Goal: Information Seeking & Learning: Learn about a topic

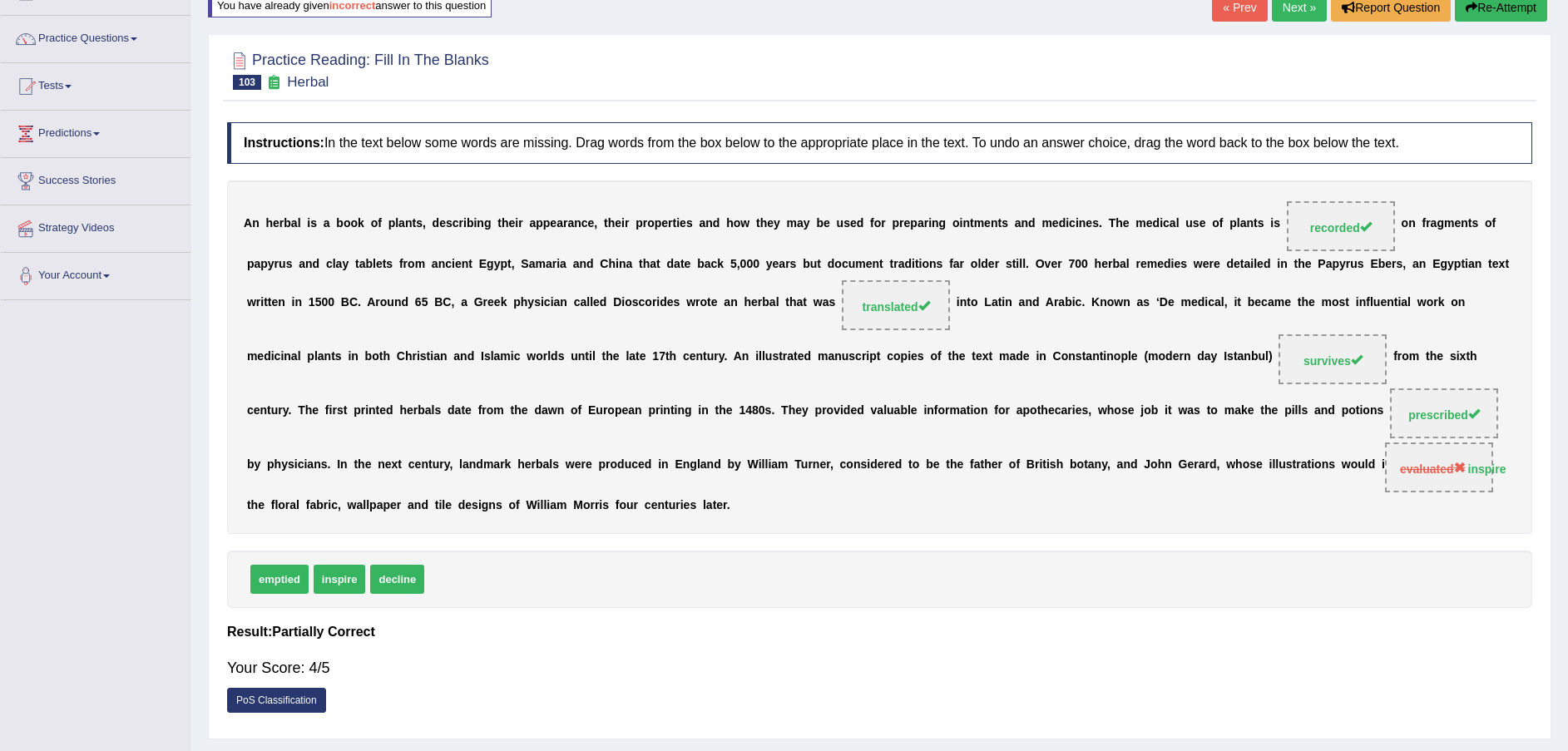
click at [1293, 11] on link "Next »" at bounding box center [1299, 7] width 55 height 28
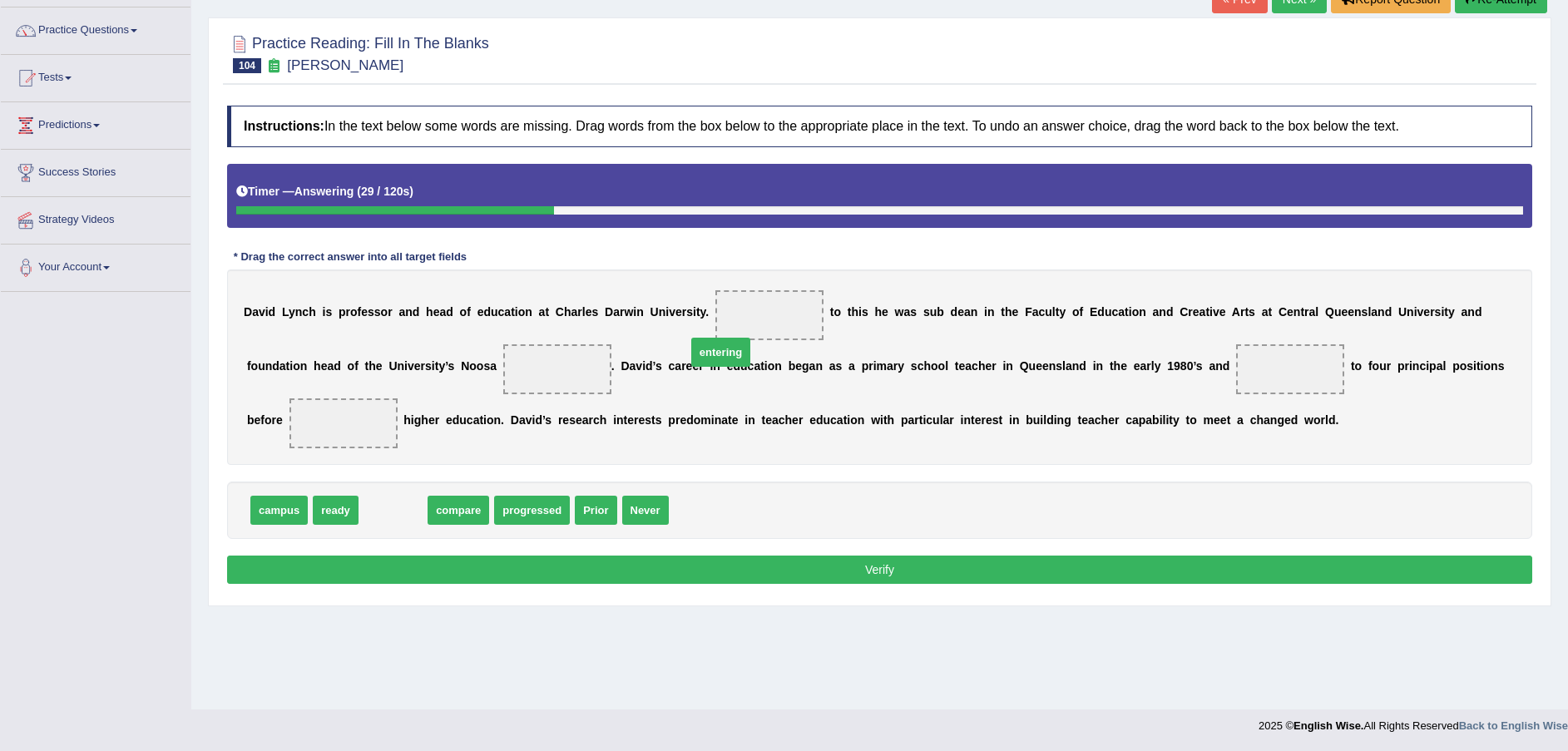
drag, startPoint x: 388, startPoint y: 489, endPoint x: 723, endPoint y: 337, distance: 367.9
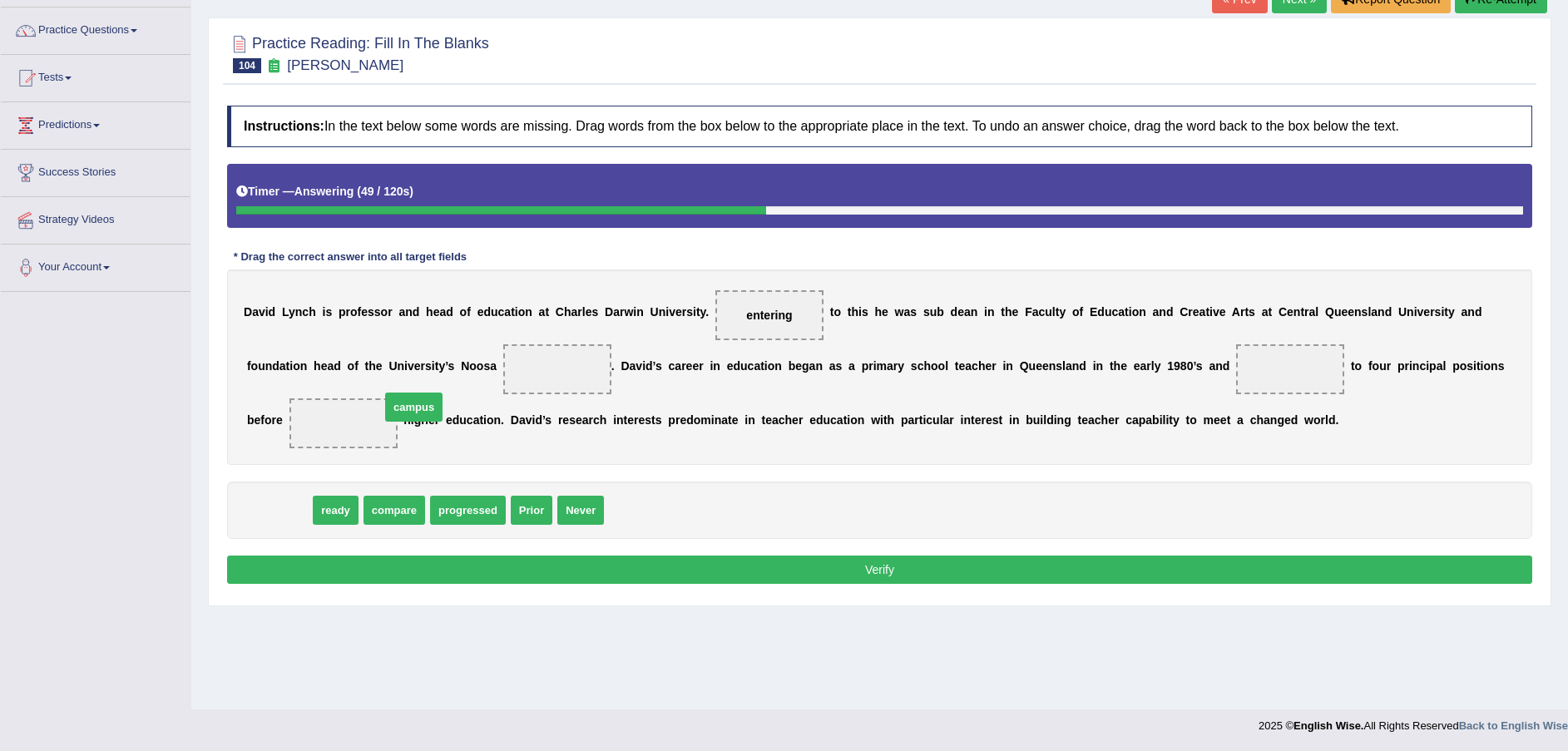
drag, startPoint x: 291, startPoint y: 485, endPoint x: 425, endPoint y: 382, distance: 169.0
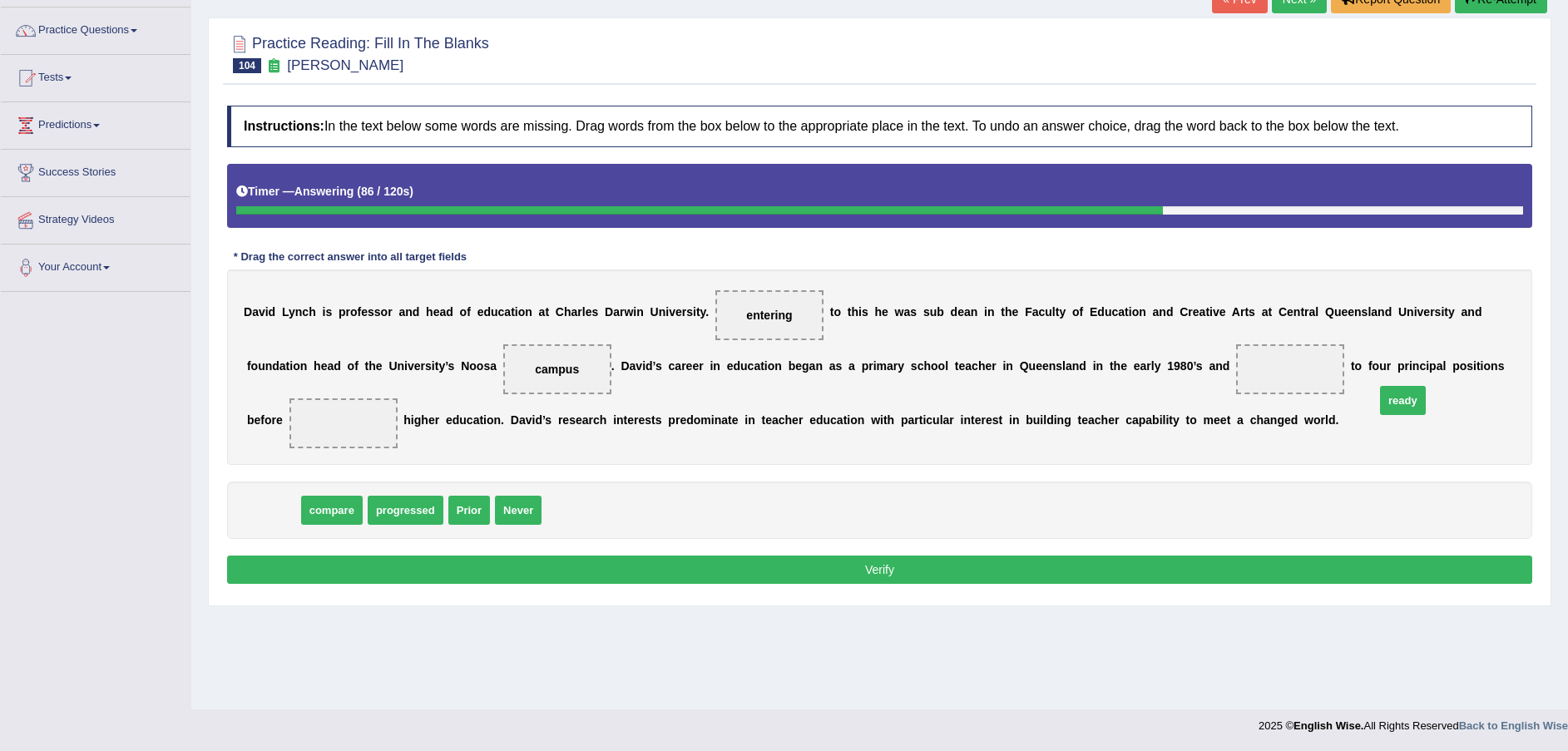
drag, startPoint x: 278, startPoint y: 484, endPoint x: 1408, endPoint y: 373, distance: 1135.4
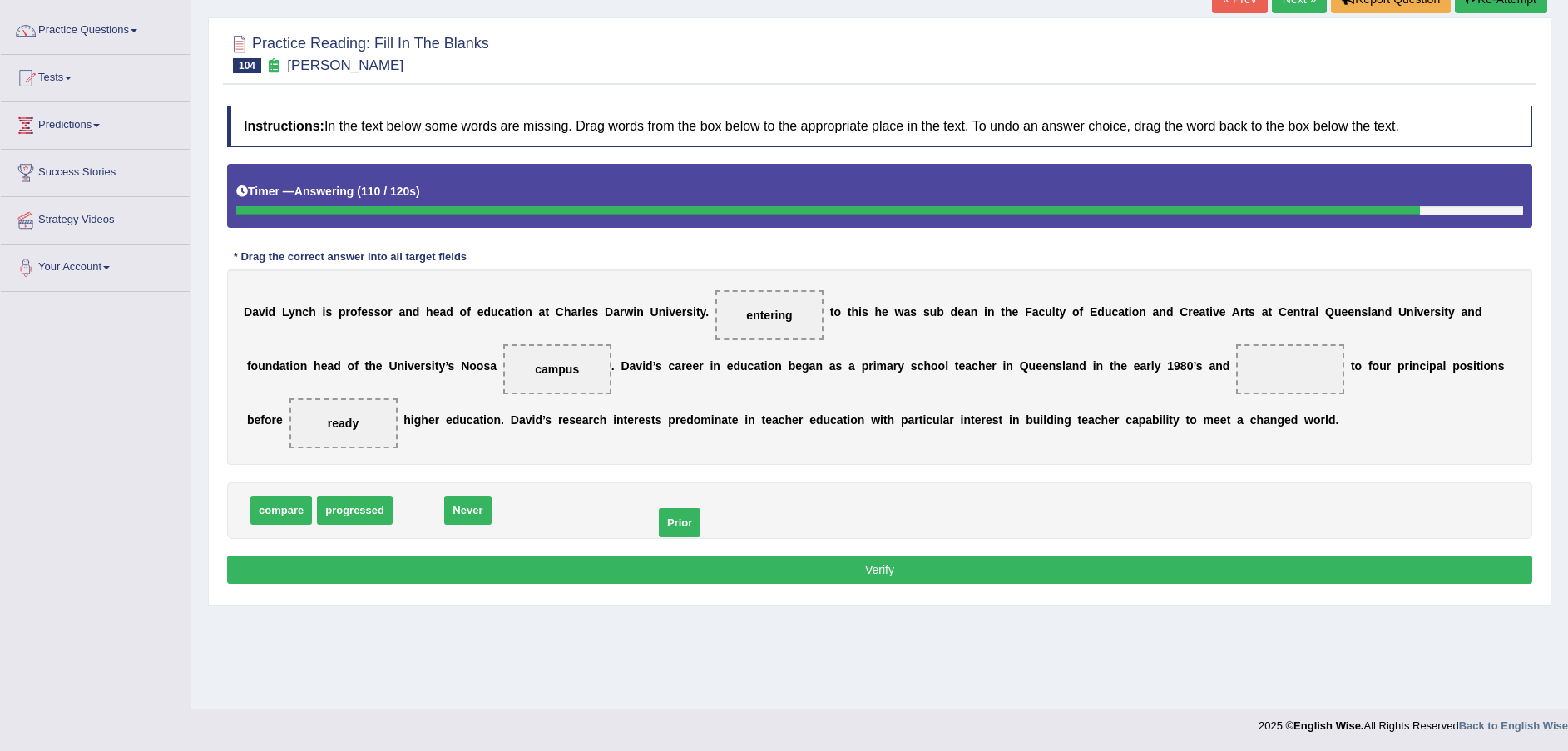
drag, startPoint x: 415, startPoint y: 482, endPoint x: 665, endPoint y: 494, distance: 250.3
drag, startPoint x: 268, startPoint y: 481, endPoint x: 1099, endPoint y: 366, distance: 838.9
click at [1000, 556] on button "Verify" at bounding box center [879, 570] width 1305 height 28
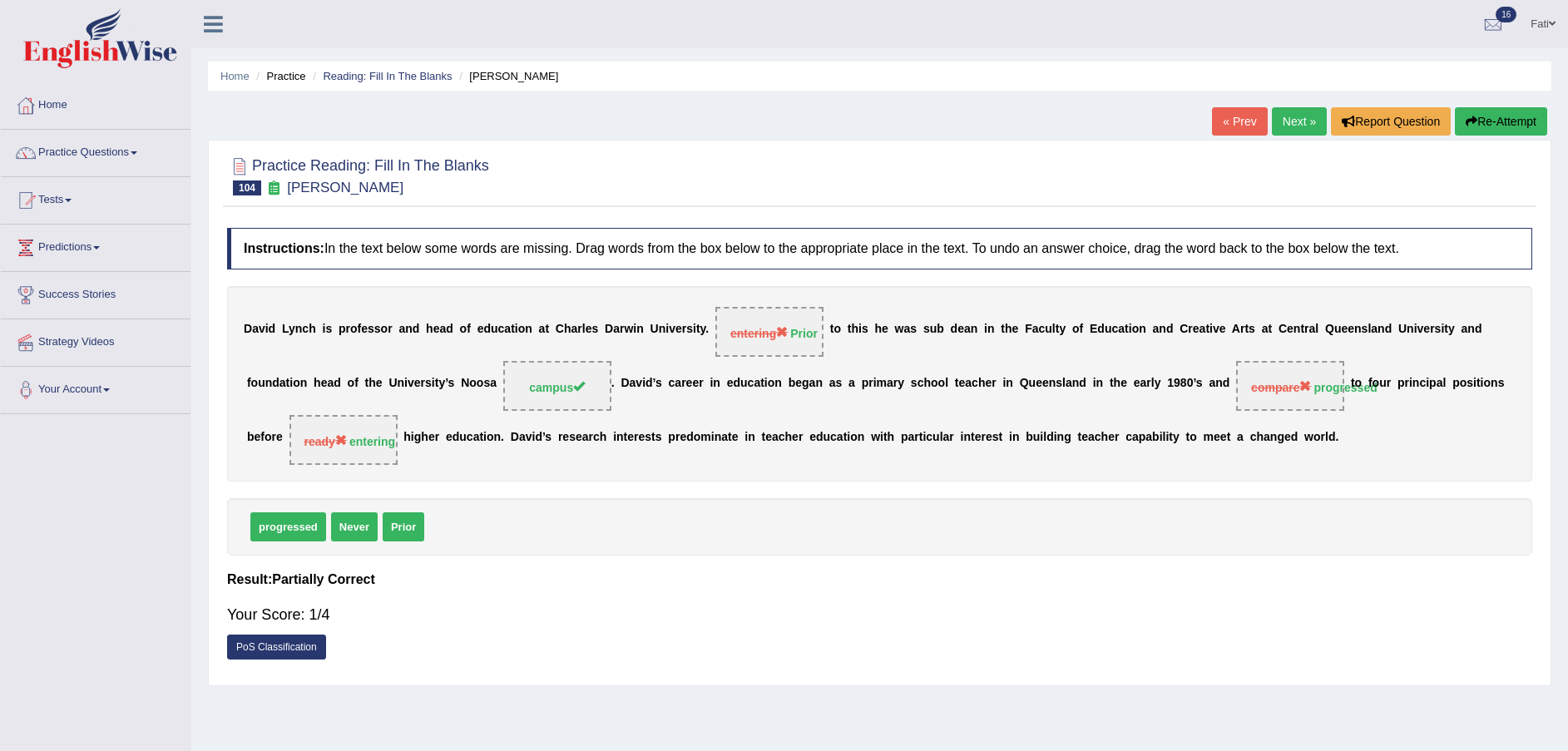
click at [1473, 121] on icon "button" at bounding box center [1470, 121] width 12 height 12
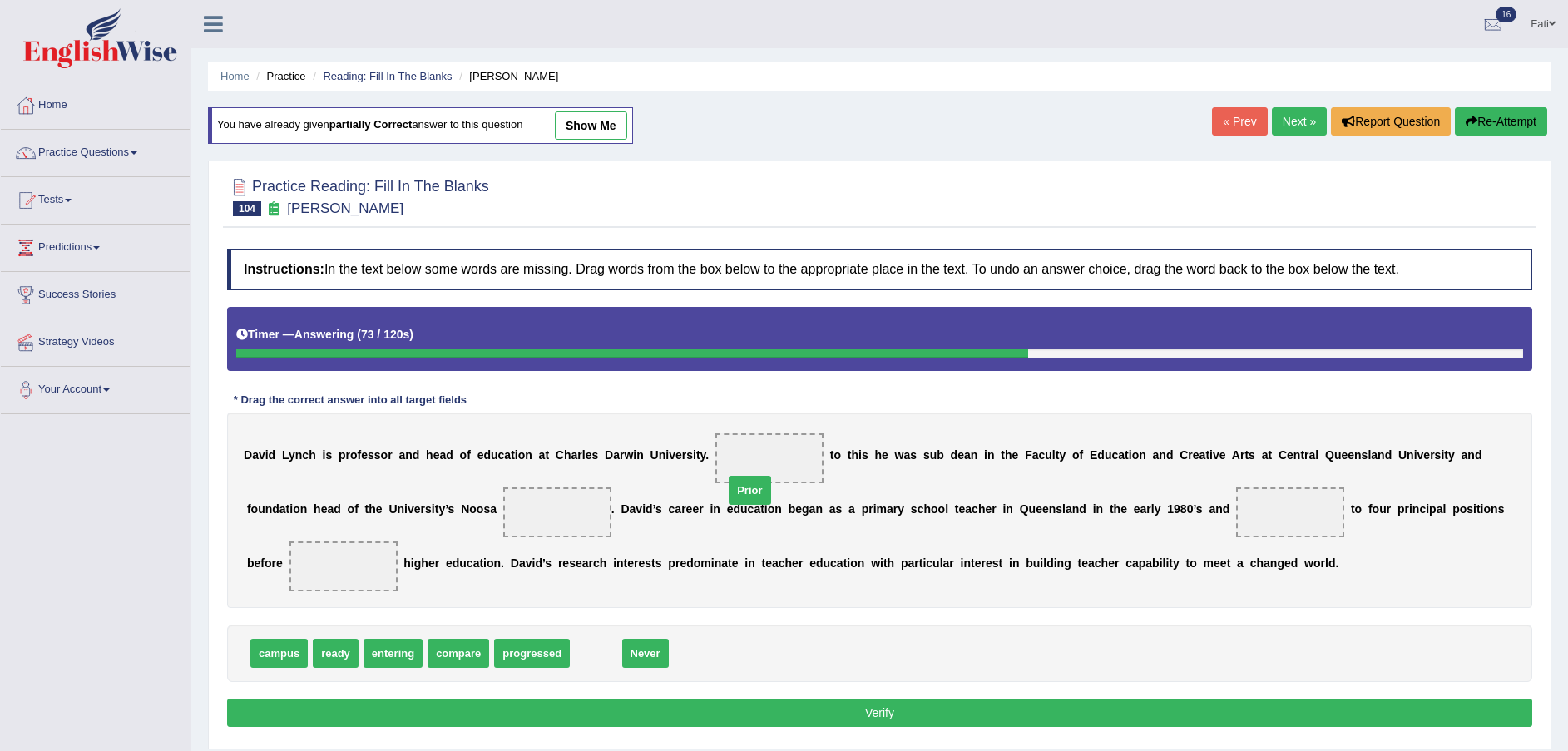
drag, startPoint x: 590, startPoint y: 628, endPoint x: 743, endPoint y: 465, distance: 223.6
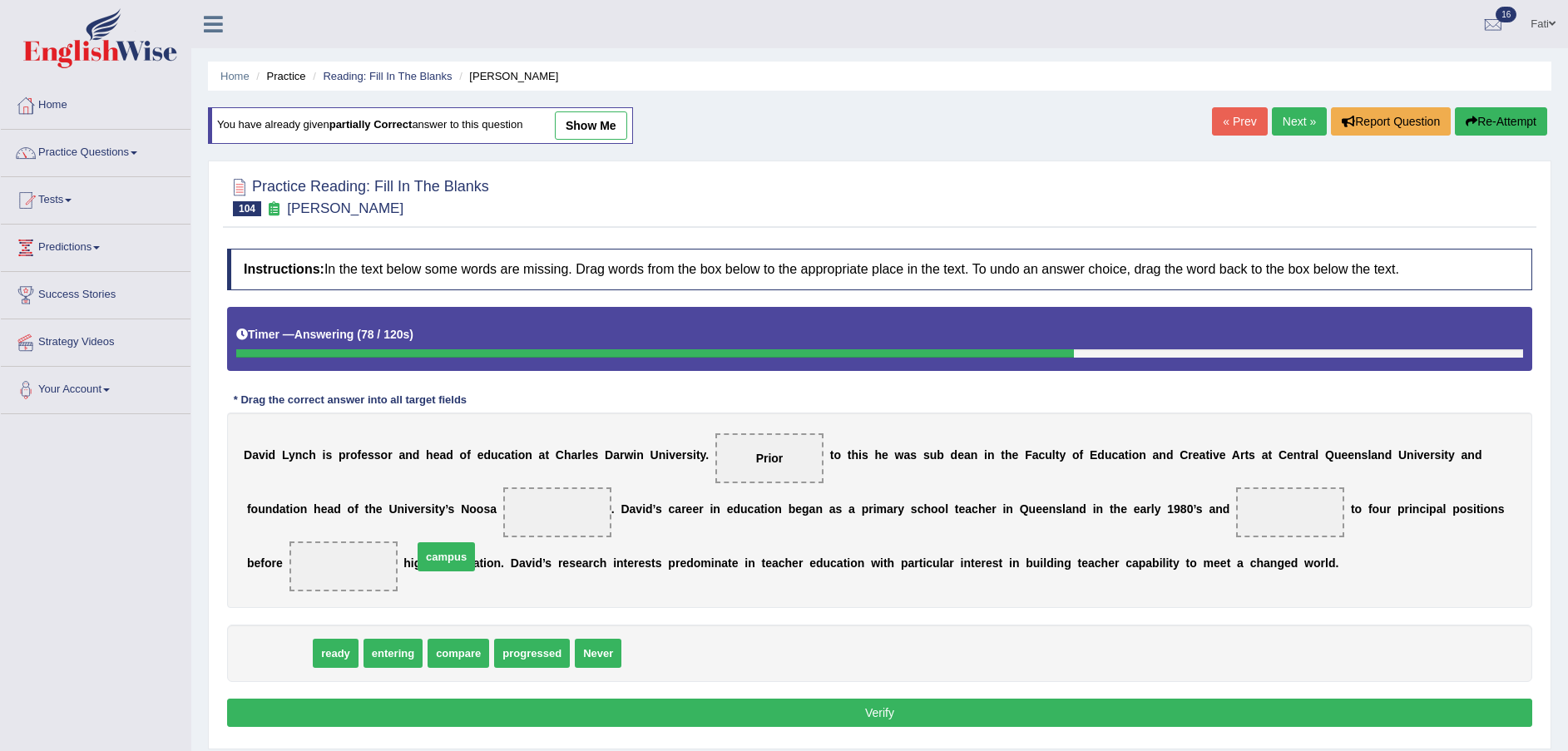
drag, startPoint x: 282, startPoint y: 627, endPoint x: 456, endPoint y: 521, distance: 203.7
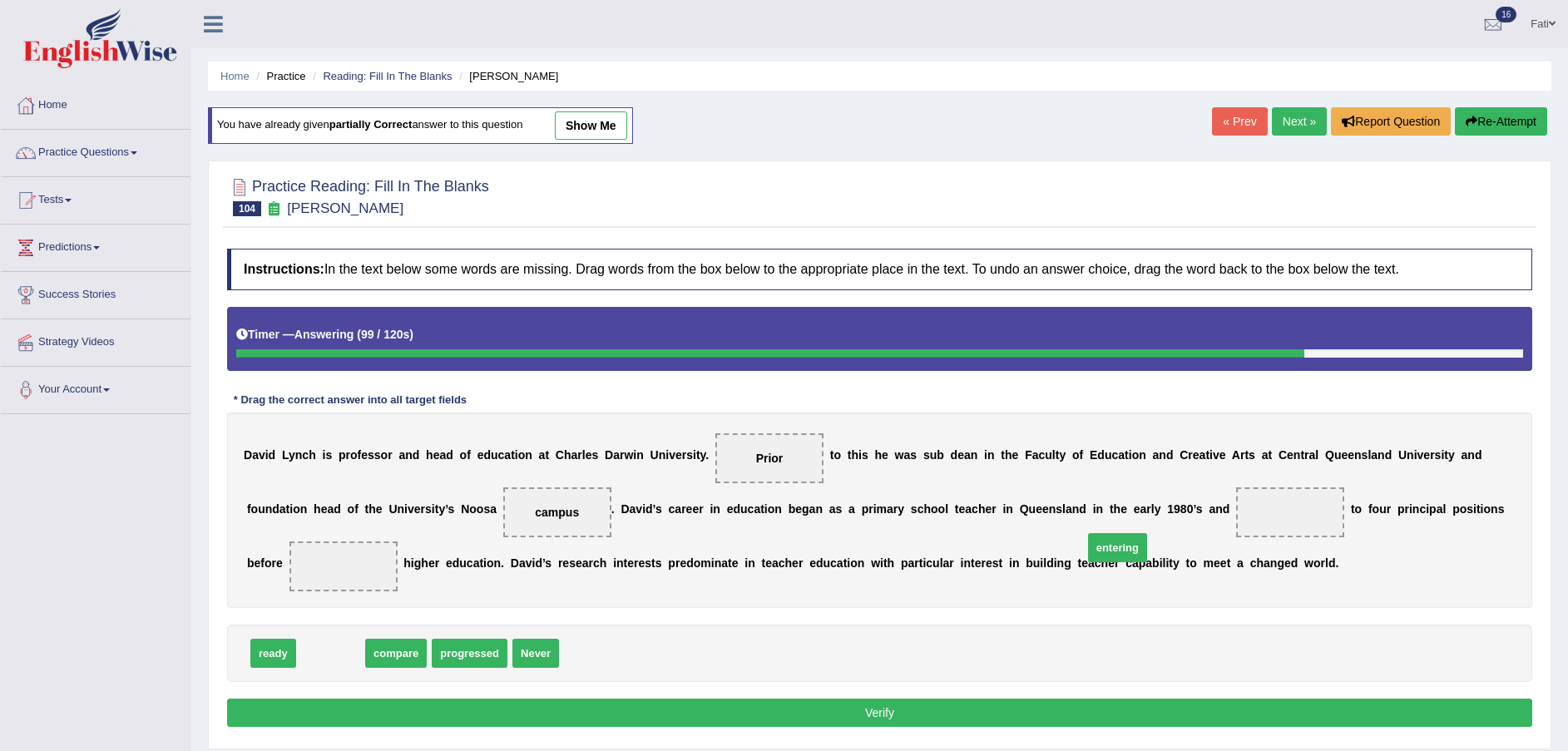
drag, startPoint x: 336, startPoint y: 632, endPoint x: 1123, endPoint y: 527, distance: 794.0
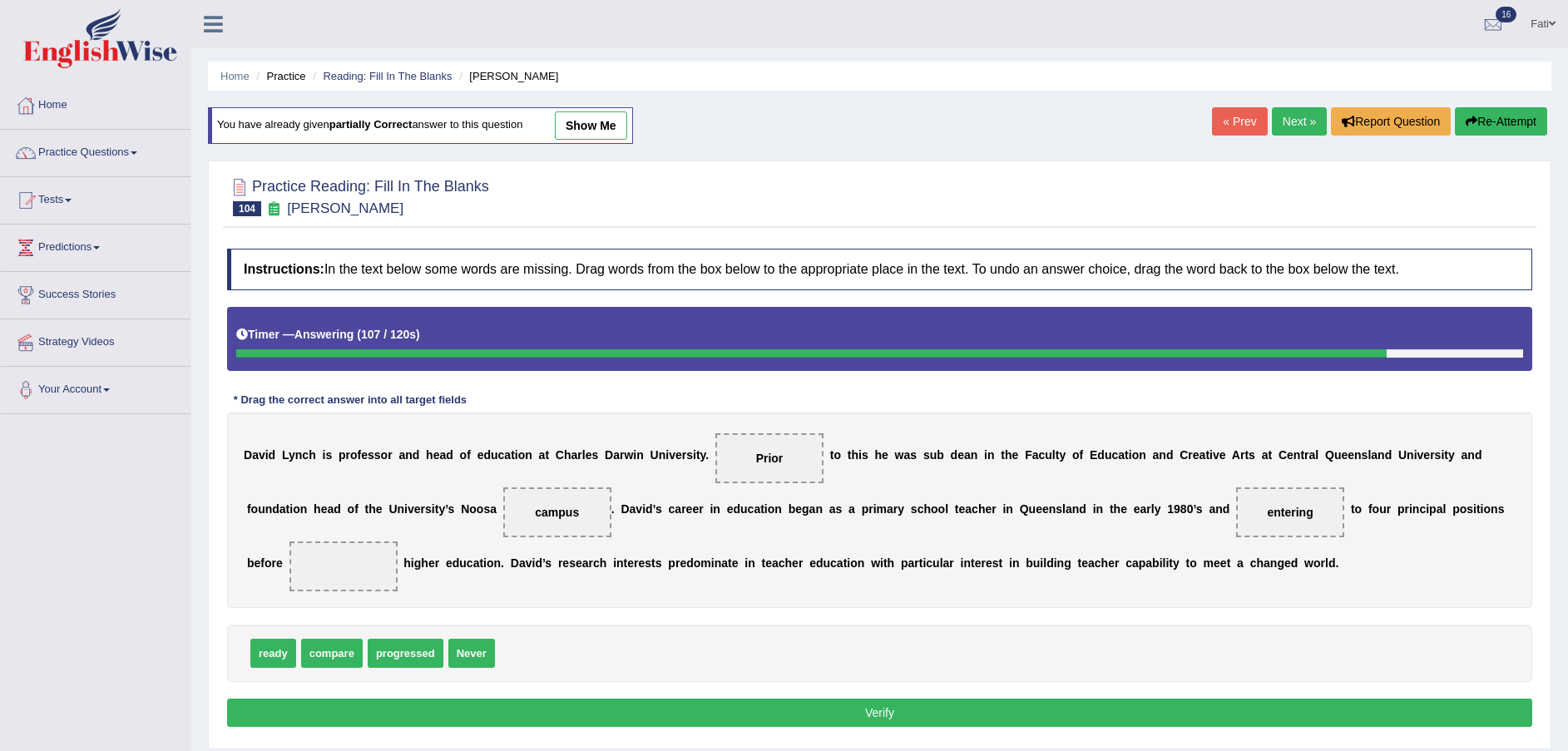
click at [274, 639] on span "ready" at bounding box center [272, 653] width 46 height 29
drag, startPoint x: 401, startPoint y: 632, endPoint x: 1440, endPoint y: 529, distance: 1044.1
click at [1248, 699] on button "Verify" at bounding box center [879, 713] width 1305 height 28
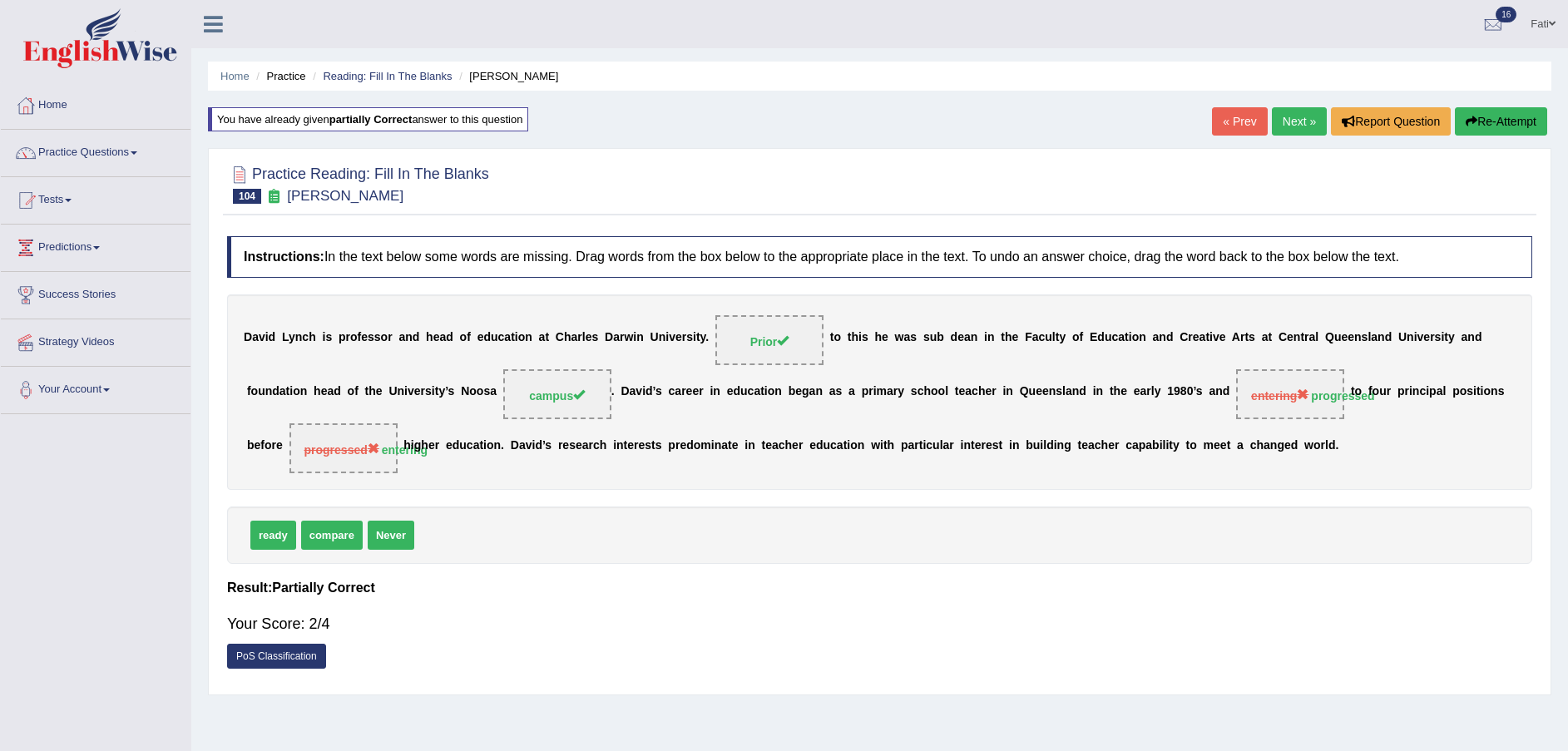
click at [1296, 119] on link "Next »" at bounding box center [1299, 121] width 55 height 28
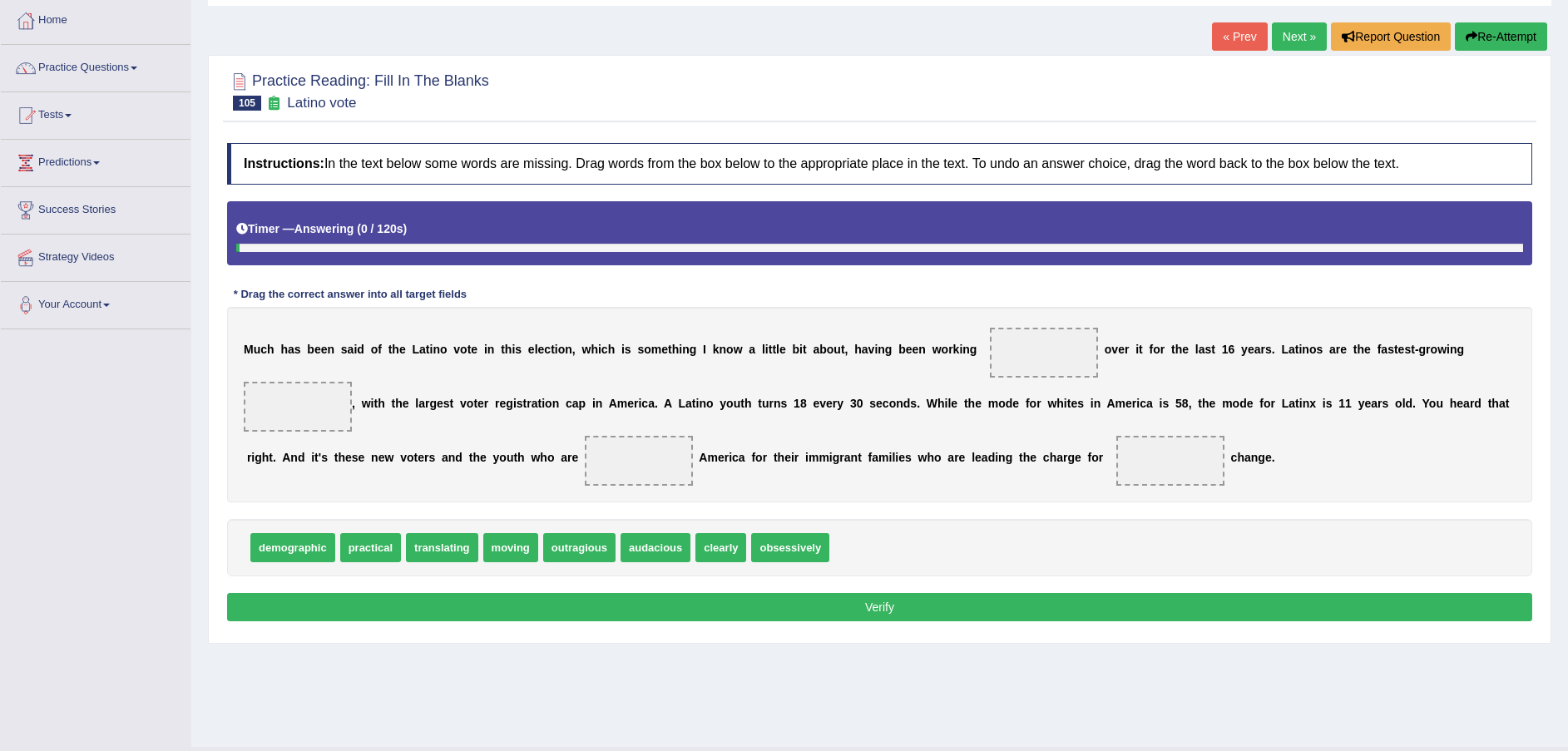
scroll to position [123, 0]
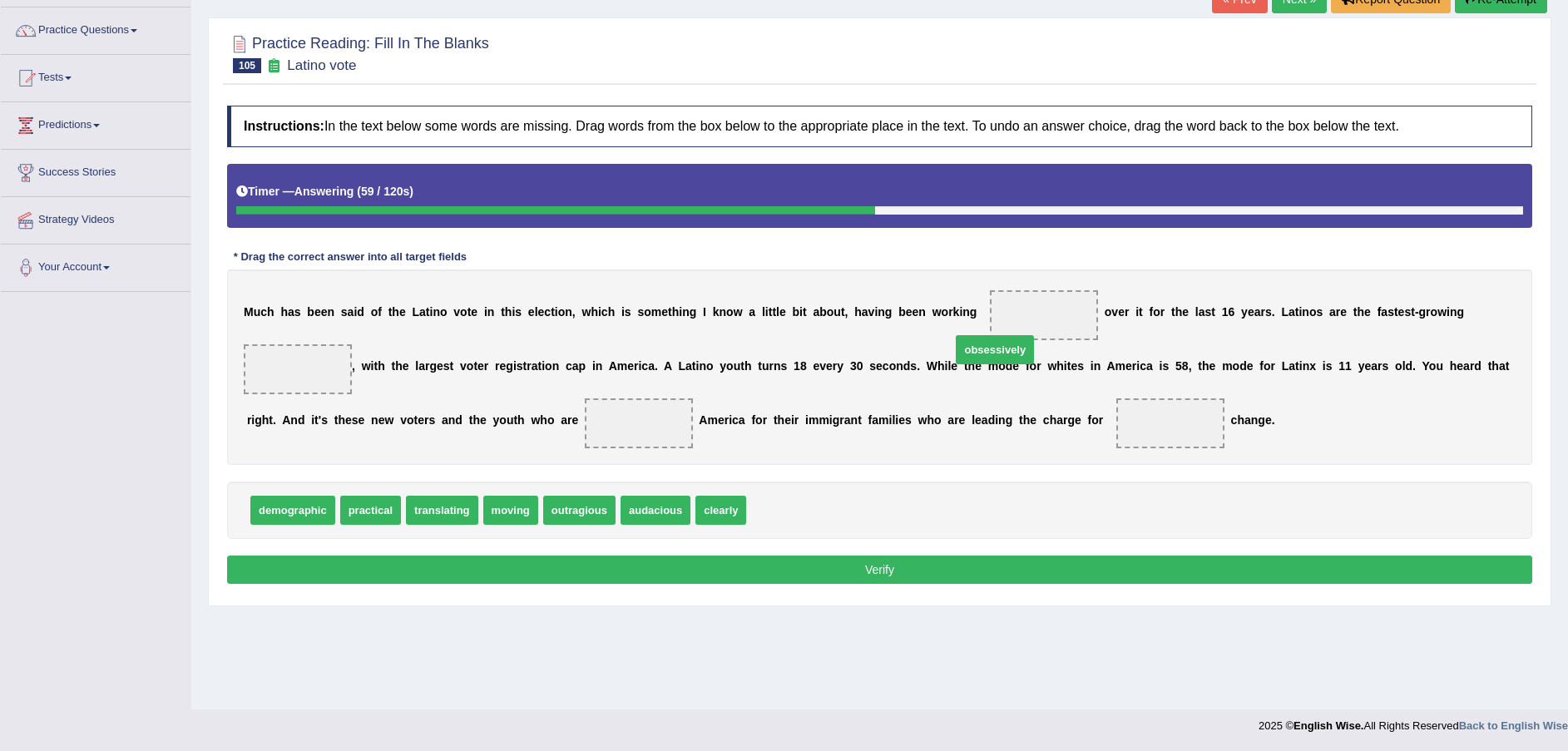
drag, startPoint x: 764, startPoint y: 485, endPoint x: 968, endPoint y: 324, distance: 259.9
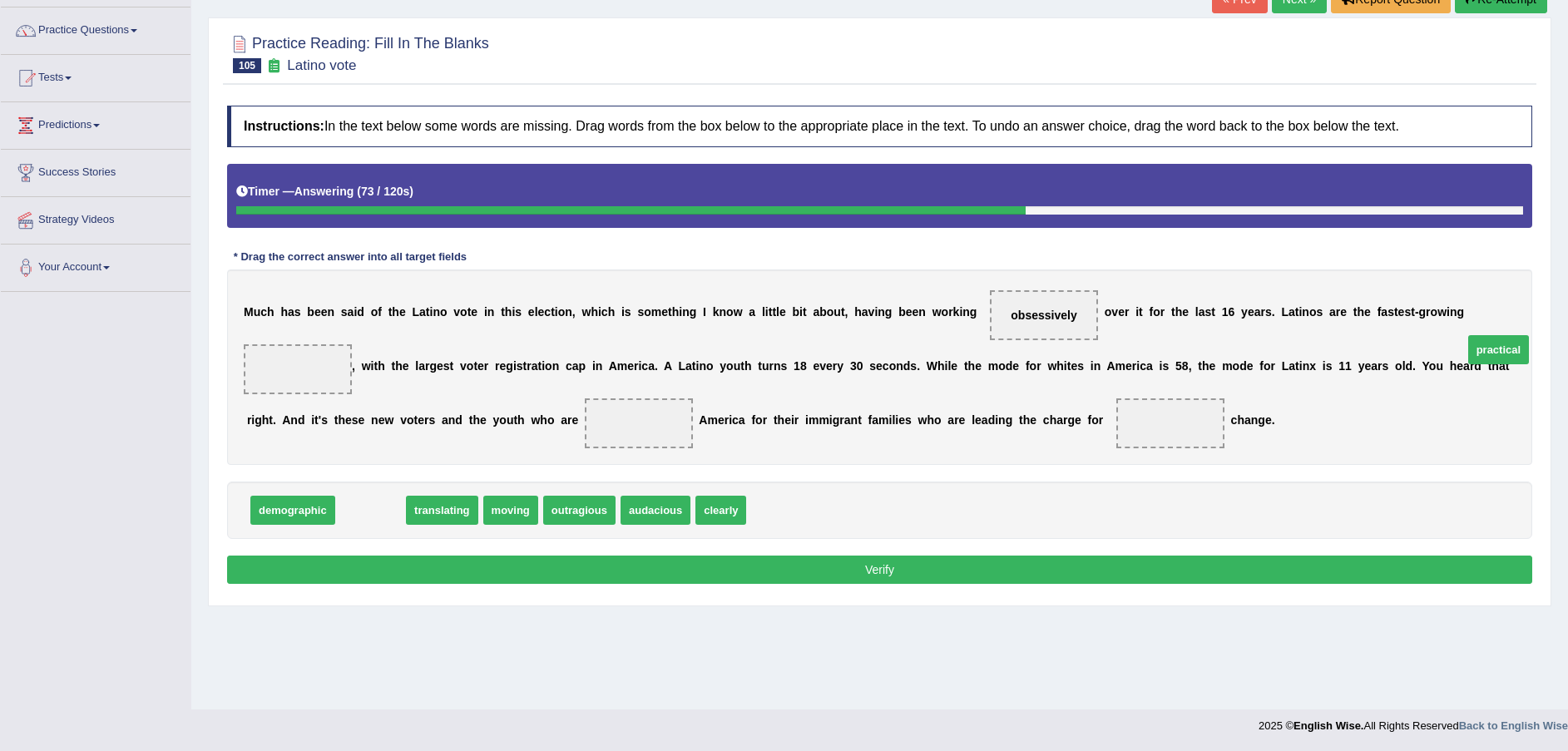
drag, startPoint x: 359, startPoint y: 489, endPoint x: 1486, endPoint y: 328, distance: 1138.4
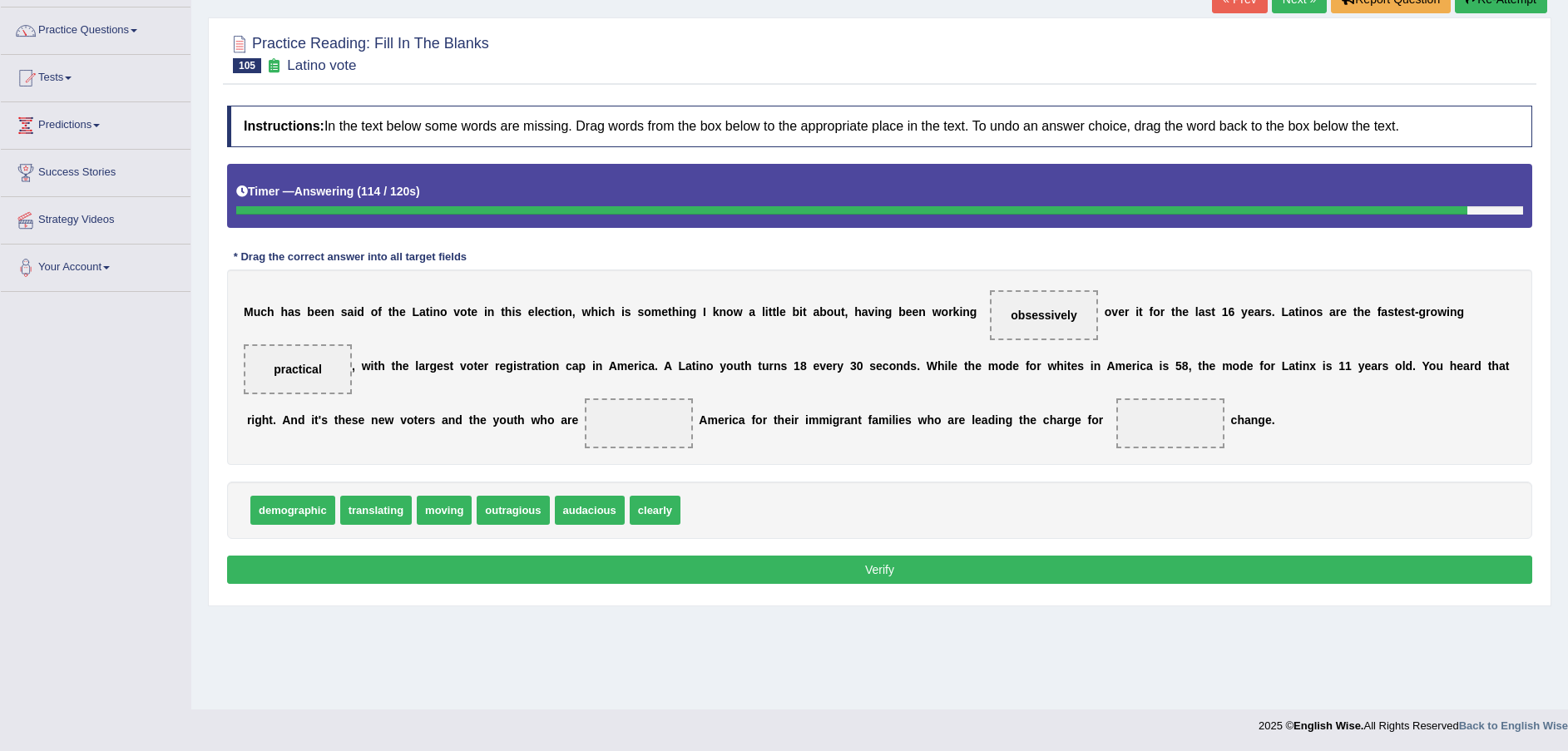
click at [508, 496] on span "outragious" at bounding box center [513, 510] width 72 height 29
drag, startPoint x: 438, startPoint y: 488, endPoint x: 444, endPoint y: 409, distance: 79.2
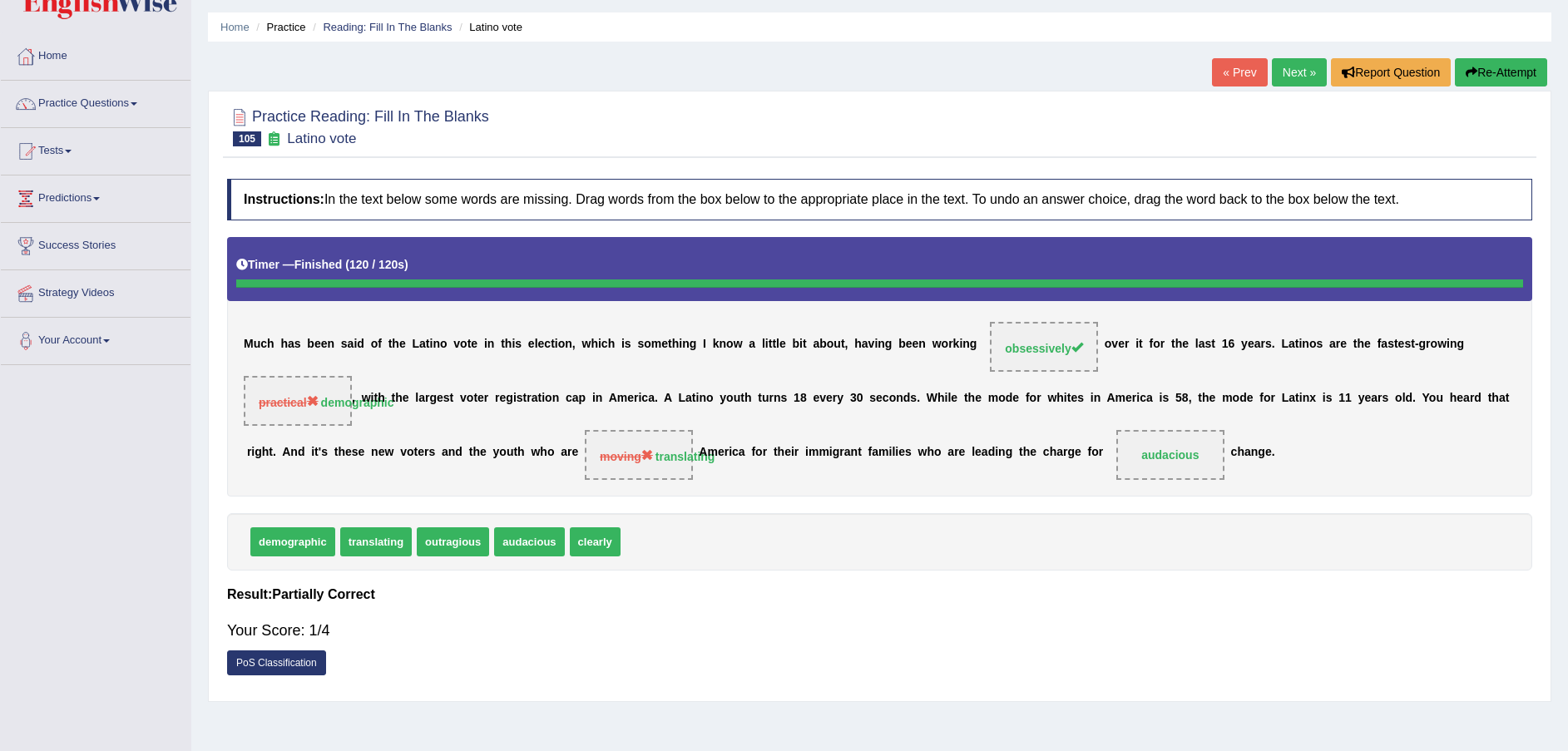
scroll to position [0, 0]
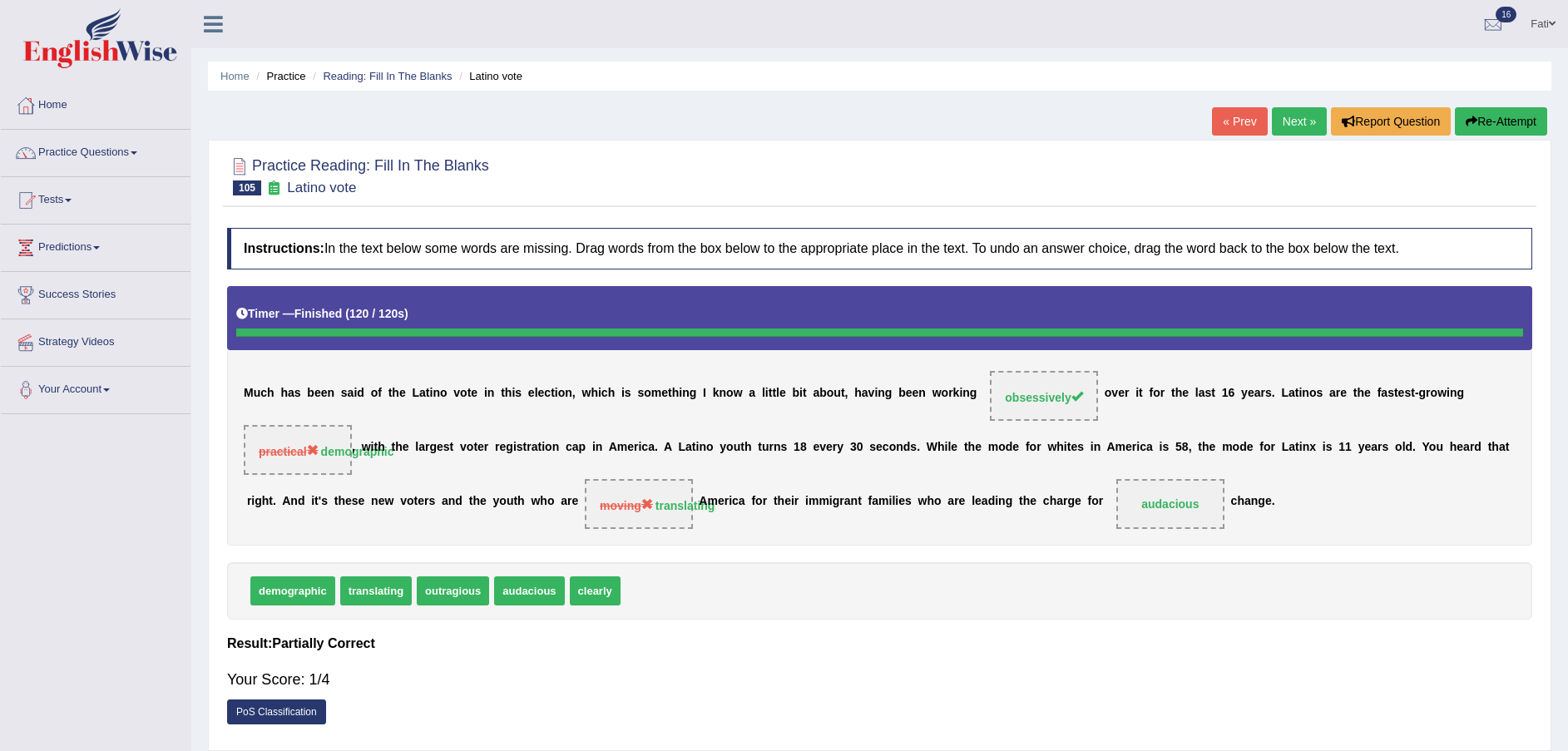
click at [1517, 121] on button "Re-Attempt" at bounding box center [1500, 121] width 92 height 28
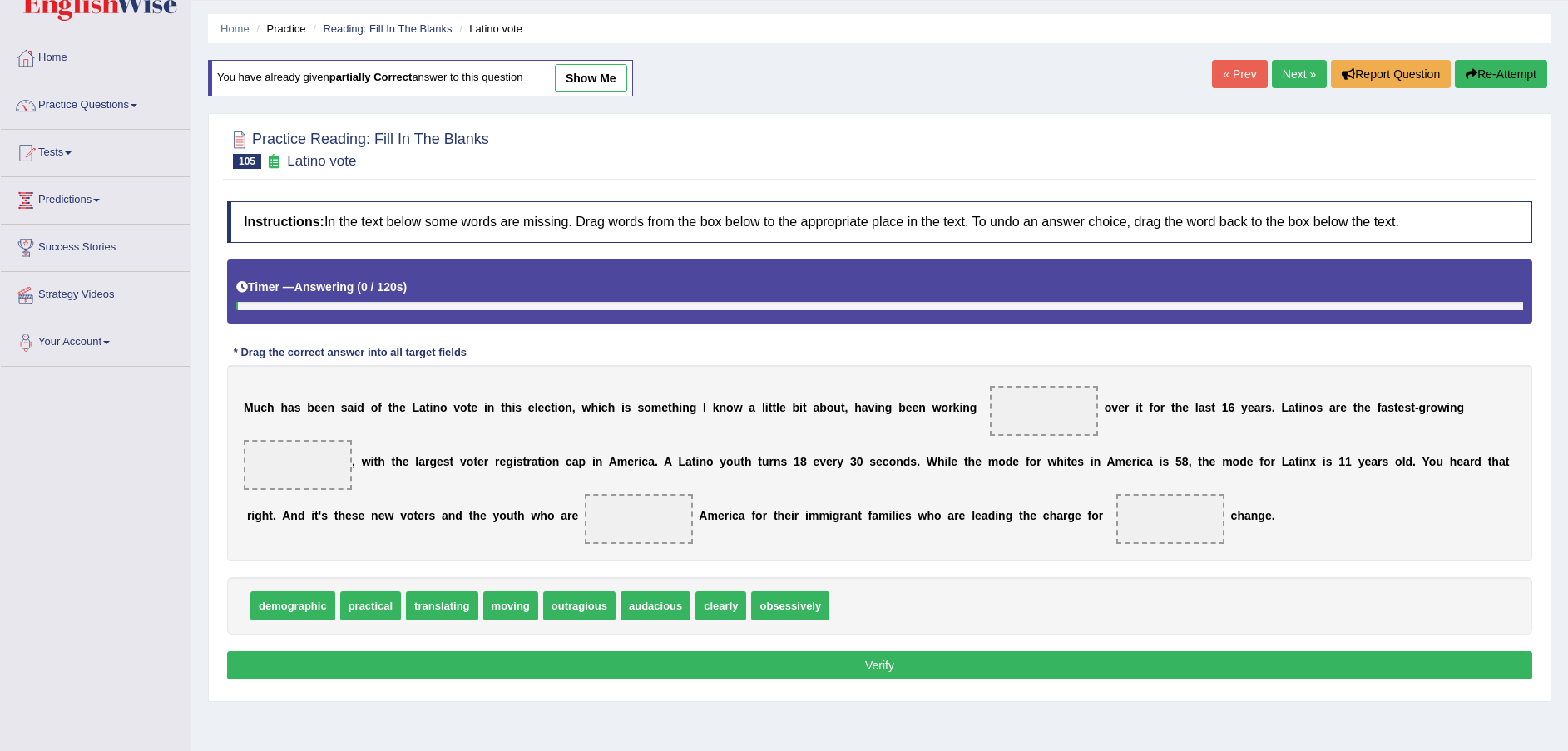
scroll to position [123, 0]
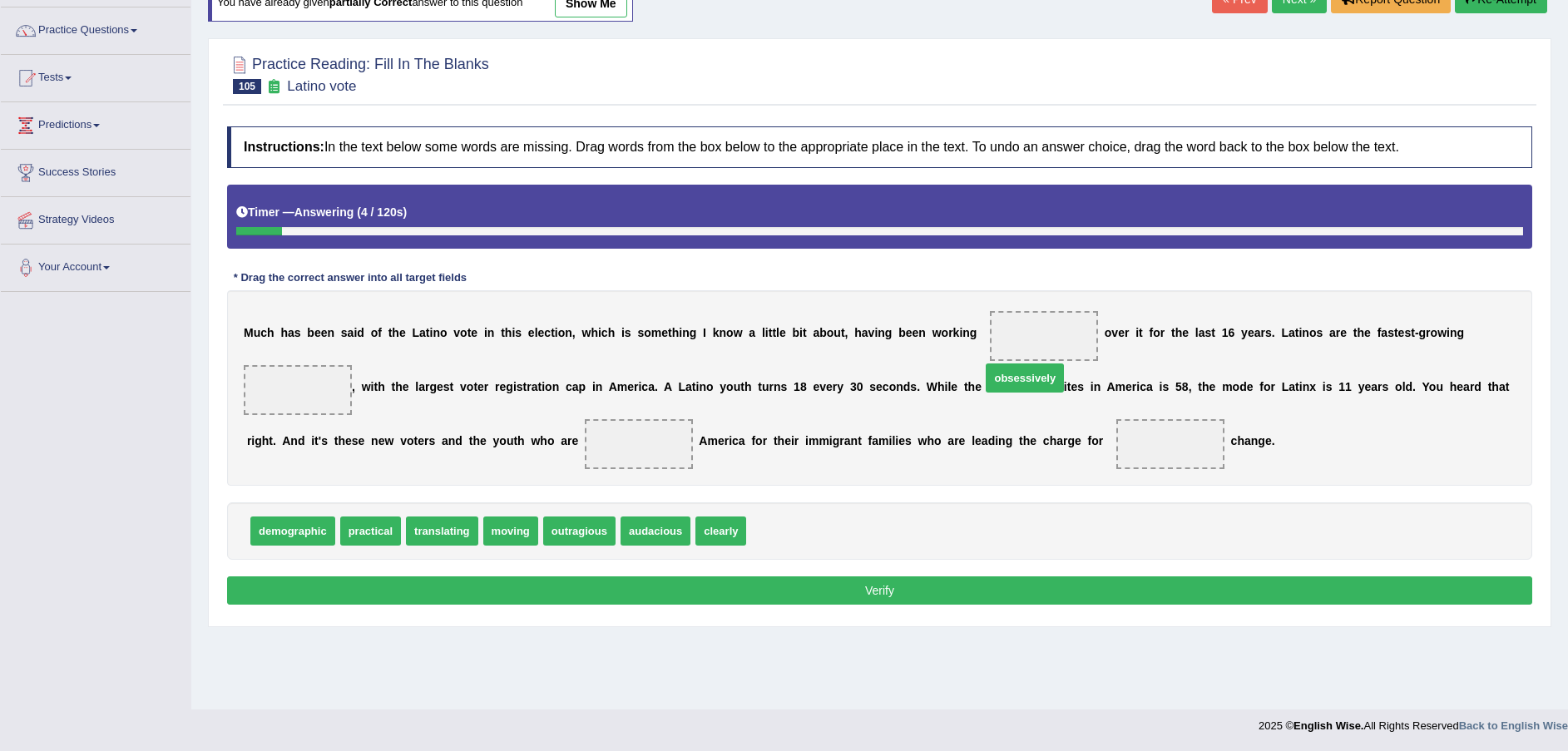
drag, startPoint x: 751, startPoint y: 502, endPoint x: 986, endPoint y: 349, distance: 280.4
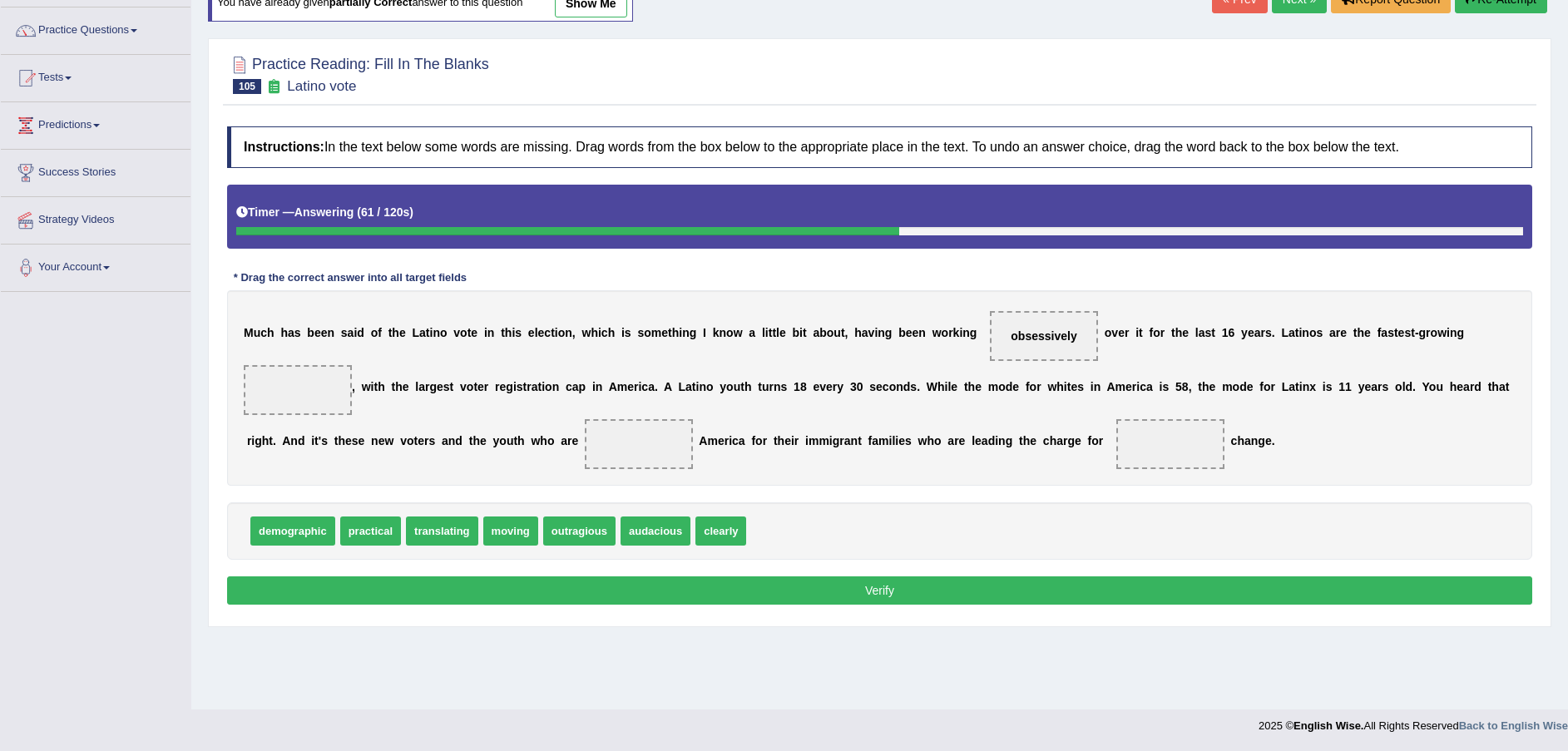
drag, startPoint x: 370, startPoint y: 504, endPoint x: 1084, endPoint y: 498, distance: 714.0
drag, startPoint x: 696, startPoint y: 506, endPoint x: 1456, endPoint y: 351, distance: 775.6
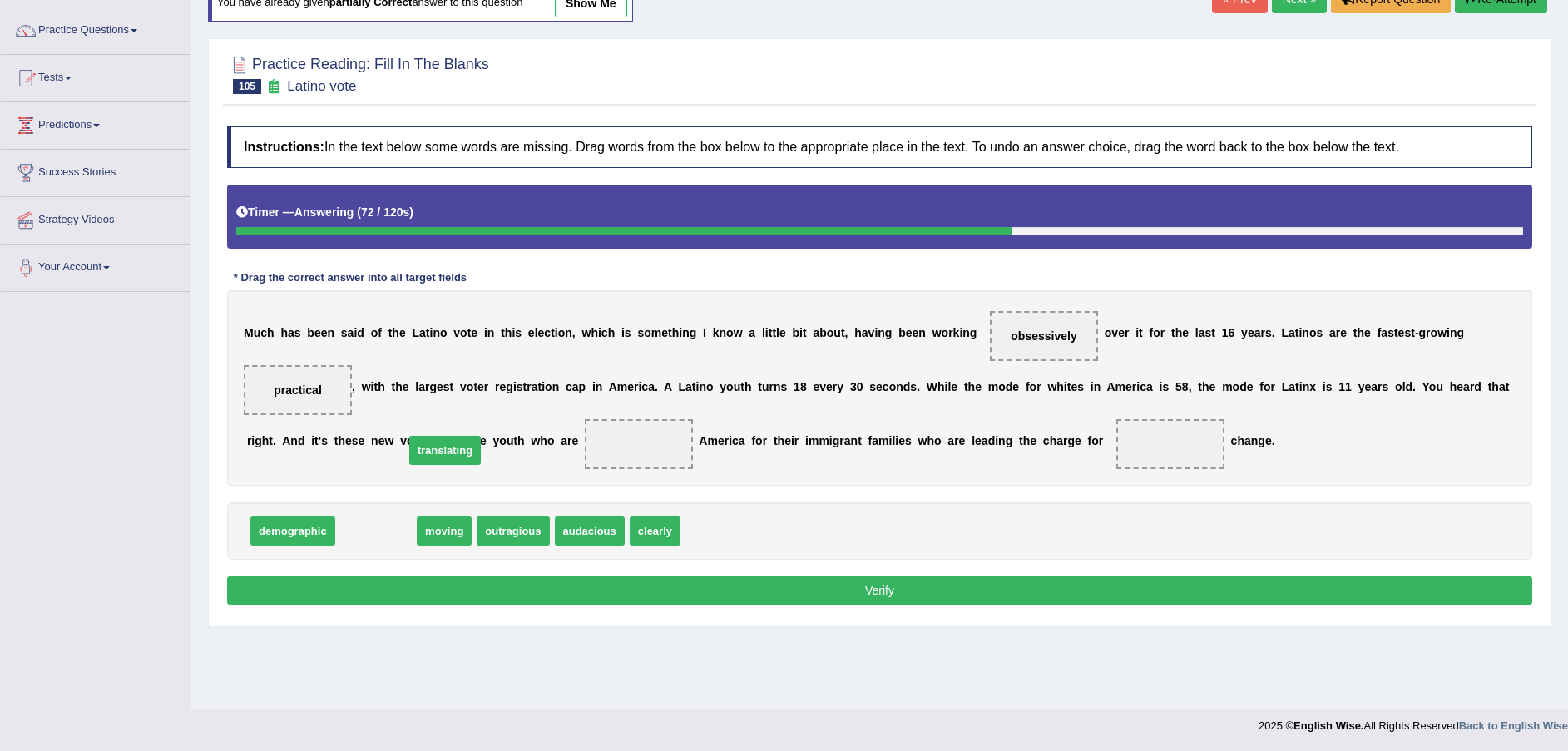
drag, startPoint x: 380, startPoint y: 508, endPoint x: 449, endPoint y: 428, distance: 105.6
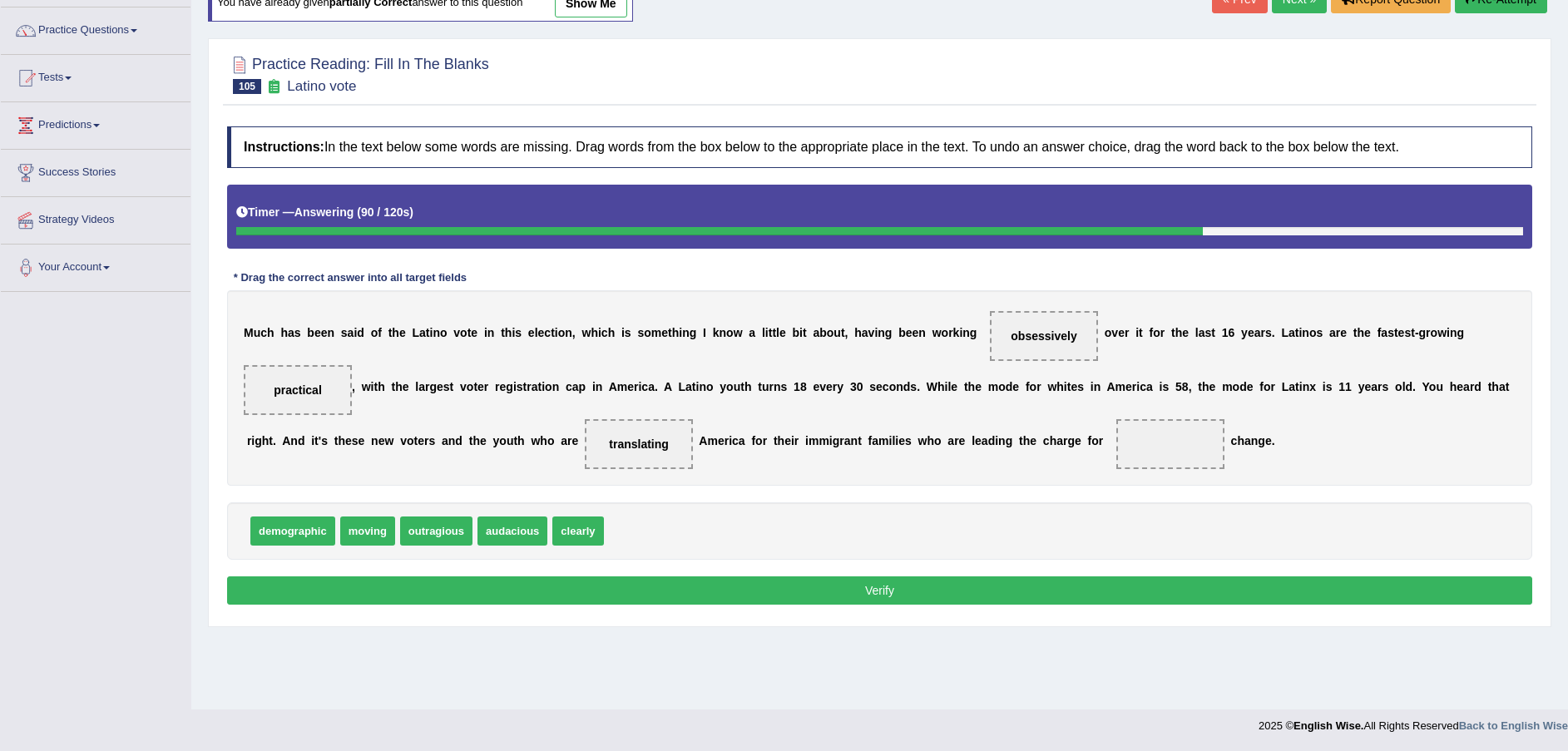
drag, startPoint x: 534, startPoint y: 505, endPoint x: 380, endPoint y: 498, distance: 154.2
click at [380, 503] on div "demographic moving outragious audacious clearly" at bounding box center [879, 532] width 1305 height 58
drag, startPoint x: 507, startPoint y: 508, endPoint x: 974, endPoint y: 432, distance: 473.1
click at [903, 576] on button "Verify" at bounding box center [879, 590] width 1305 height 28
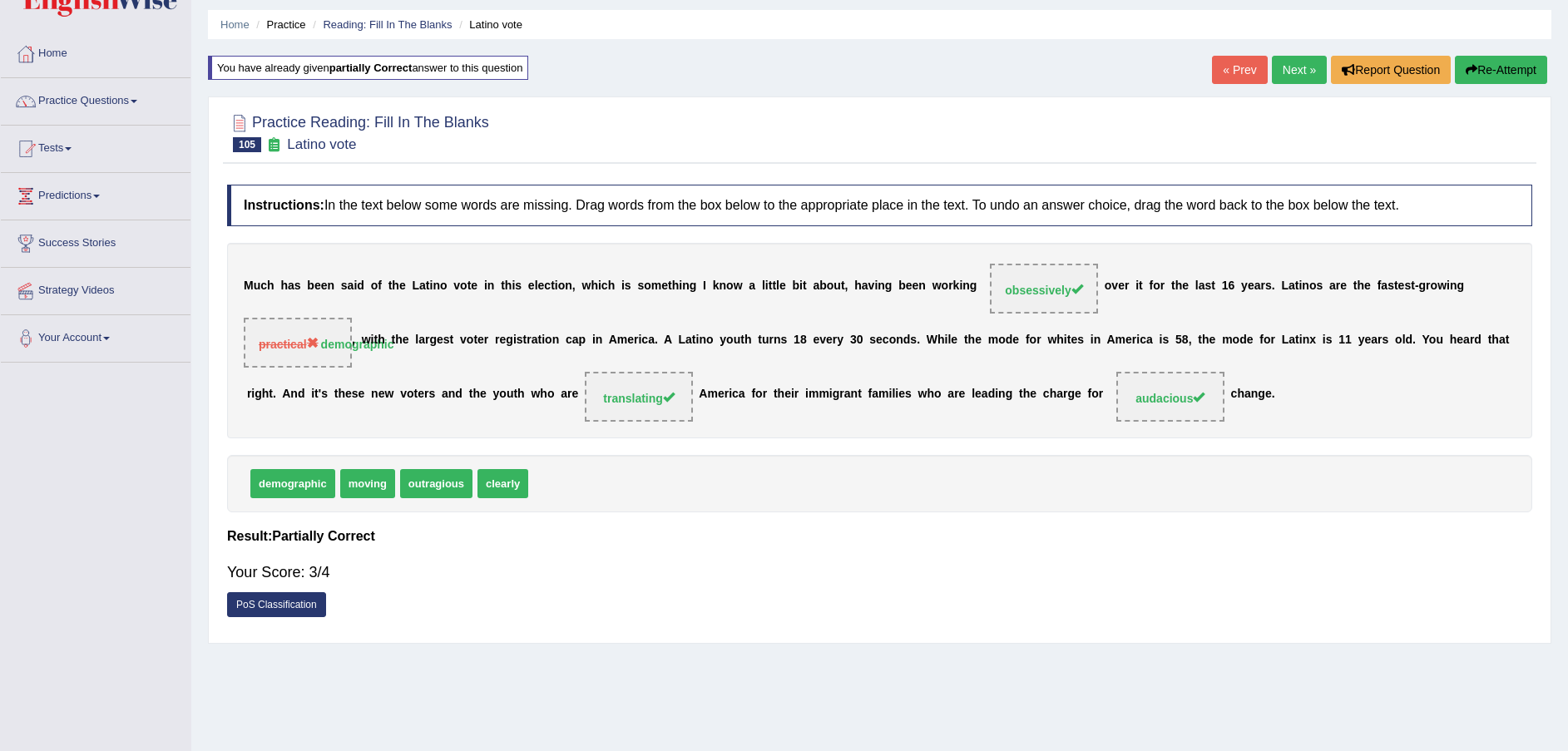
scroll to position [0, 0]
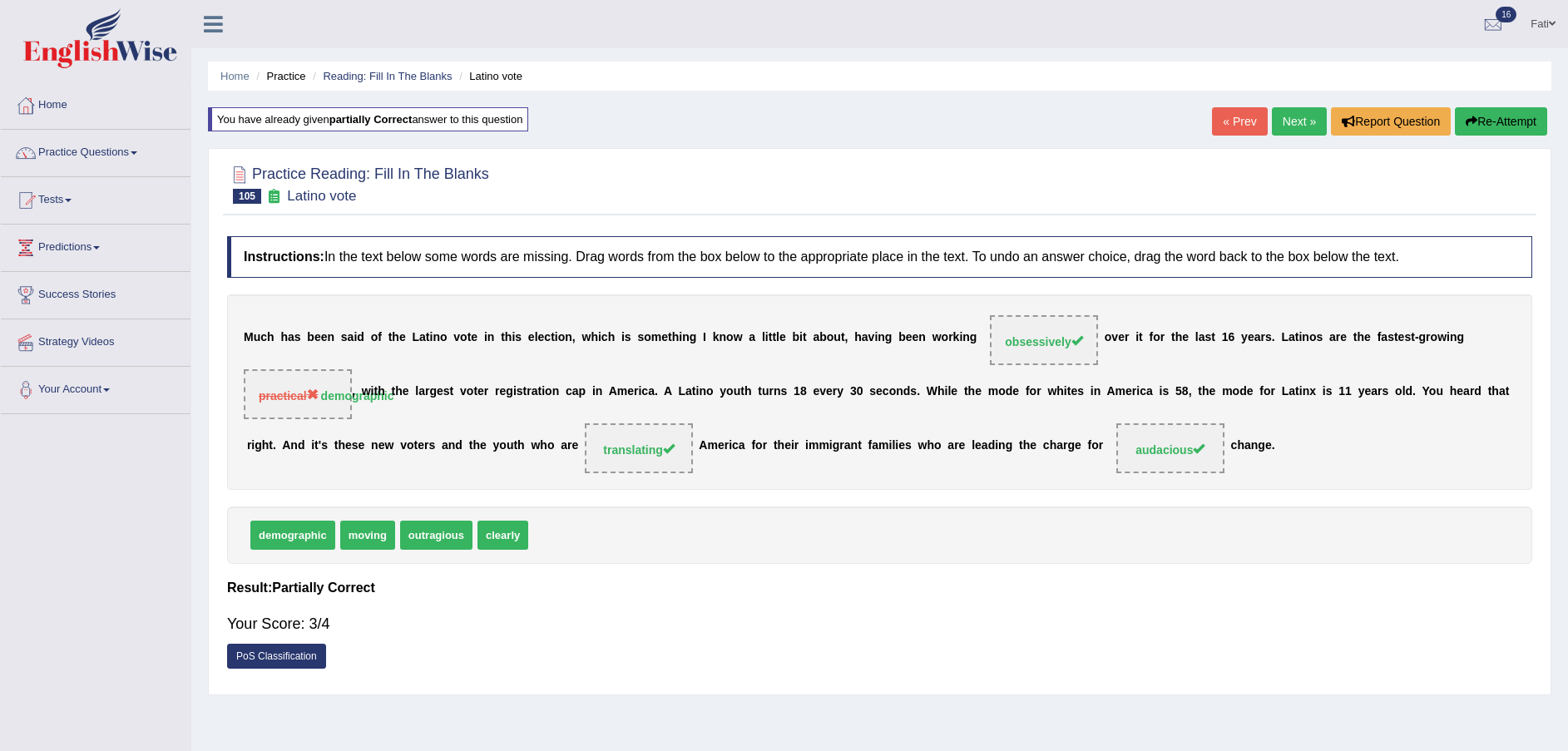
click at [1300, 116] on link "Next »" at bounding box center [1299, 121] width 55 height 28
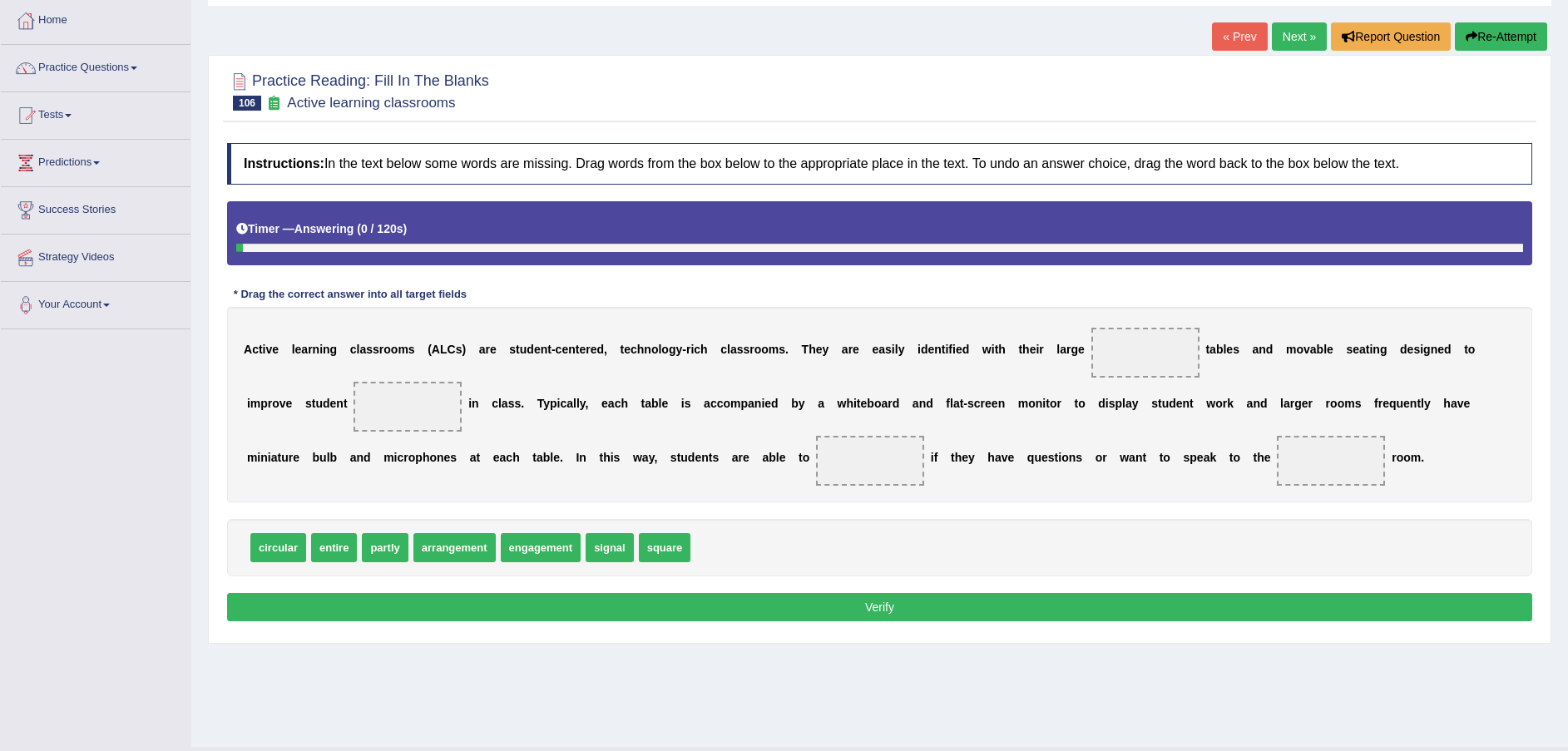
scroll to position [123, 0]
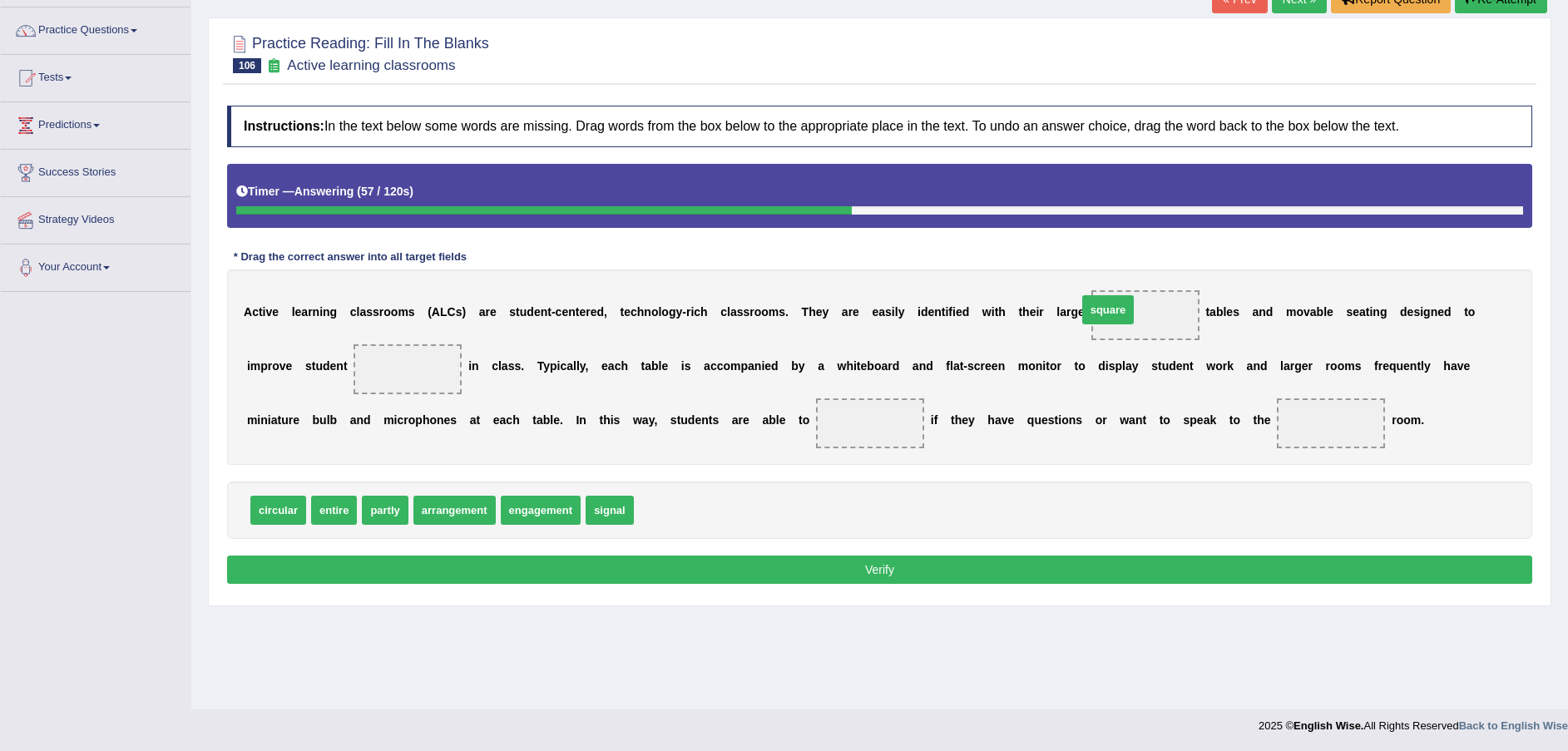
drag, startPoint x: 646, startPoint y: 518, endPoint x: 1089, endPoint y: 316, distance: 486.9
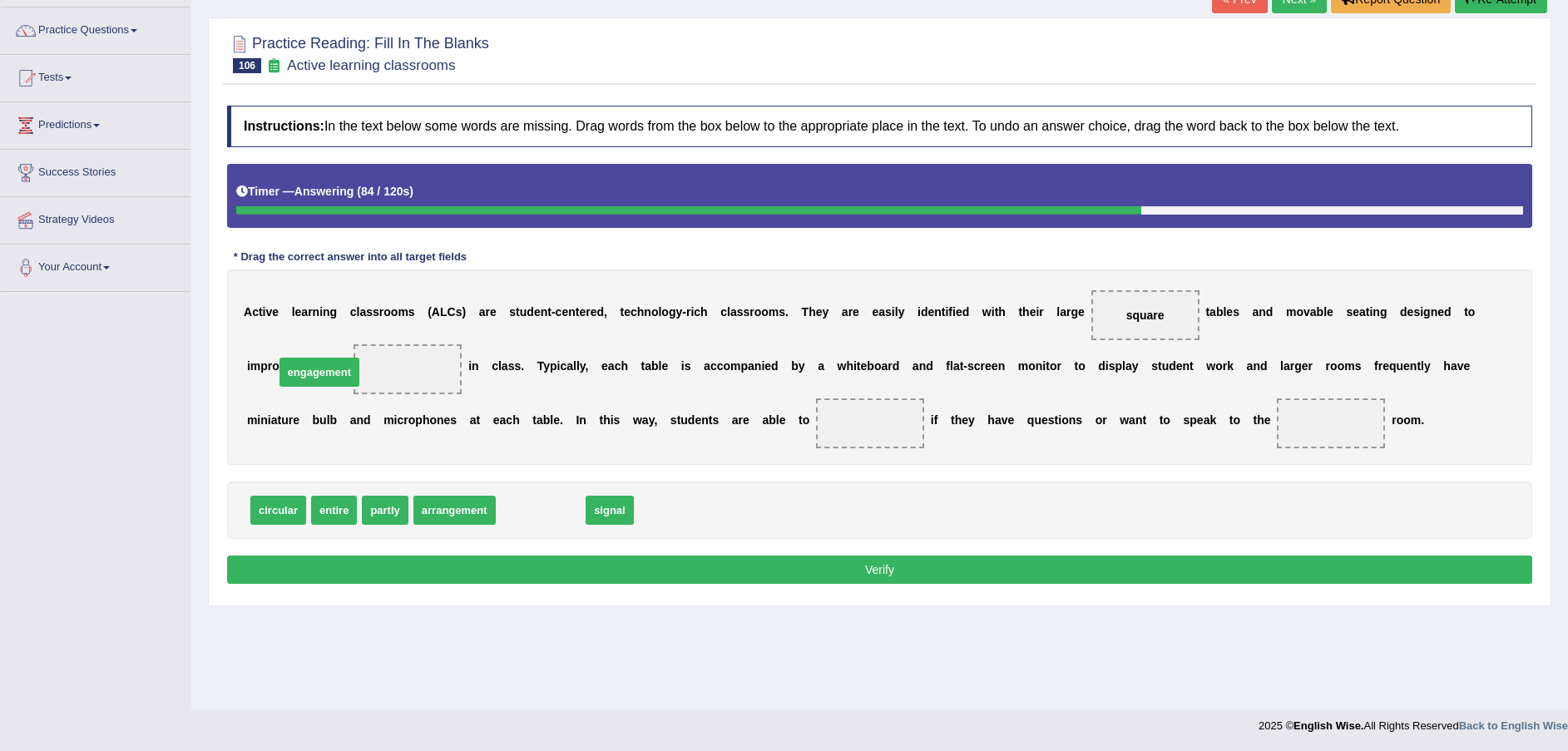
drag, startPoint x: 544, startPoint y: 509, endPoint x: 323, endPoint y: 371, distance: 260.5
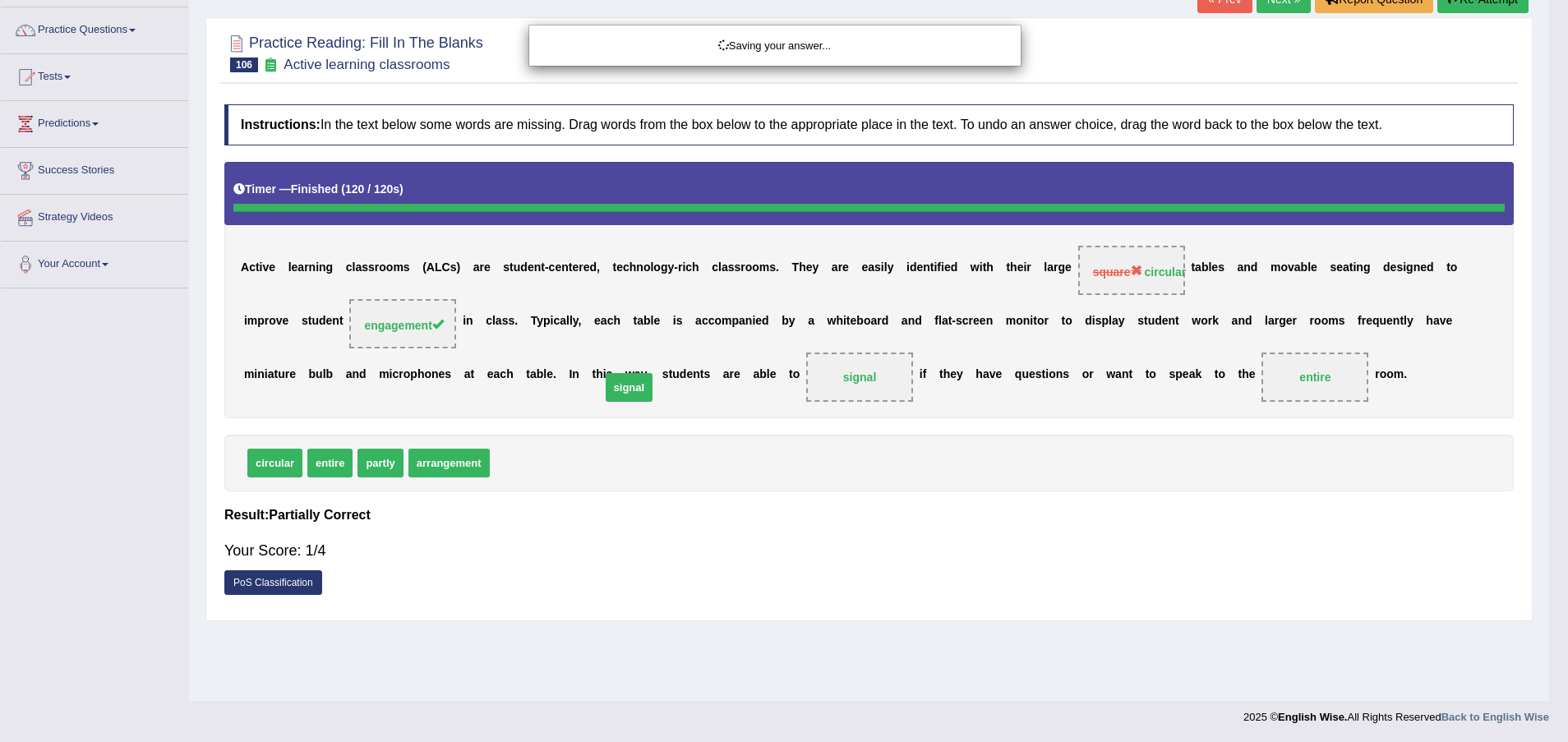
drag, startPoint x: 512, startPoint y: 507, endPoint x: 623, endPoint y: 432, distance: 134.0
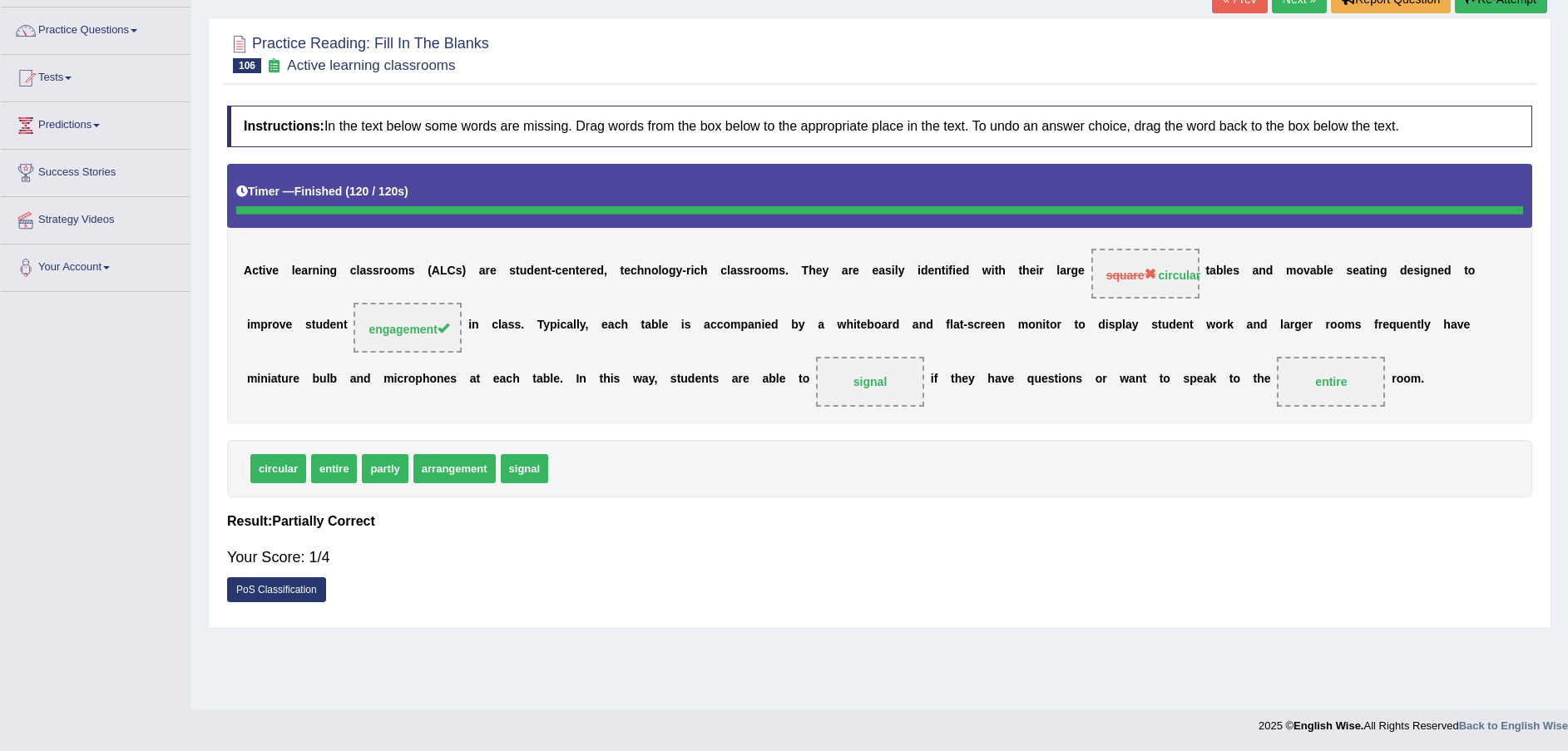
scroll to position [0, 0]
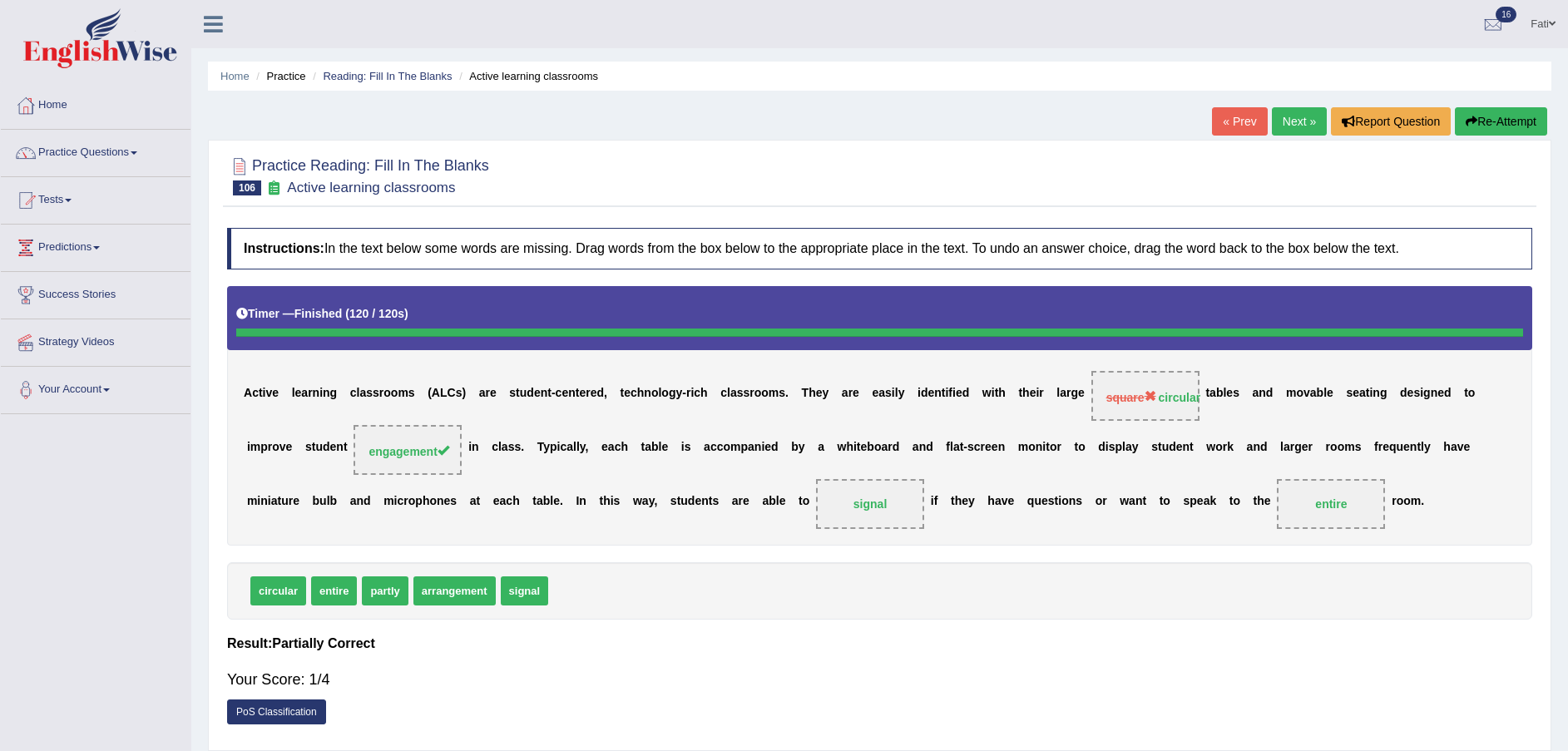
click at [1282, 125] on link "Next »" at bounding box center [1299, 121] width 55 height 28
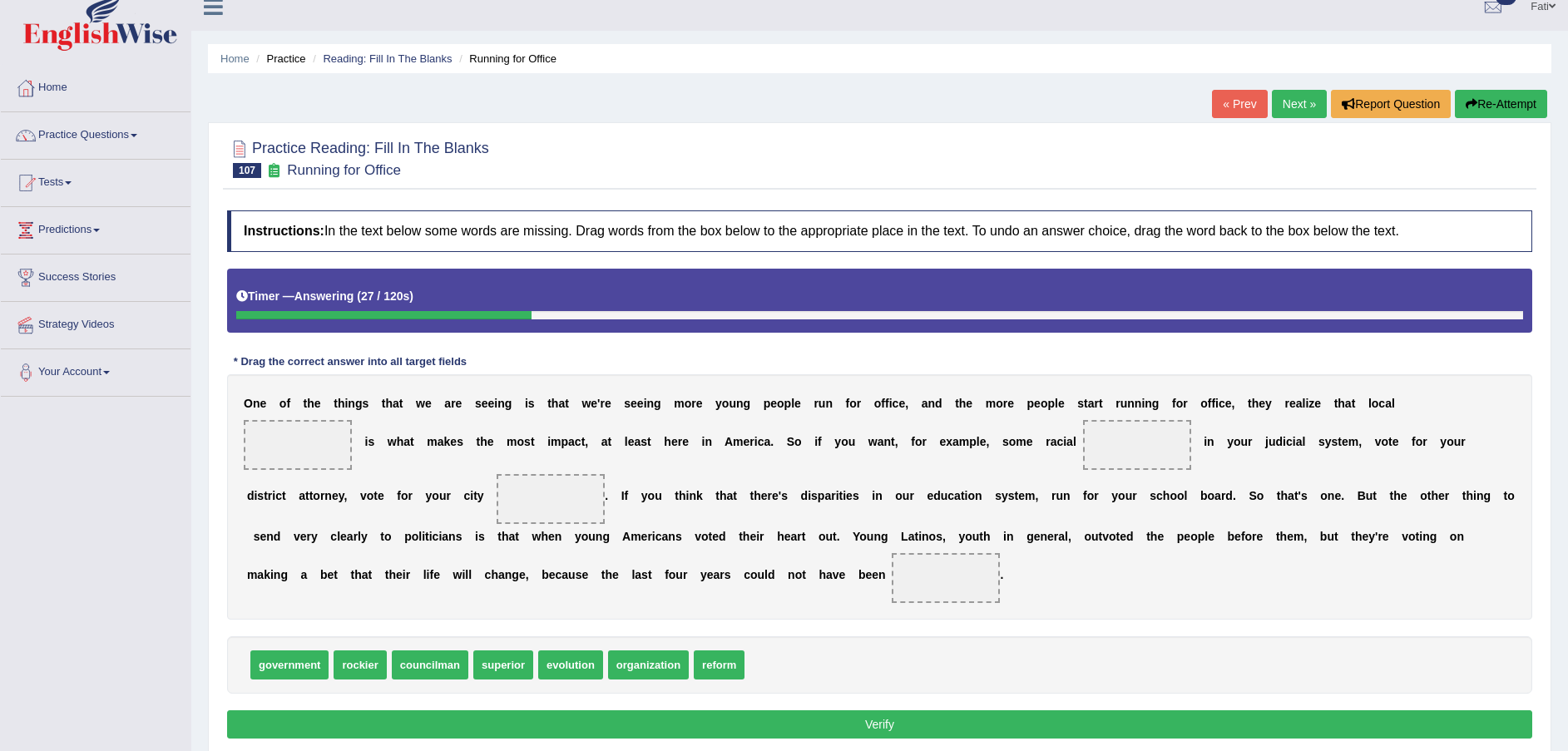
scroll to position [123, 0]
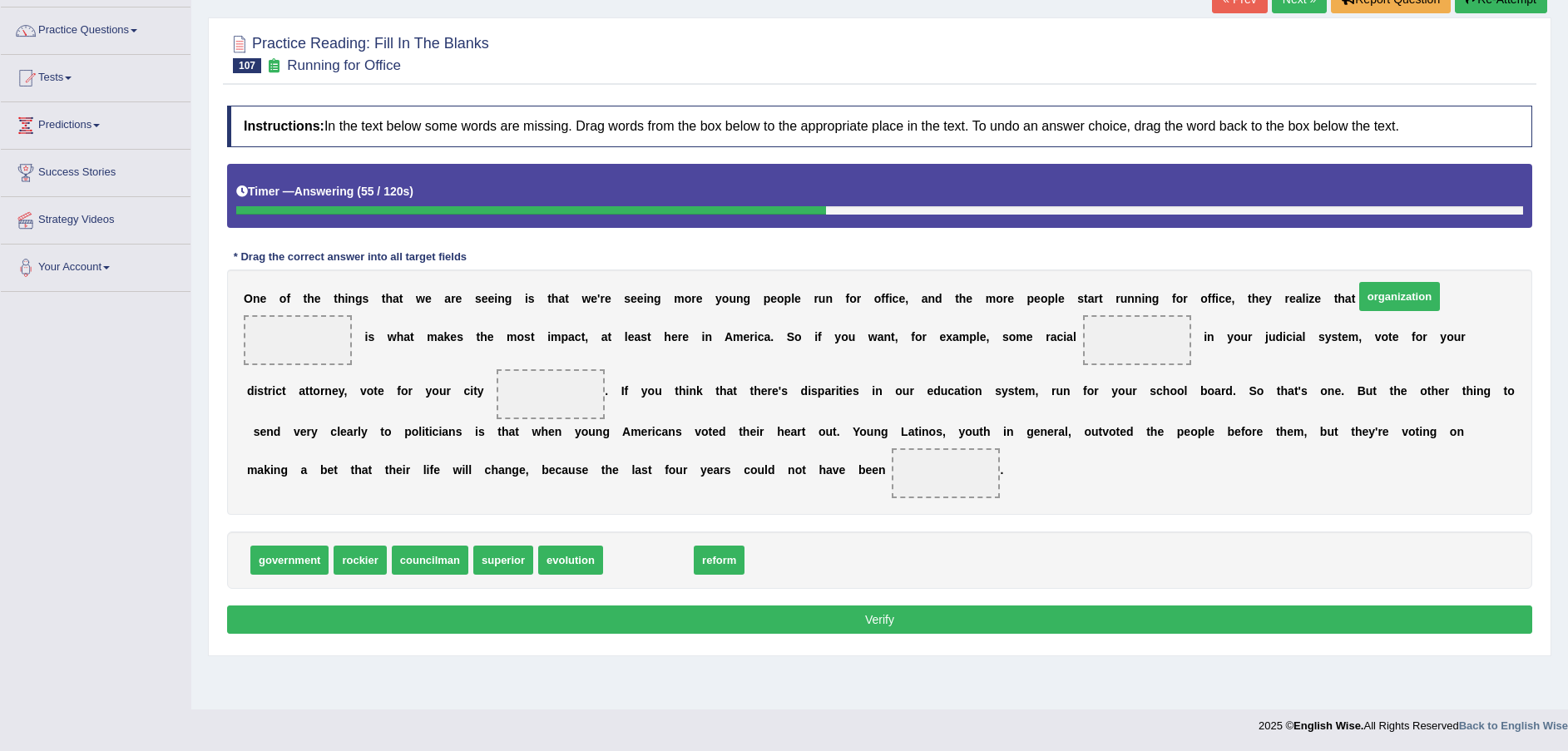
drag, startPoint x: 645, startPoint y: 592, endPoint x: 1396, endPoint y: 326, distance: 796.7
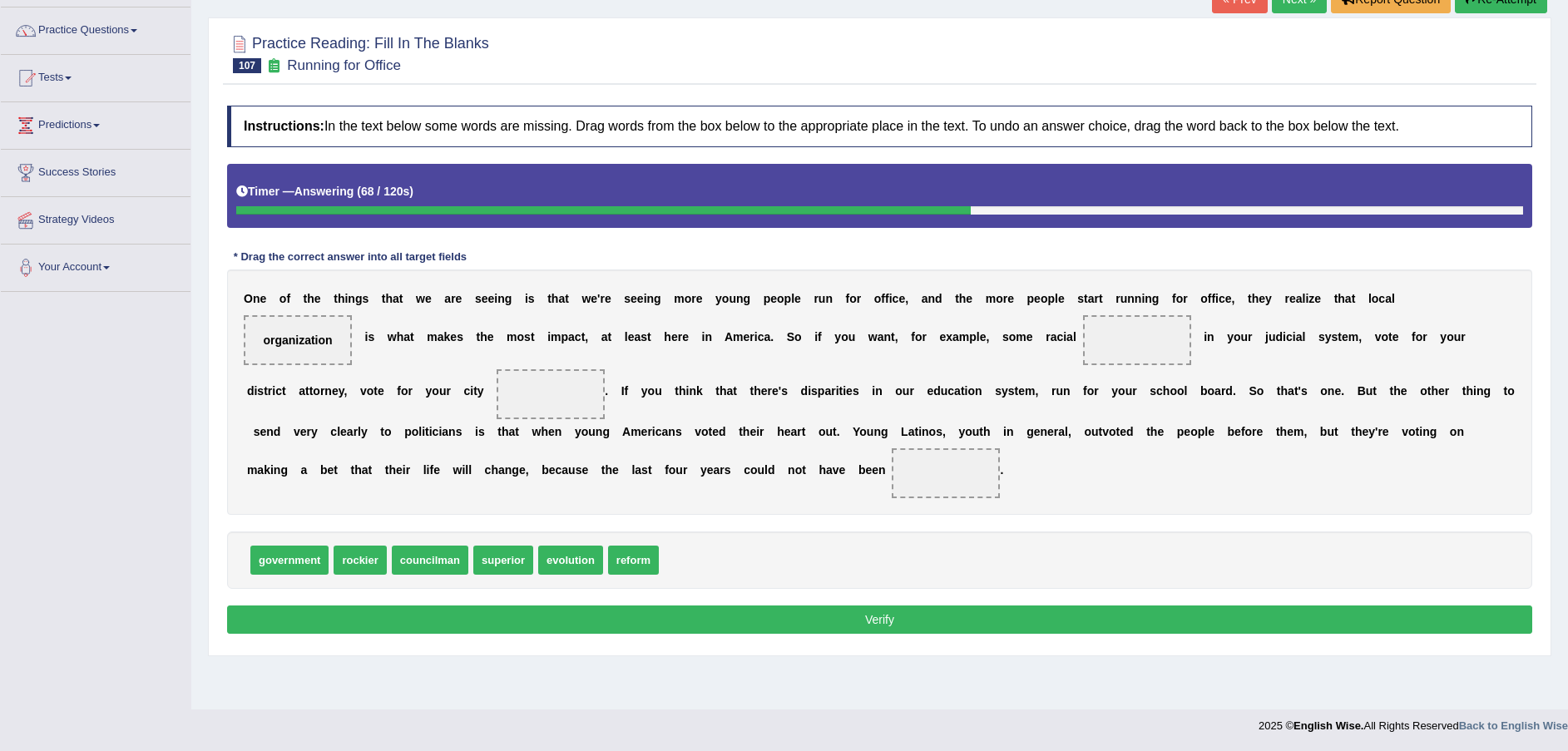
click at [305, 575] on span "government" at bounding box center [289, 560] width 78 height 29
drag, startPoint x: 288, startPoint y: 591, endPoint x: 909, endPoint y: 373, distance: 658.2
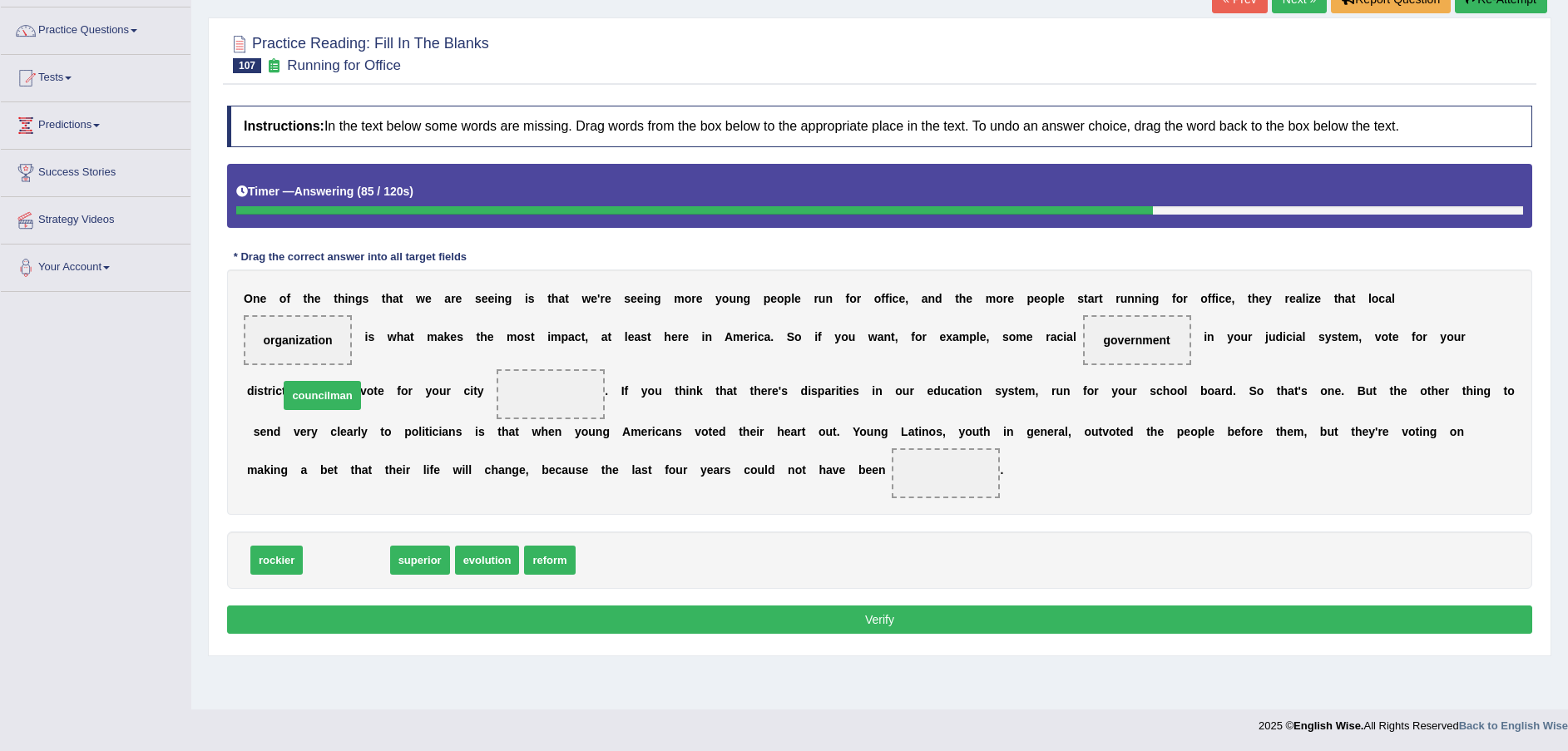
drag, startPoint x: 355, startPoint y: 595, endPoint x: 330, endPoint y: 429, distance: 167.9
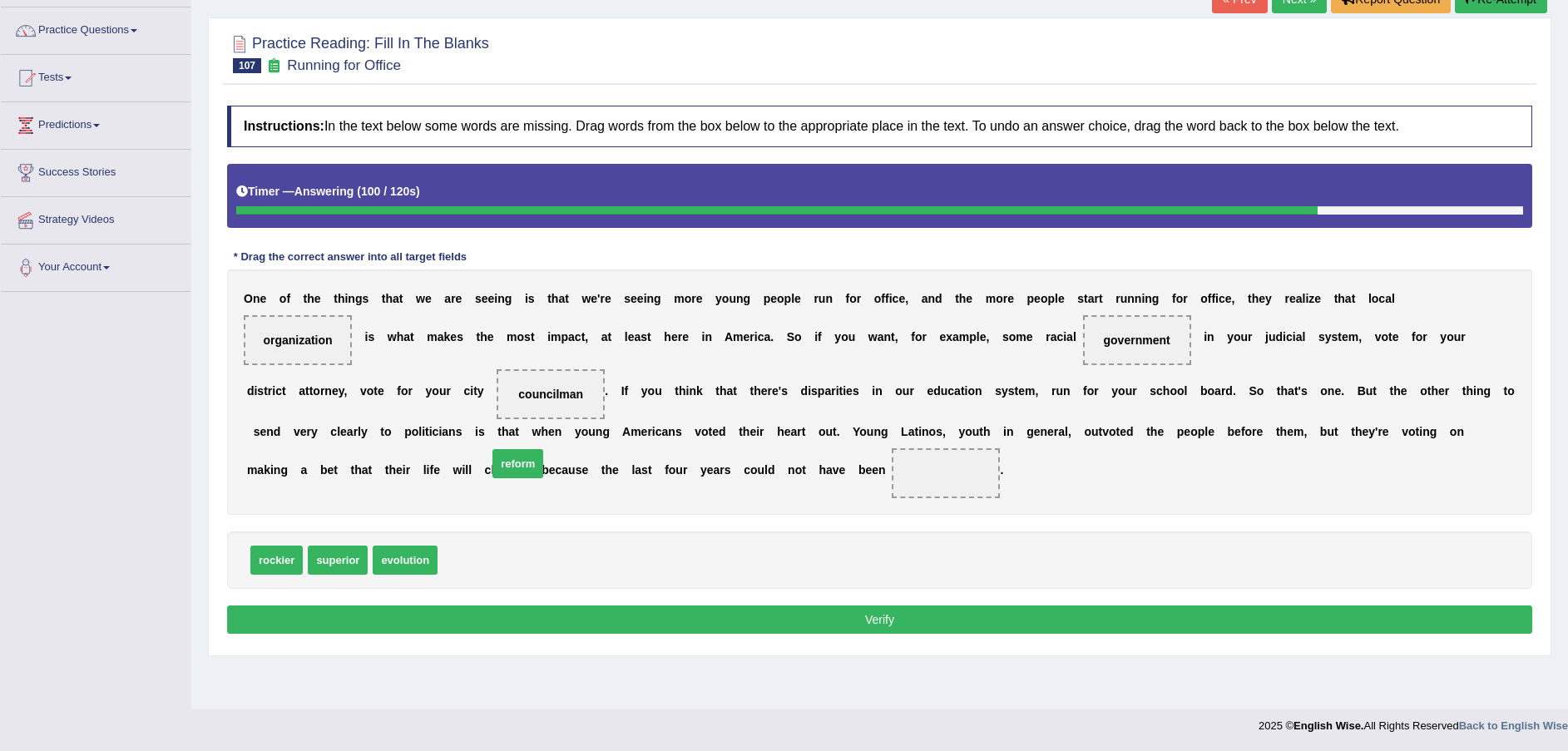
drag, startPoint x: 459, startPoint y: 594, endPoint x: 510, endPoint y: 498, distance: 108.7
drag, startPoint x: 592, startPoint y: 631, endPoint x: 592, endPoint y: 639, distance: 8.0
click at [592, 632] on div "Instructions: In the text below some words are missing. Drag words from the box…" at bounding box center [880, 373] width 1313 height 550
click at [592, 634] on button "Verify" at bounding box center [879, 620] width 1305 height 28
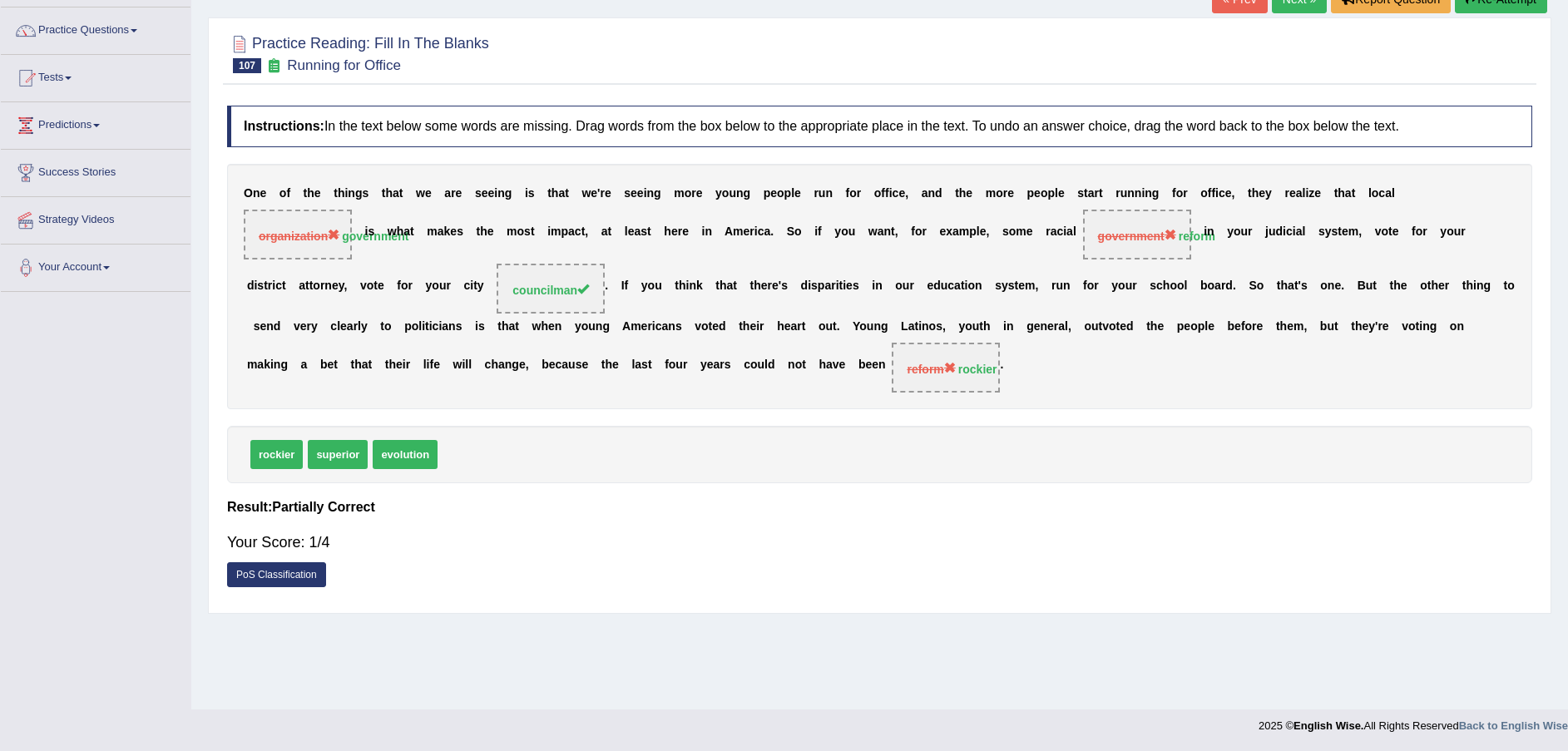
drag, startPoint x: 590, startPoint y: 401, endPoint x: 376, endPoint y: 305, distance: 234.5
click at [376, 305] on div "O n e o f t h e t h i n g s t h a t w e a r e s e e i n g i s t h a t w e ' r e…" at bounding box center [879, 286] width 1305 height 245
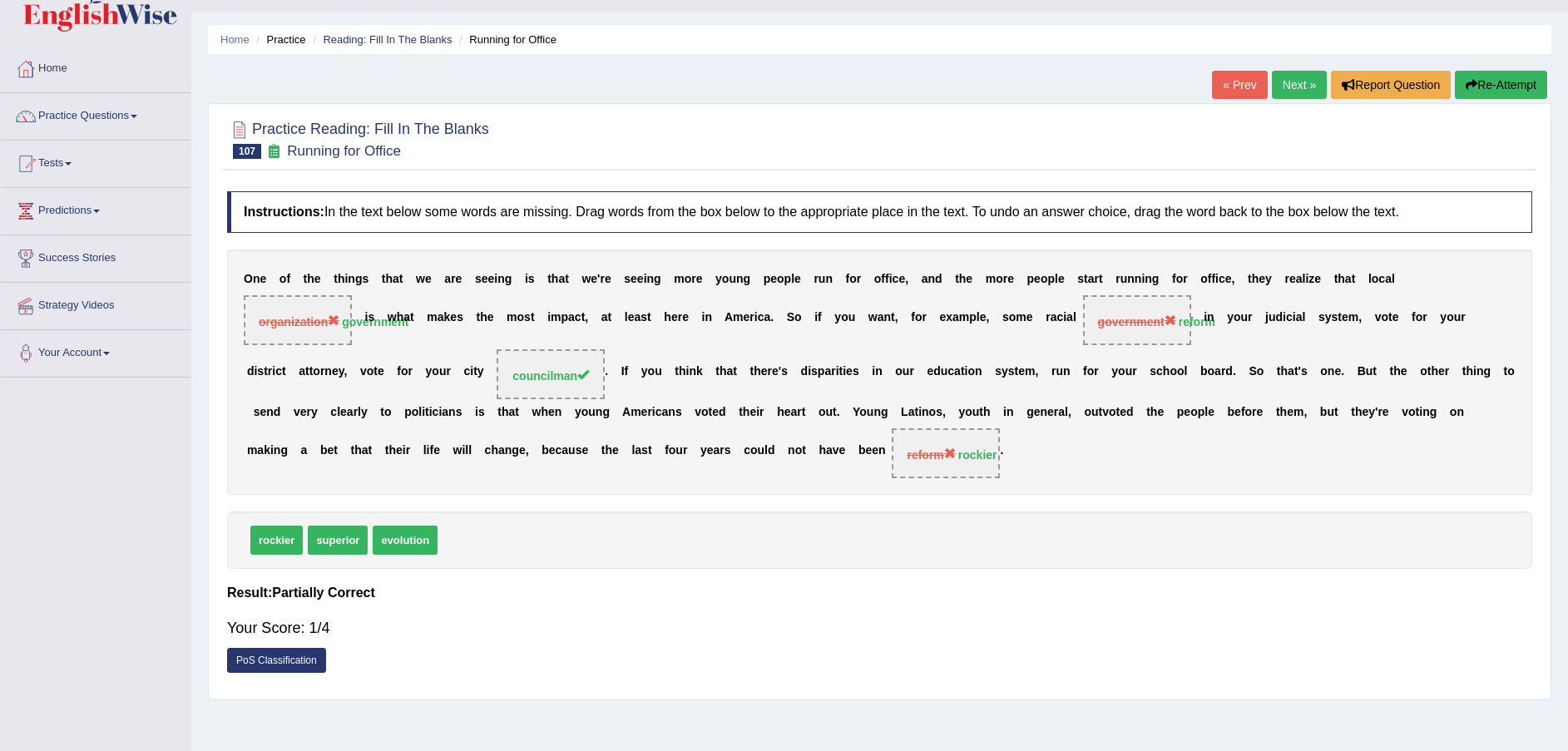
scroll to position [0, 0]
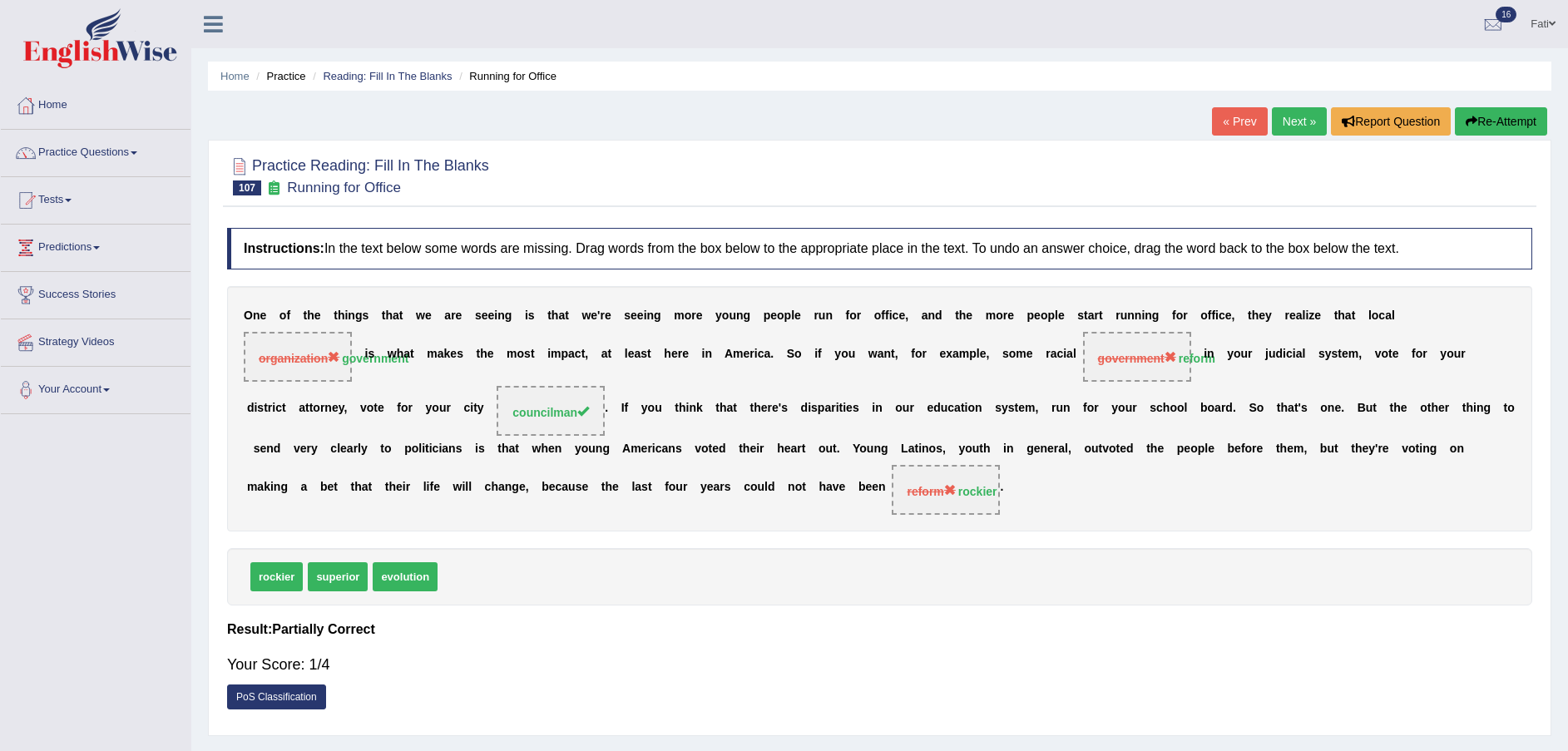
click at [1495, 124] on button "Re-Attempt" at bounding box center [1500, 121] width 92 height 28
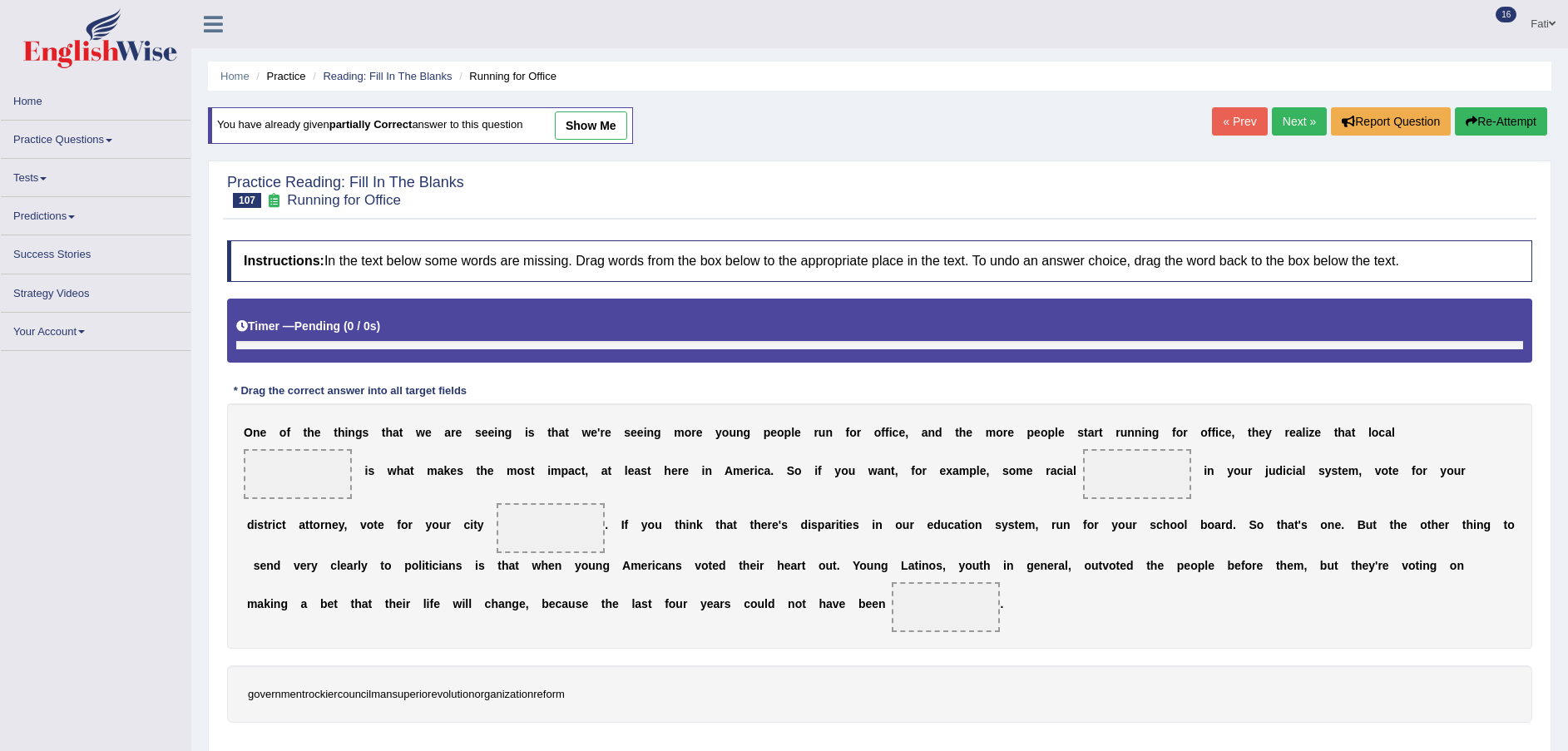
scroll to position [114, 0]
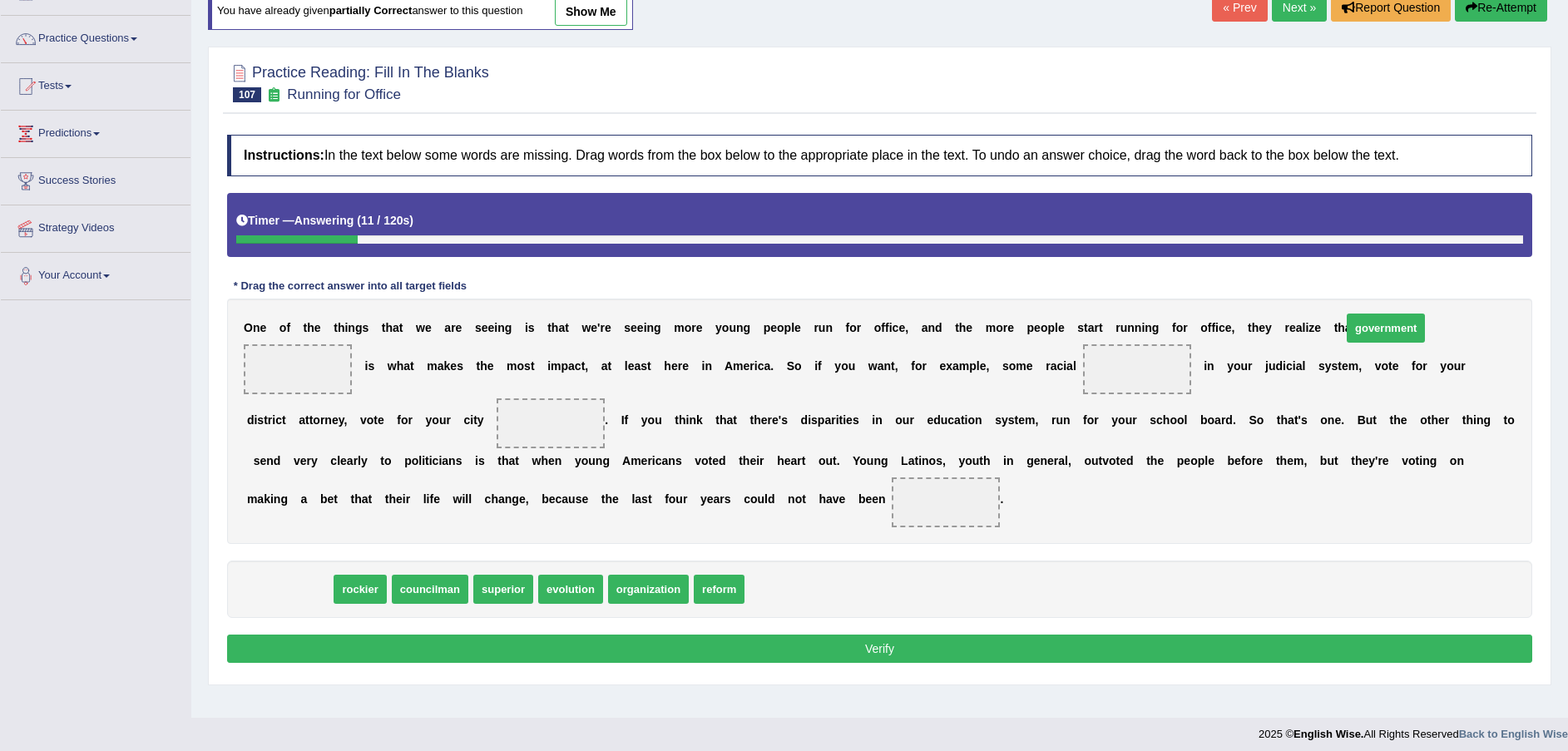
drag, startPoint x: 322, startPoint y: 616, endPoint x: 1417, endPoint y: 354, distance: 1125.9
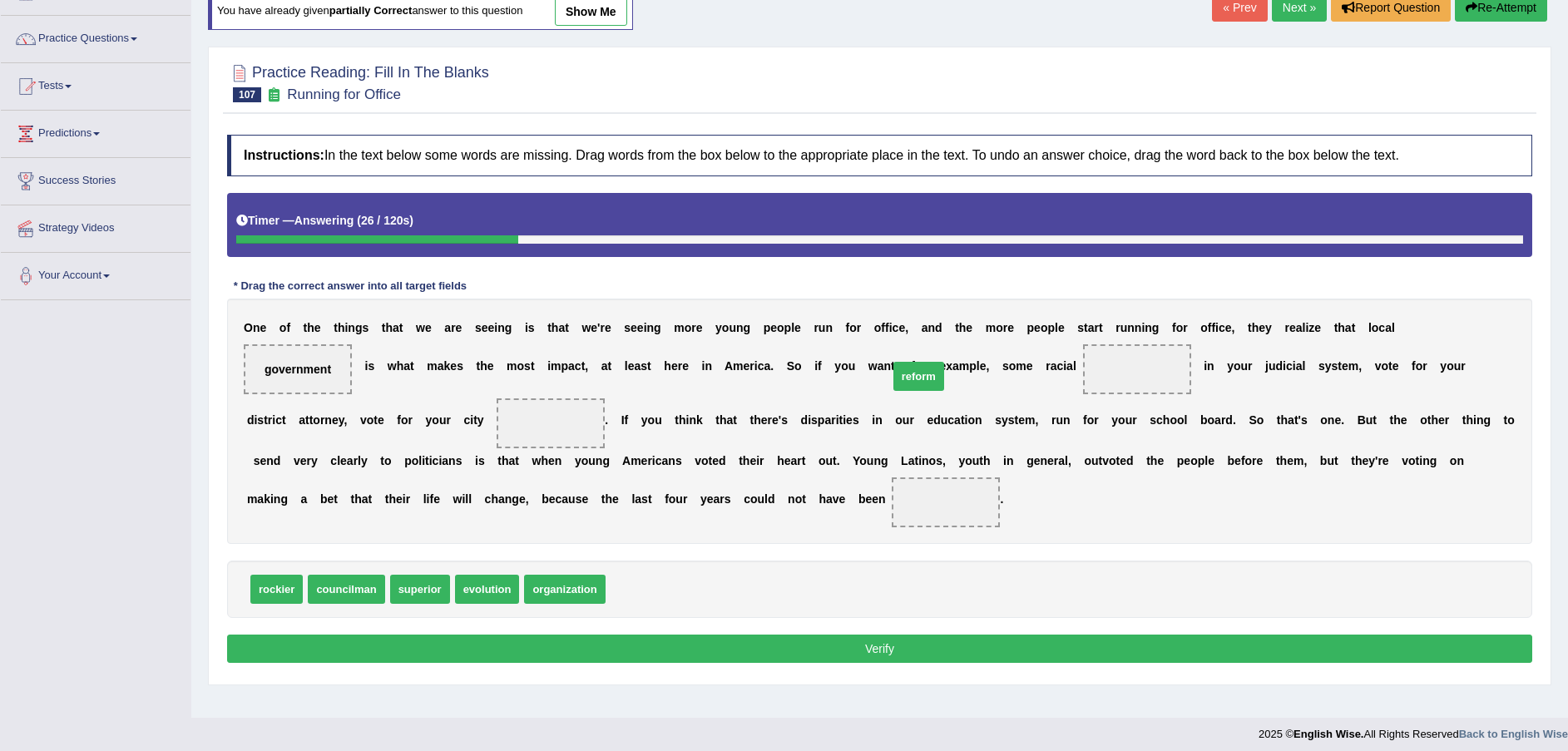
drag, startPoint x: 622, startPoint y: 614, endPoint x: 905, endPoint y: 402, distance: 353.6
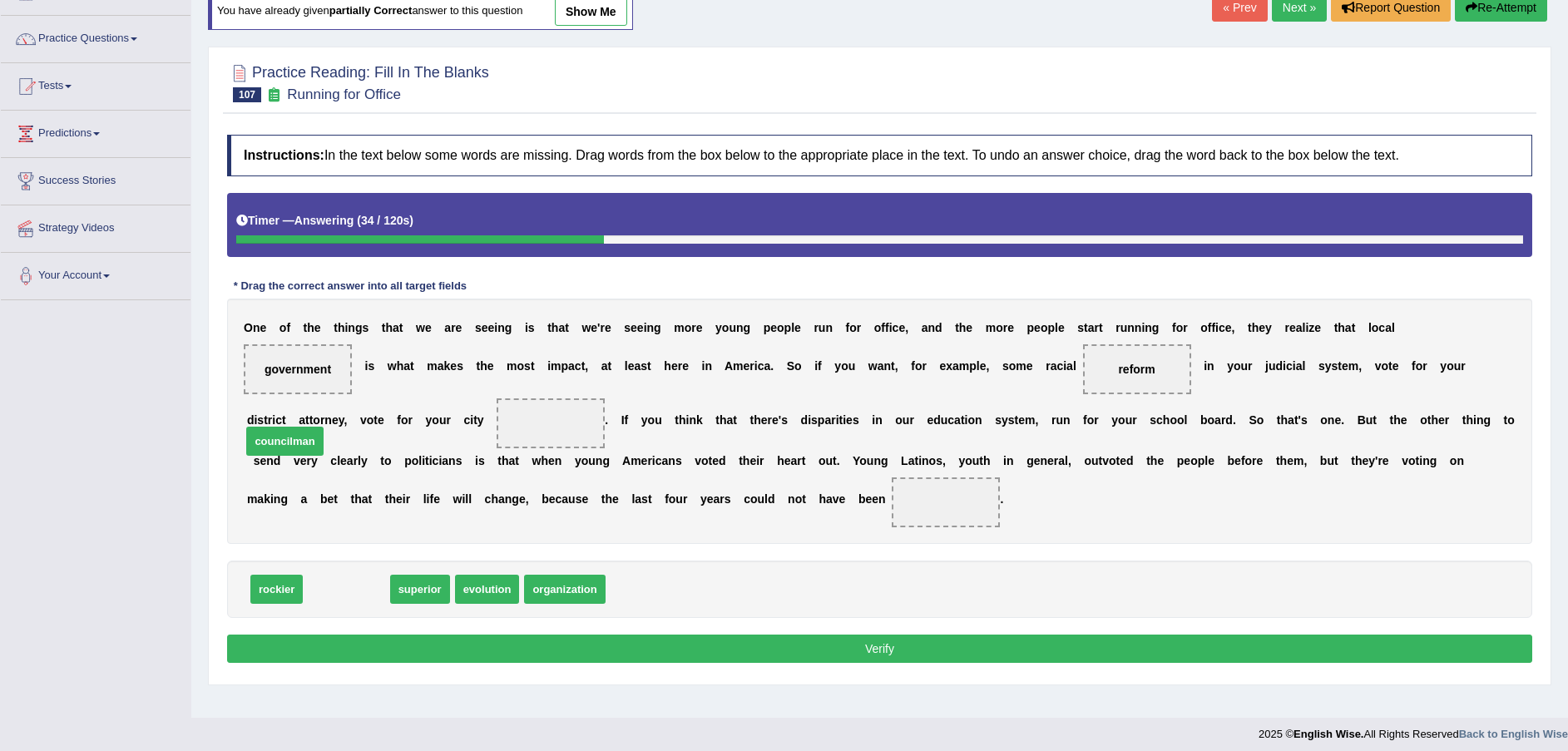
drag, startPoint x: 359, startPoint y: 618, endPoint x: 298, endPoint y: 457, distance: 172.2
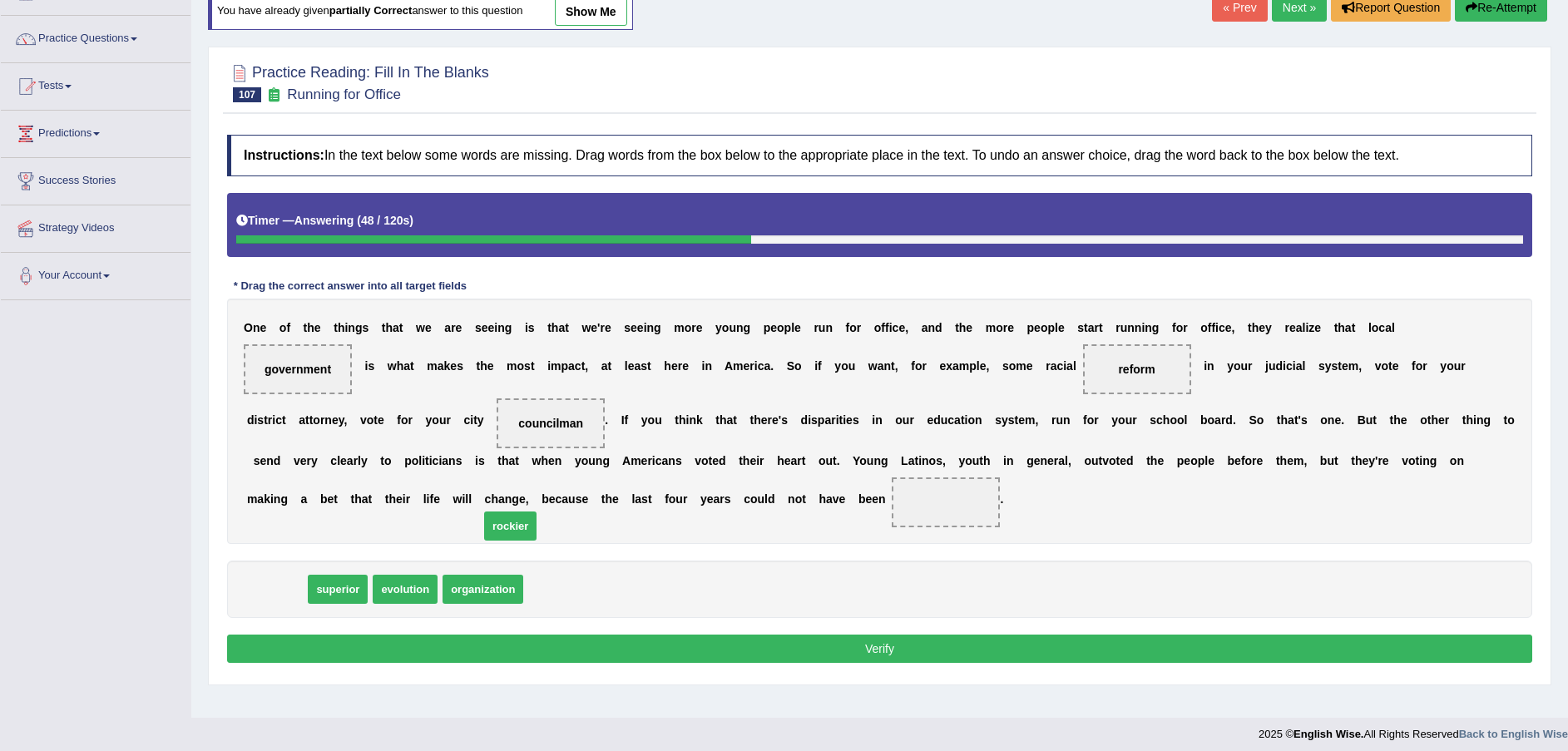
drag, startPoint x: 274, startPoint y: 622, endPoint x: 502, endPoint y: 535, distance: 244.0
click at [912, 664] on button "Verify" at bounding box center [879, 649] width 1305 height 28
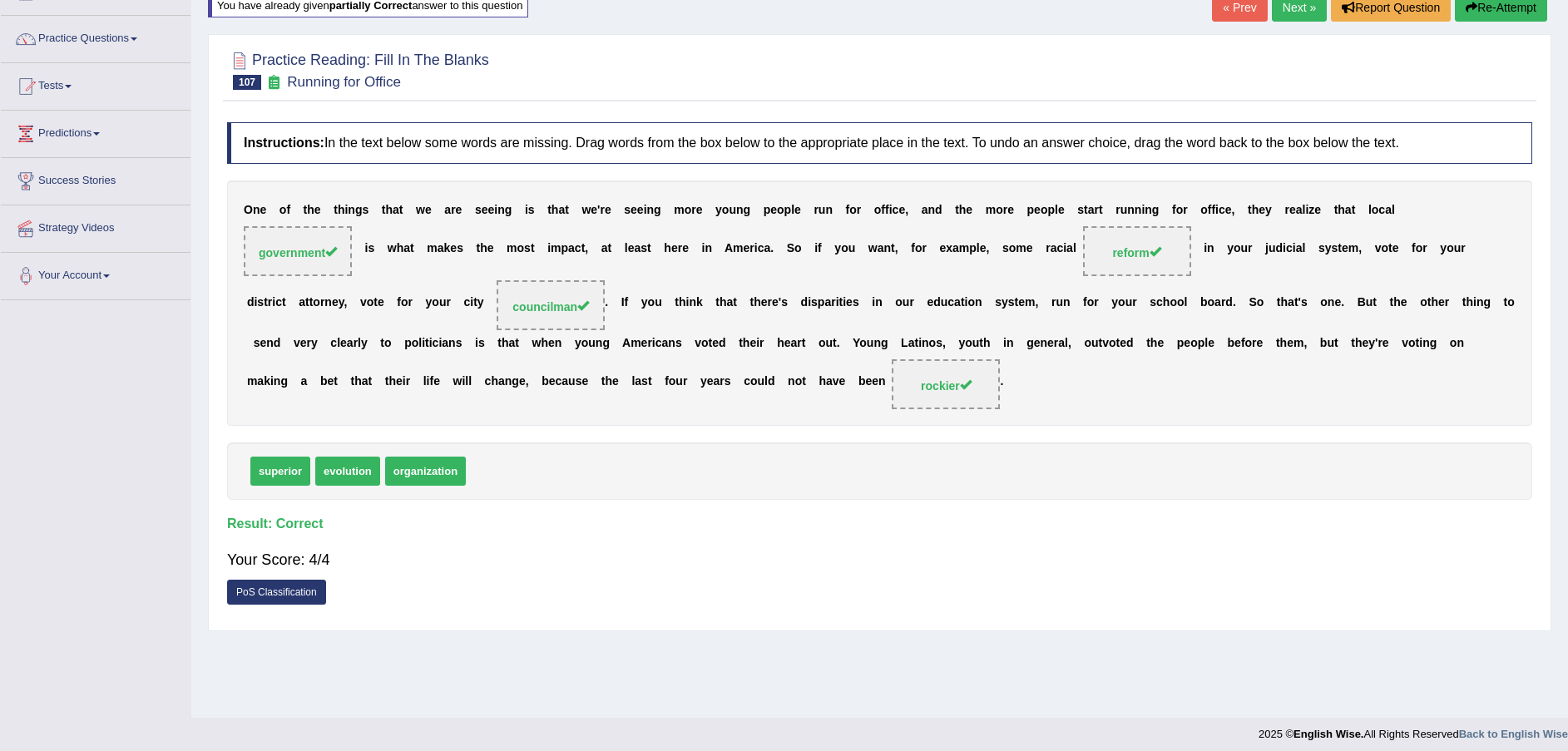
click at [1299, 20] on link "Next »" at bounding box center [1299, 7] width 55 height 28
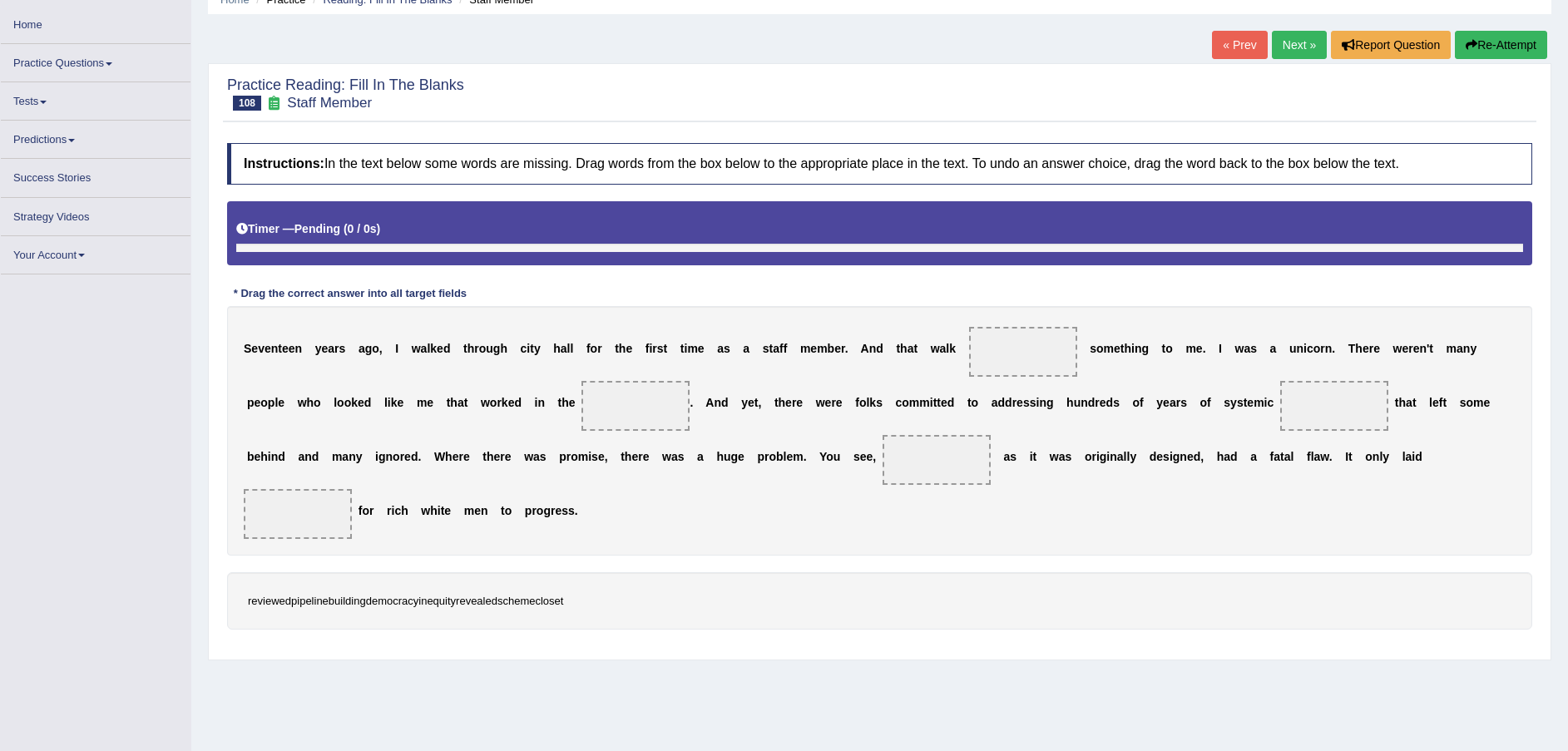
scroll to position [114, 0]
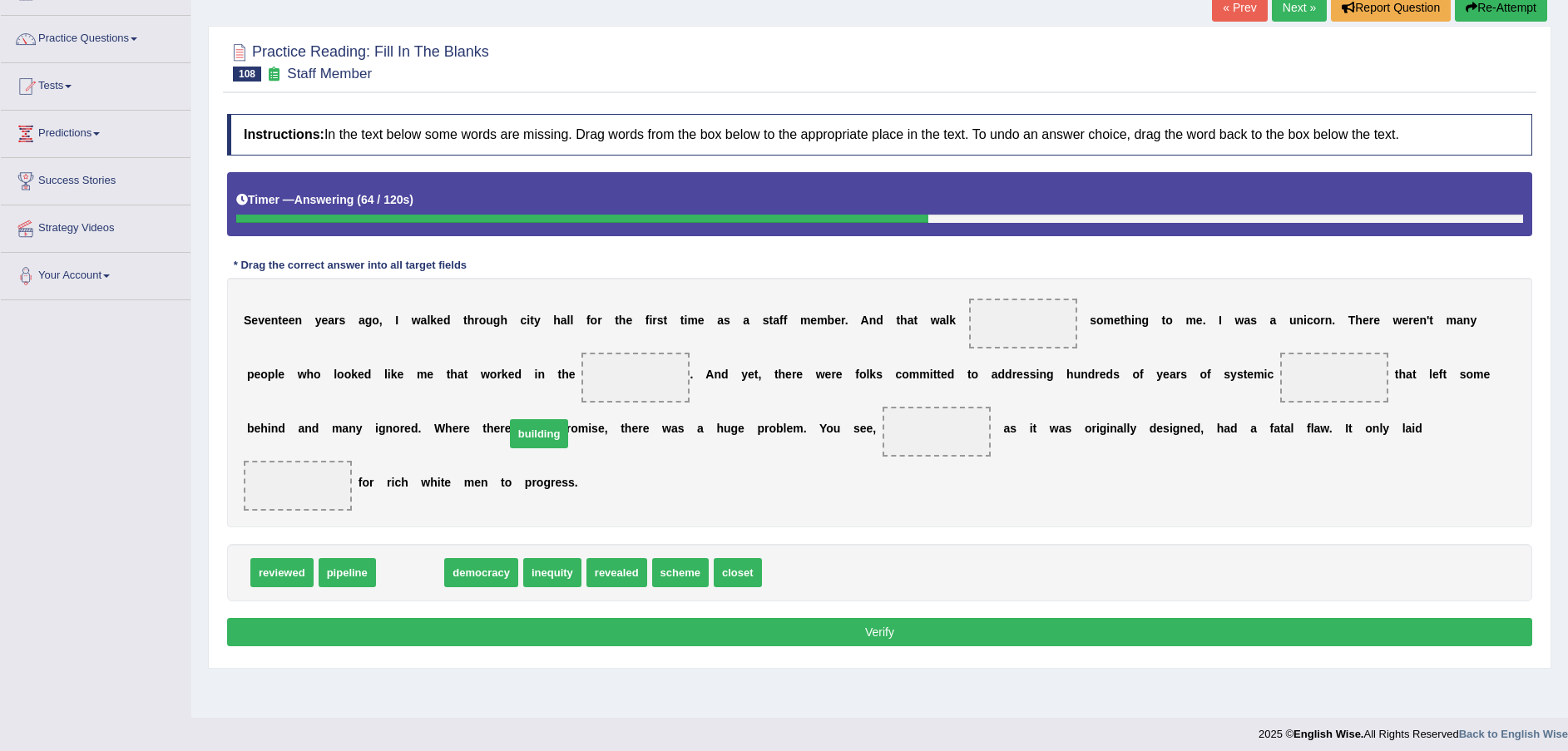
drag, startPoint x: 410, startPoint y: 513, endPoint x: 539, endPoint y: 377, distance: 187.4
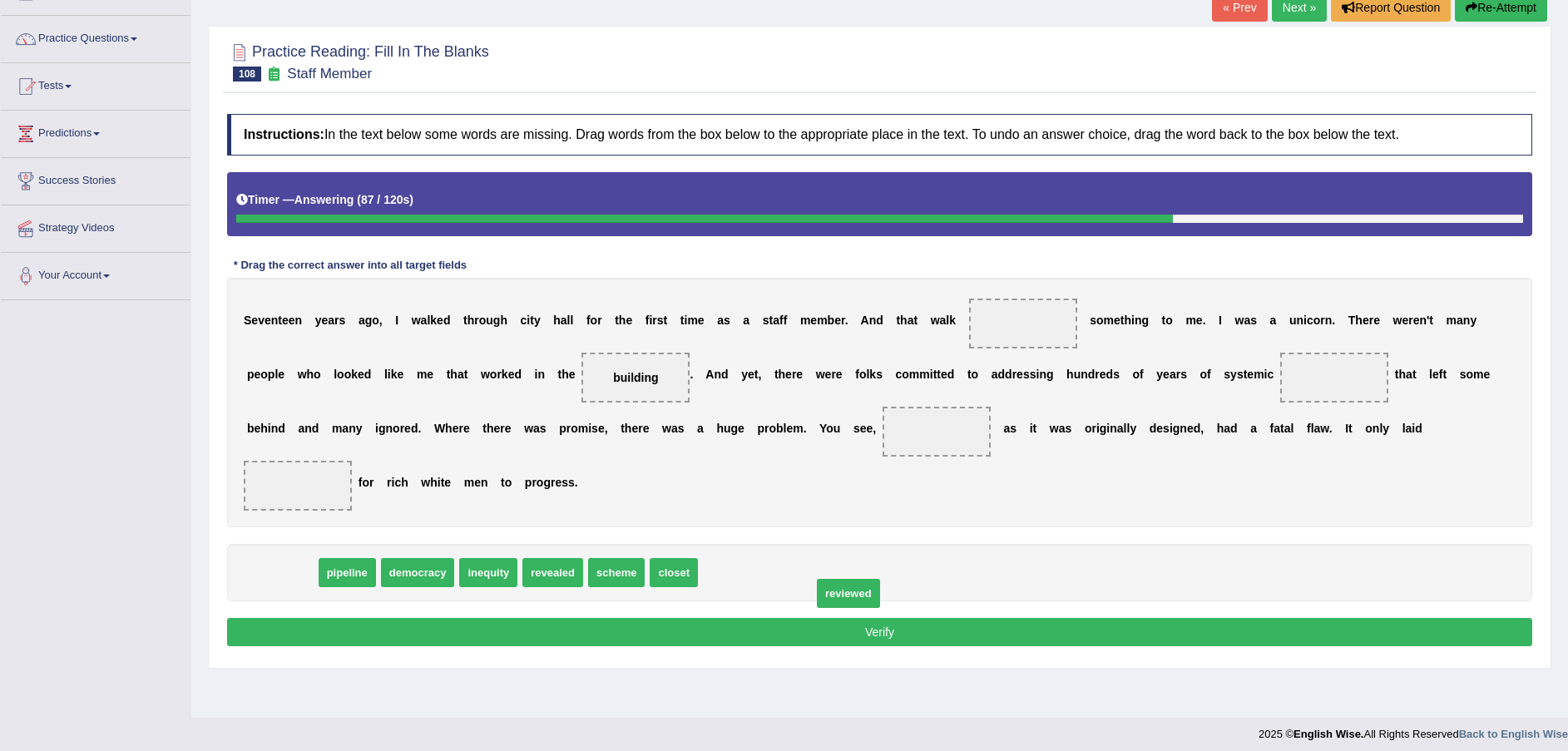
drag, startPoint x: 290, startPoint y: 522, endPoint x: 856, endPoint y: 543, distance: 566.4
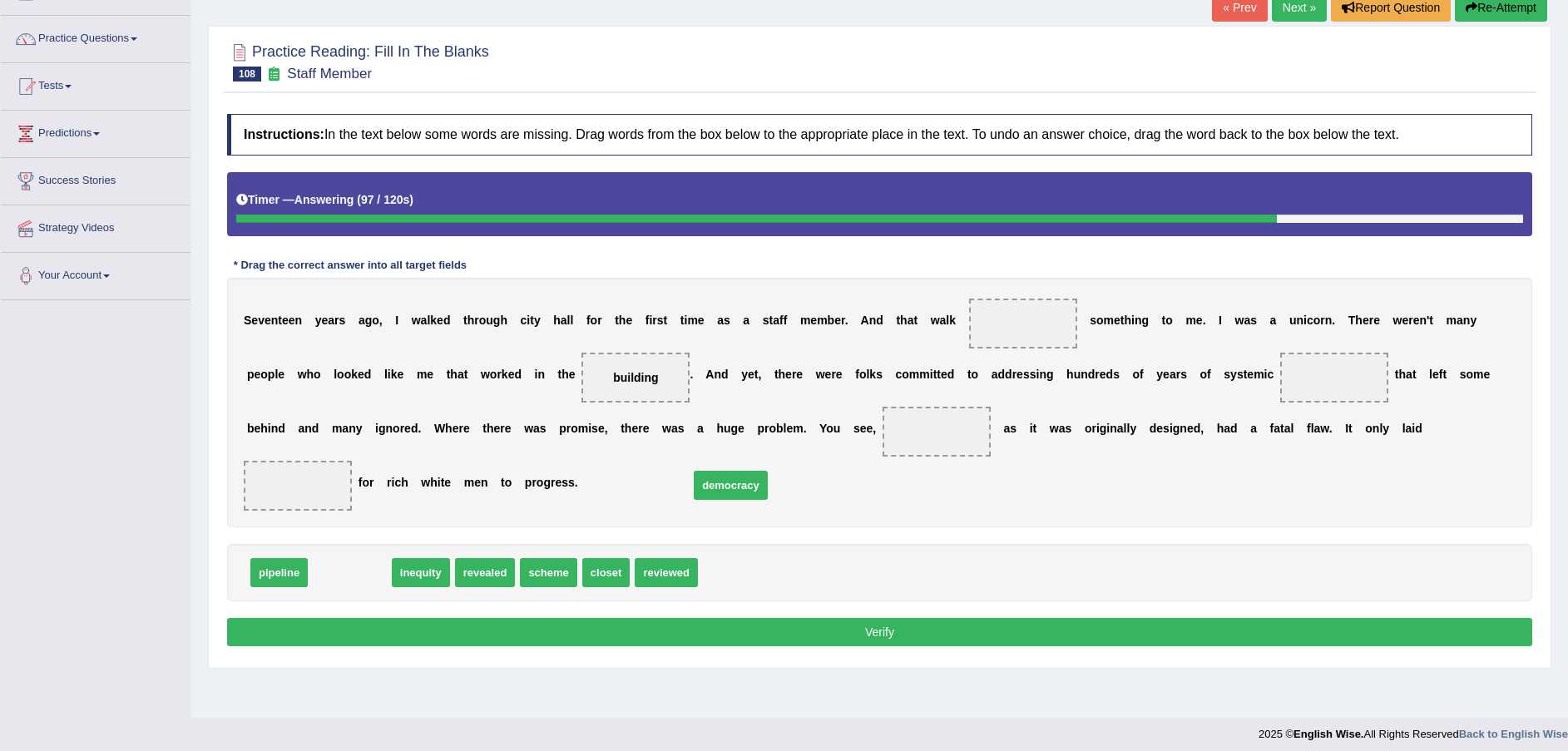
drag, startPoint x: 362, startPoint y: 527, endPoint x: 743, endPoint y: 441, distance: 390.6
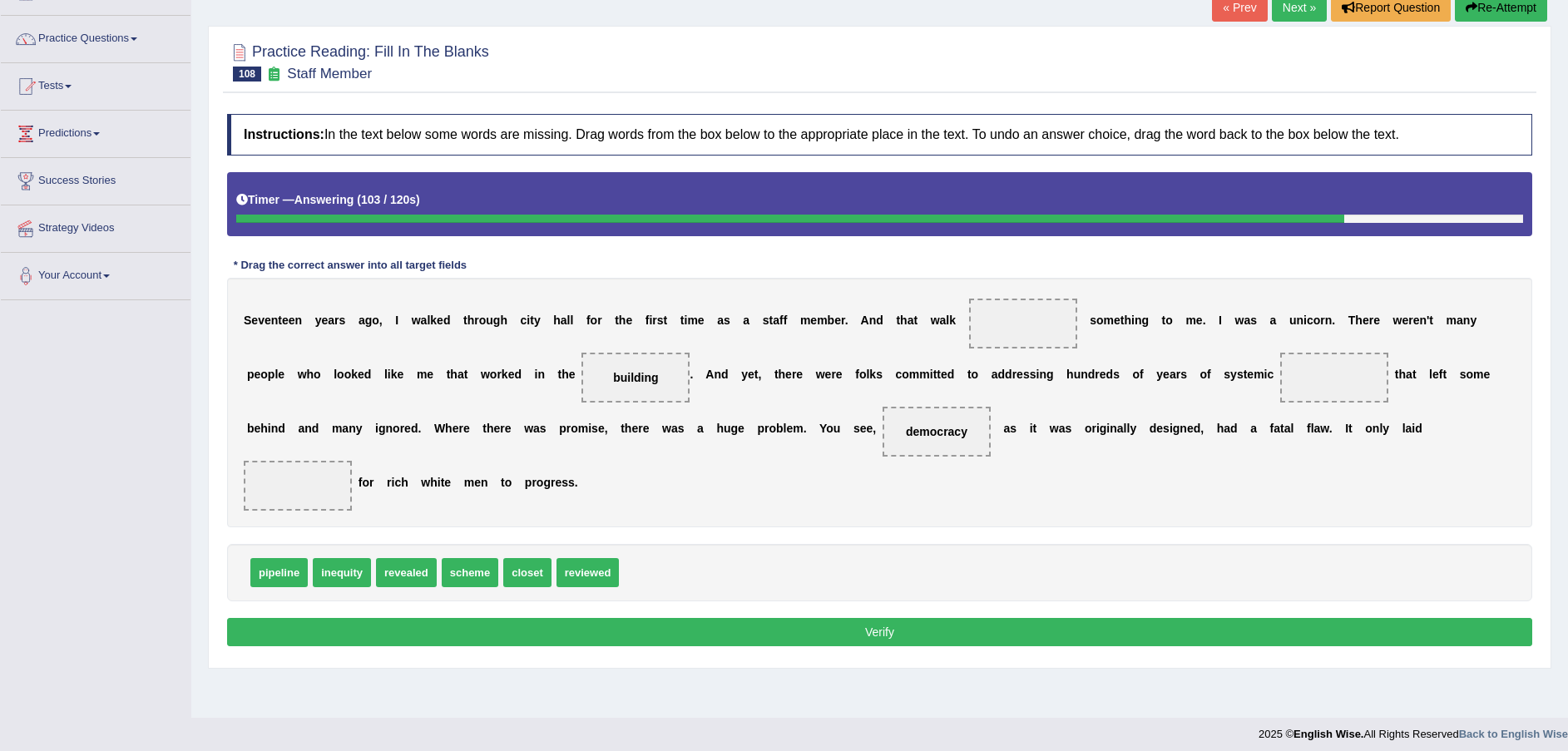
click at [906, 438] on span "democracy" at bounding box center [936, 431] width 61 height 13
click at [1500, 8] on button "Re-Attempt" at bounding box center [1500, 7] width 92 height 28
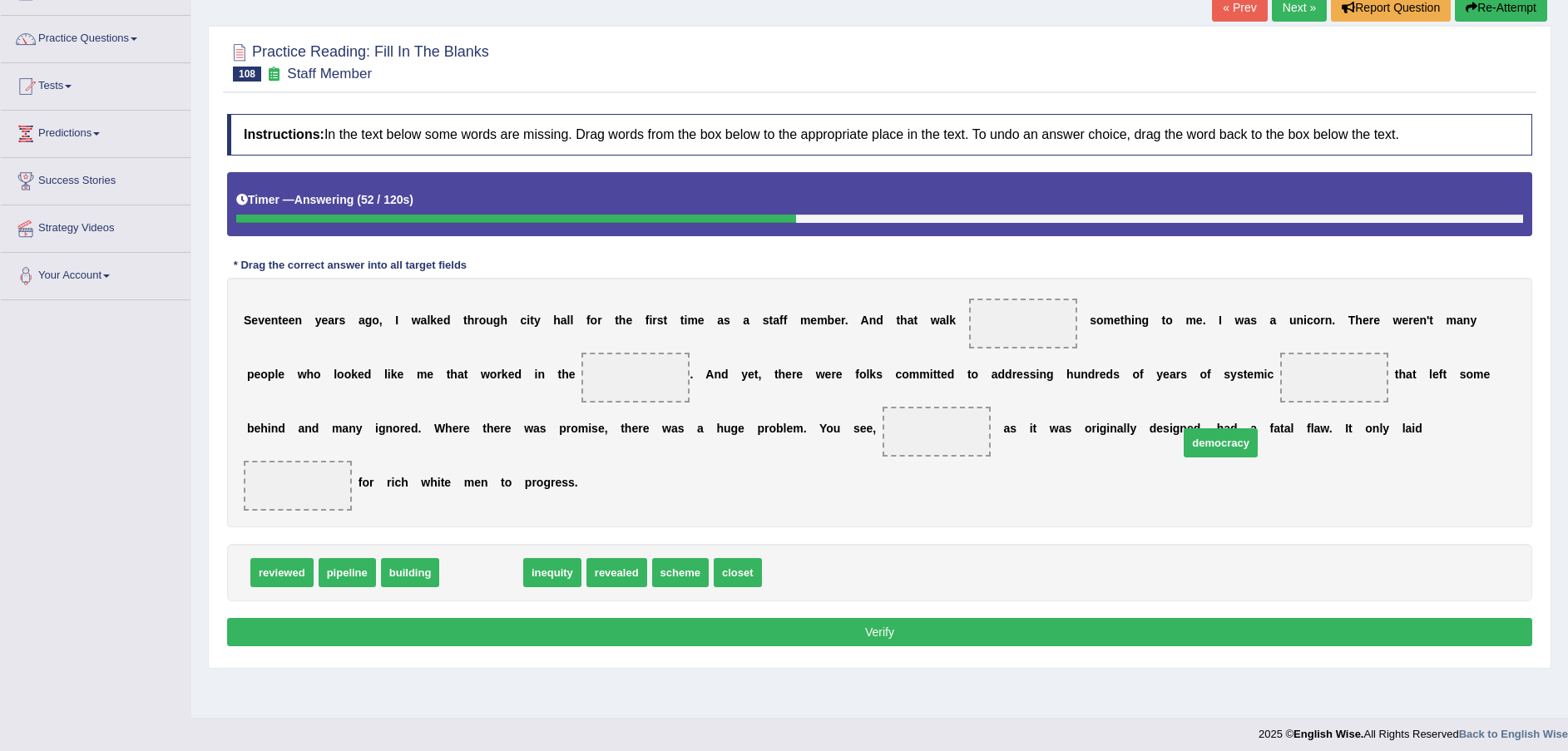
drag, startPoint x: 477, startPoint y: 523, endPoint x: 1217, endPoint y: 393, distance: 751.3
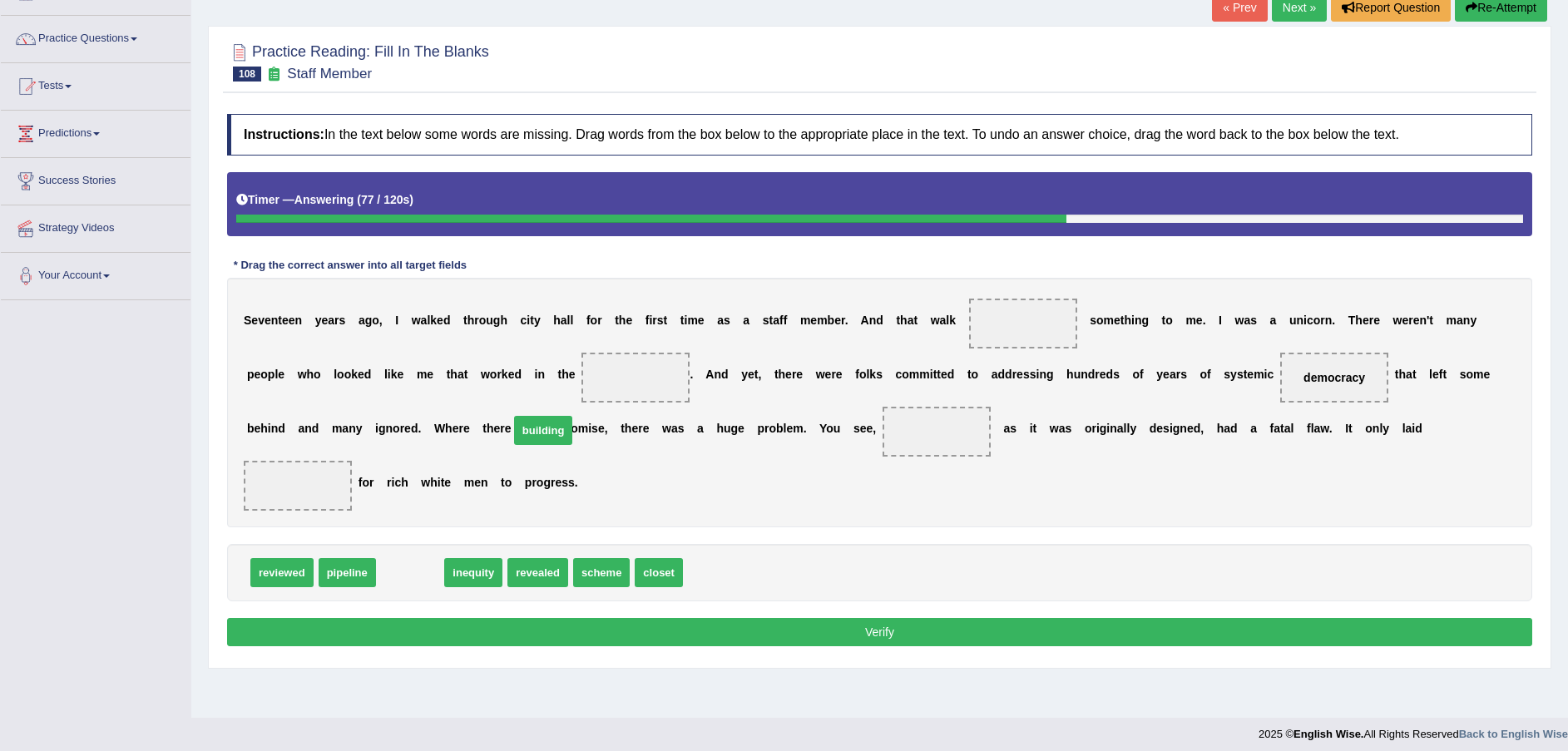
drag, startPoint x: 420, startPoint y: 515, endPoint x: 553, endPoint y: 378, distance: 190.9
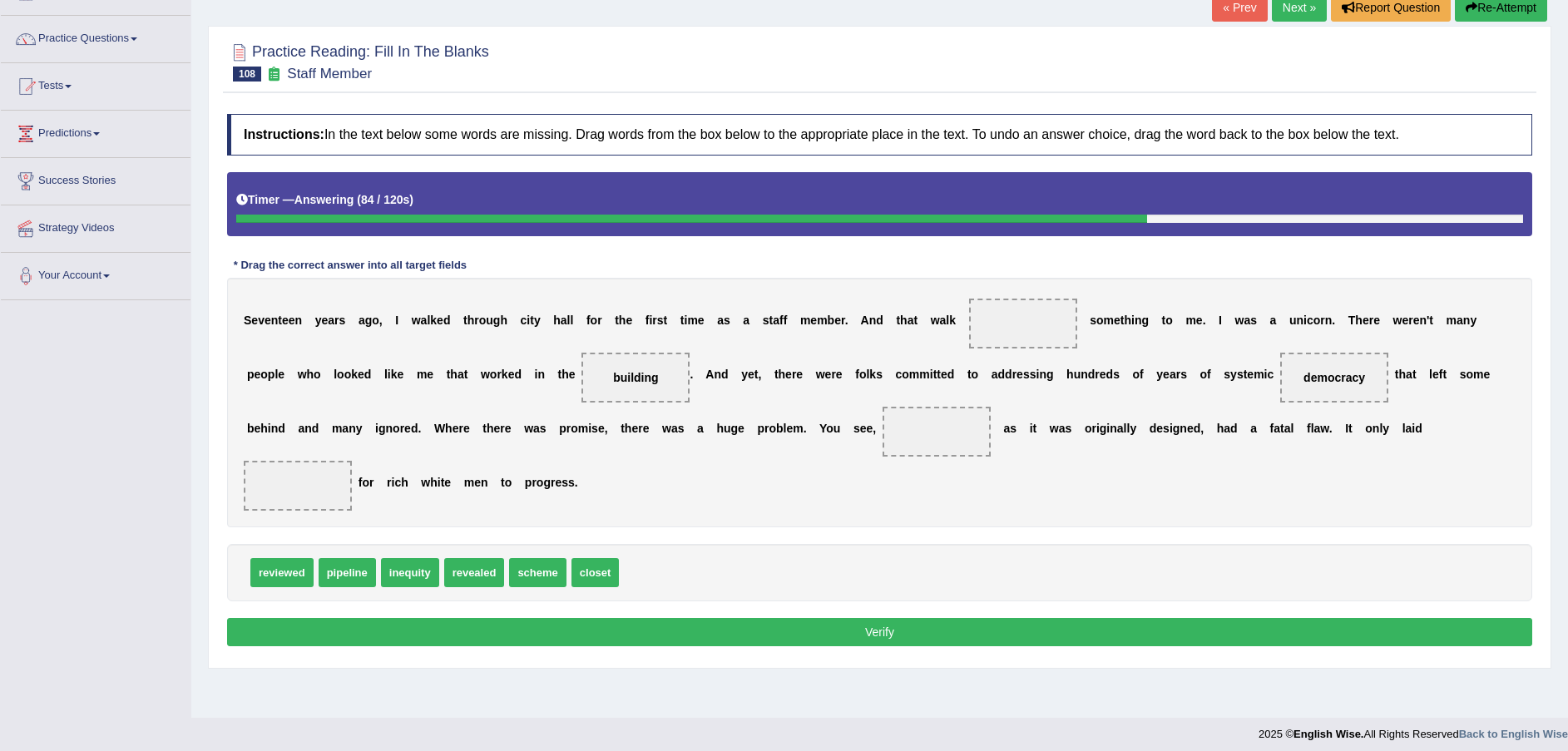
click at [346, 559] on span "pipeline" at bounding box center [347, 573] width 58 height 29
drag, startPoint x: 530, startPoint y: 526, endPoint x: 449, endPoint y: 528, distance: 81.0
click at [1495, 0] on button "Re-Attempt" at bounding box center [1500, 7] width 92 height 28
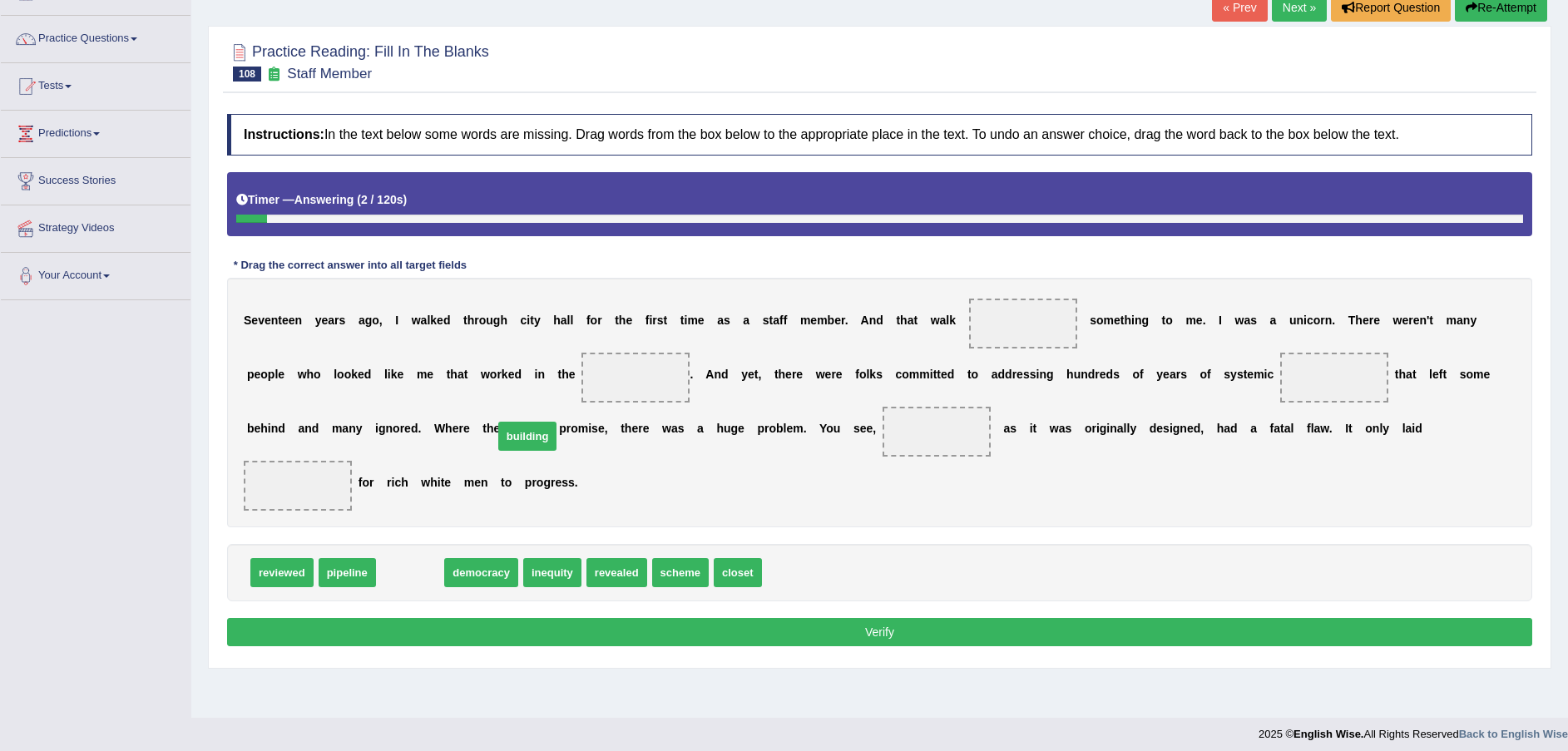
drag, startPoint x: 401, startPoint y: 517, endPoint x: 519, endPoint y: 381, distance: 180.1
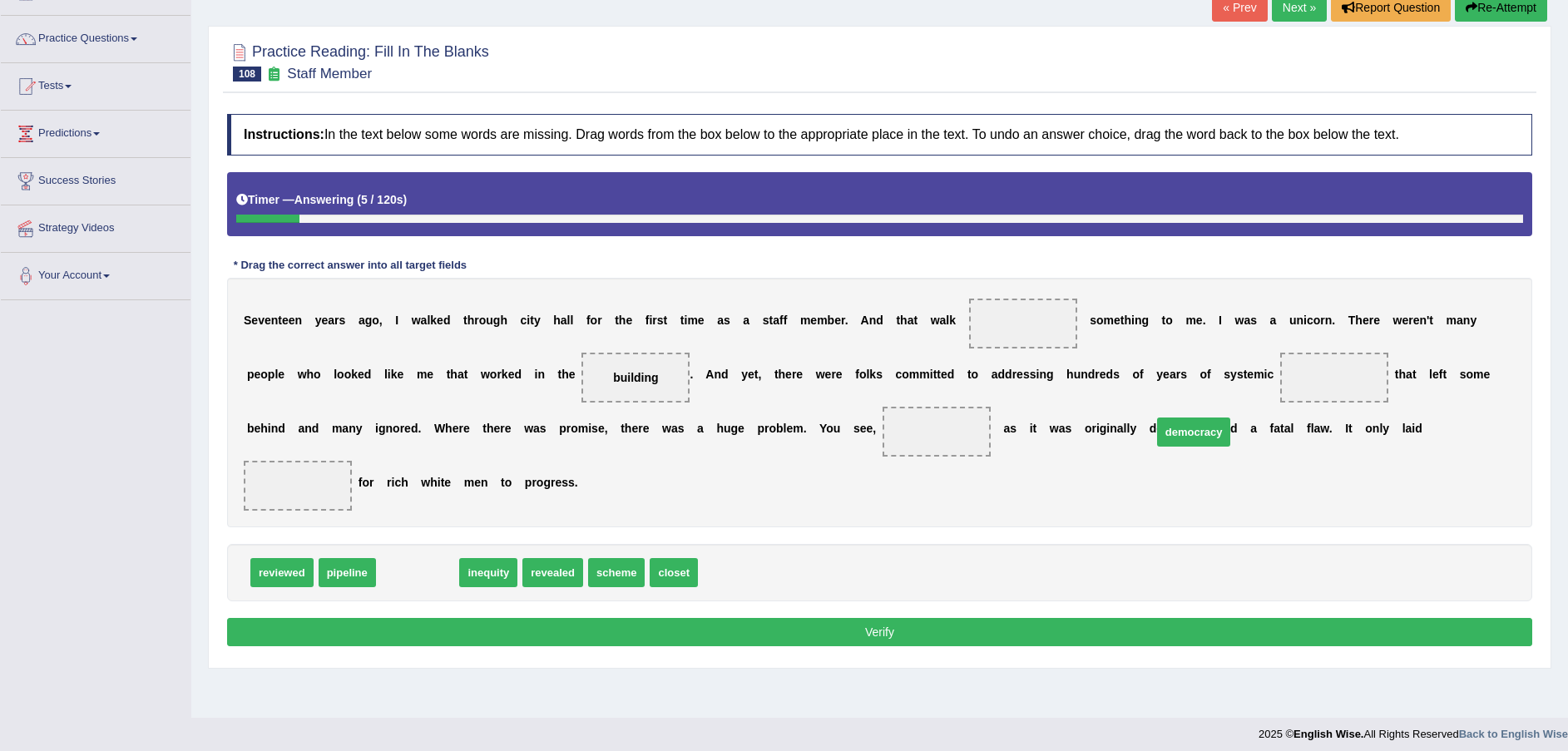
drag, startPoint x: 405, startPoint y: 520, endPoint x: 1179, endPoint y: 385, distance: 785.7
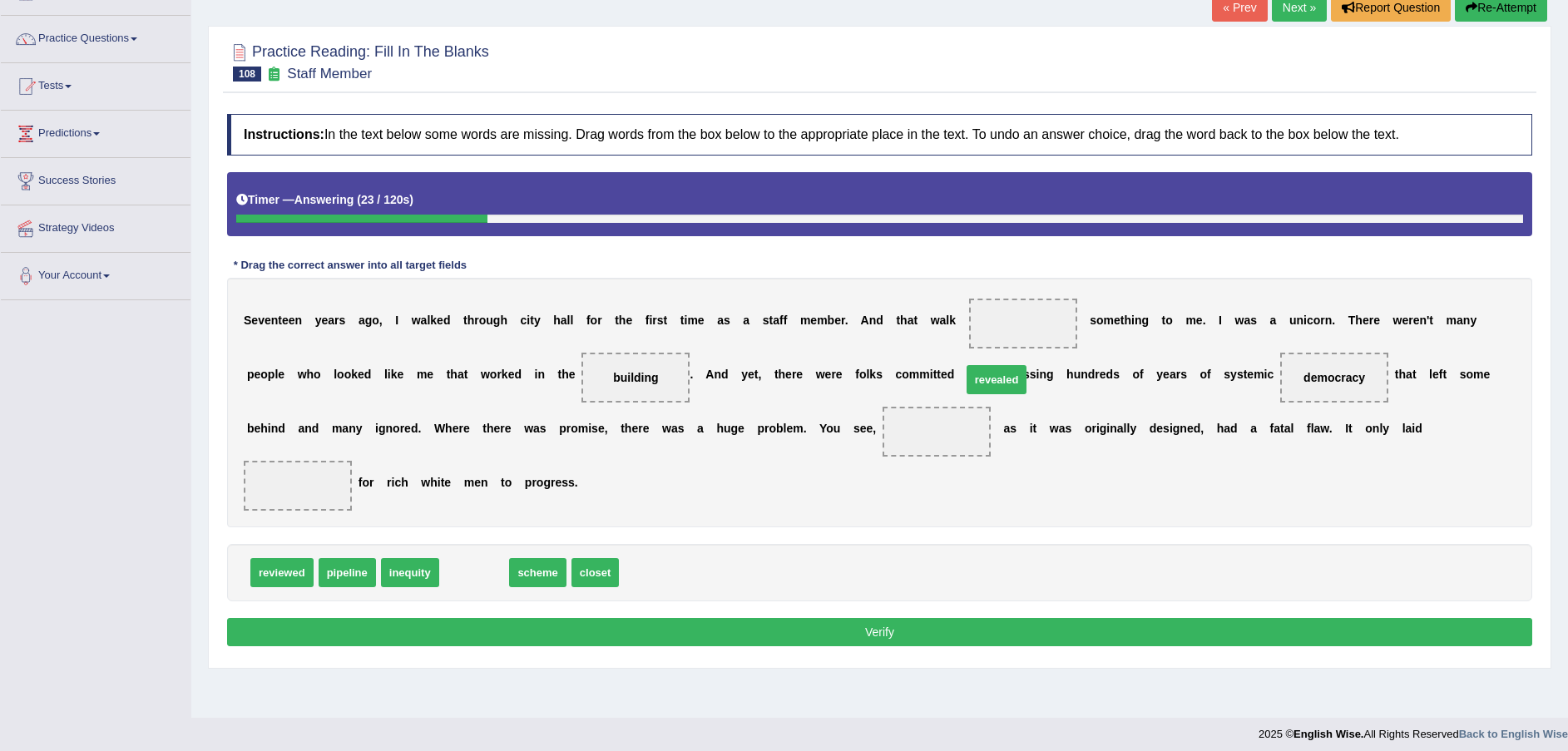
drag, startPoint x: 468, startPoint y: 525, endPoint x: 990, endPoint y: 331, distance: 556.9
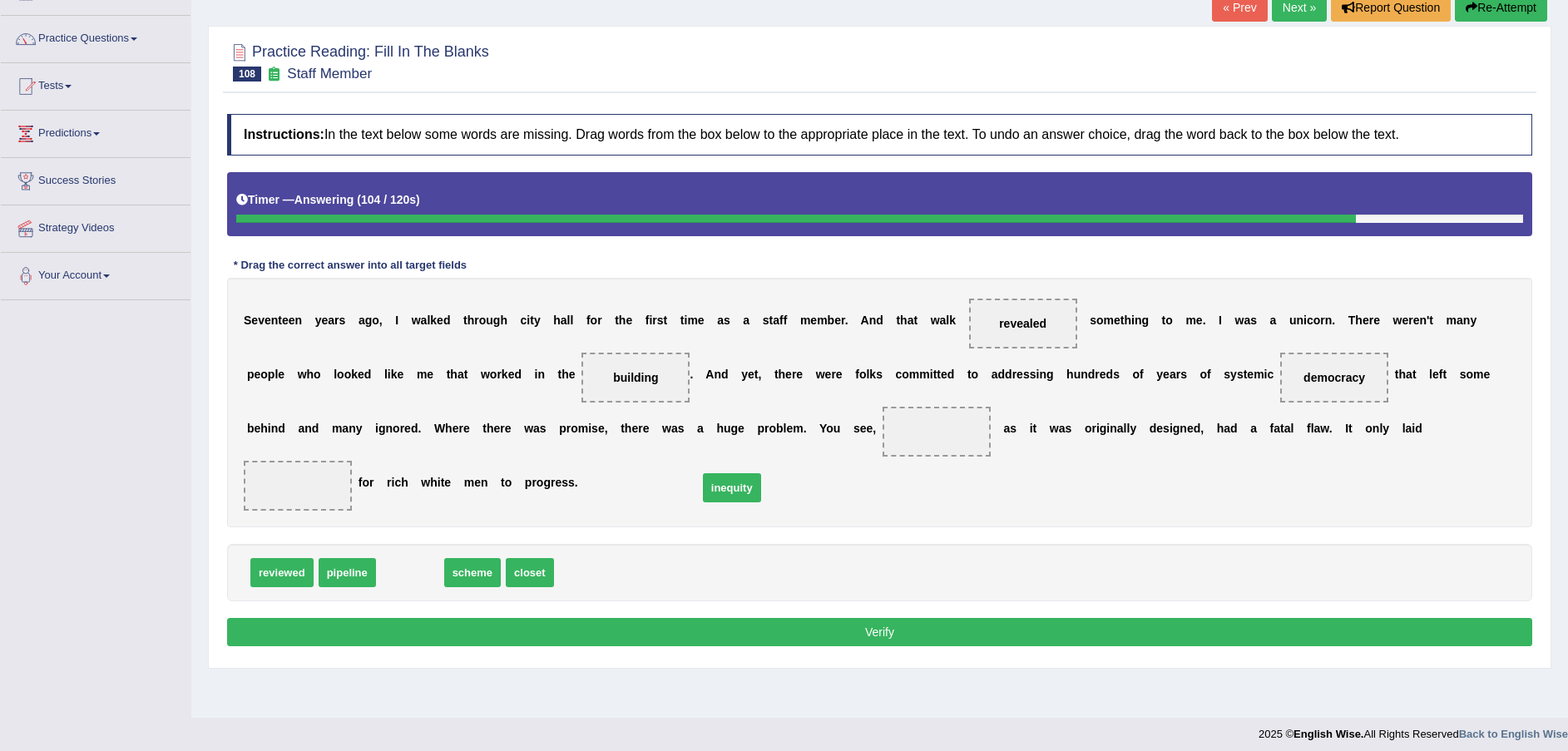
drag, startPoint x: 409, startPoint y: 525, endPoint x: 730, endPoint y: 441, distance: 331.8
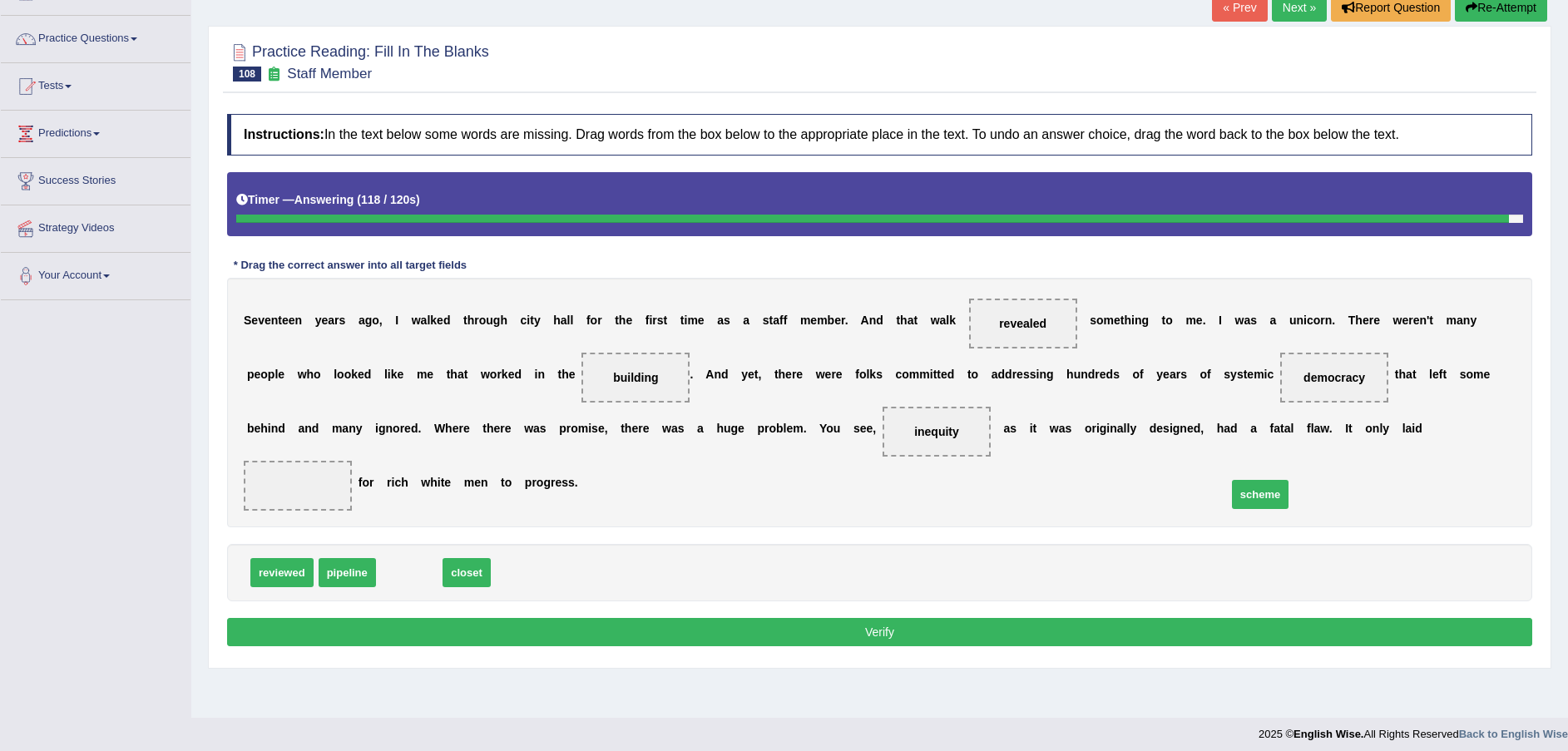
drag, startPoint x: 412, startPoint y: 522, endPoint x: 1262, endPoint y: 443, distance: 853.7
click at [1112, 618] on button "Verify" at bounding box center [879, 632] width 1305 height 28
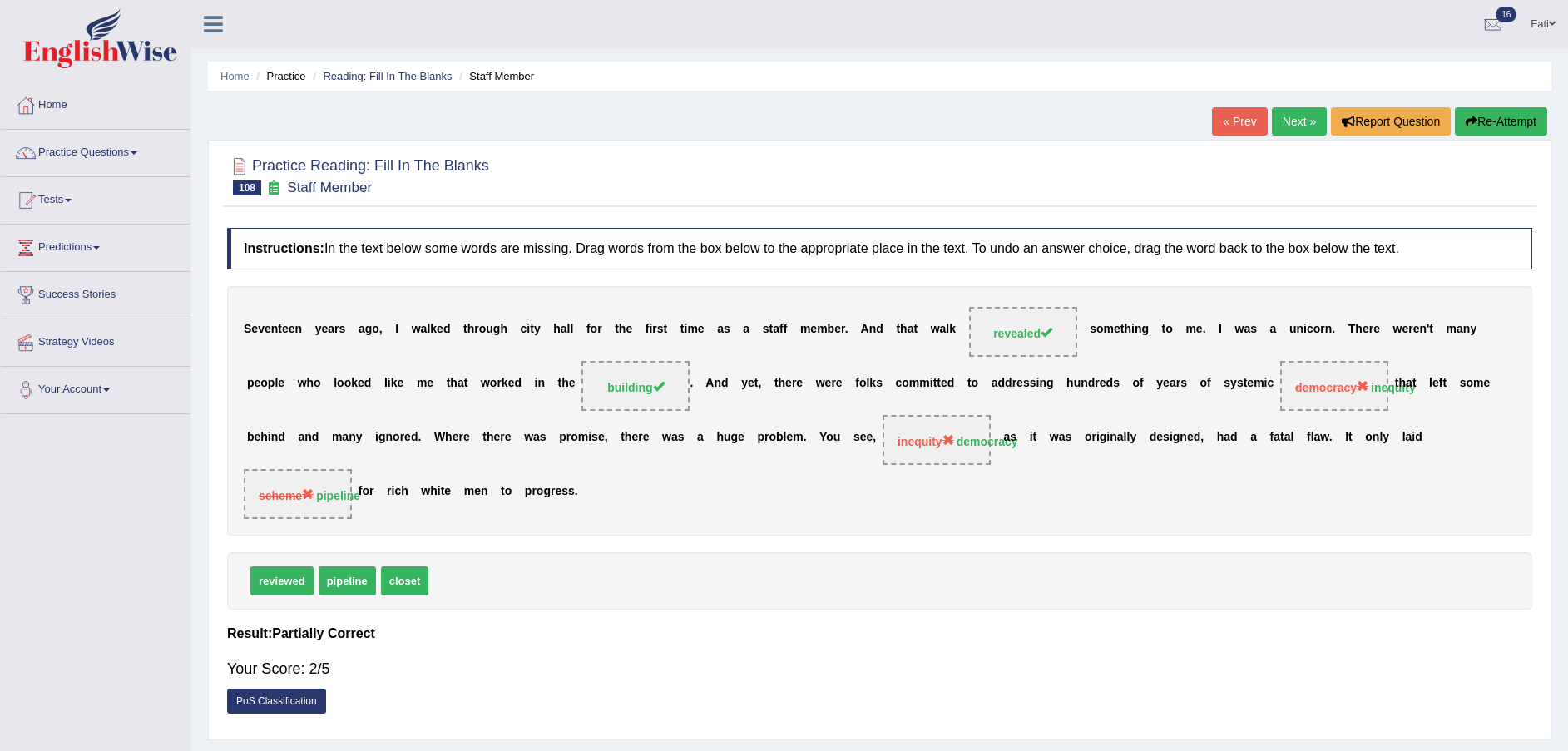
click at [1483, 118] on button "Re-Attempt" at bounding box center [1500, 121] width 92 height 28
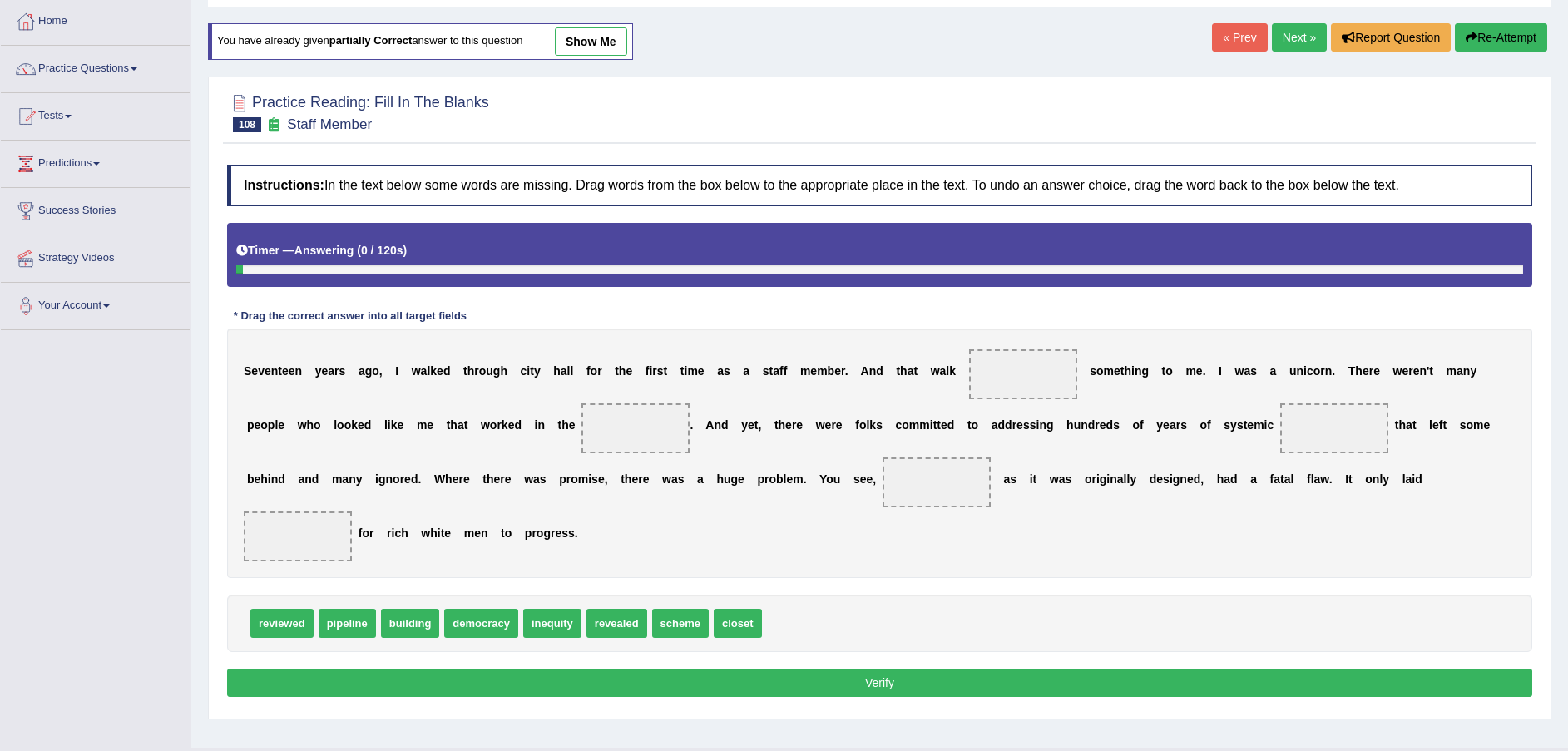
scroll to position [123, 0]
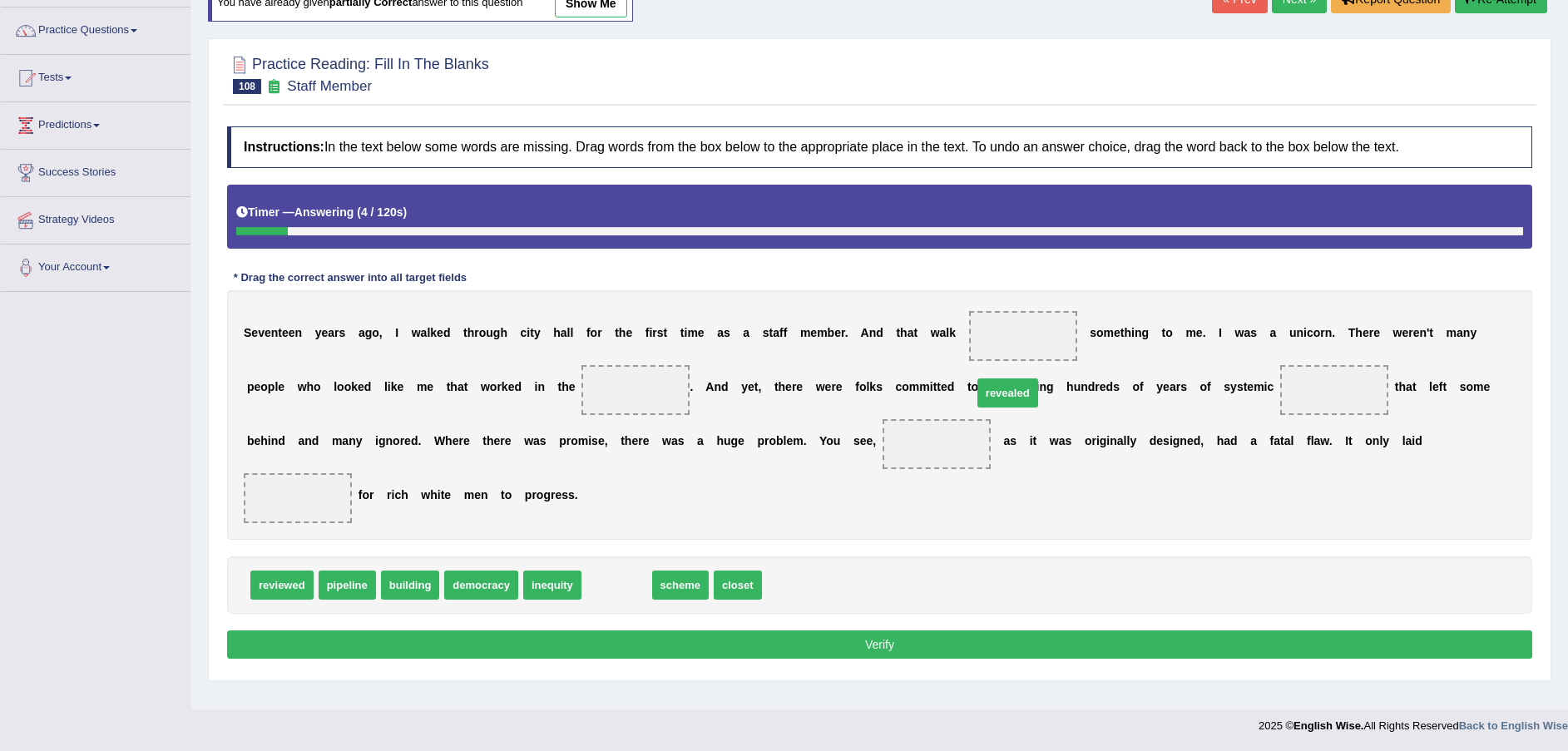
drag, startPoint x: 612, startPoint y: 536, endPoint x: 1002, endPoint y: 344, distance: 434.7
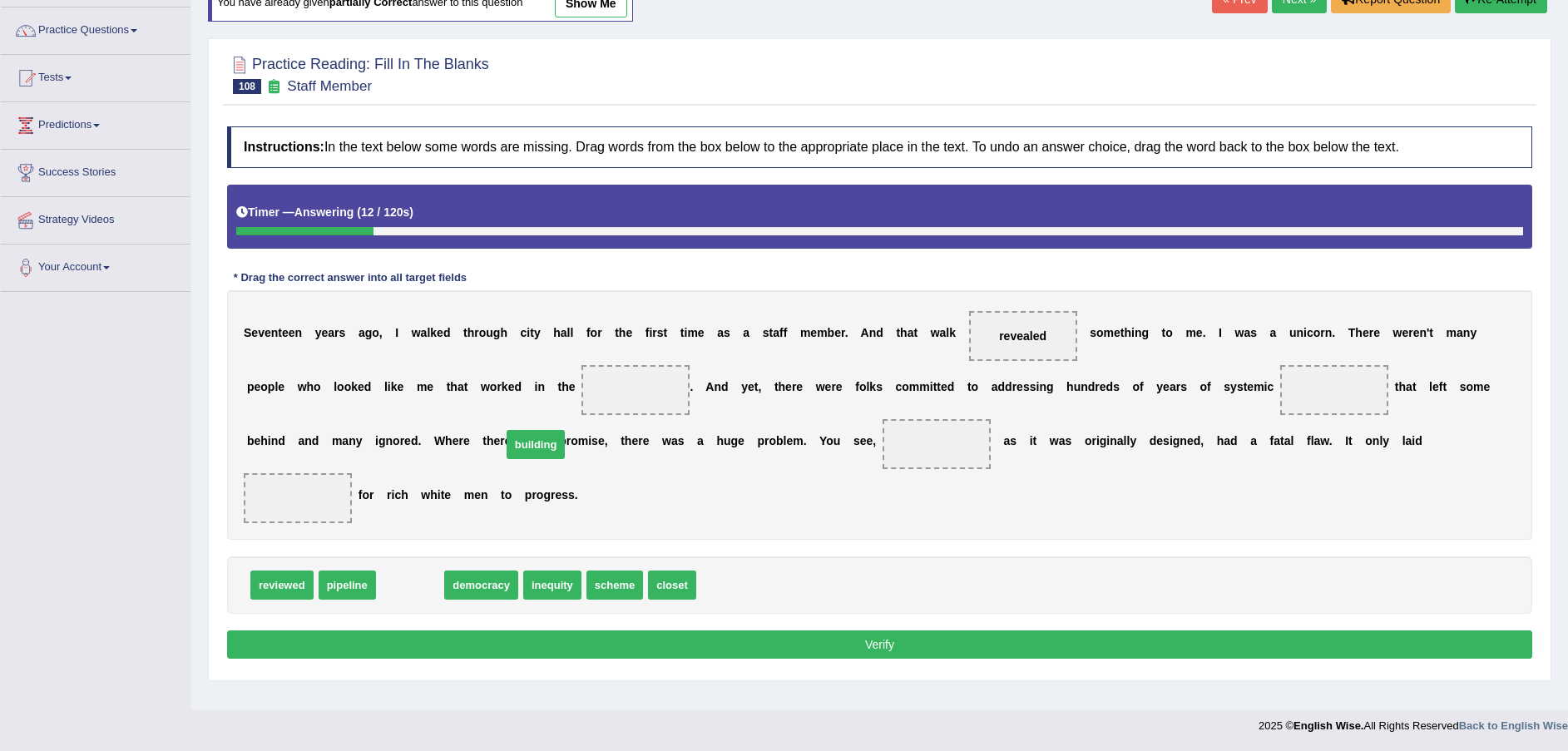
drag, startPoint x: 405, startPoint y: 530, endPoint x: 530, endPoint y: 389, distance: 188.4
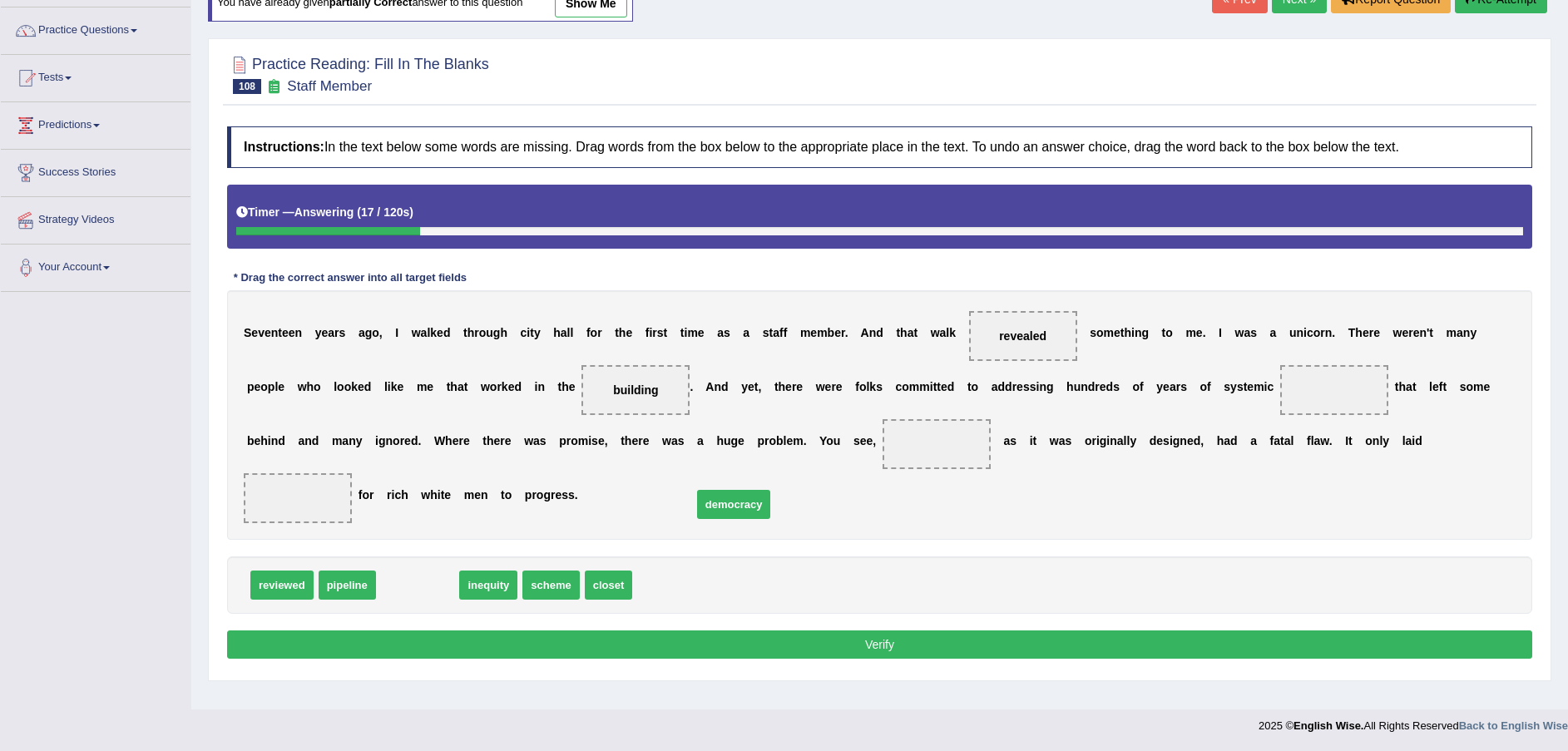
drag, startPoint x: 404, startPoint y: 537, endPoint x: 721, endPoint y: 456, distance: 327.2
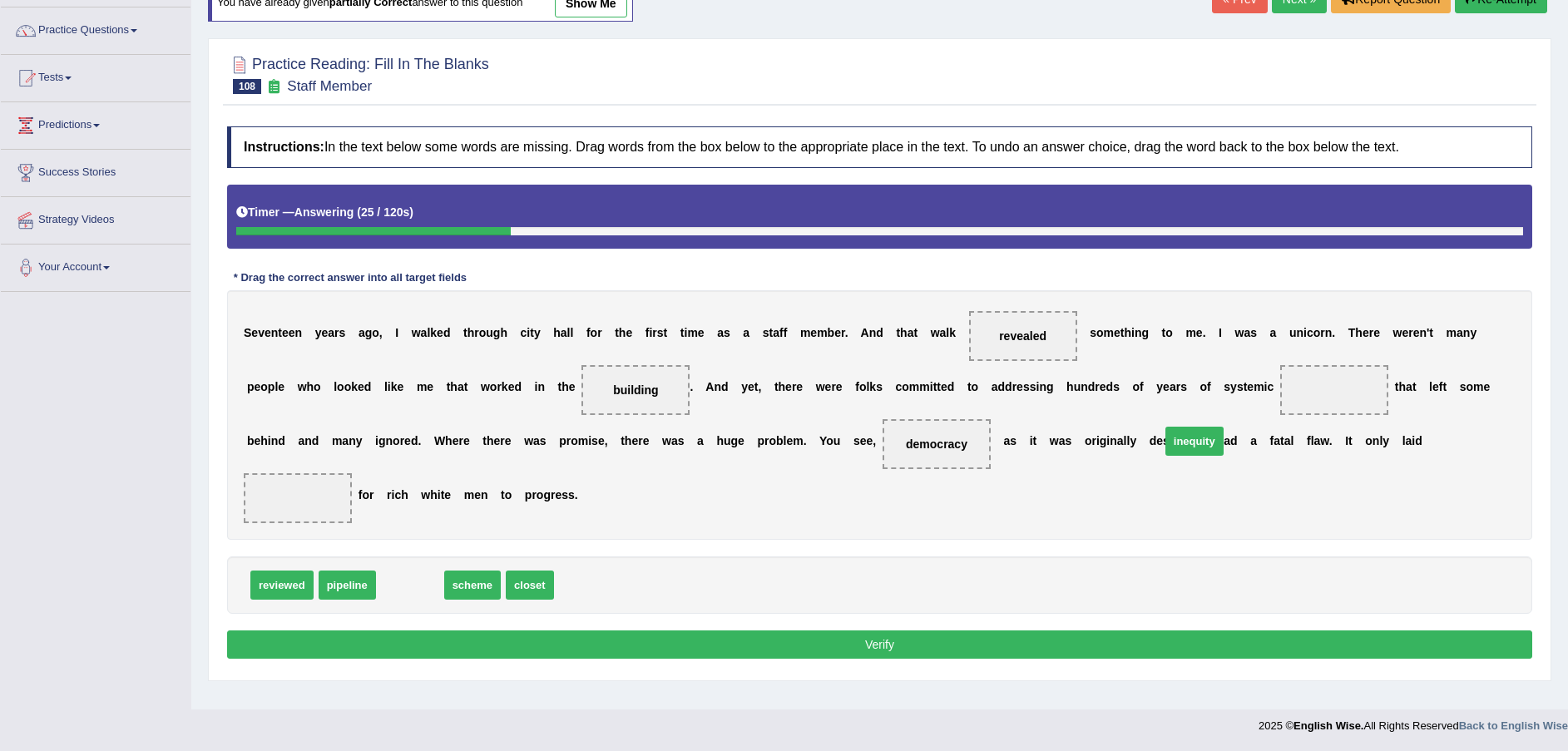
drag, startPoint x: 390, startPoint y: 540, endPoint x: 1174, endPoint y: 395, distance: 797.3
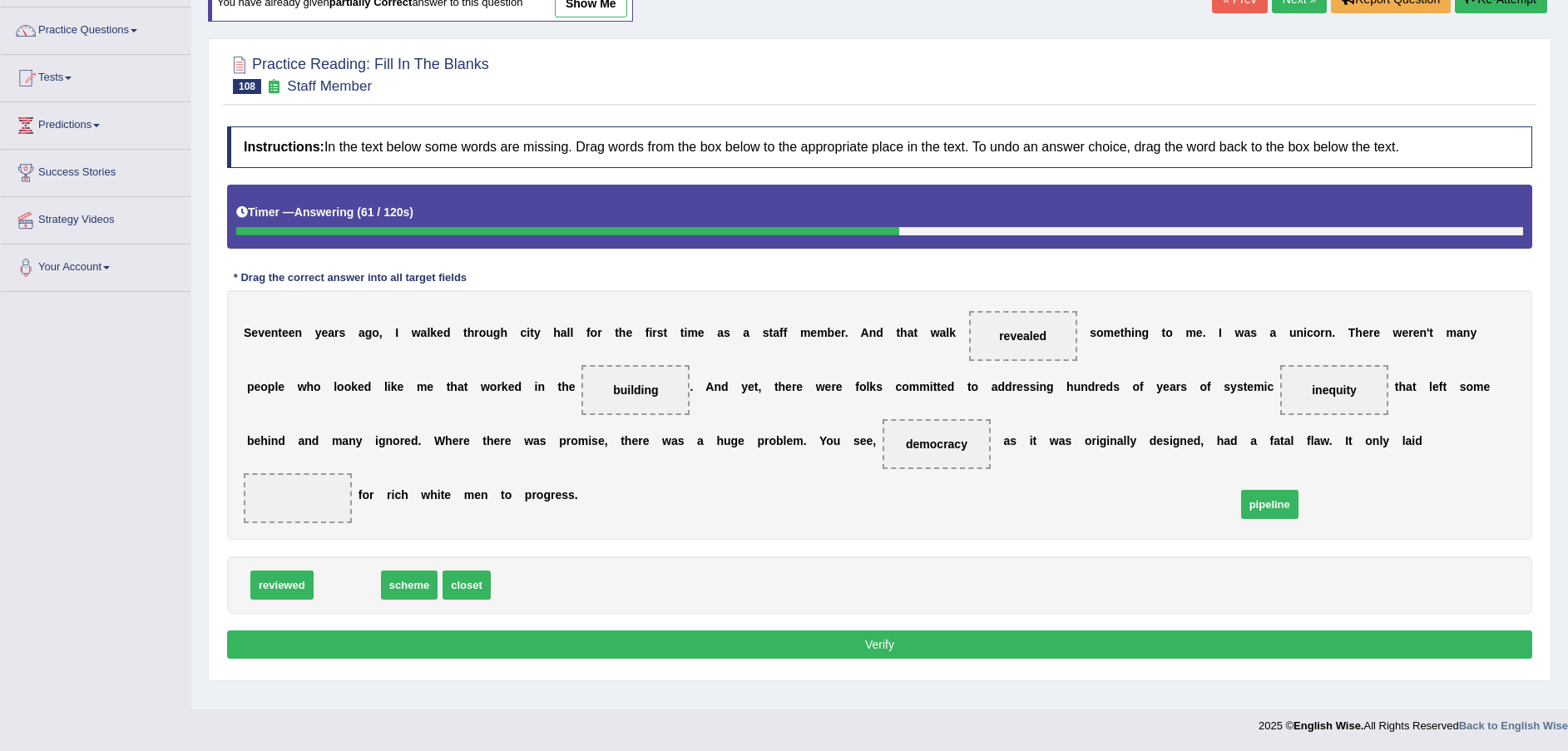
drag, startPoint x: 349, startPoint y: 537, endPoint x: 1272, endPoint y: 457, distance: 926.5
click at [981, 631] on button "Verify" at bounding box center [879, 645] width 1305 height 28
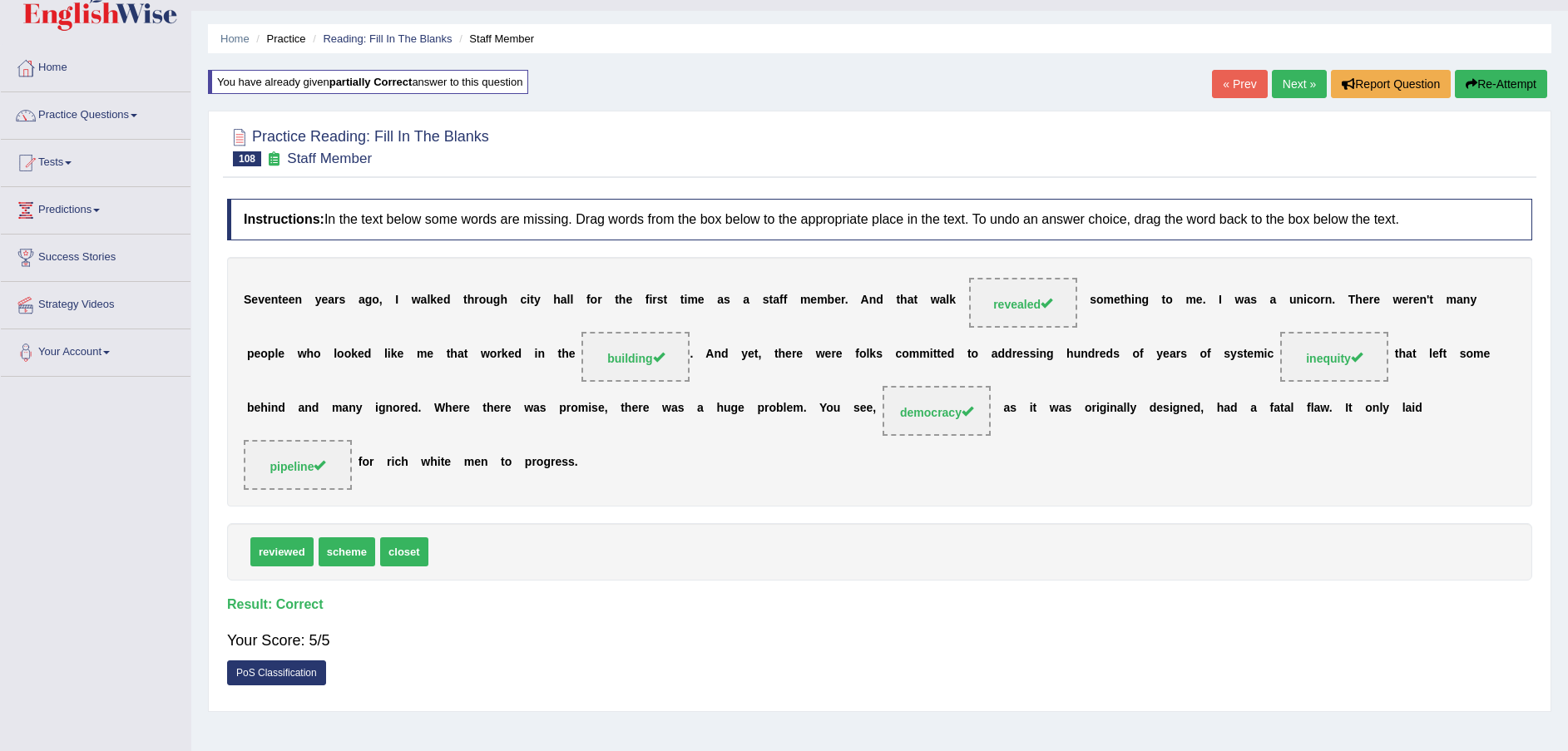
scroll to position [0, 0]
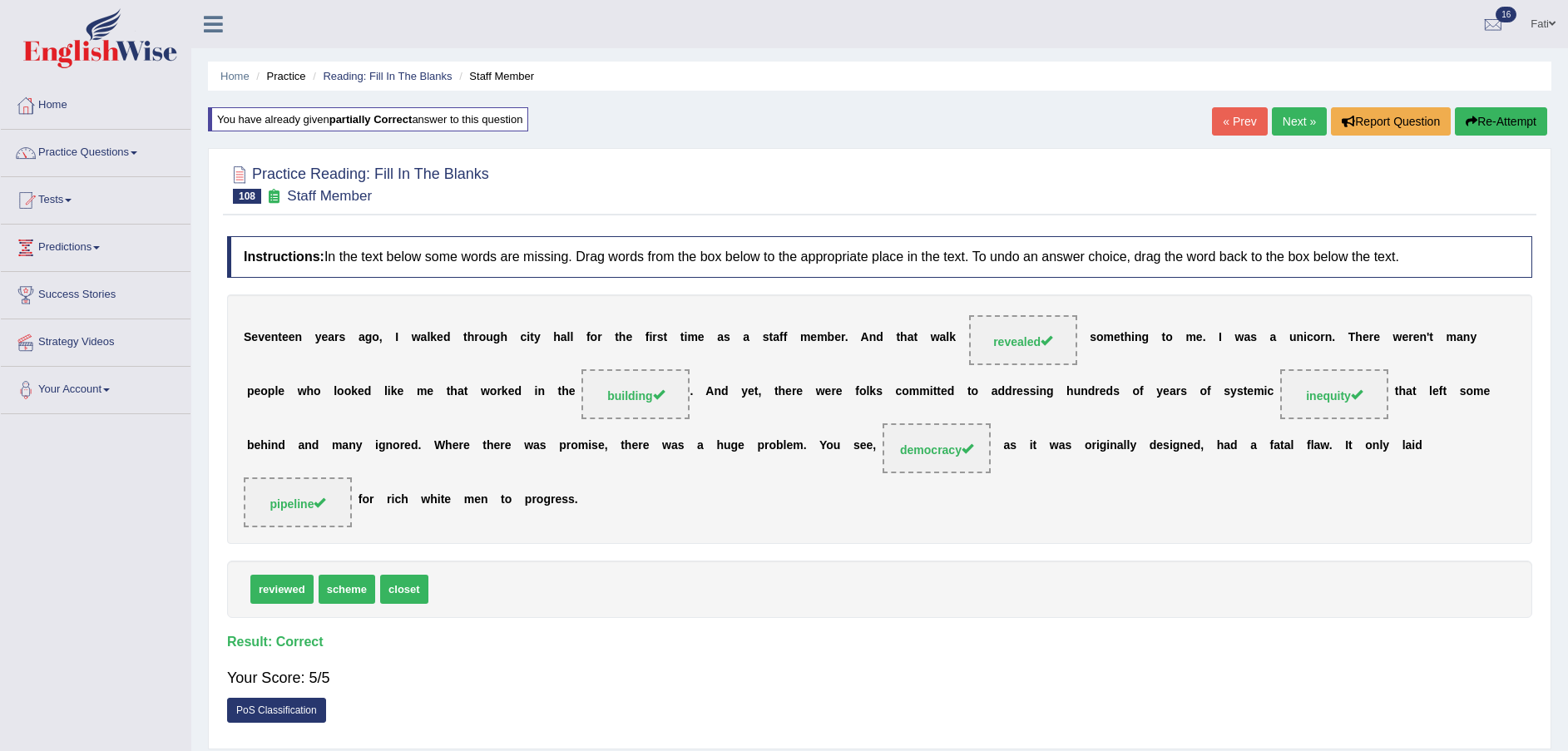
click at [1300, 128] on link "Next »" at bounding box center [1299, 121] width 55 height 28
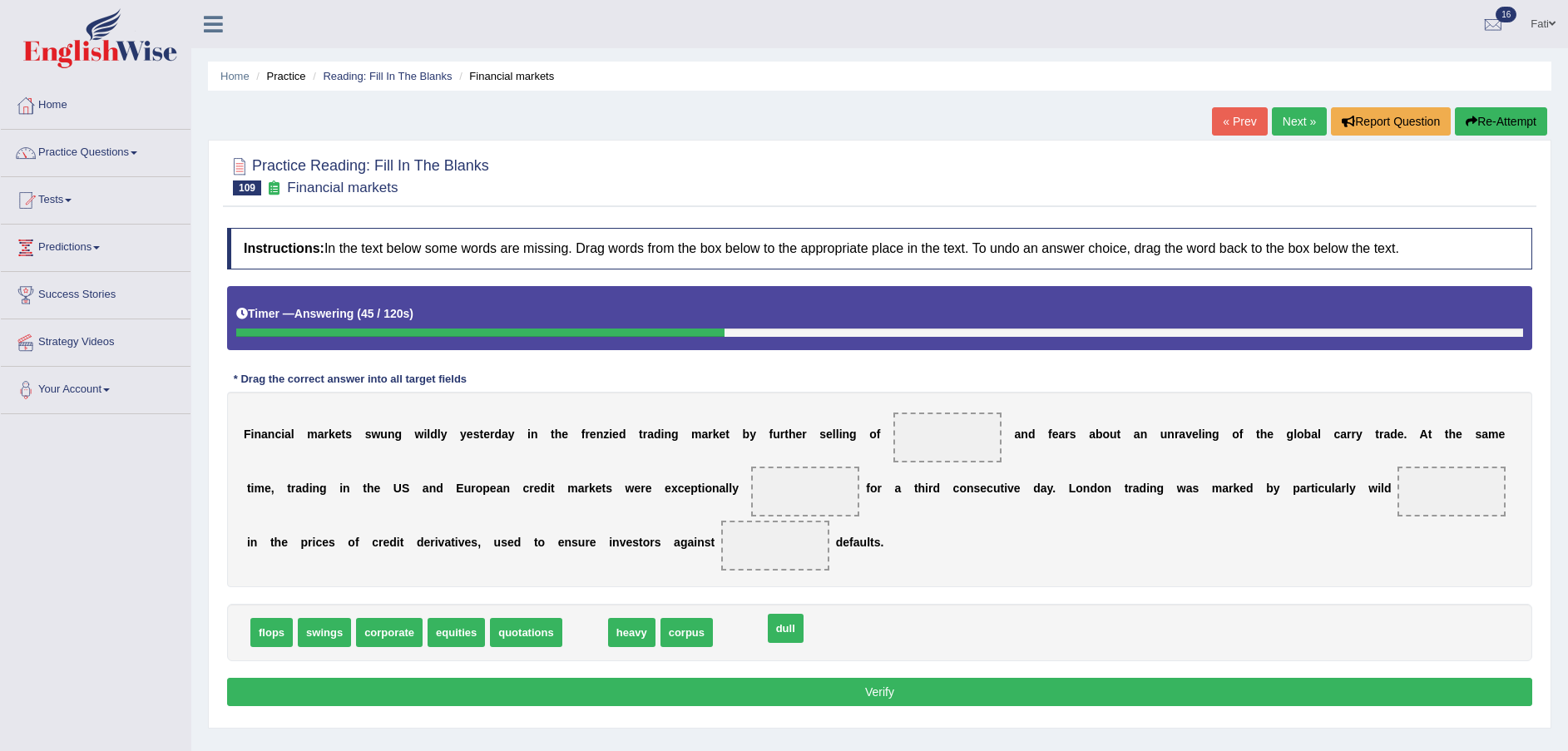
drag, startPoint x: 568, startPoint y: 634, endPoint x: 767, endPoint y: 630, distance: 199.0
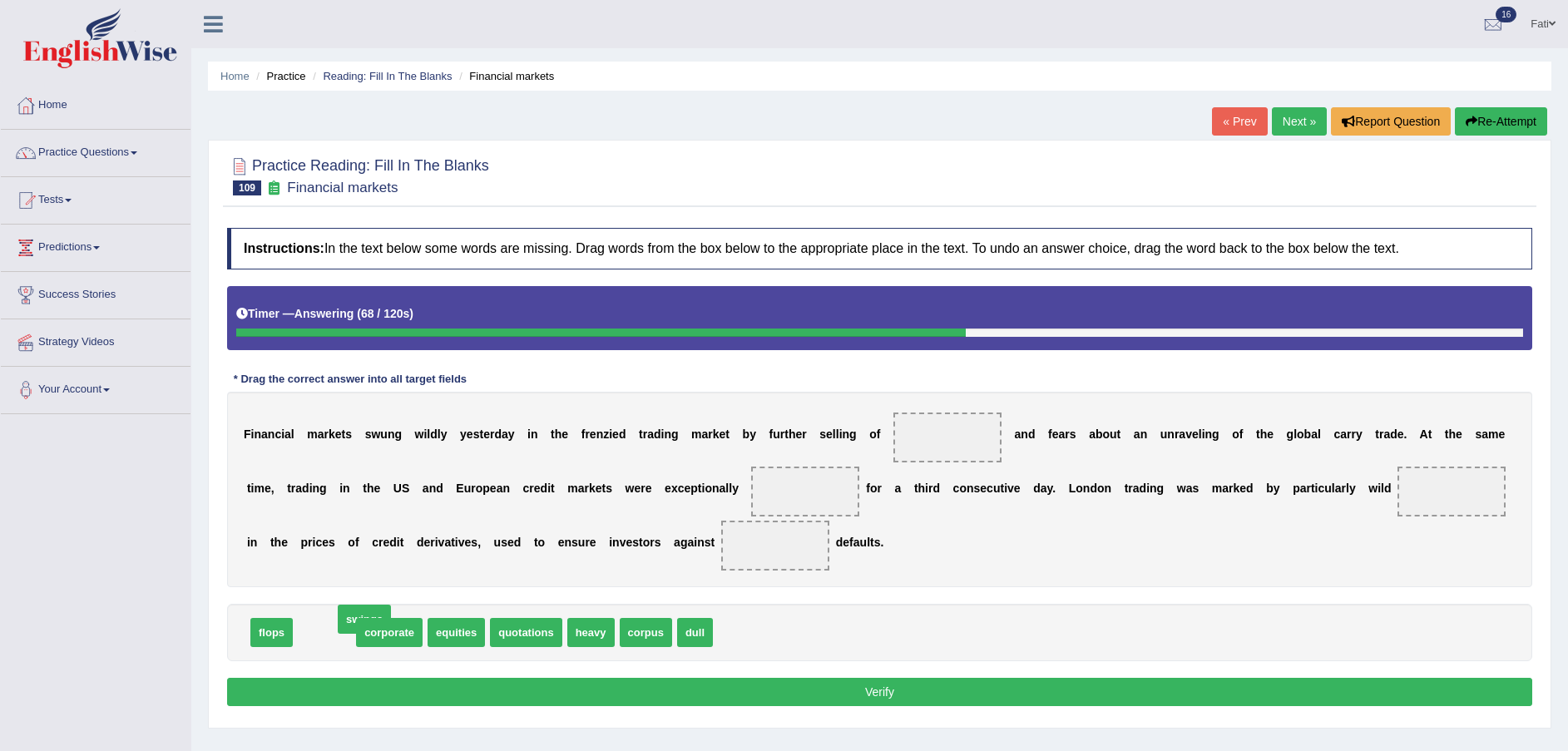
drag, startPoint x: 323, startPoint y: 635, endPoint x: 743, endPoint y: 563, distance: 426.1
drag, startPoint x: 593, startPoint y: 540, endPoint x: 916, endPoint y: 441, distance: 337.8
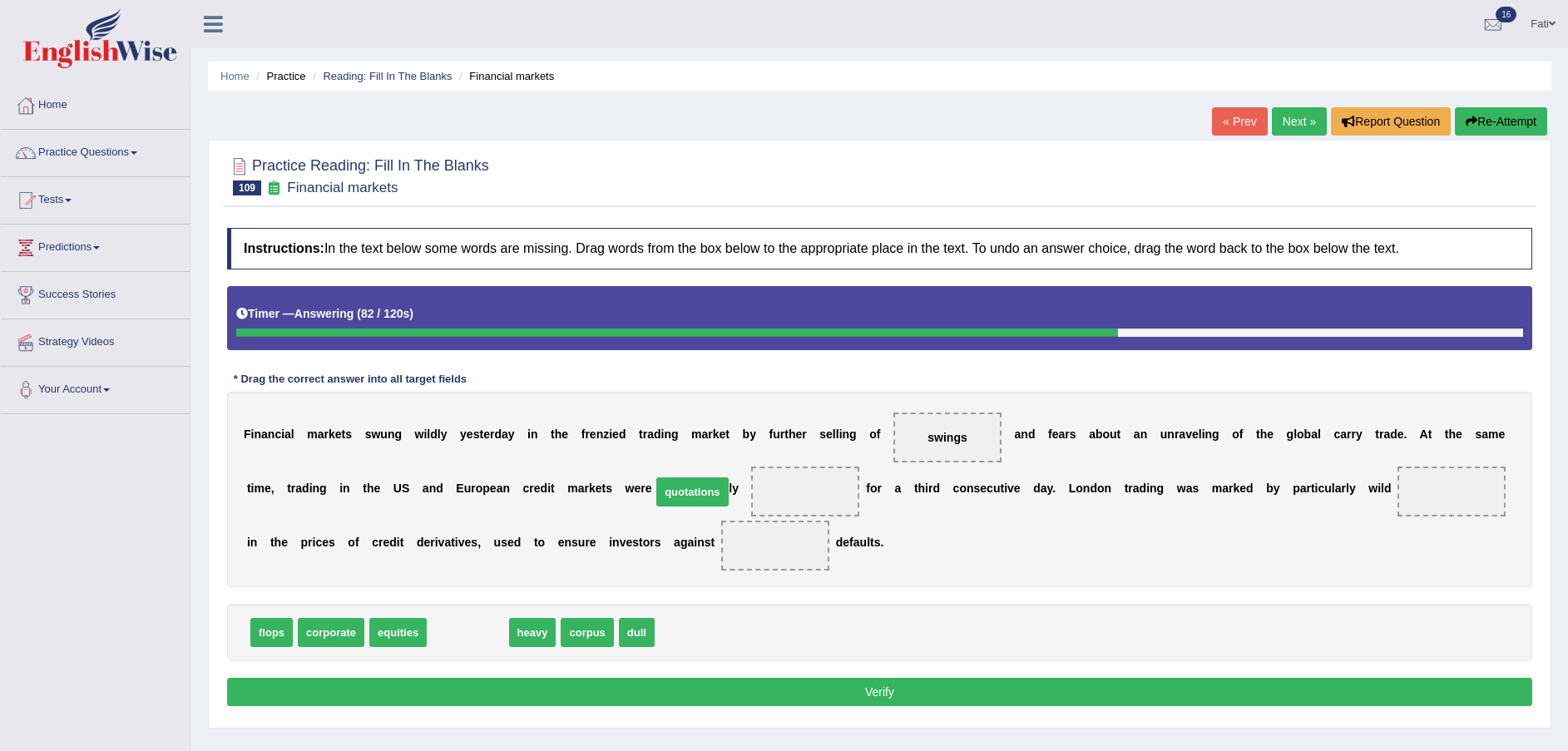
drag, startPoint x: 475, startPoint y: 640, endPoint x: 699, endPoint y: 500, distance: 264.2
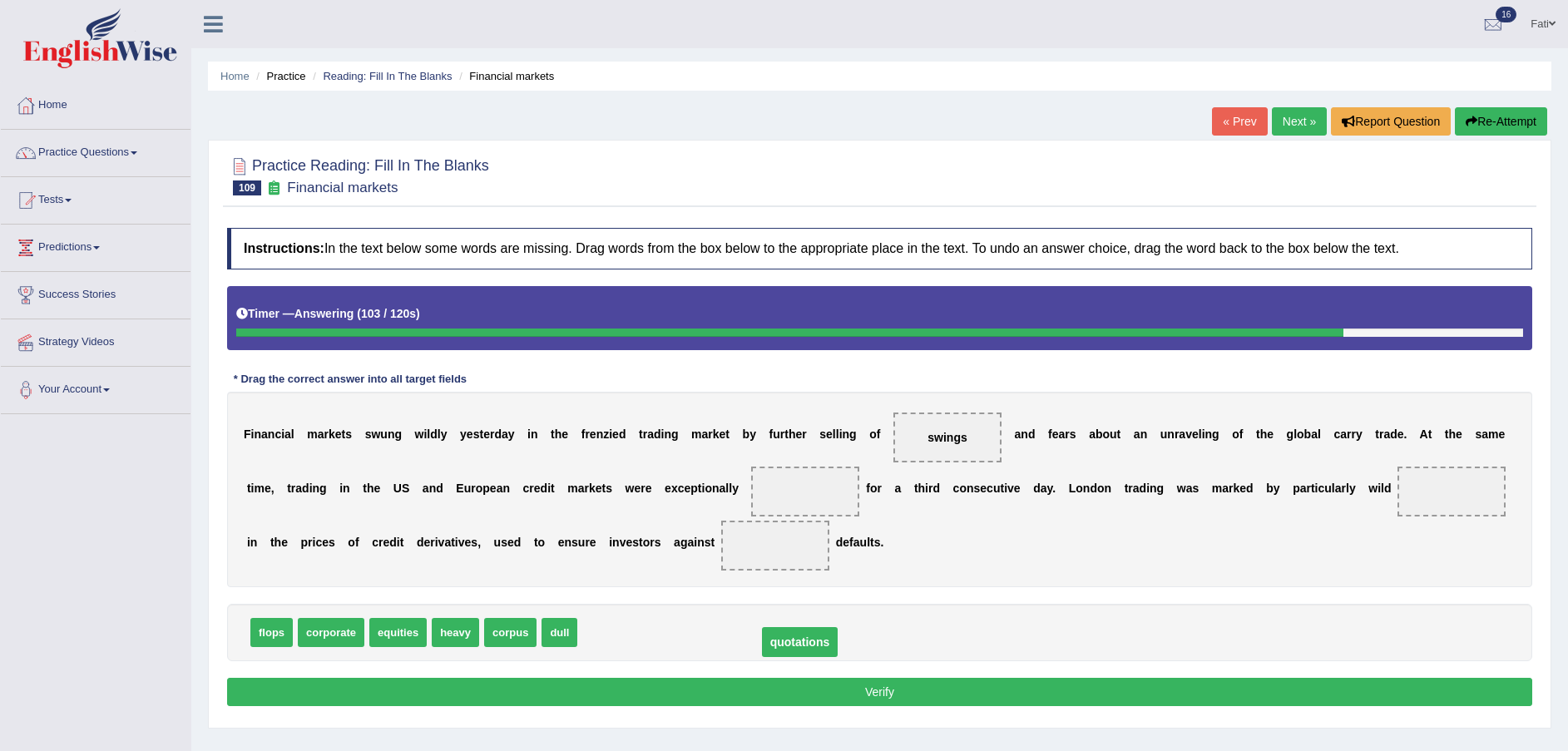
drag, startPoint x: 684, startPoint y: 494, endPoint x: 678, endPoint y: 645, distance: 151.1
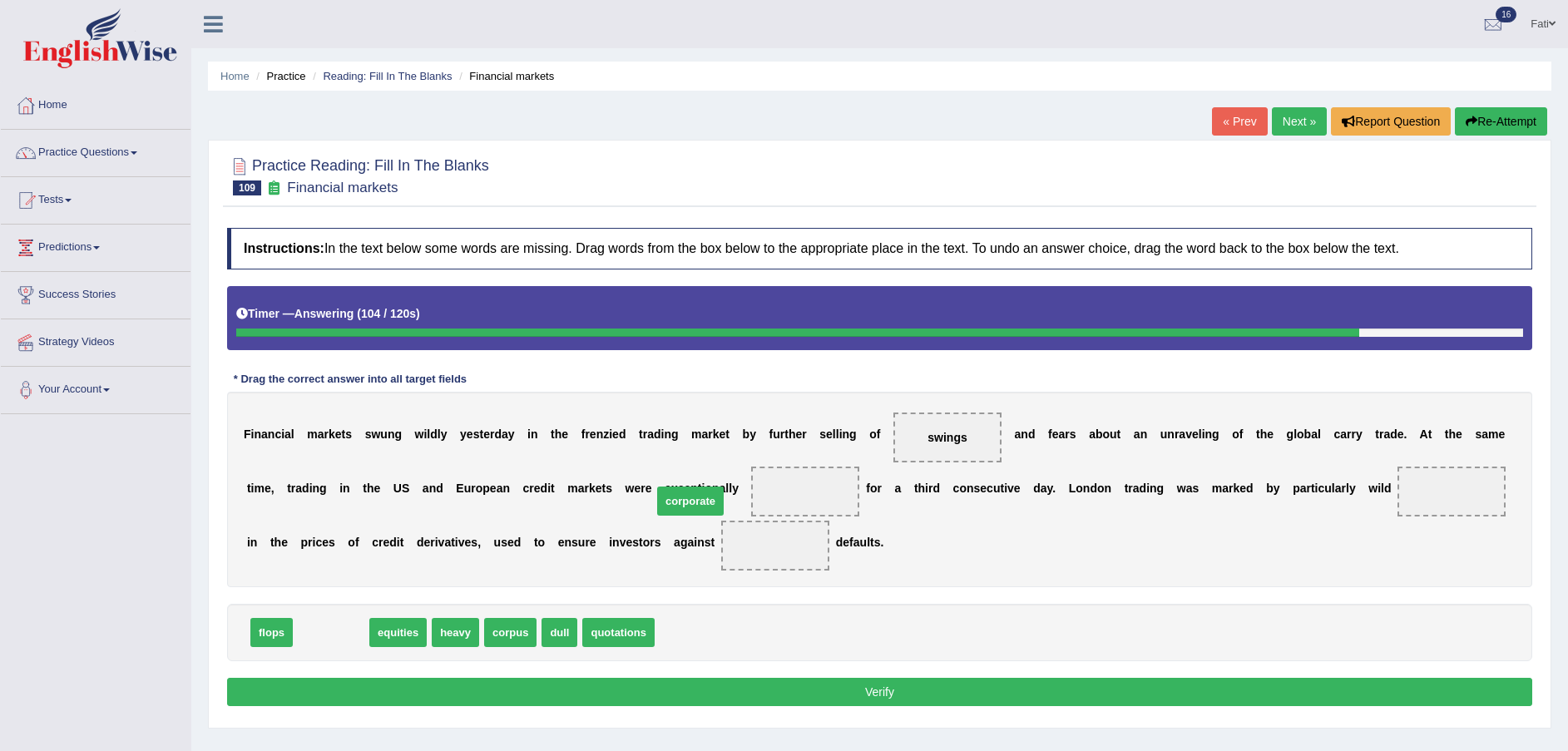
drag, startPoint x: 342, startPoint y: 639, endPoint x: 701, endPoint y: 507, distance: 382.5
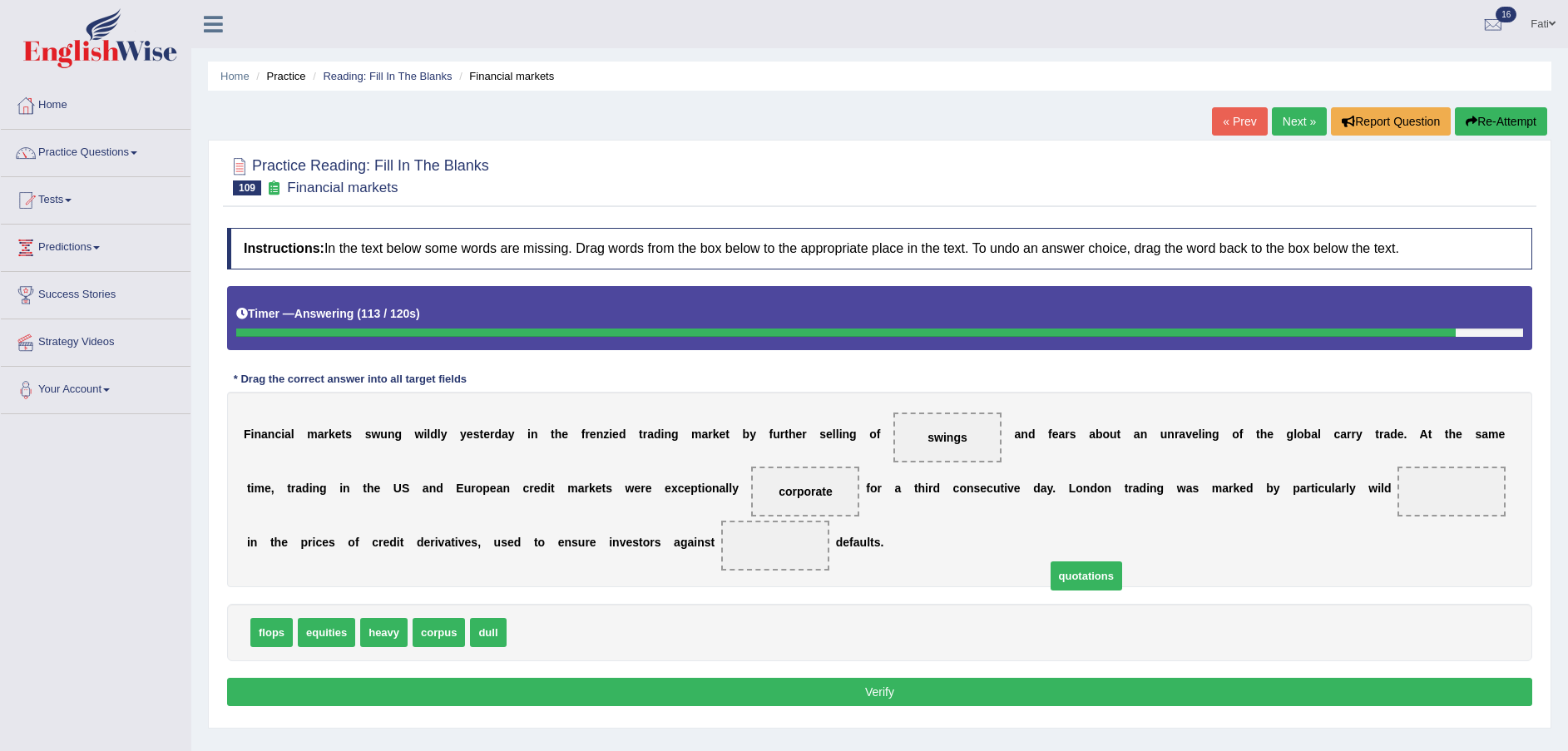
drag, startPoint x: 543, startPoint y: 635, endPoint x: 739, endPoint y: 702, distance: 207.1
click at [1051, 591] on span "quotations" at bounding box center [1086, 575] width 72 height 29
drag, startPoint x: 309, startPoint y: 633, endPoint x: 1290, endPoint y: 482, distance: 992.6
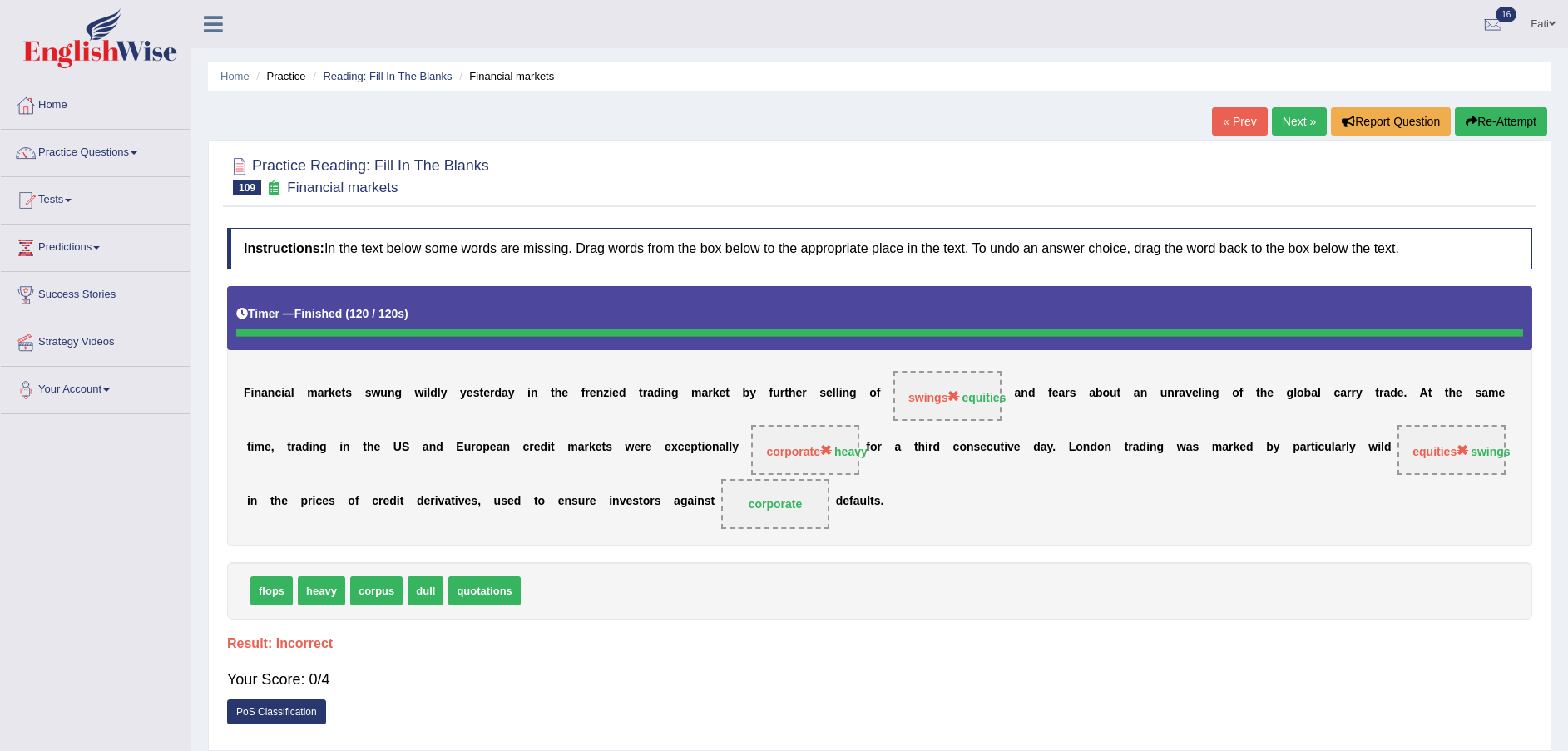
click at [1486, 117] on button "Re-Attempt" at bounding box center [1500, 121] width 92 height 28
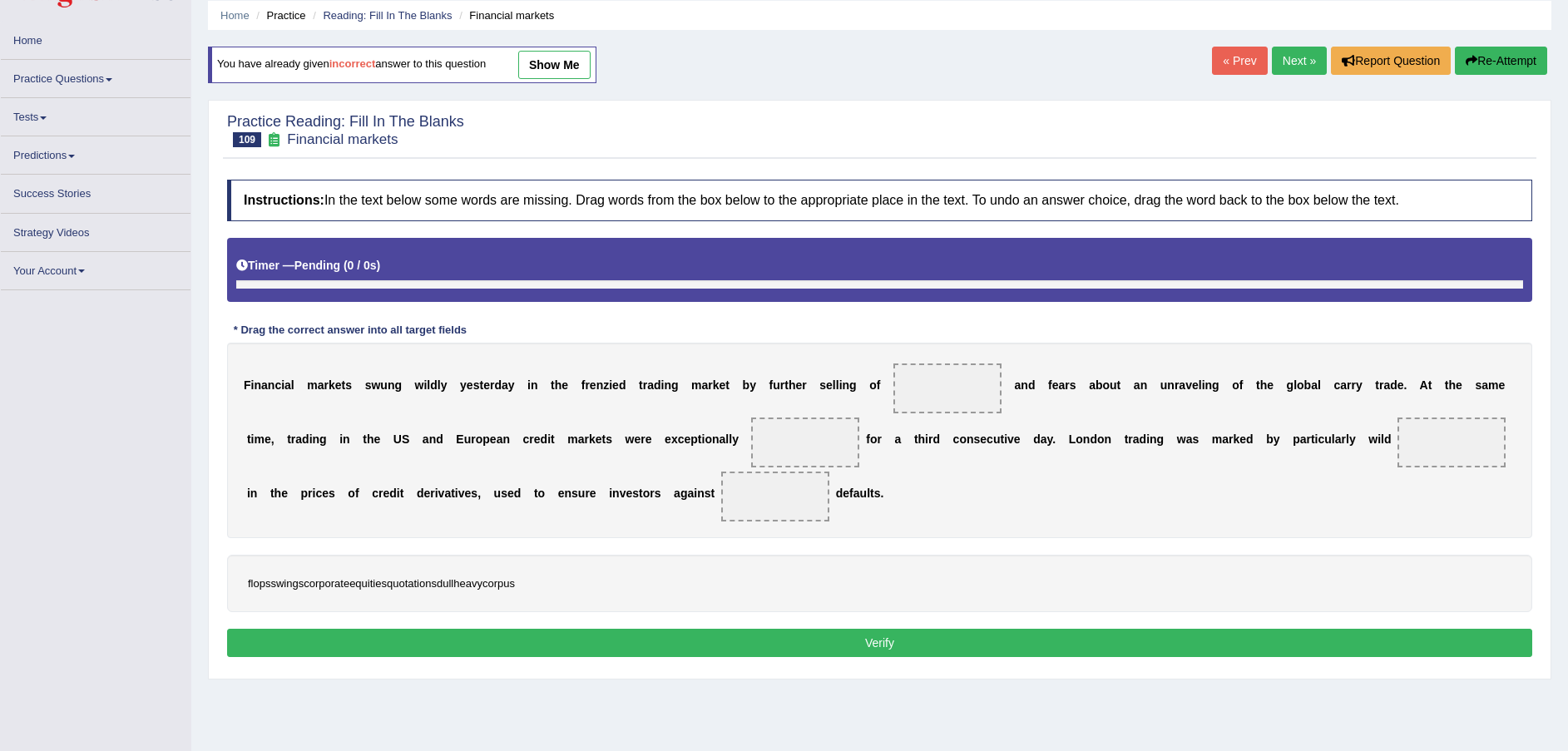
scroll to position [114, 0]
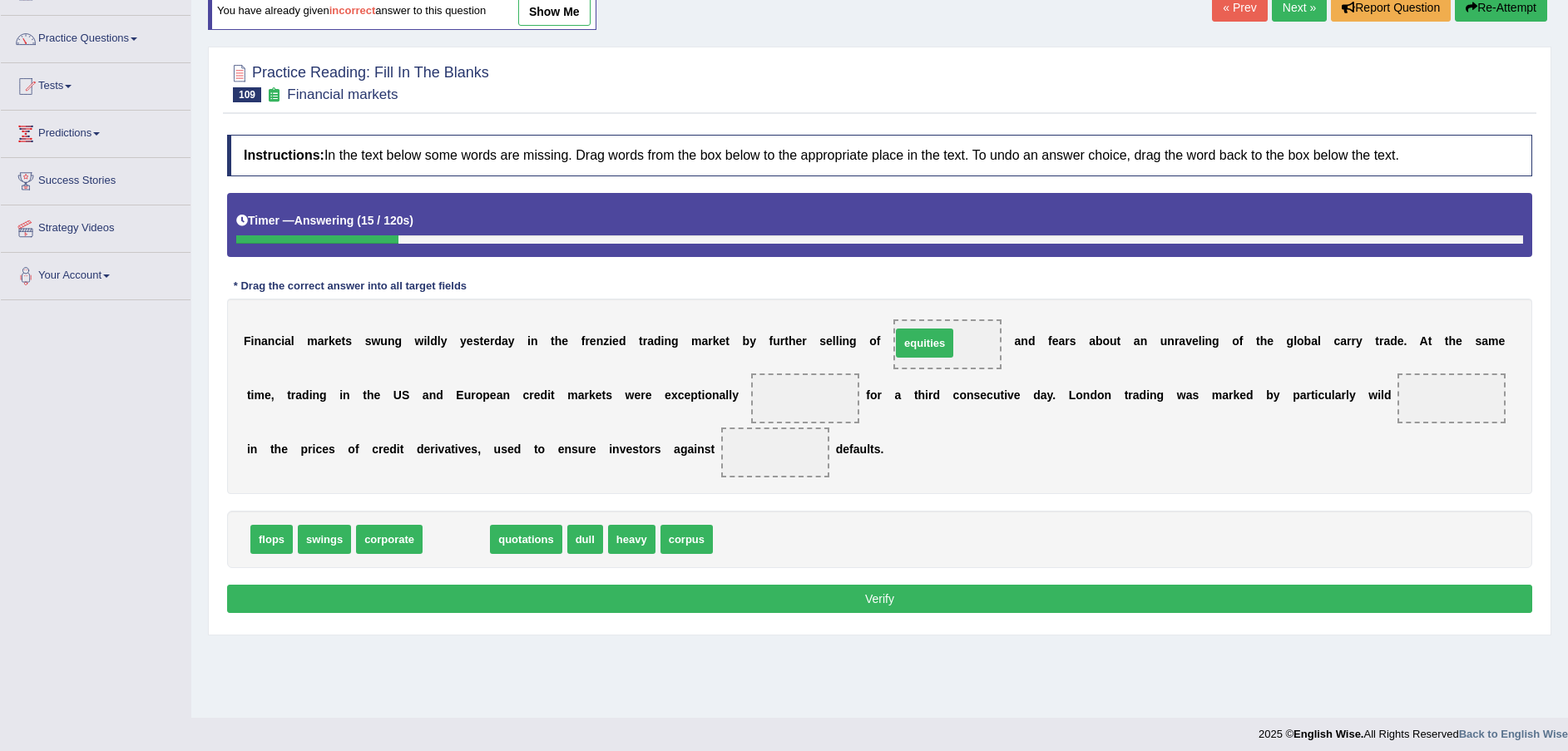
drag, startPoint x: 452, startPoint y: 545, endPoint x: 920, endPoint y: 348, distance: 507.8
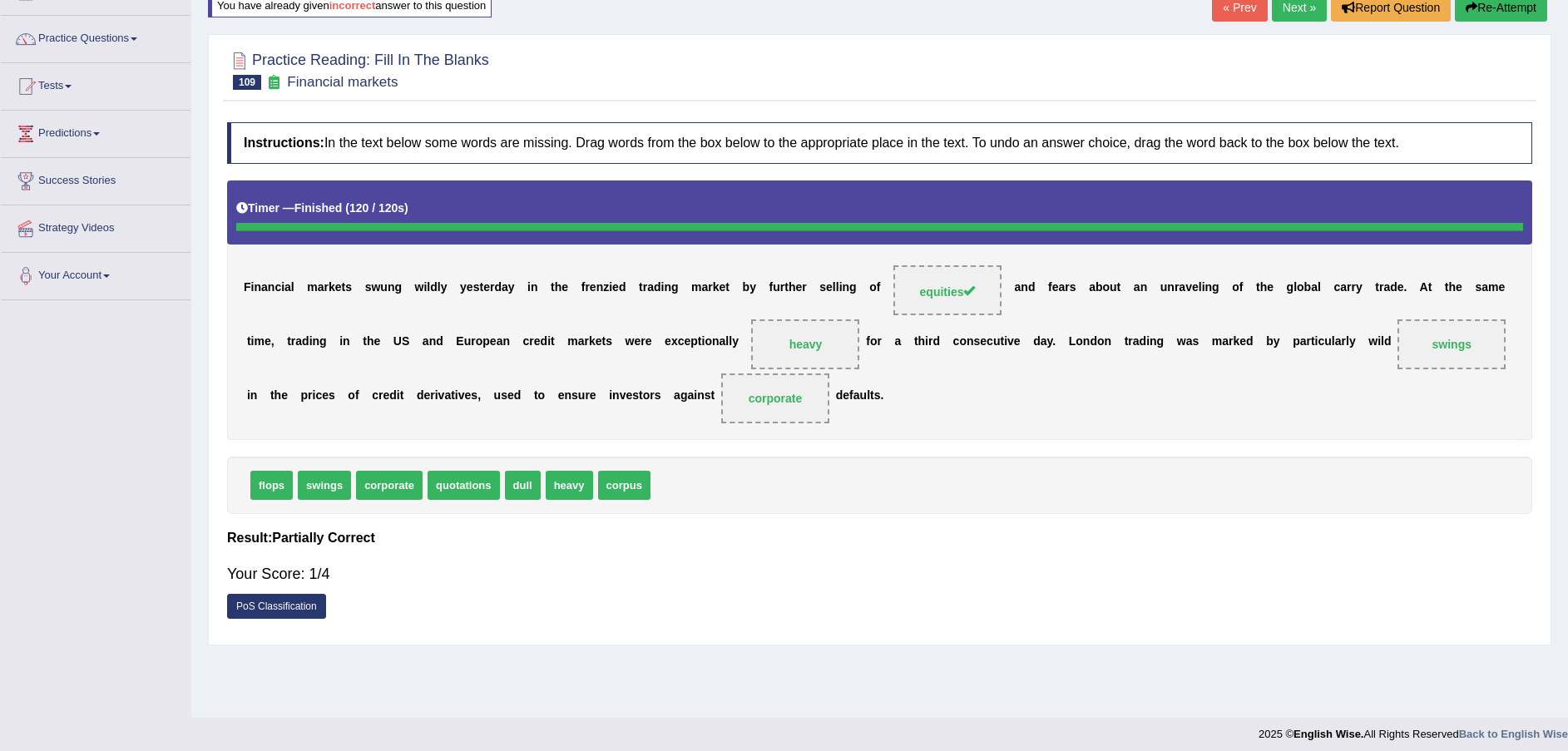
click at [1303, 1] on link "Next »" at bounding box center [1299, 7] width 55 height 28
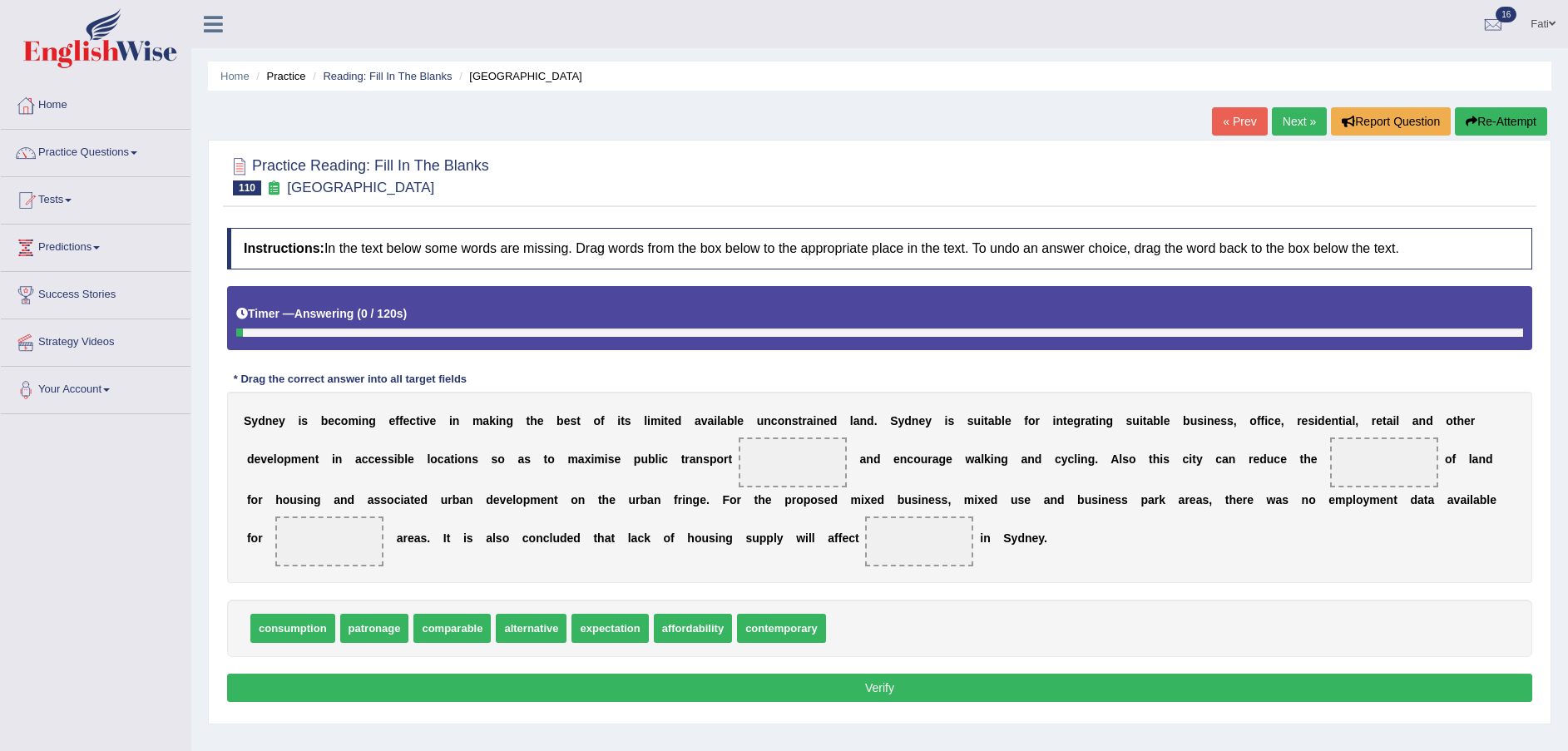
scroll to position [123, 0]
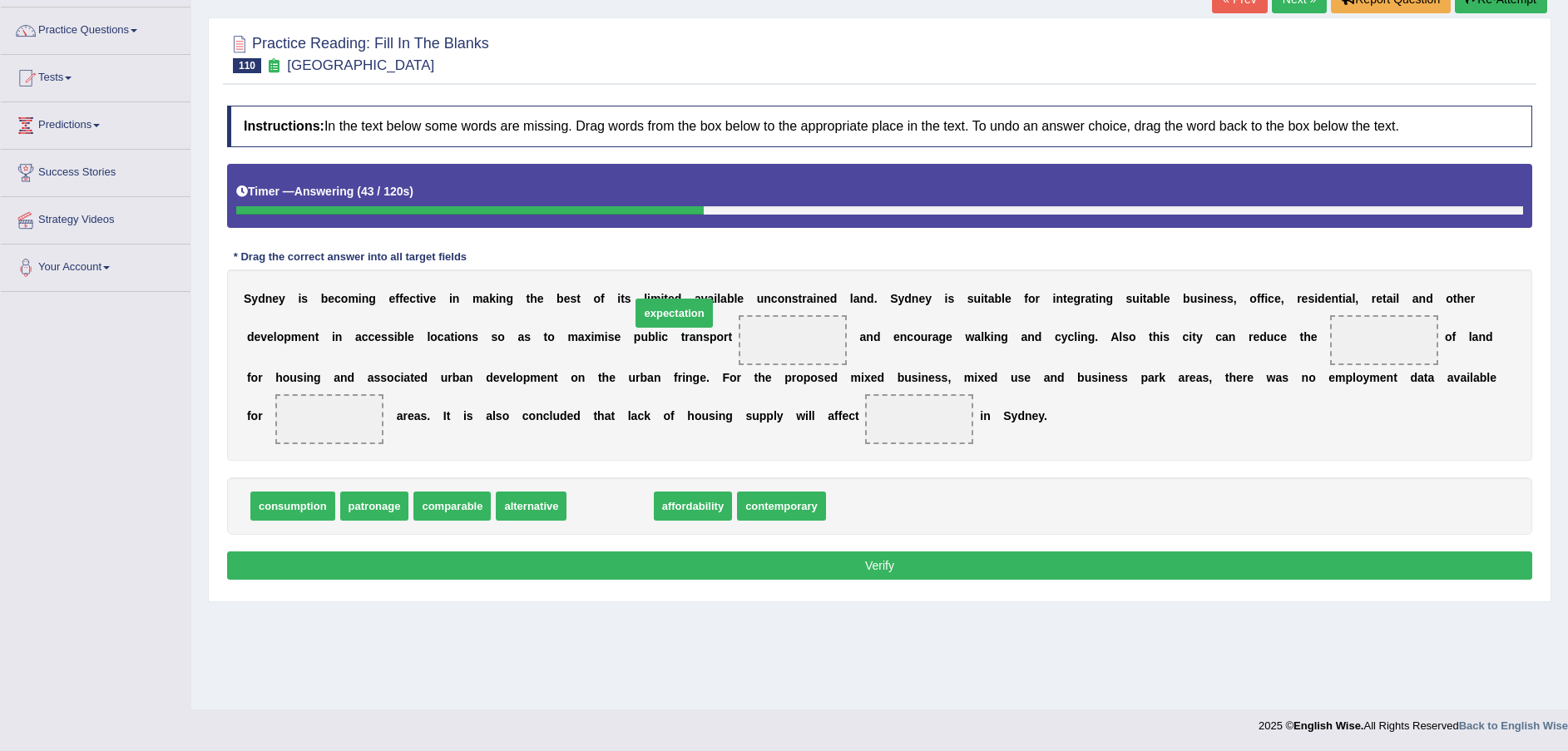
drag, startPoint x: 603, startPoint y: 542, endPoint x: 666, endPoint y: 354, distance: 198.3
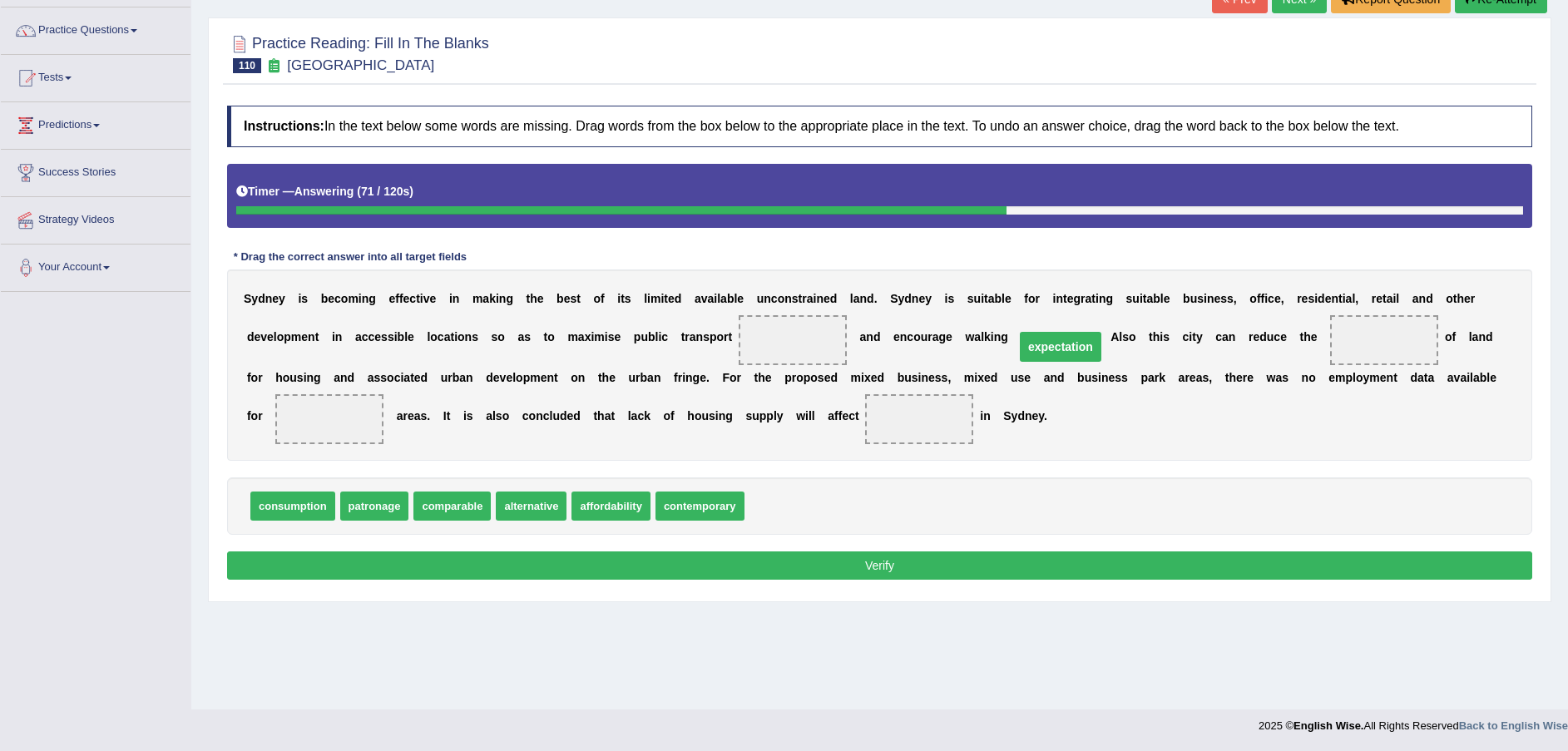
drag, startPoint x: 663, startPoint y: 344, endPoint x: 649, endPoint y: 363, distance: 23.6
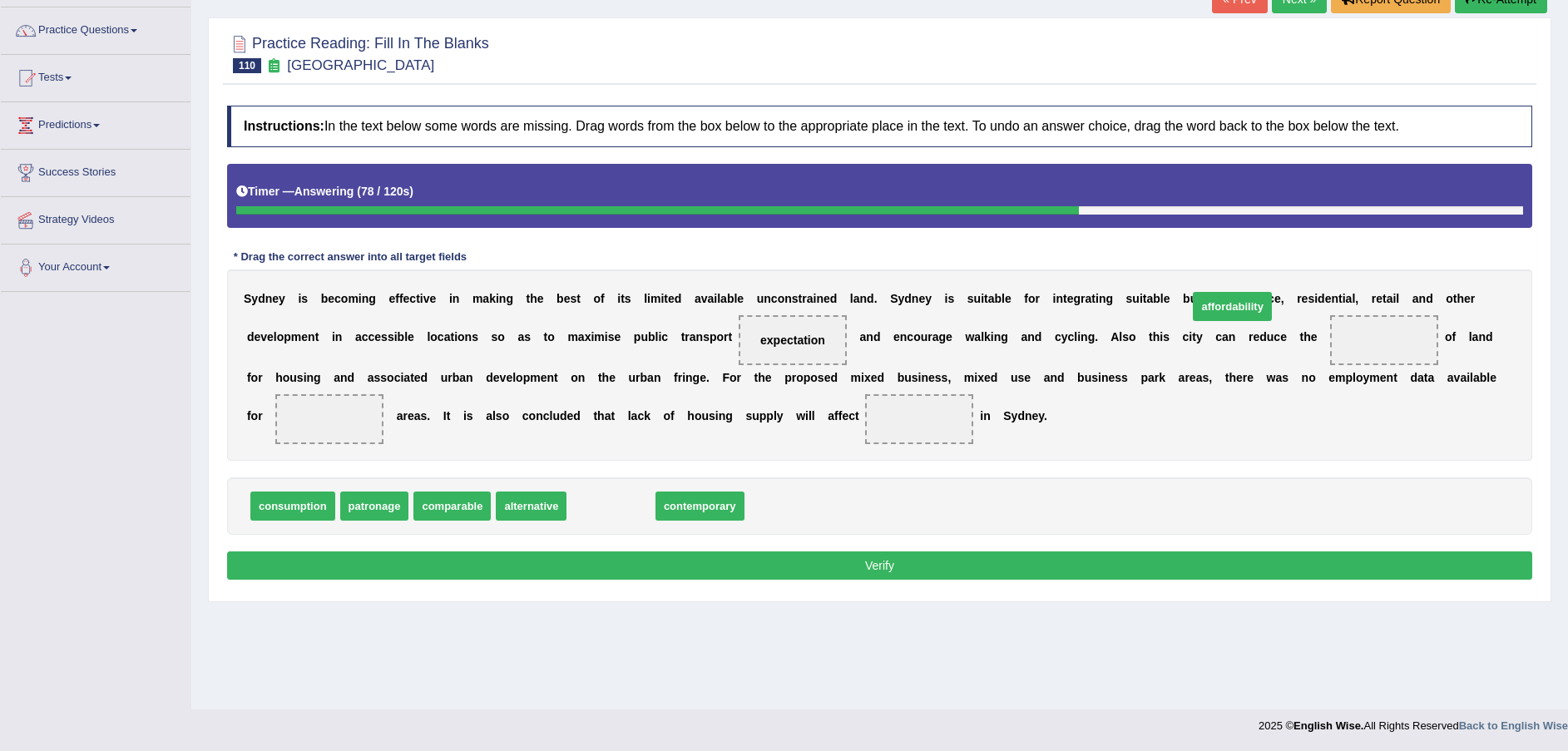
drag, startPoint x: 609, startPoint y: 542, endPoint x: 1231, endPoint y: 342, distance: 653.4
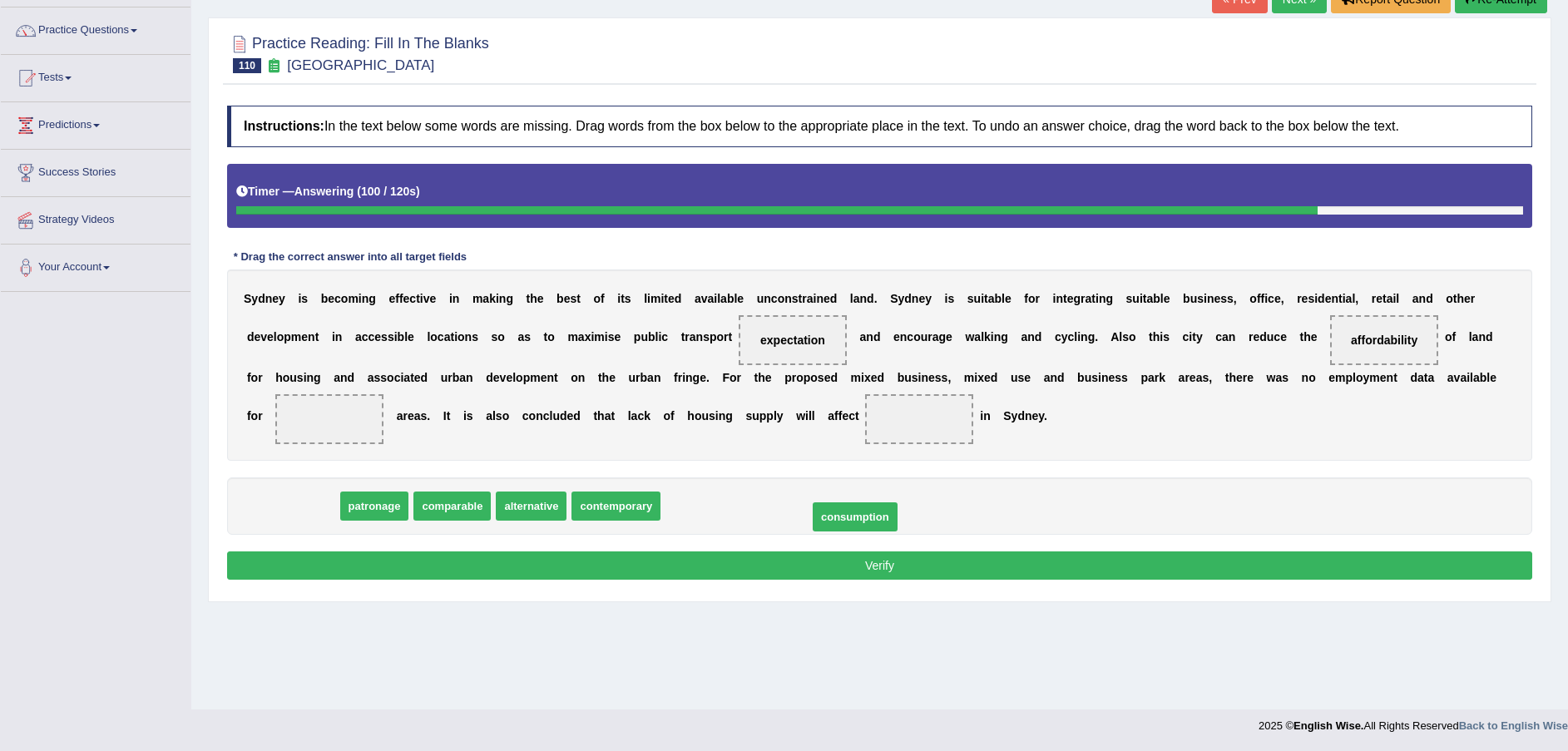
drag, startPoint x: 320, startPoint y: 531, endPoint x: 873, endPoint y: 540, distance: 553.1
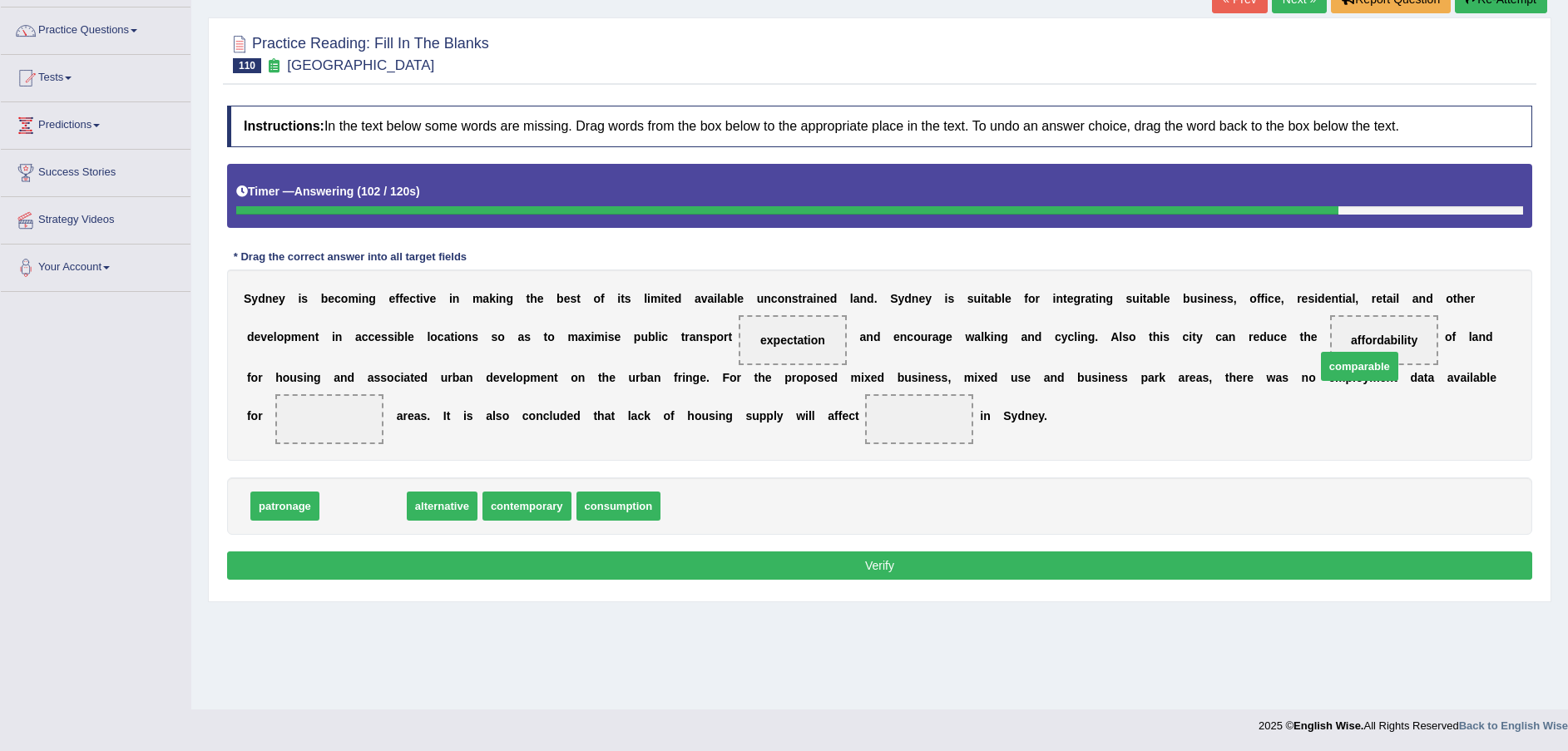
drag, startPoint x: 356, startPoint y: 538, endPoint x: 1352, endPoint y: 399, distance: 1005.7
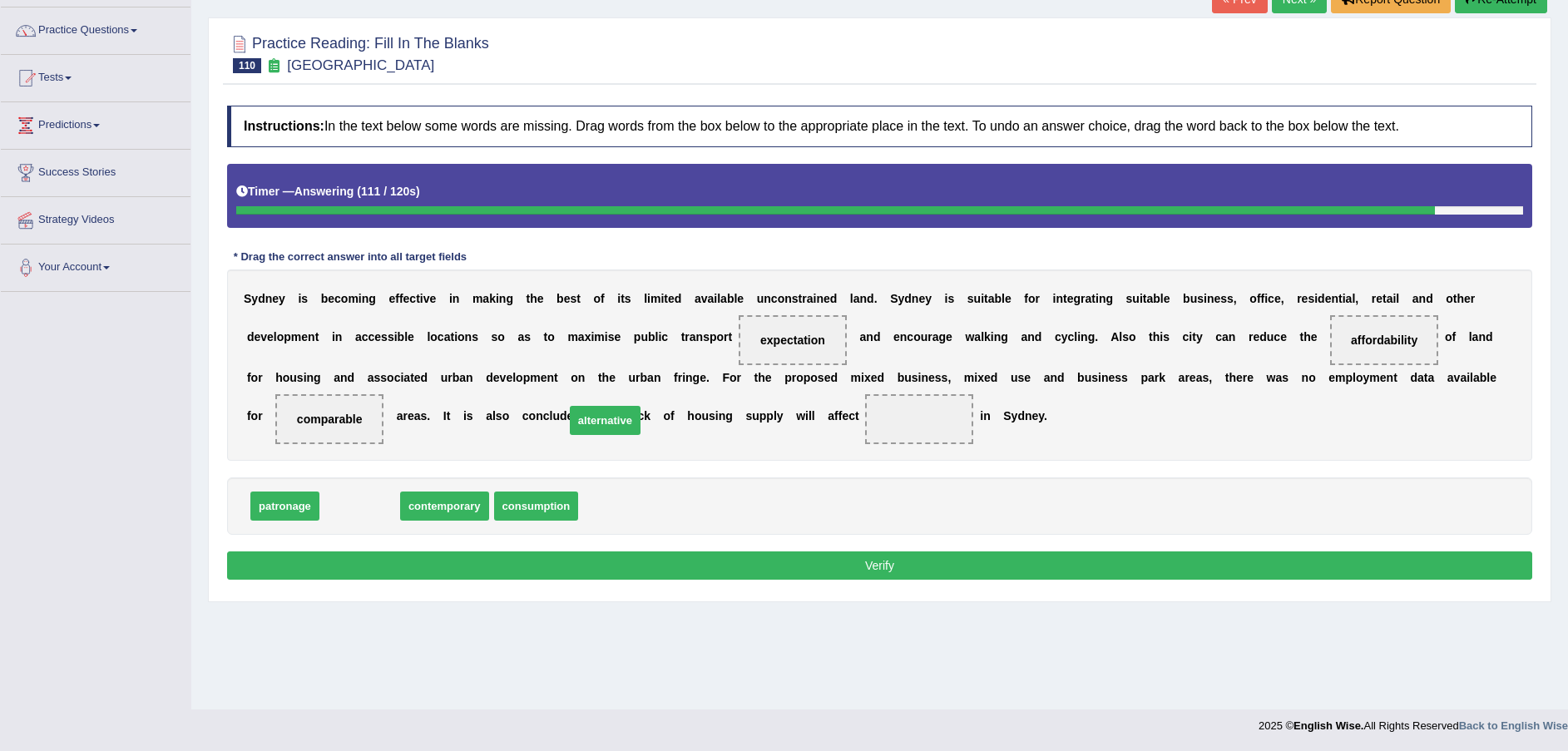
drag, startPoint x: 353, startPoint y: 534, endPoint x: 612, endPoint y: 445, distance: 273.9
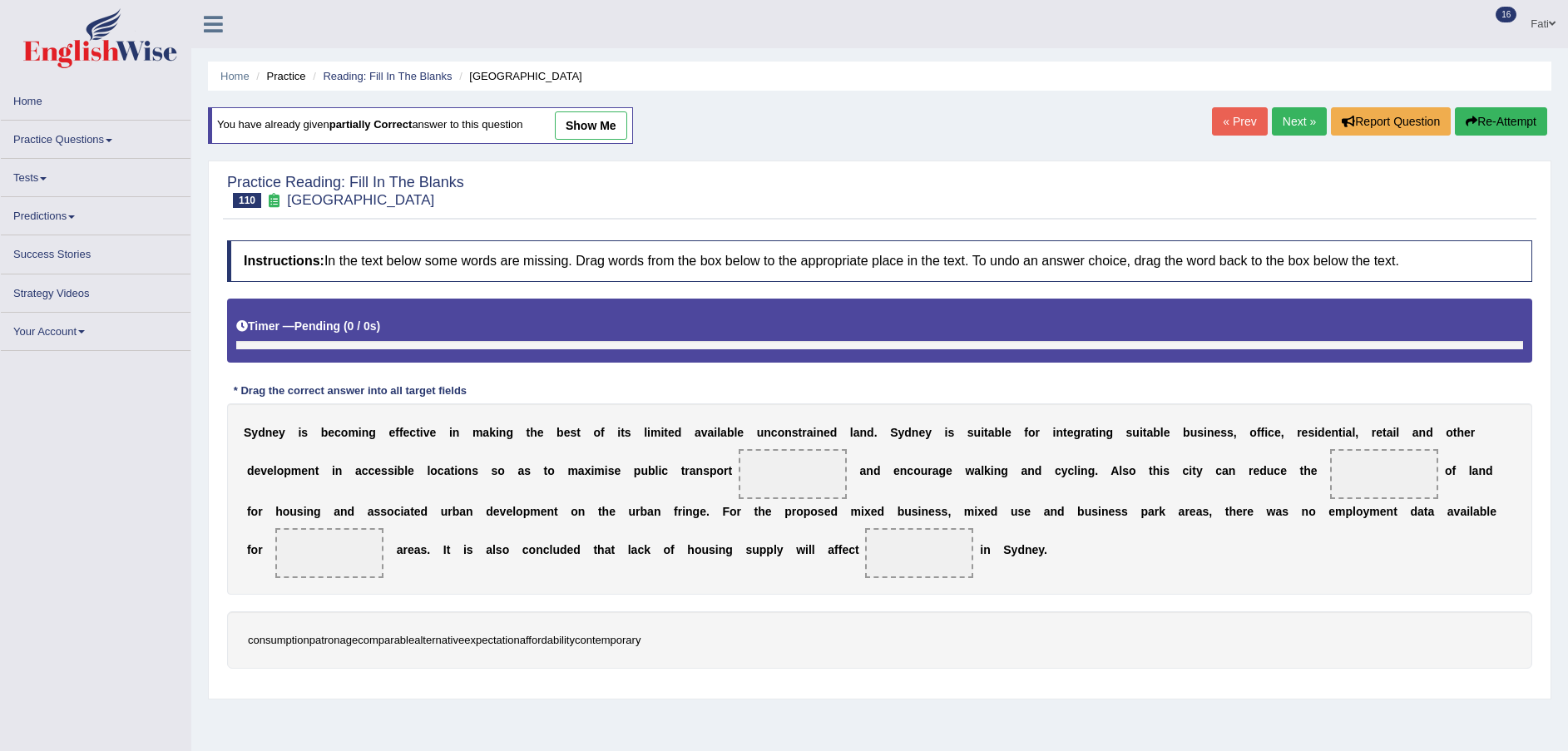
scroll to position [123, 0]
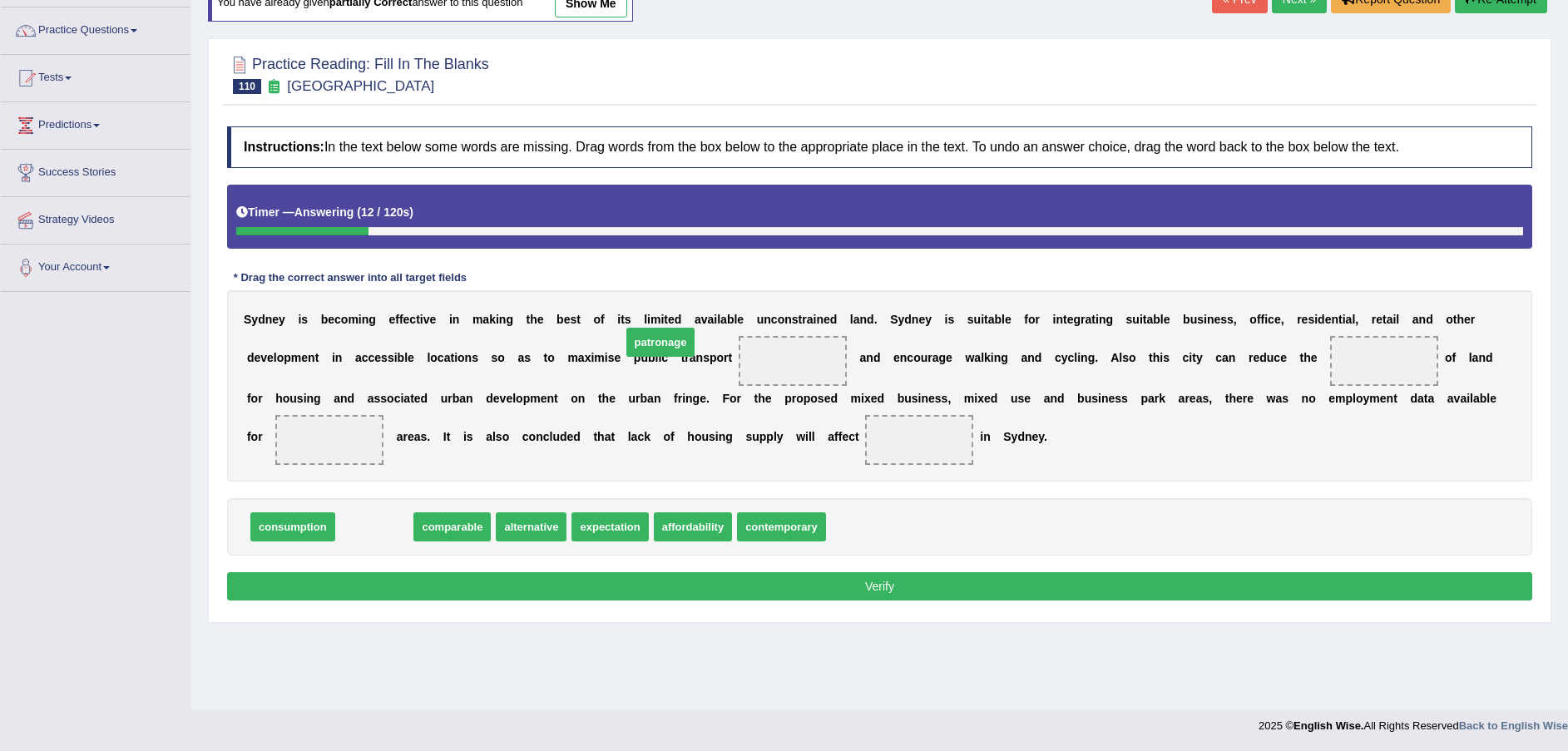
drag, startPoint x: 386, startPoint y: 563, endPoint x: 671, endPoint y: 378, distance: 339.8
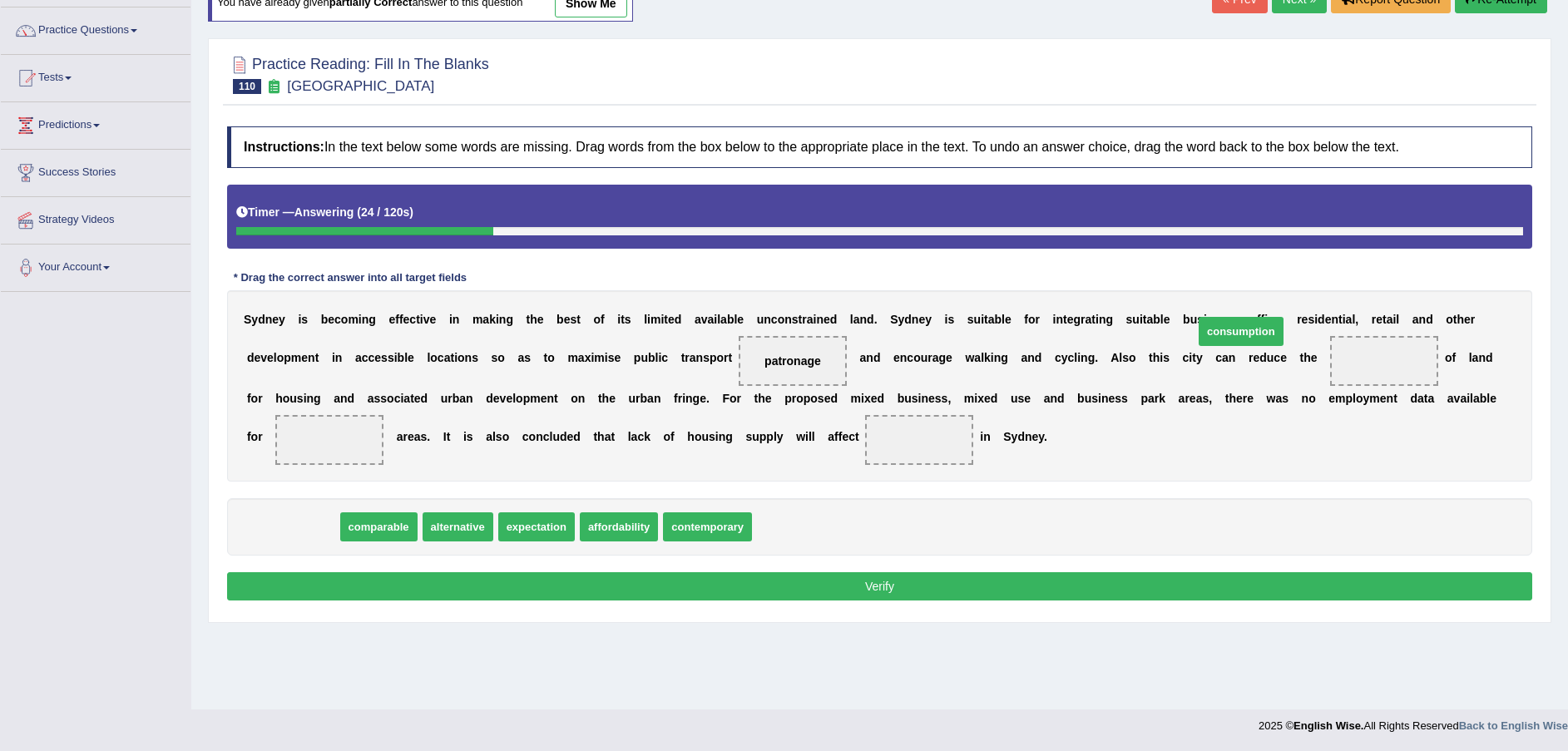
drag, startPoint x: 299, startPoint y: 561, endPoint x: 1248, endPoint y: 366, distance: 968.8
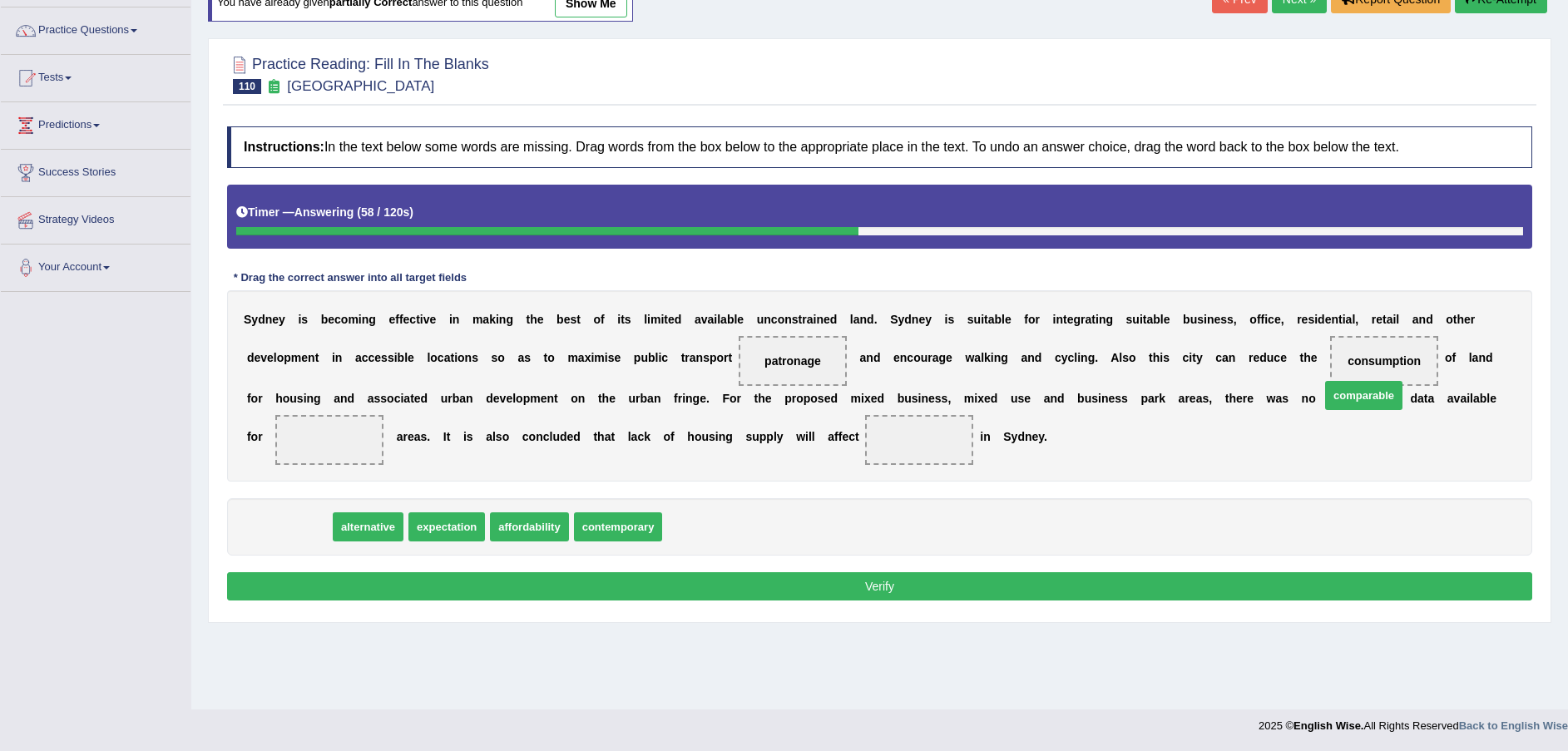
drag, startPoint x: 285, startPoint y: 560, endPoint x: 1360, endPoint y: 429, distance: 1083.0
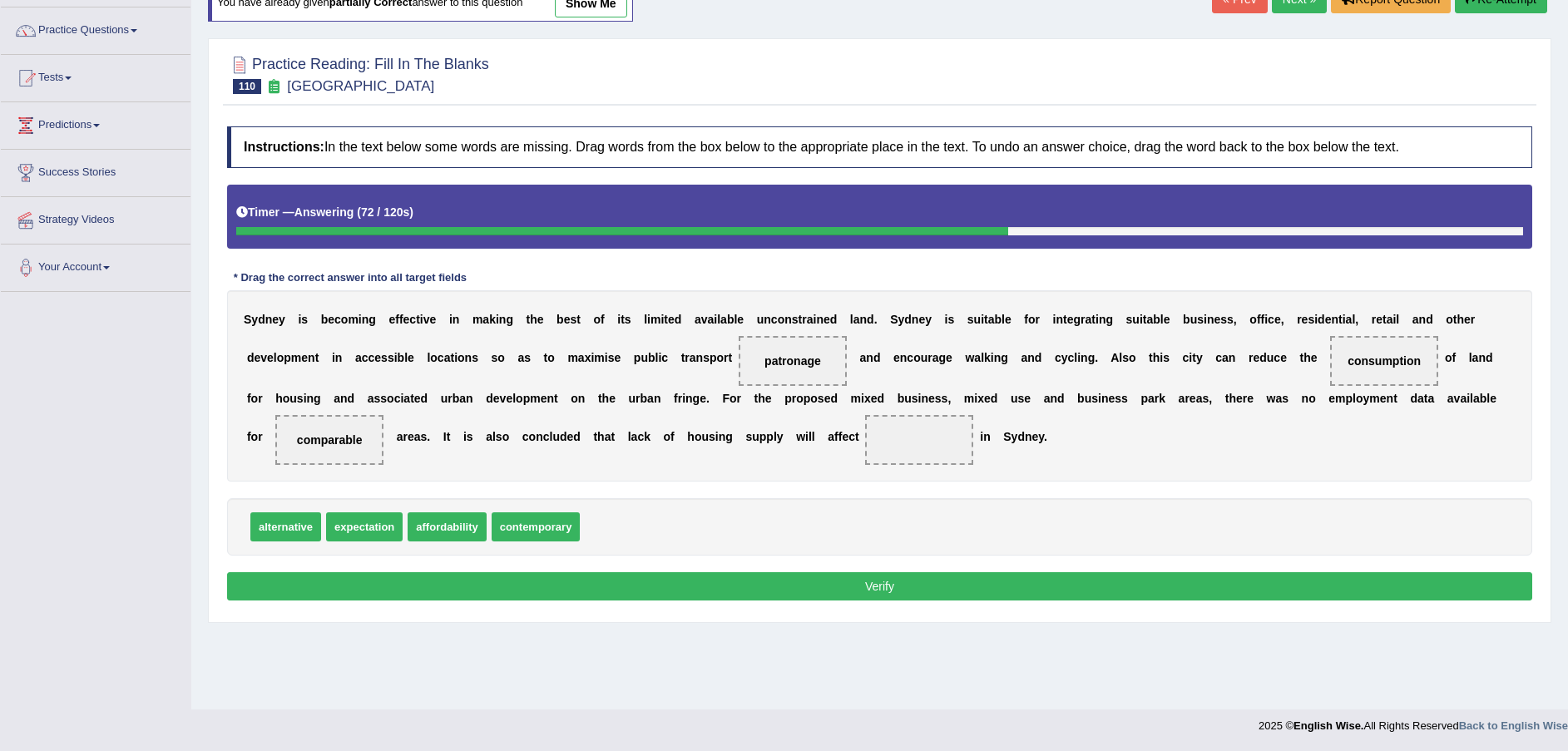
click at [772, 600] on button "Verify" at bounding box center [879, 586] width 1305 height 28
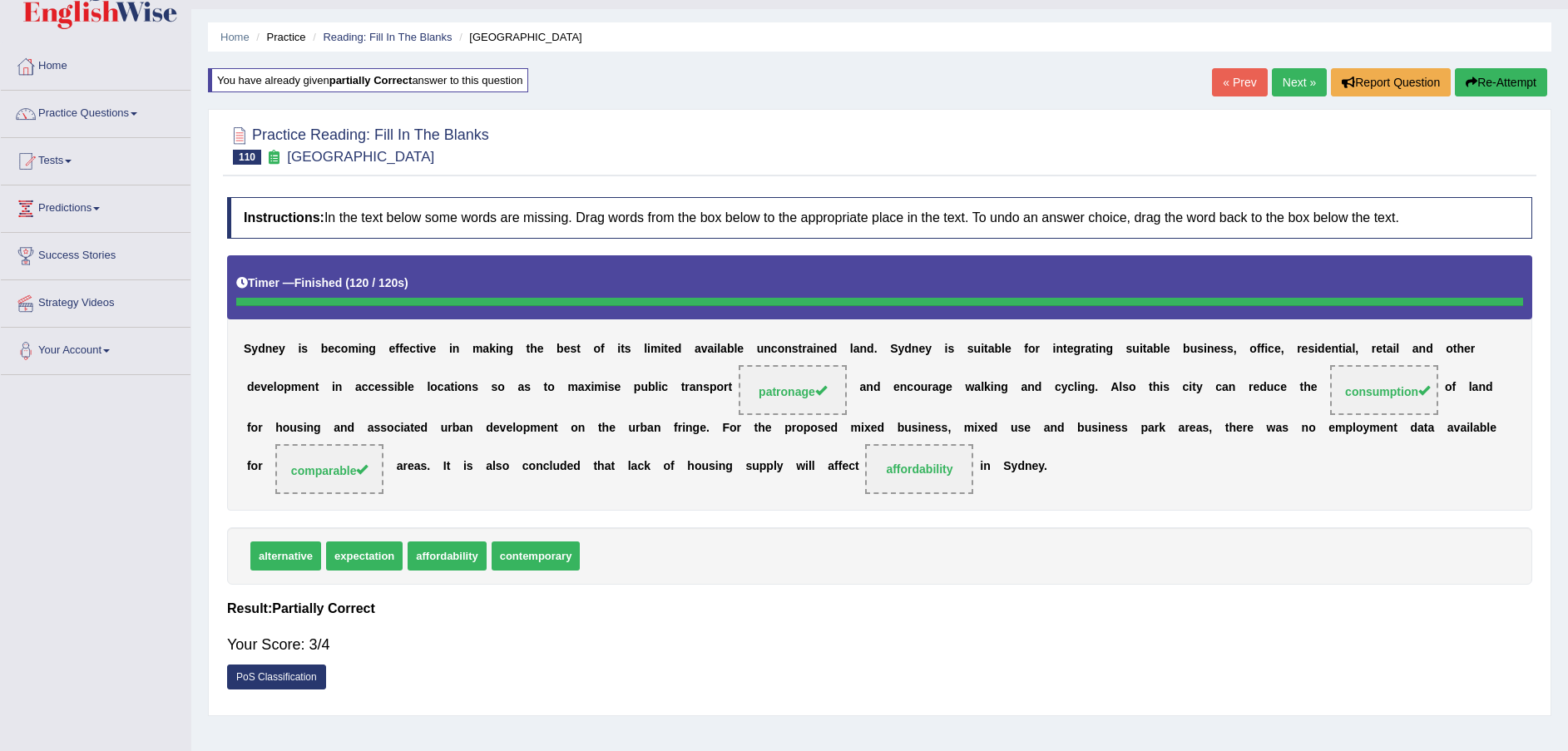
scroll to position [0, 0]
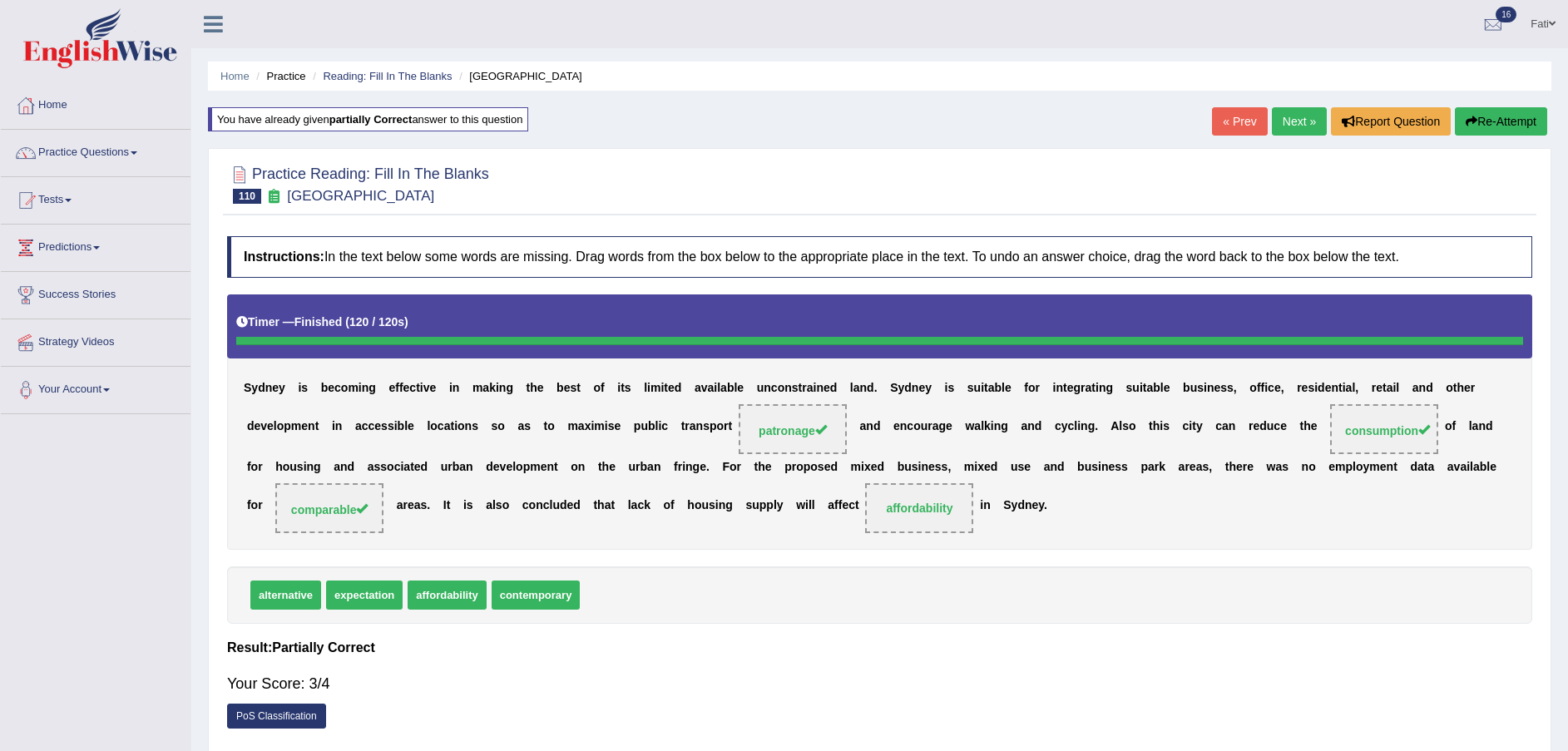
click at [1286, 118] on link "Next »" at bounding box center [1299, 121] width 55 height 28
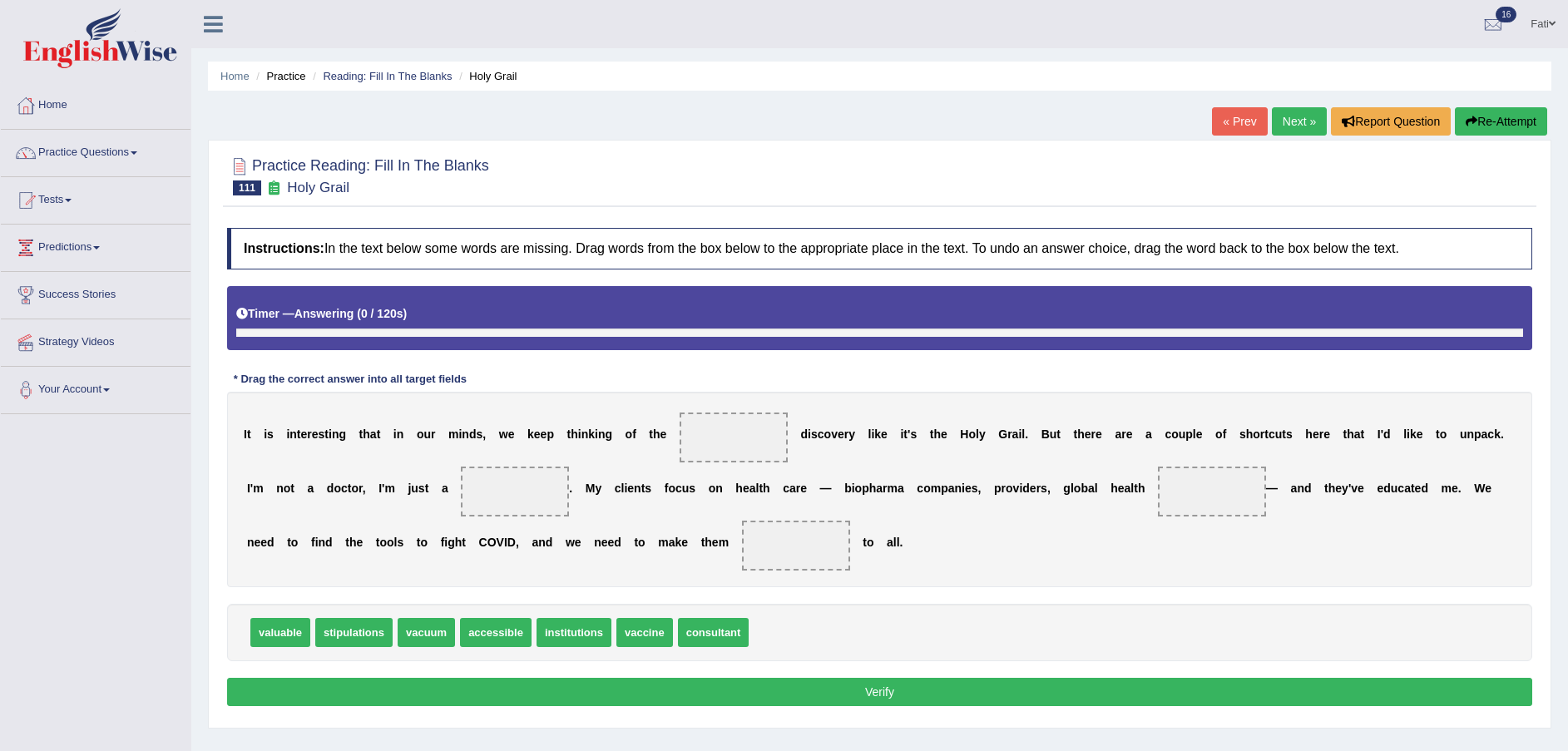
scroll to position [123, 0]
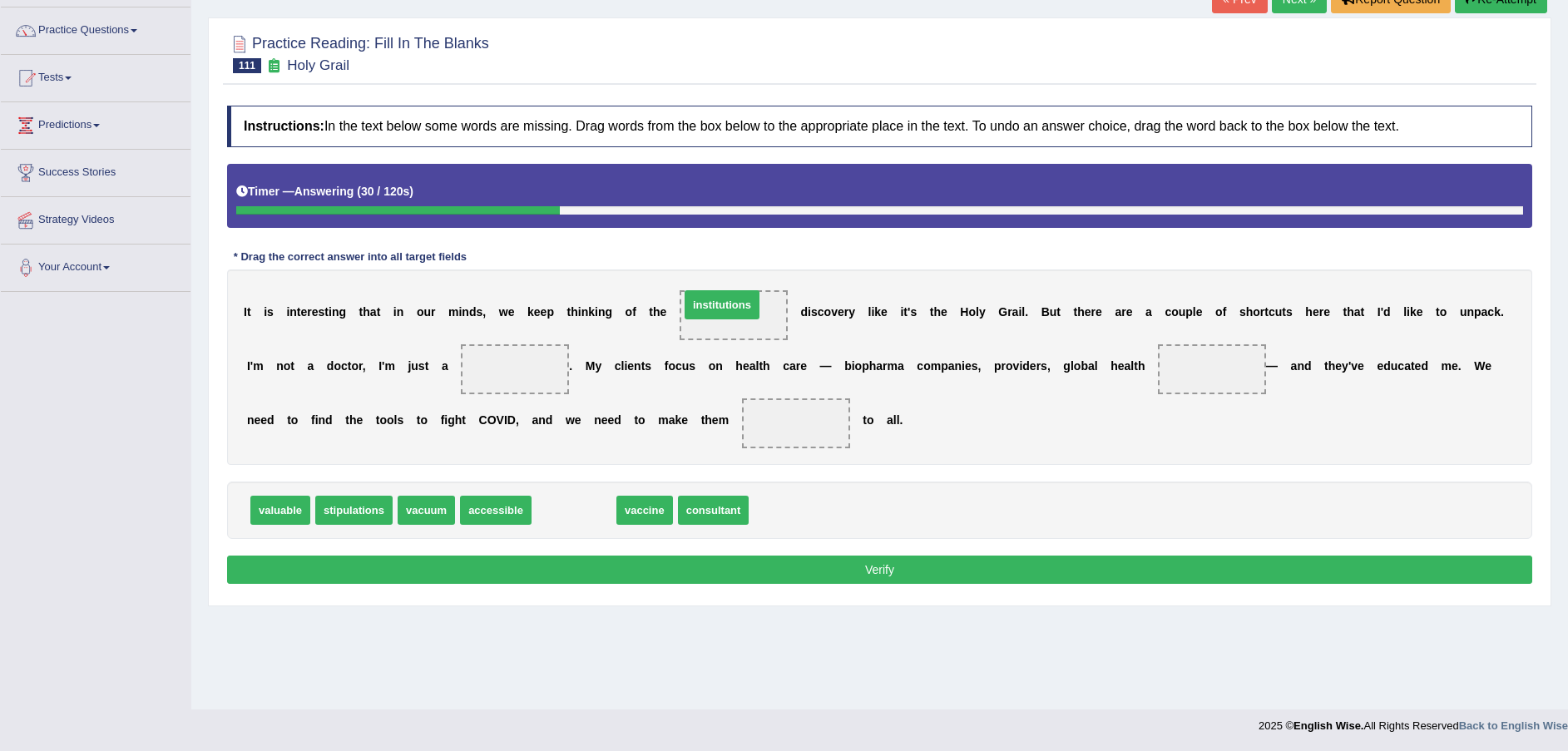
drag, startPoint x: 557, startPoint y: 516, endPoint x: 704, endPoint y: 310, distance: 253.1
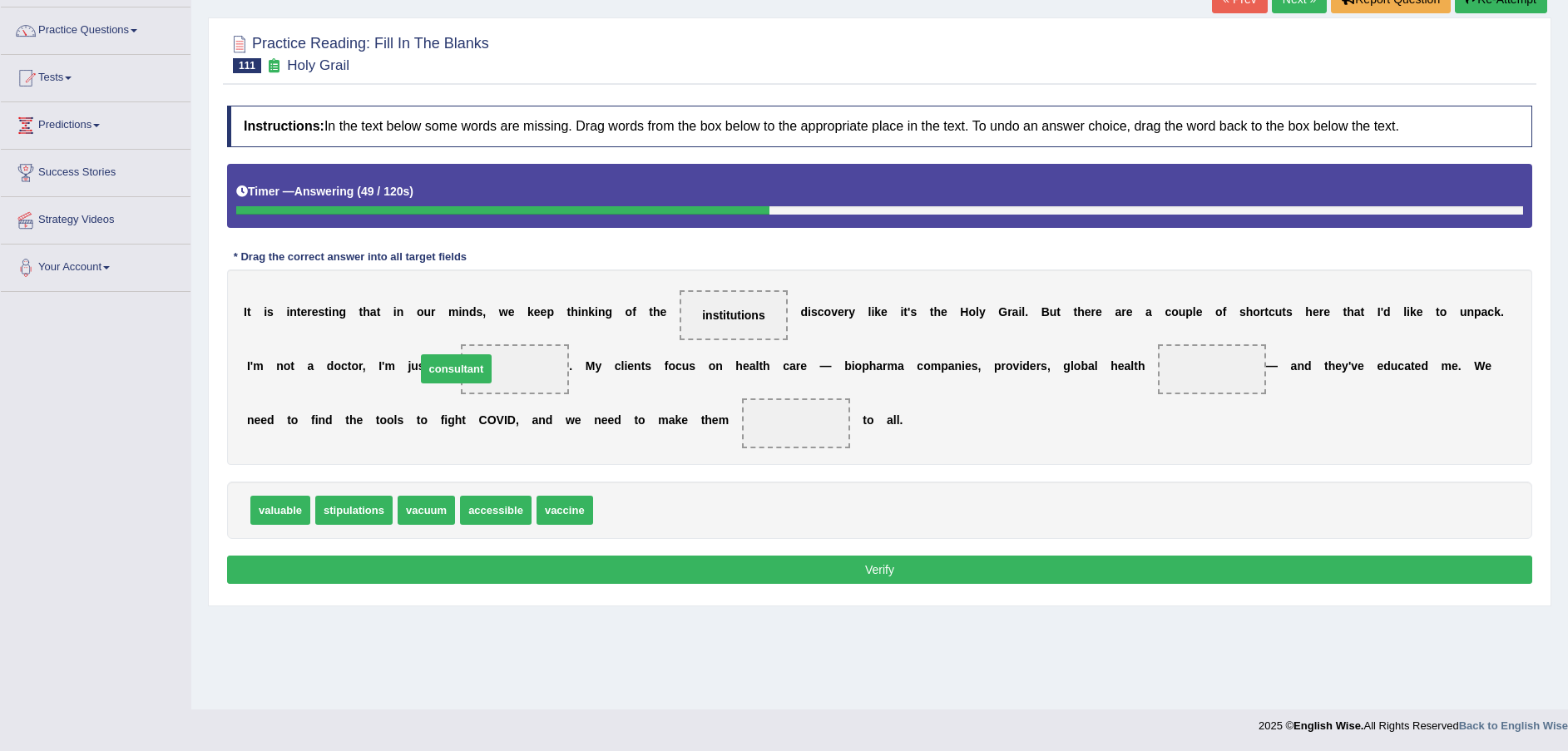
drag, startPoint x: 629, startPoint y: 512, endPoint x: 451, endPoint y: 372, distance: 226.5
drag, startPoint x: 713, startPoint y: 311, endPoint x: 1076, endPoint y: 372, distance: 368.1
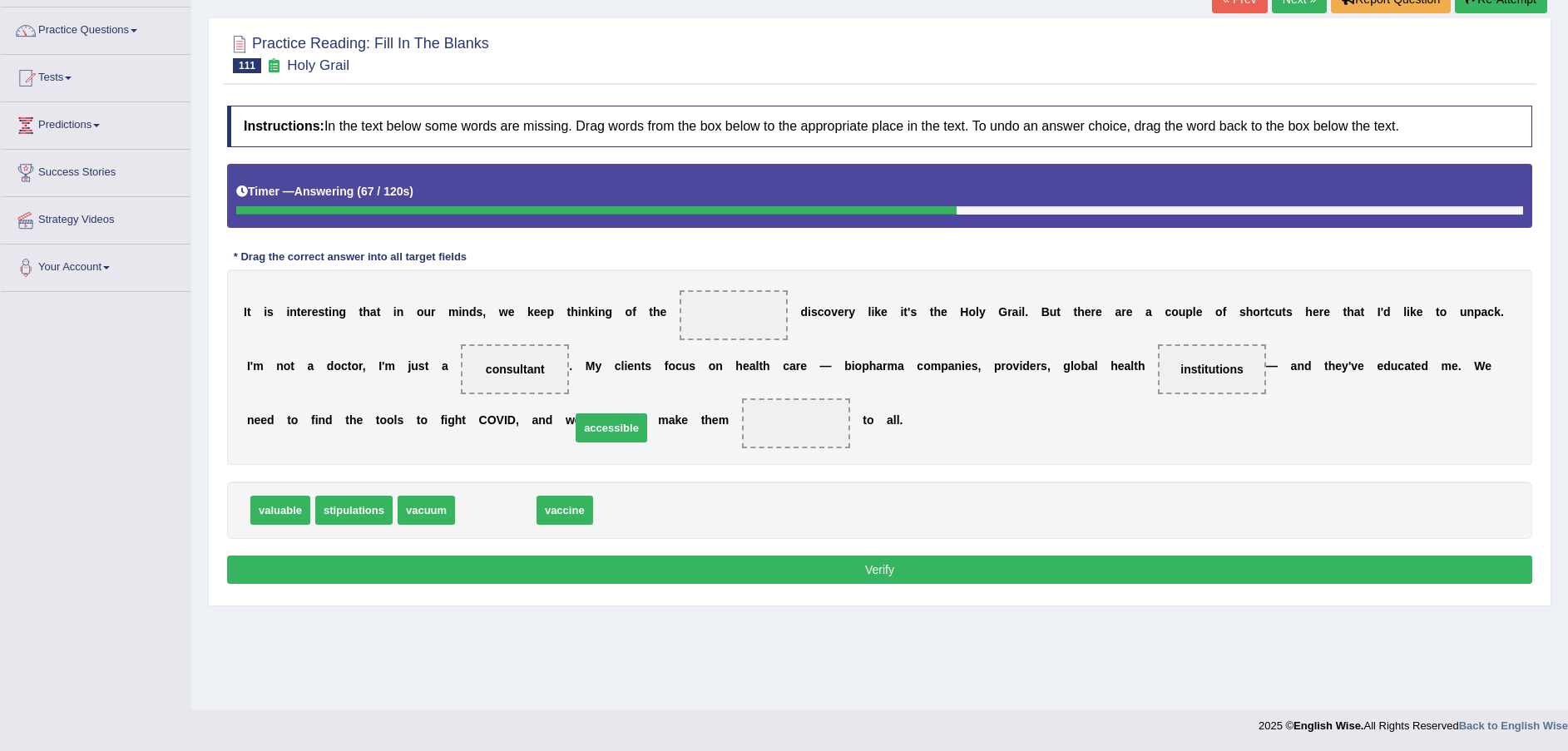
drag, startPoint x: 499, startPoint y: 514, endPoint x: 615, endPoint y: 432, distance: 142.1
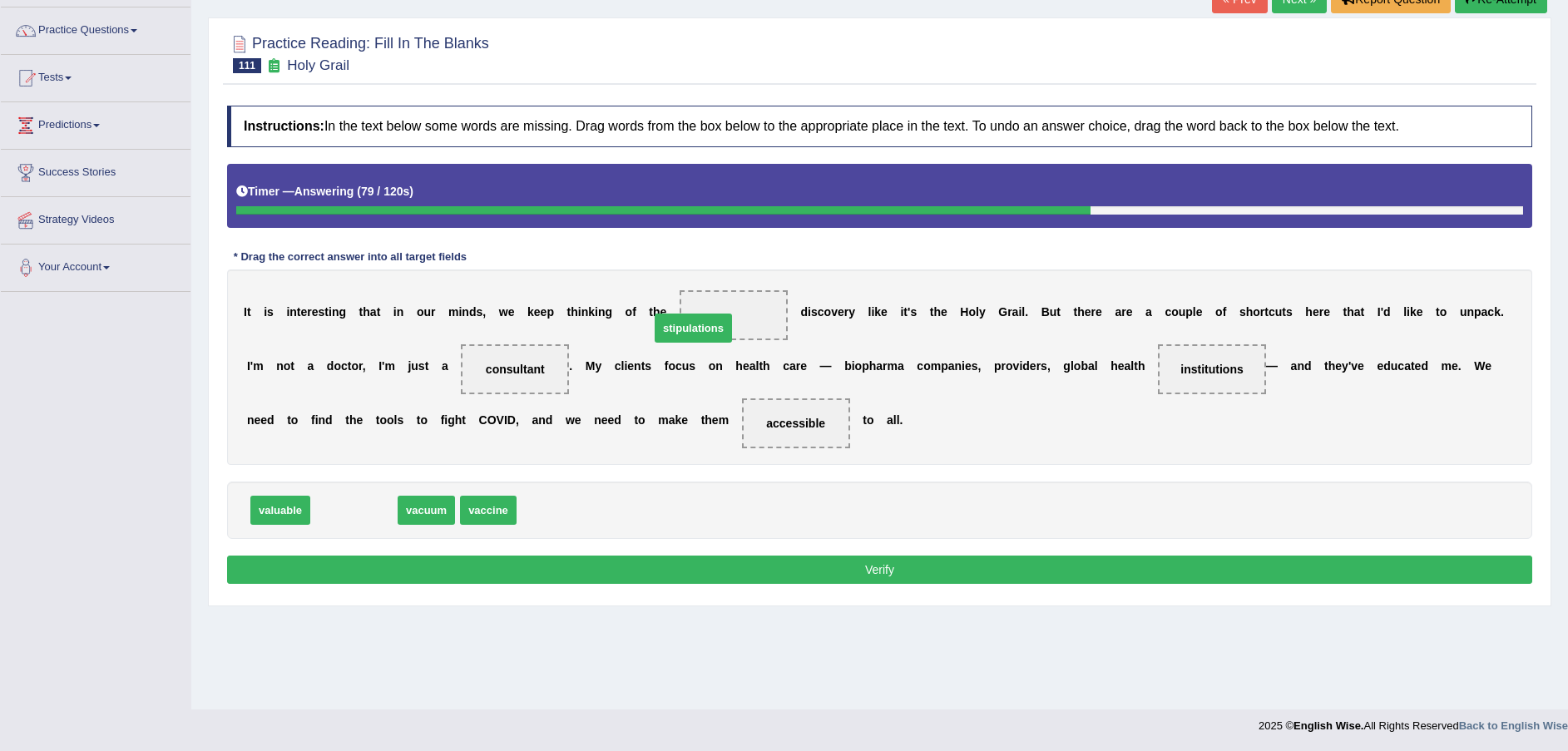
drag, startPoint x: 355, startPoint y: 519, endPoint x: 695, endPoint y: 336, distance: 386.1
click at [674, 568] on button "Verify" at bounding box center [879, 570] width 1305 height 28
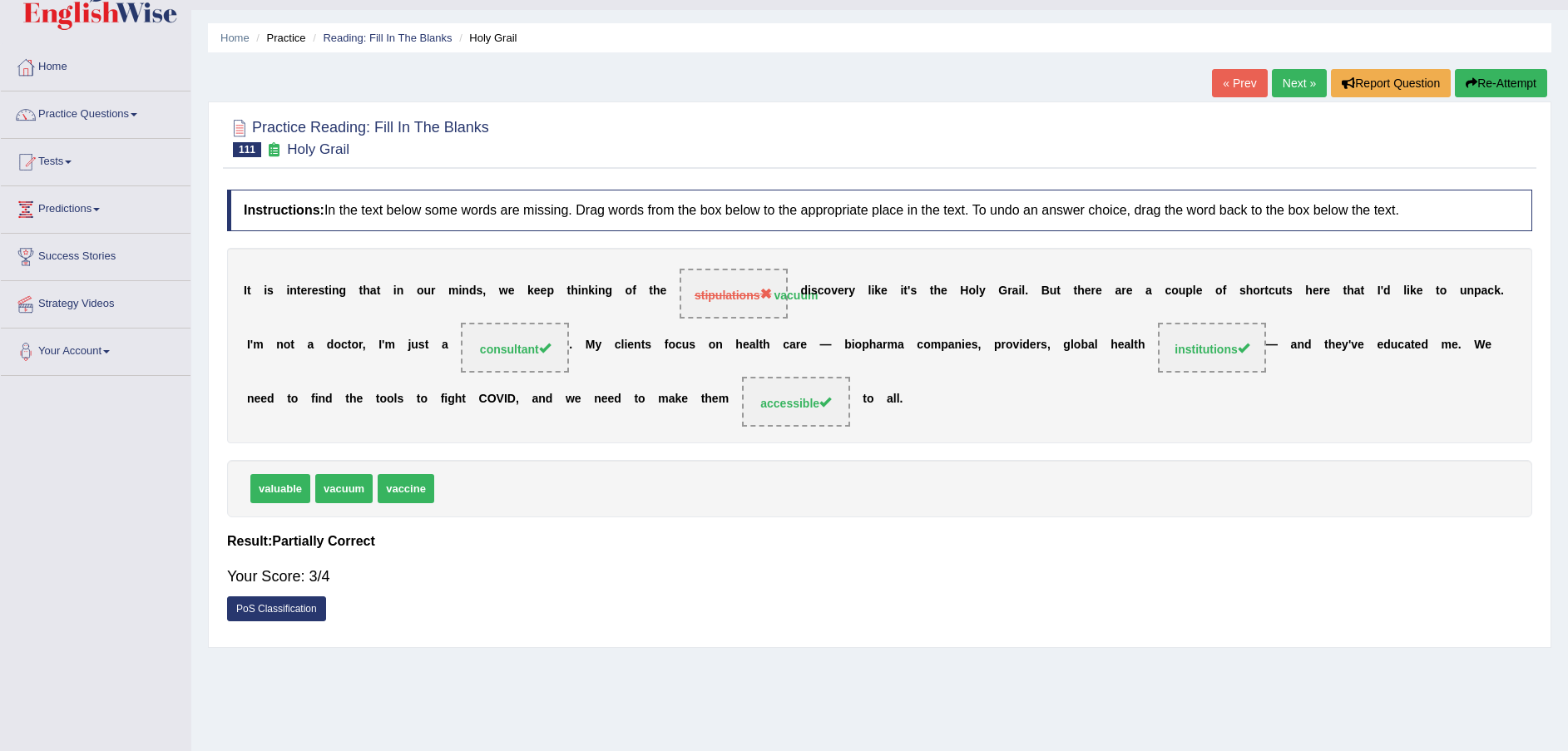
scroll to position [0, 0]
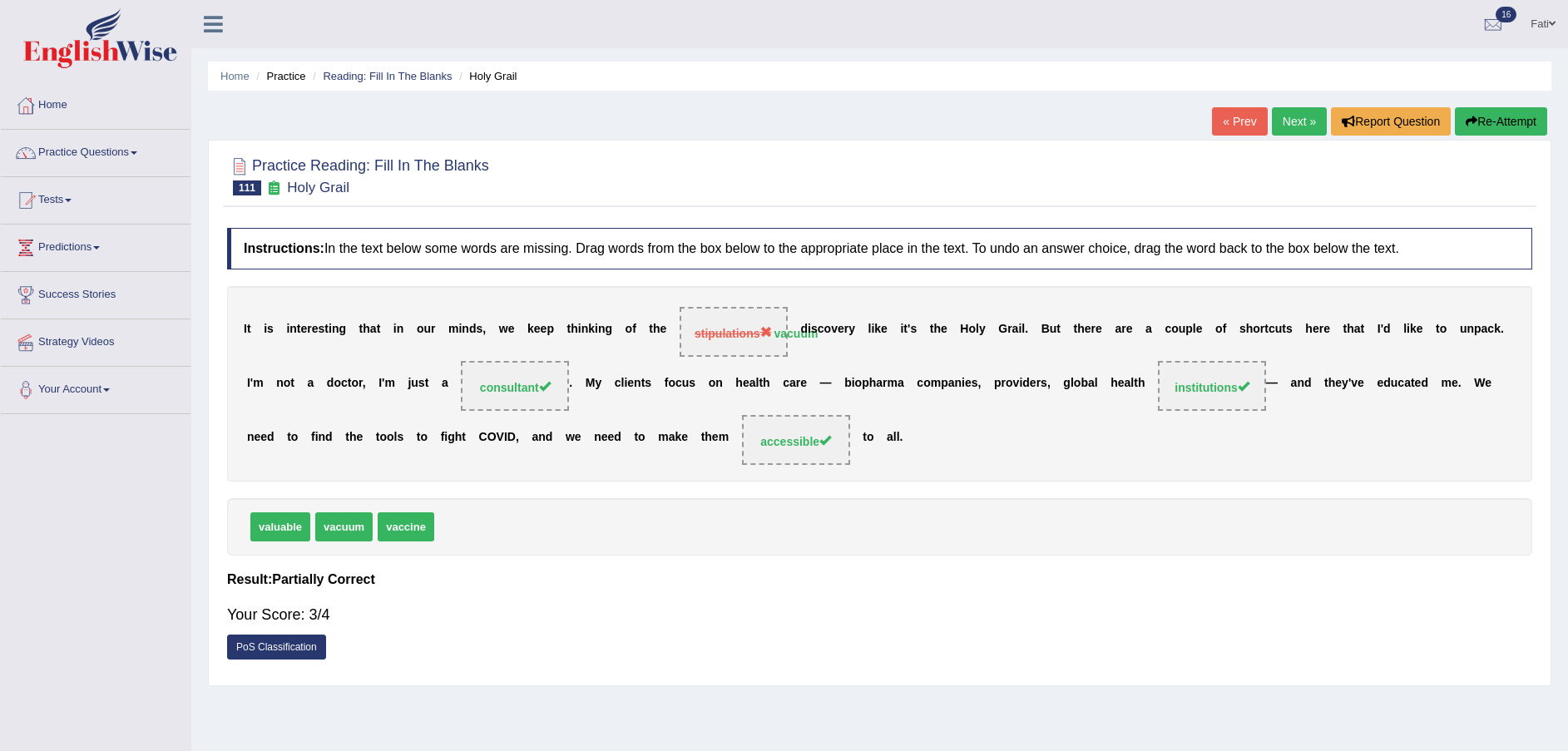
click at [1300, 125] on link "Next »" at bounding box center [1299, 121] width 55 height 28
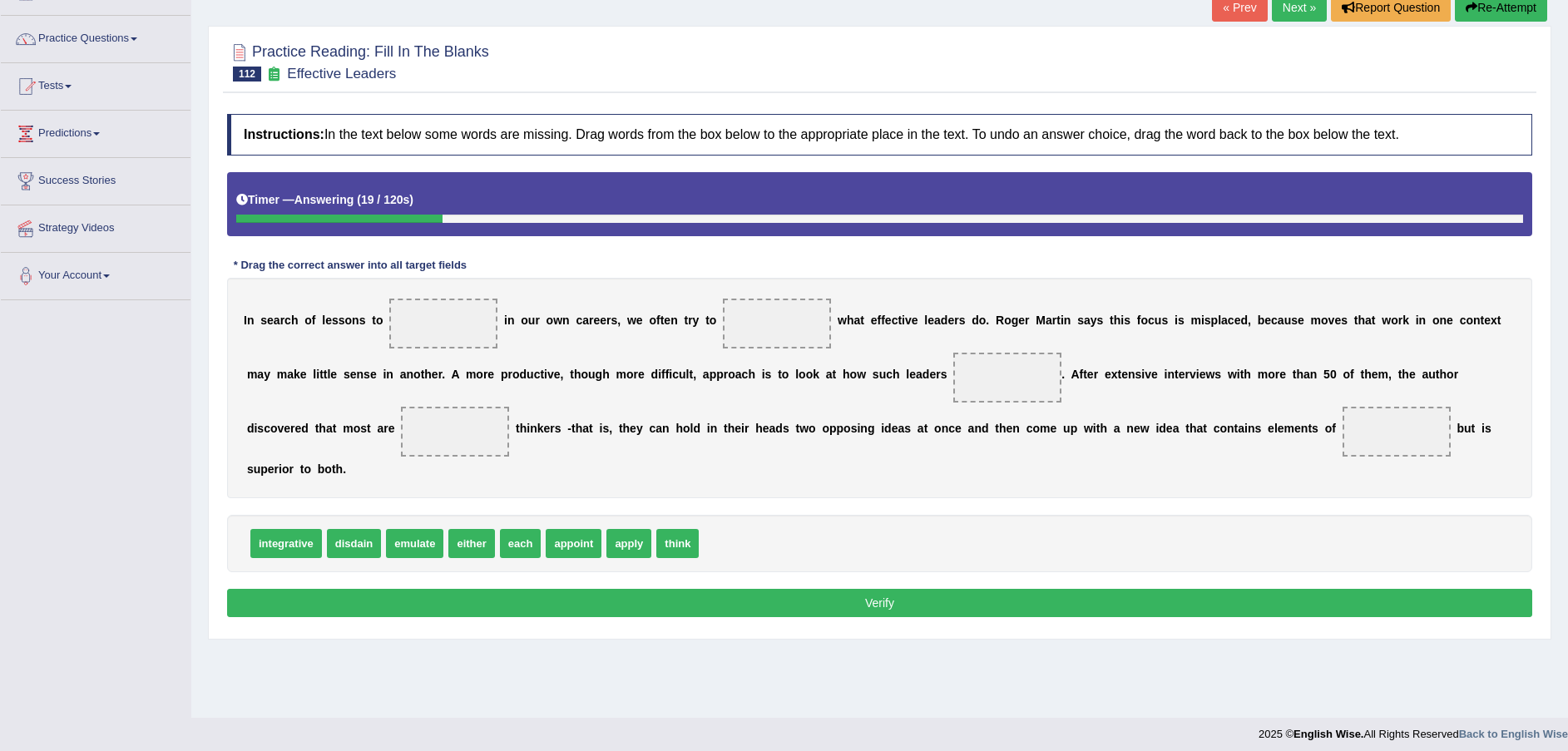
click at [662, 529] on span "think" at bounding box center [677, 543] width 43 height 29
drag, startPoint x: 624, startPoint y: 521, endPoint x: 438, endPoint y: 332, distance: 265.2
drag, startPoint x: 611, startPoint y: 520, endPoint x: 751, endPoint y: 323, distance: 241.7
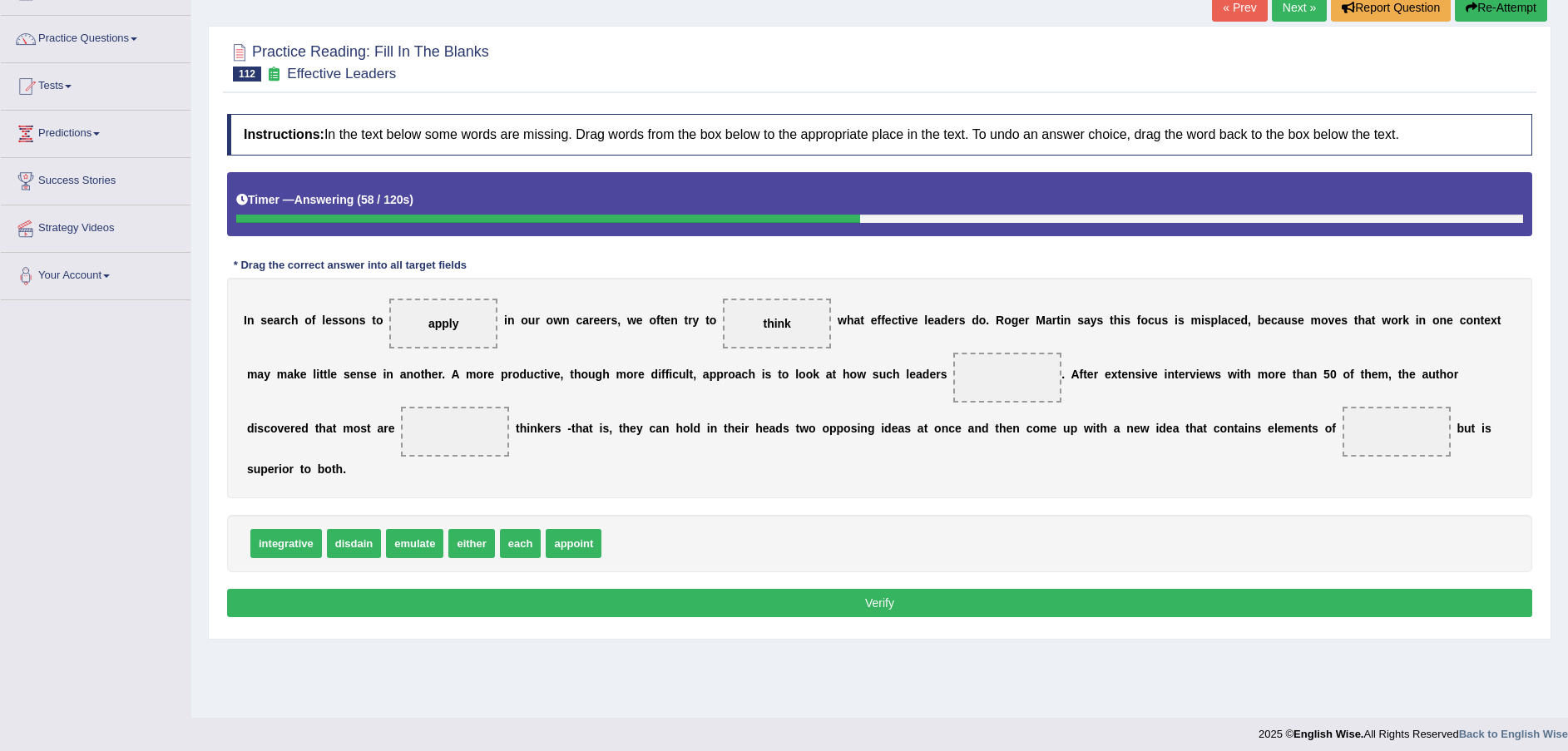
click at [568, 529] on span "appoint" at bounding box center [573, 543] width 56 height 29
drag, startPoint x: 301, startPoint y: 524, endPoint x: 309, endPoint y: 435, distance: 89.4
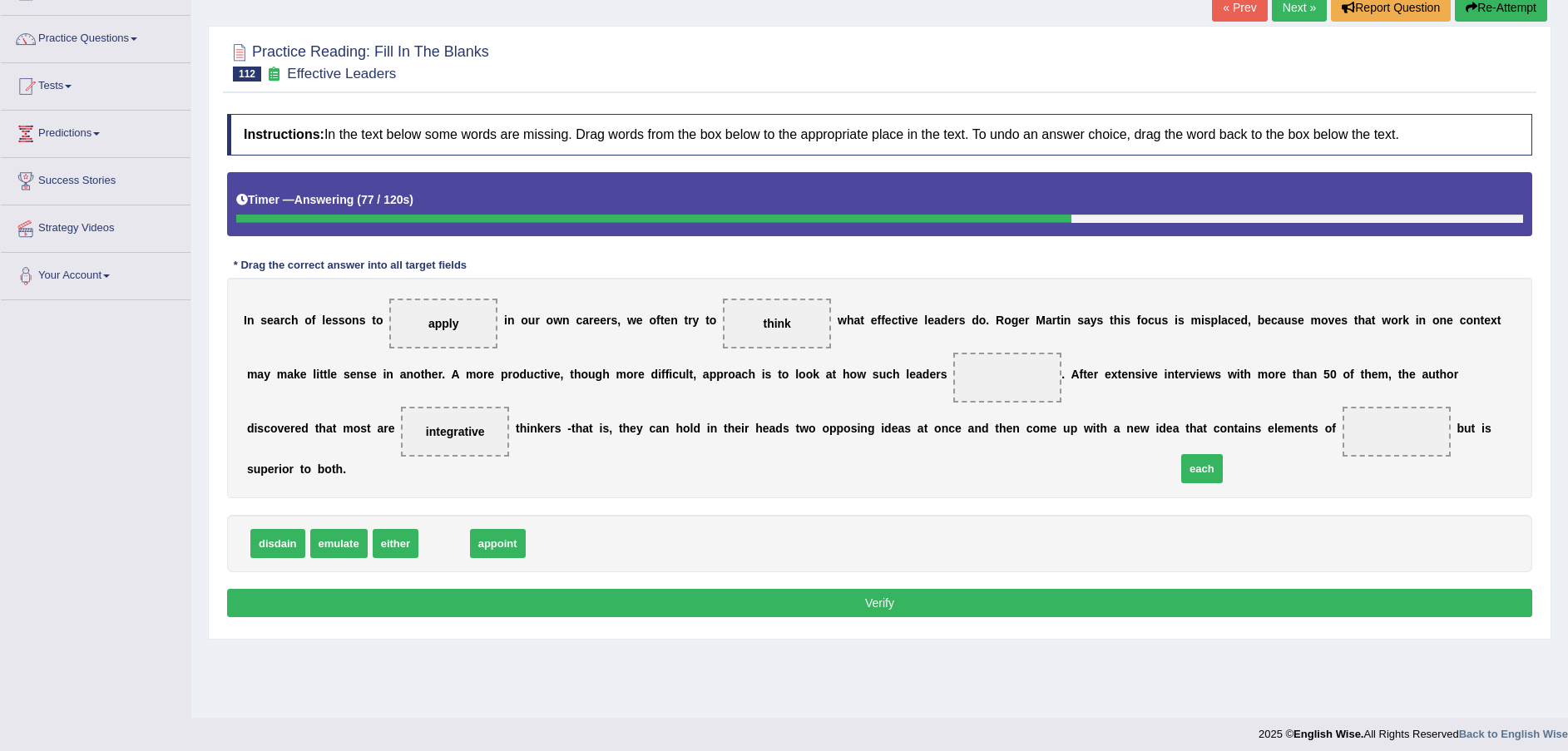
drag, startPoint x: 443, startPoint y: 523, endPoint x: 1201, endPoint y: 449, distance: 761.6
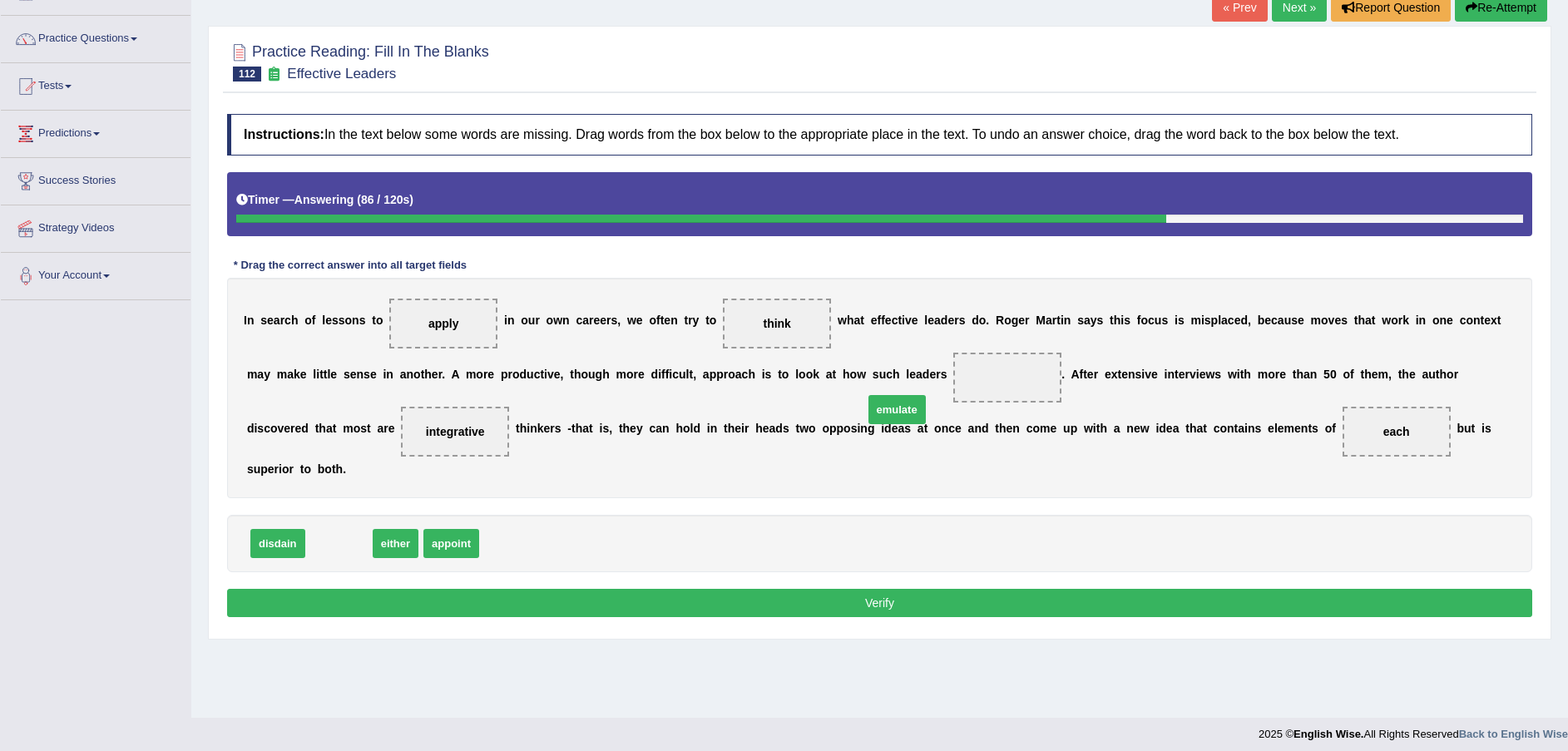
drag, startPoint x: 333, startPoint y: 520, endPoint x: 892, endPoint y: 386, distance: 574.8
click at [826, 589] on button "Verify" at bounding box center [879, 603] width 1305 height 28
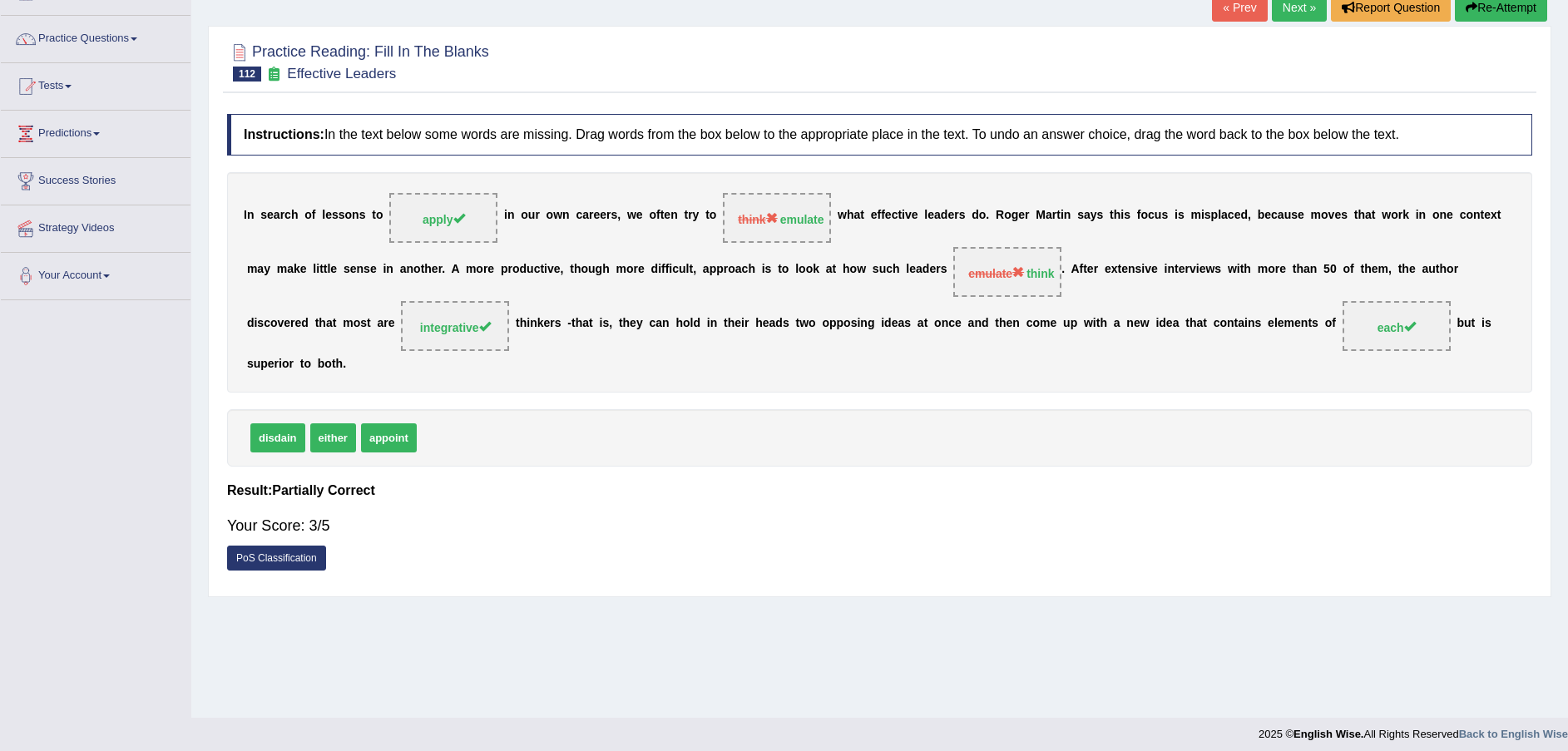
click at [1294, 12] on link "Next »" at bounding box center [1299, 7] width 55 height 28
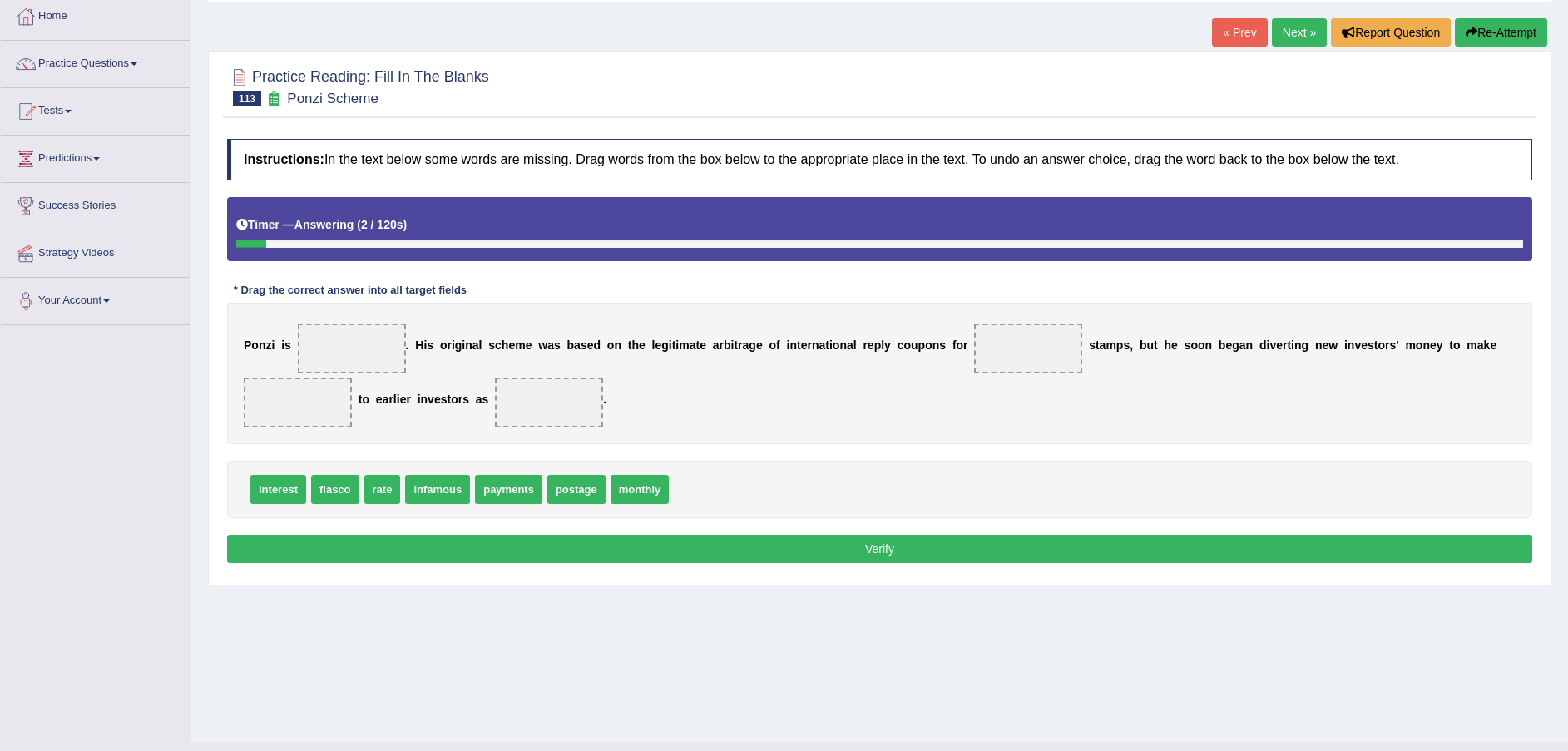
scroll to position [123, 0]
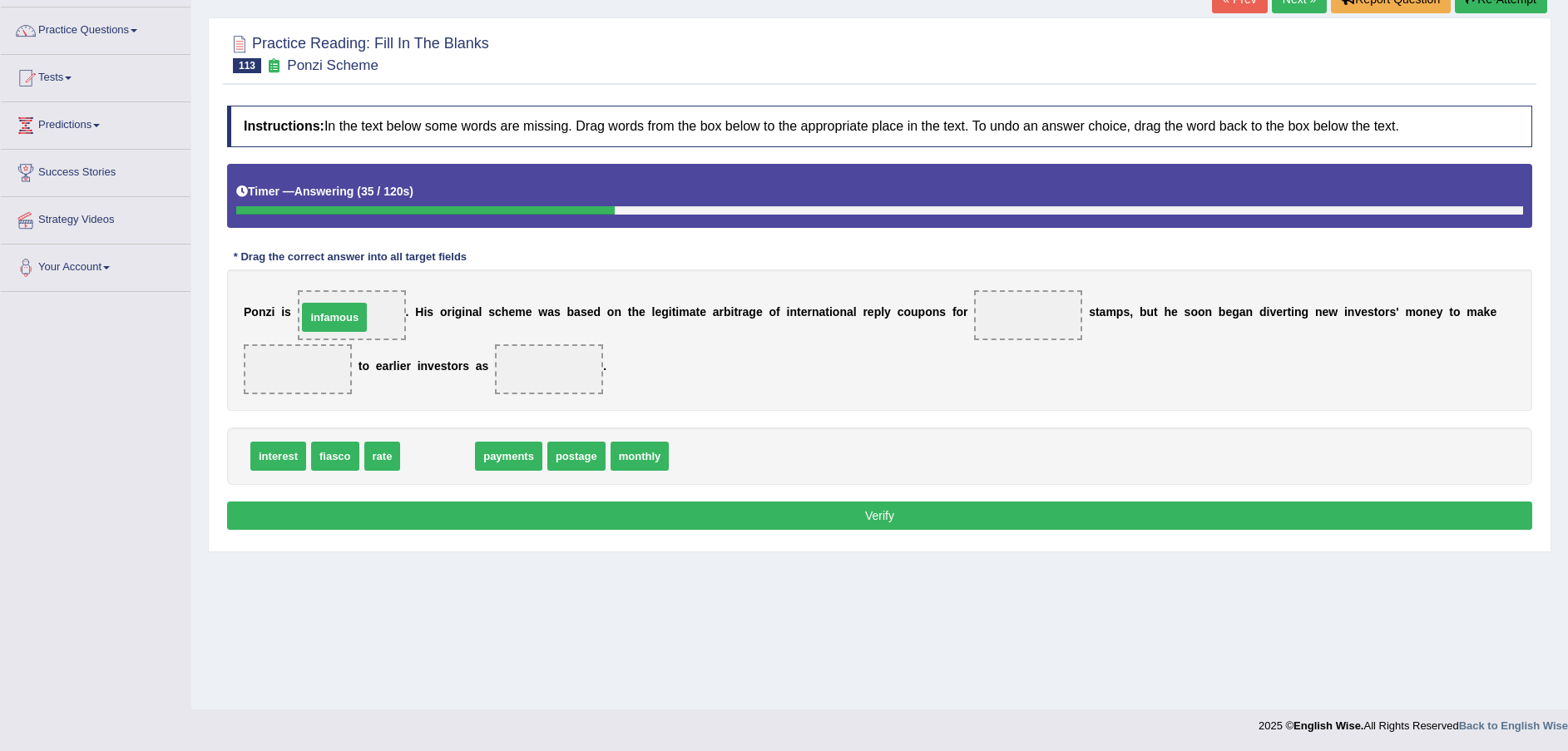
drag, startPoint x: 411, startPoint y: 459, endPoint x: 307, endPoint y: 321, distance: 172.8
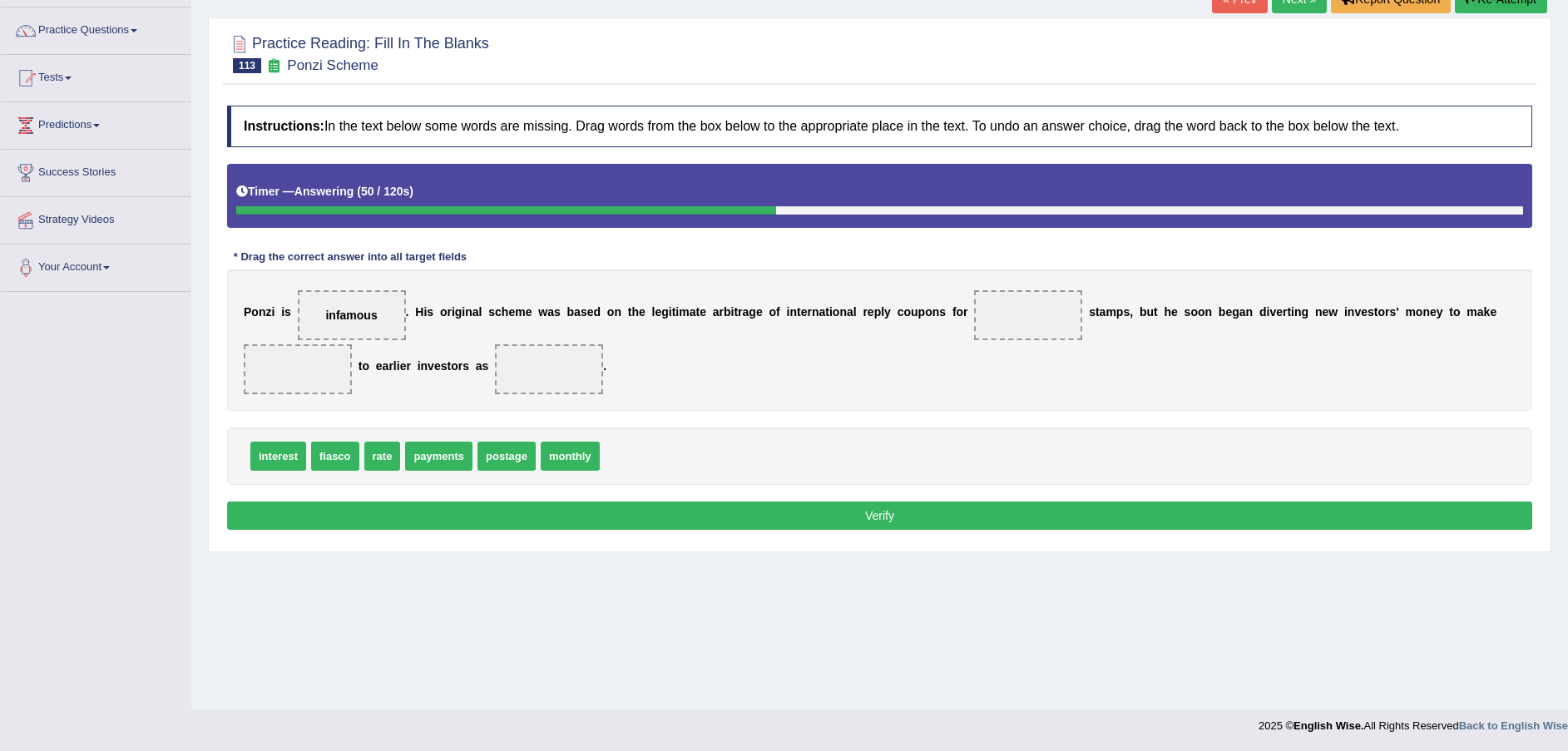
click at [425, 452] on span "payments" at bounding box center [438, 455] width 68 height 29
click at [562, 456] on span "monthly" at bounding box center [570, 455] width 59 height 29
drag, startPoint x: 507, startPoint y: 463, endPoint x: 735, endPoint y: 462, distance: 228.0
drag, startPoint x: 513, startPoint y: 457, endPoint x: 1003, endPoint y: 314, distance: 510.4
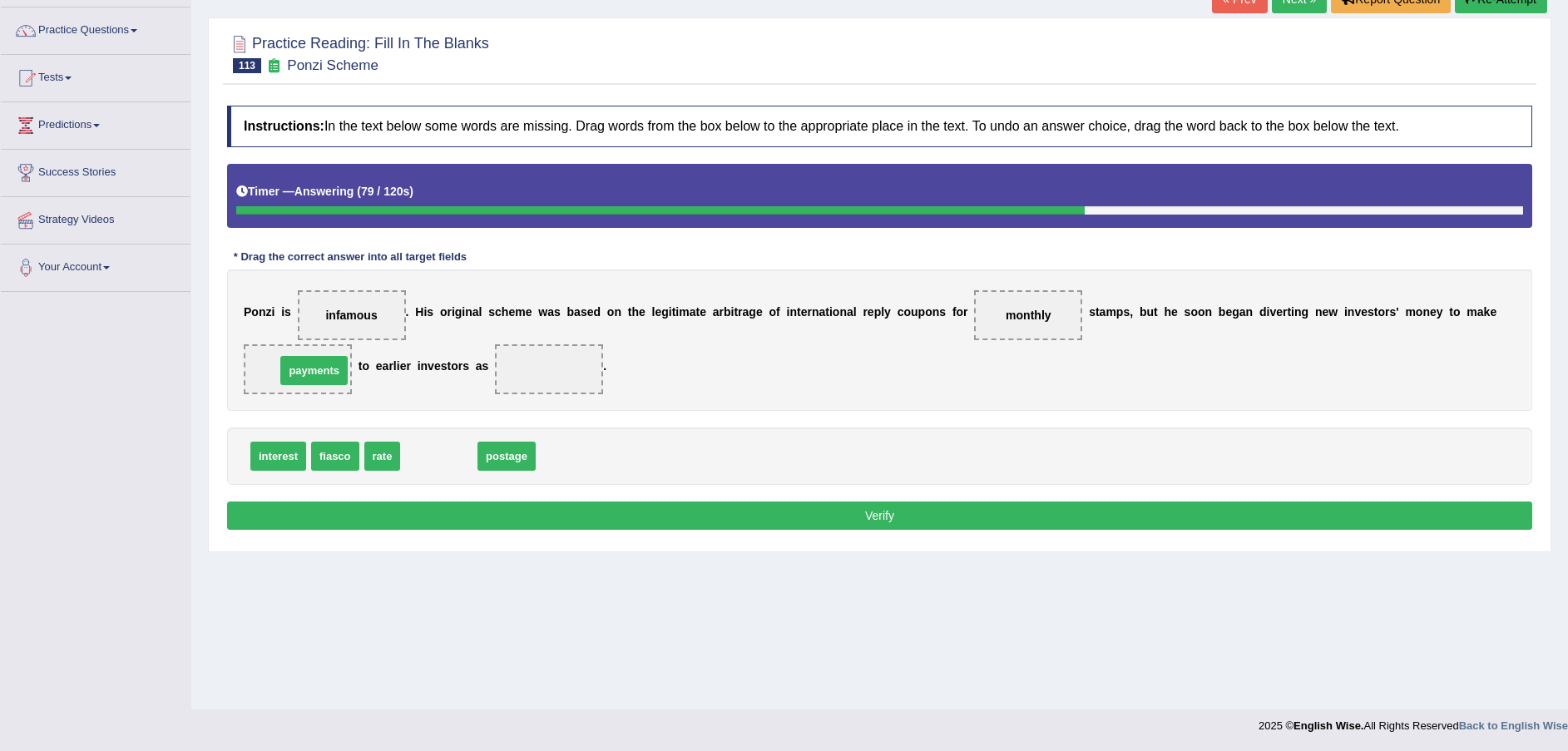
drag, startPoint x: 433, startPoint y: 457, endPoint x: 308, endPoint y: 372, distance: 151.2
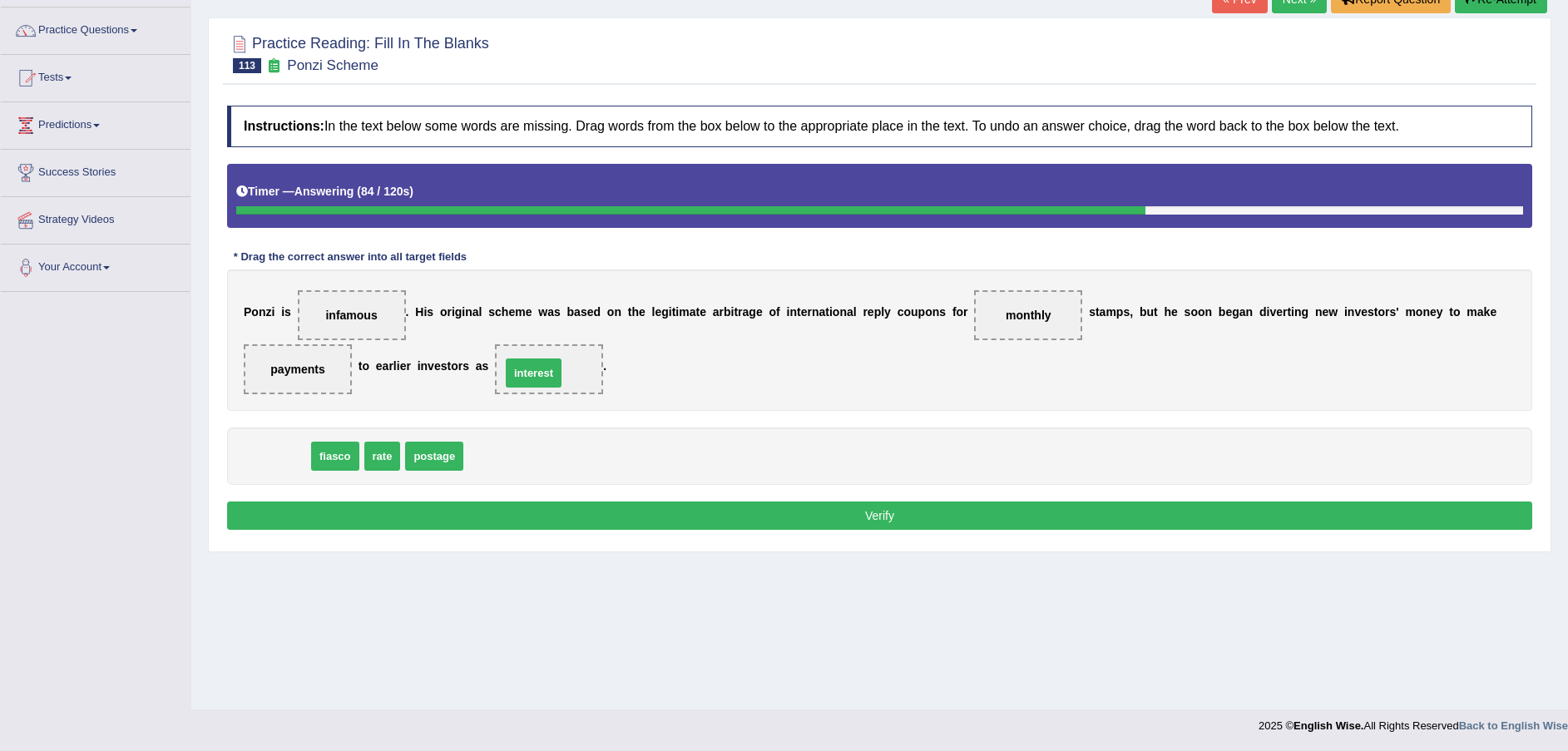
drag, startPoint x: 276, startPoint y: 463, endPoint x: 531, endPoint y: 378, distance: 268.8
click at [552, 500] on div "Instructions: In the text below some words are missing. Drag words from the box…" at bounding box center [880, 321] width 1313 height 446
click at [552, 520] on button "Verify" at bounding box center [879, 516] width 1305 height 28
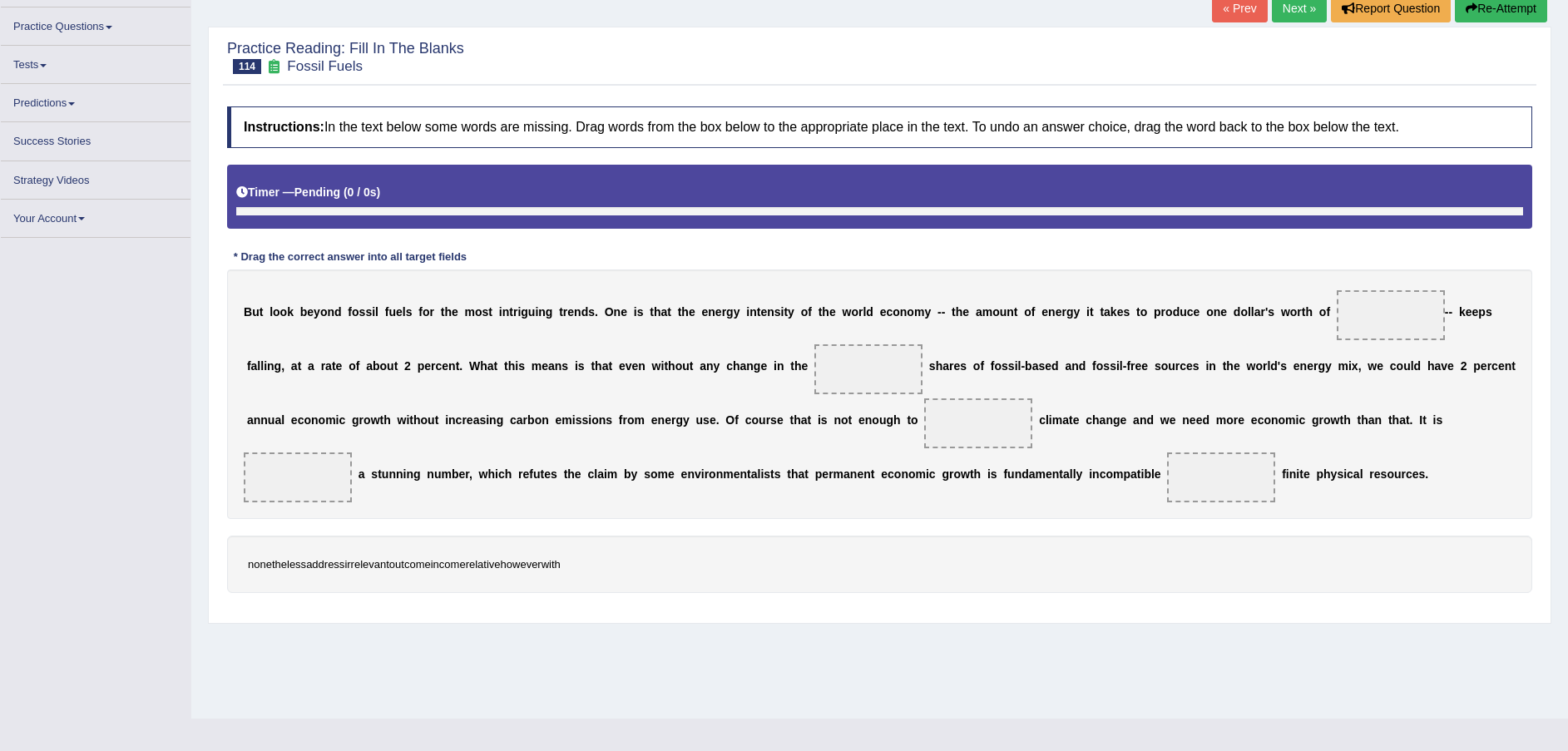
scroll to position [114, 0]
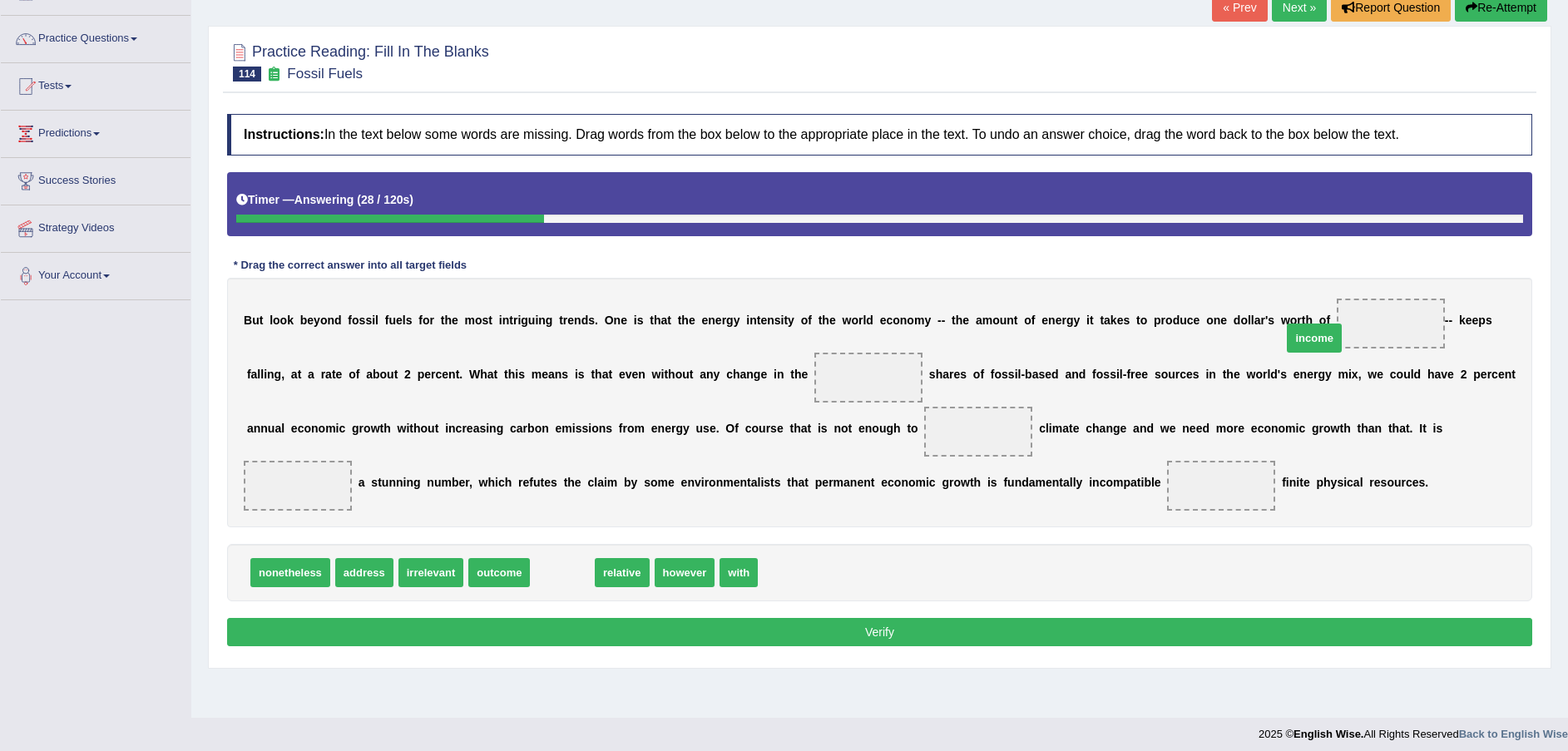
drag, startPoint x: 544, startPoint y: 567, endPoint x: 1301, endPoint y: 326, distance: 794.4
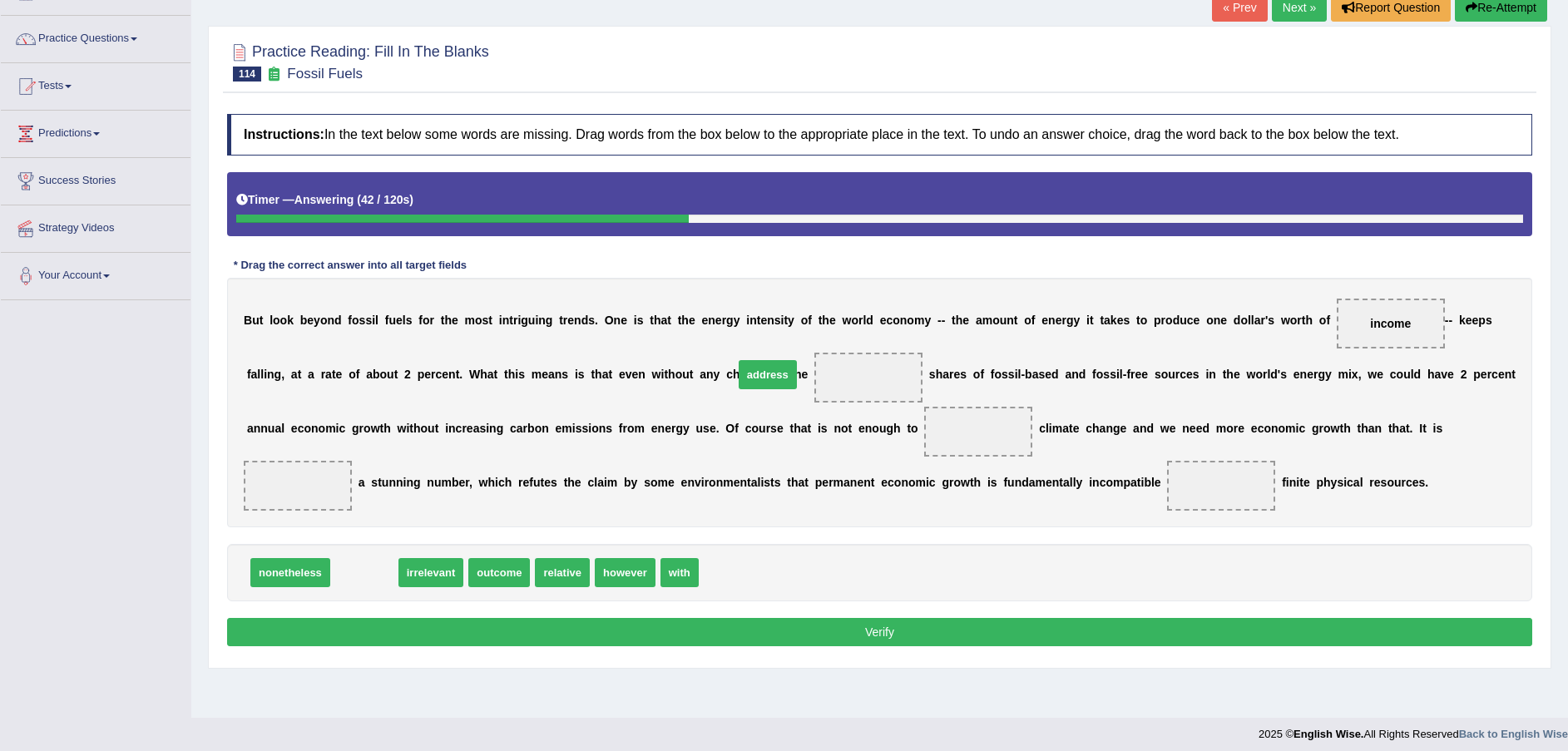
drag, startPoint x: 368, startPoint y: 580, endPoint x: 770, endPoint y: 382, distance: 448.1
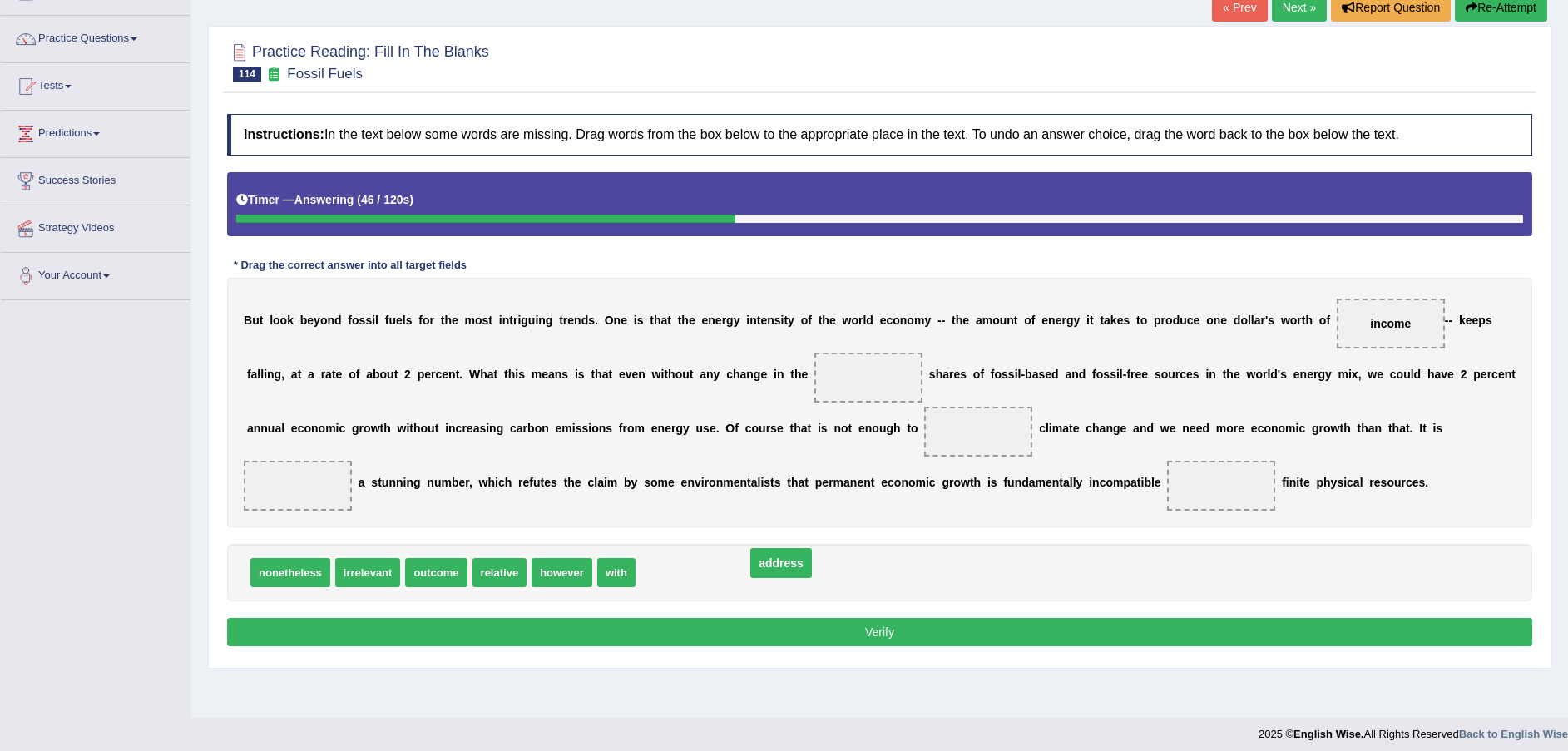
drag, startPoint x: 770, startPoint y: 377, endPoint x: 684, endPoint y: 575, distance: 215.9
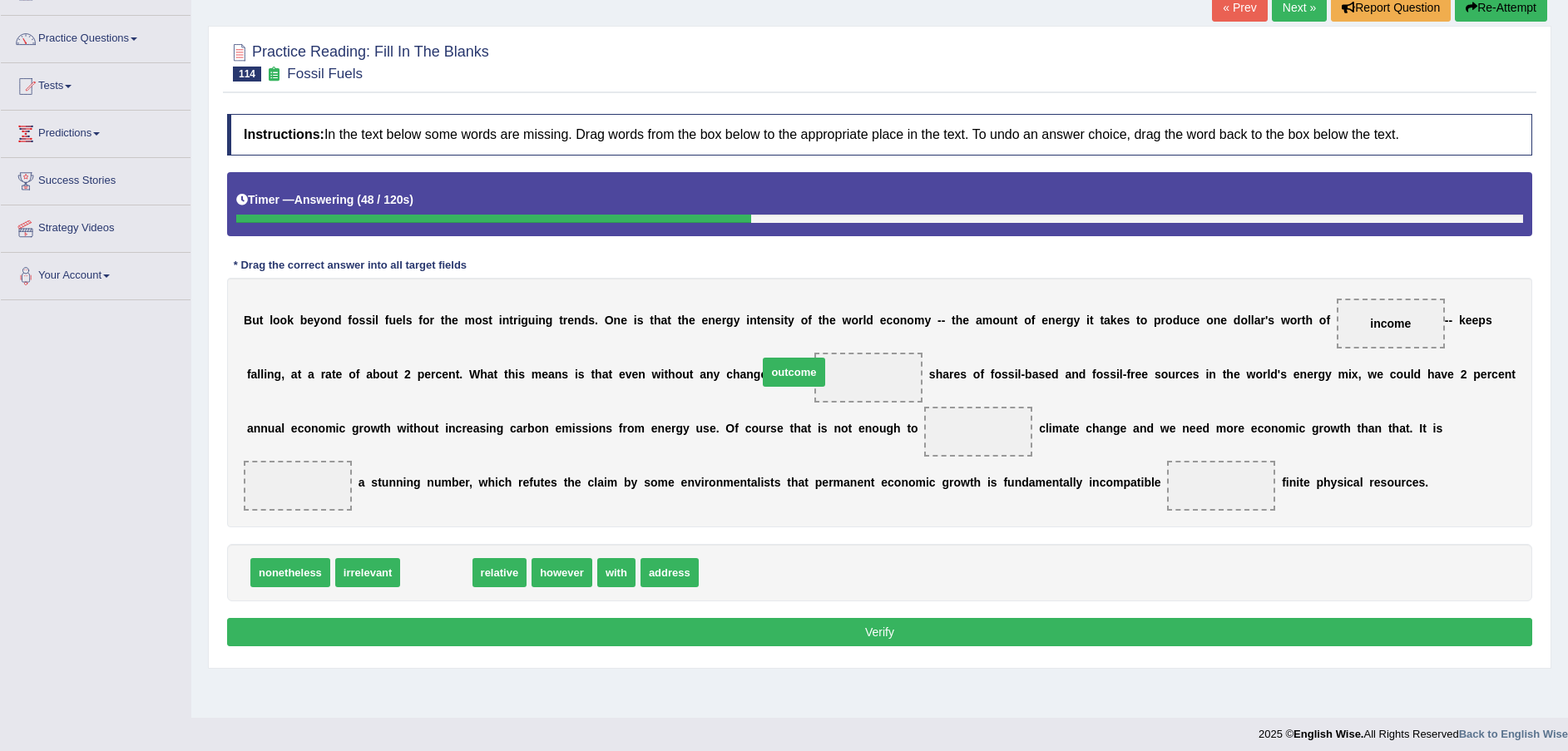
drag, startPoint x: 427, startPoint y: 581, endPoint x: 785, endPoint y: 380, distance: 410.6
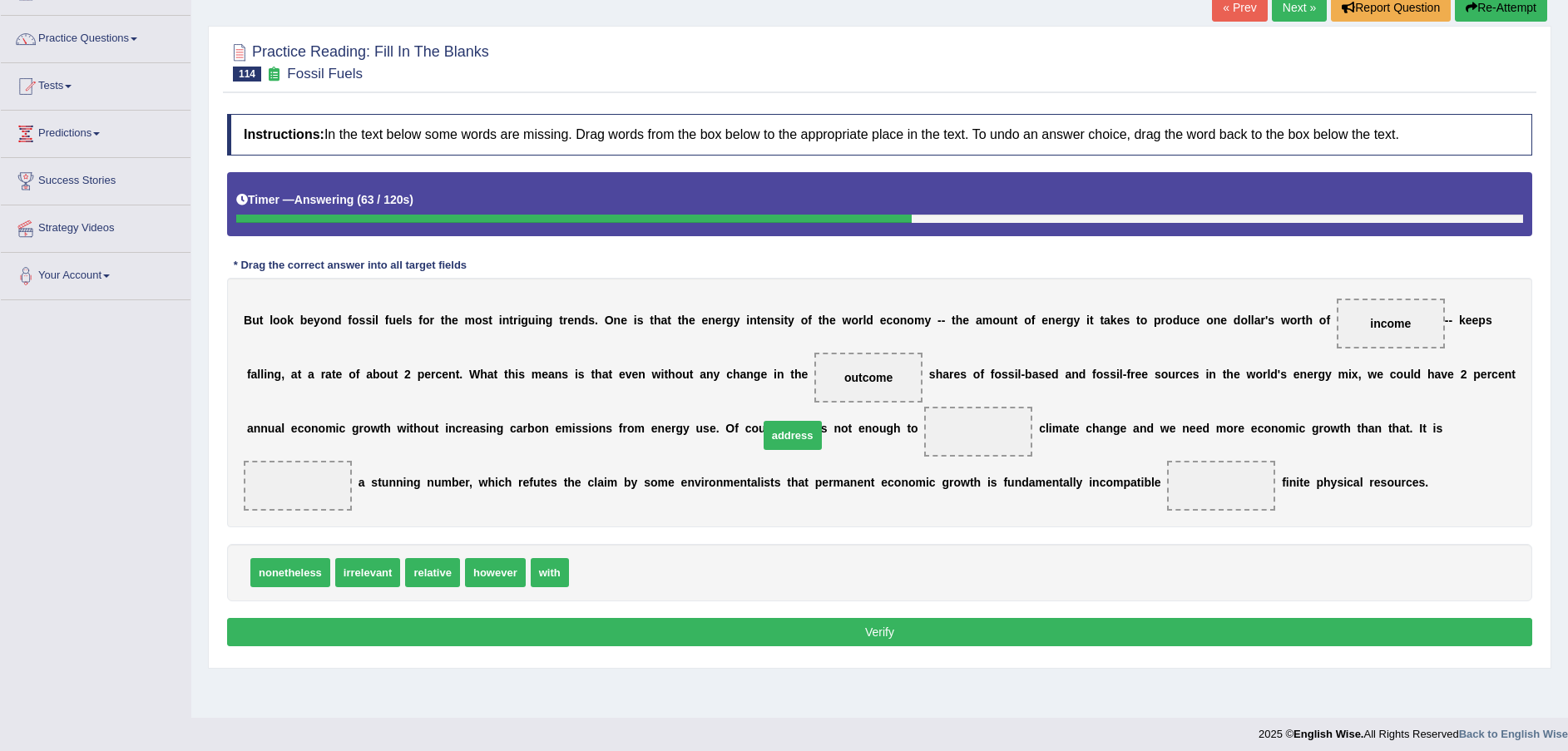
drag, startPoint x: 579, startPoint y: 575, endPoint x: 768, endPoint y: 438, distance: 233.4
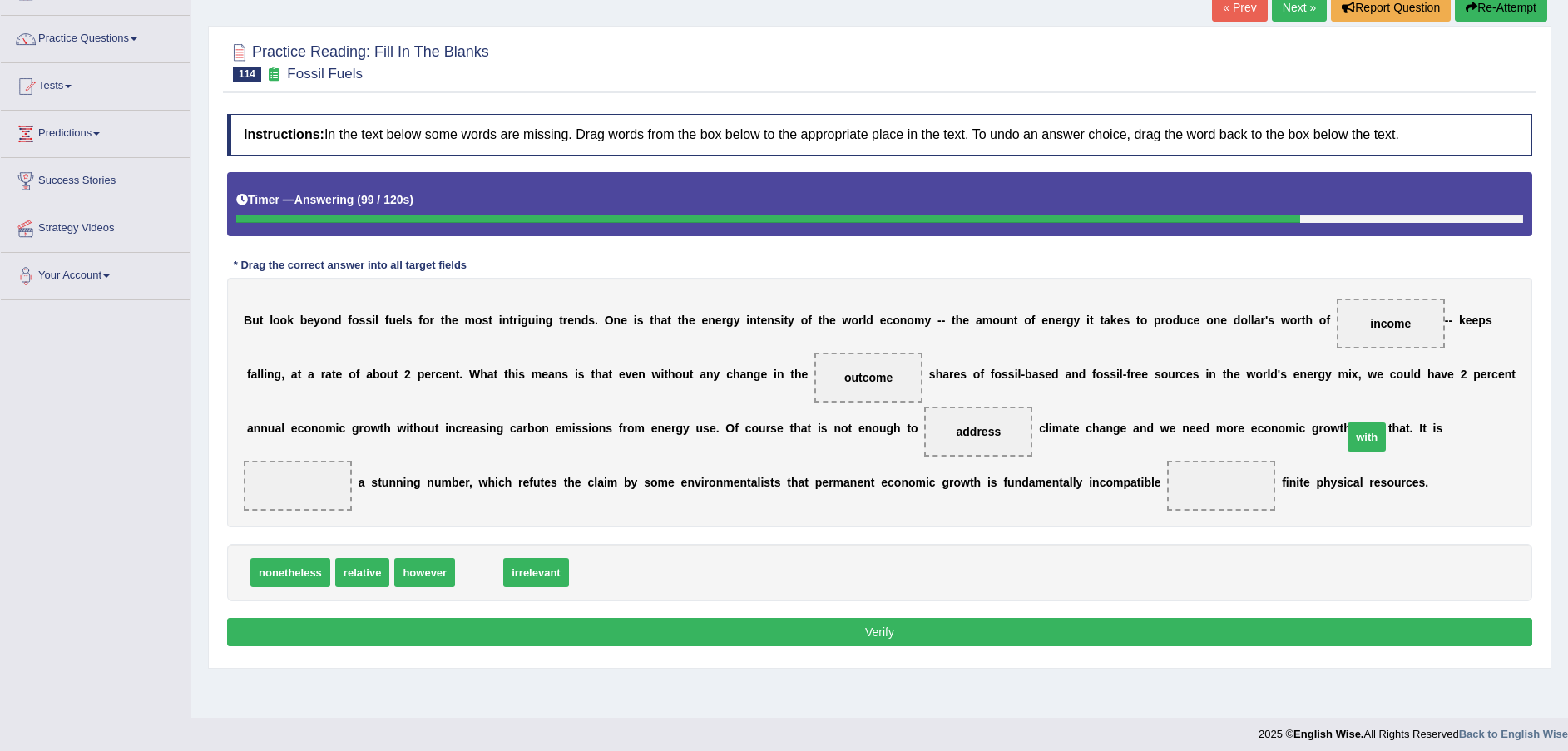
drag, startPoint x: 470, startPoint y: 579, endPoint x: 1339, endPoint y: 462, distance: 876.8
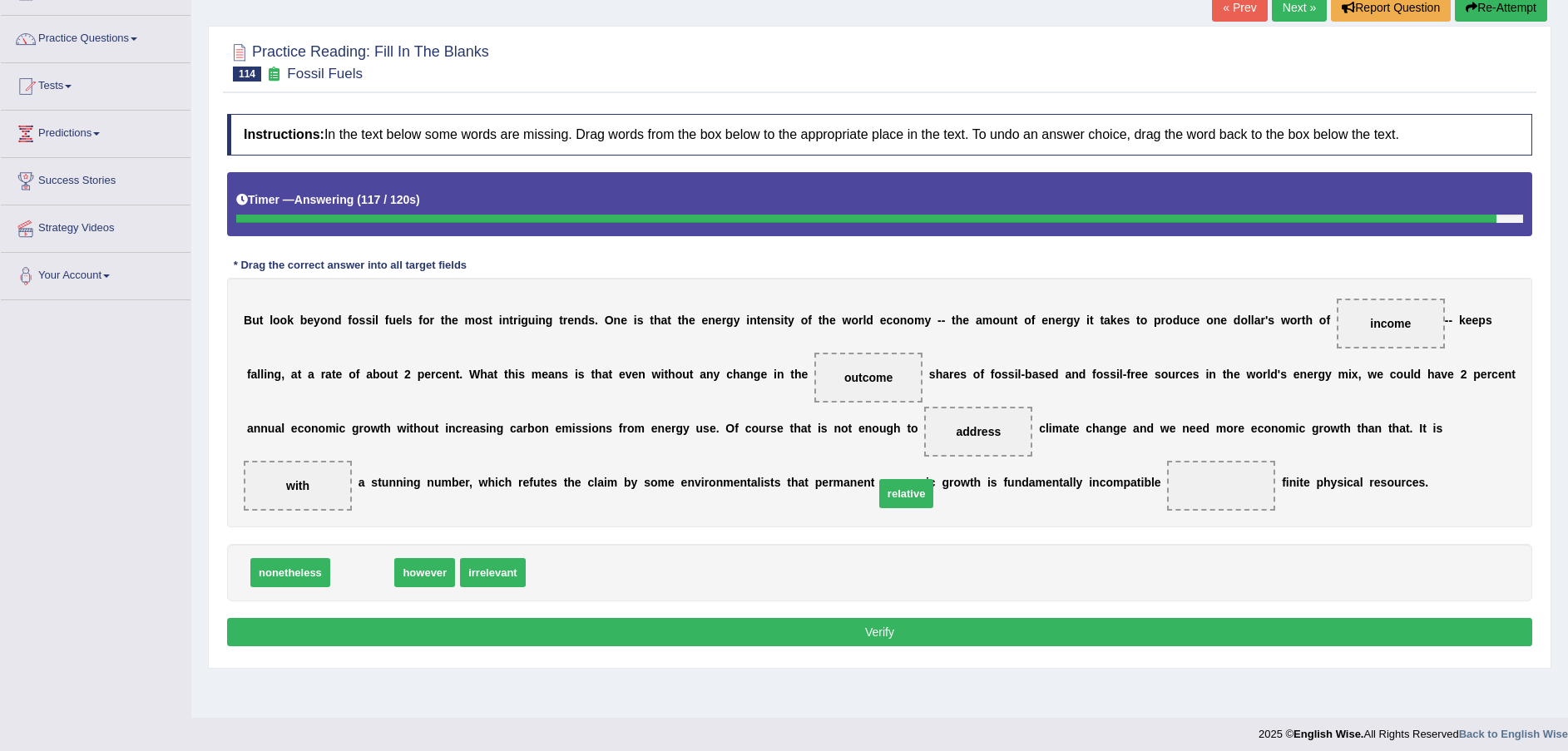
drag, startPoint x: 347, startPoint y: 582, endPoint x: 891, endPoint y: 503, distance: 549.7
click at [875, 638] on button "Verify" at bounding box center [879, 632] width 1305 height 28
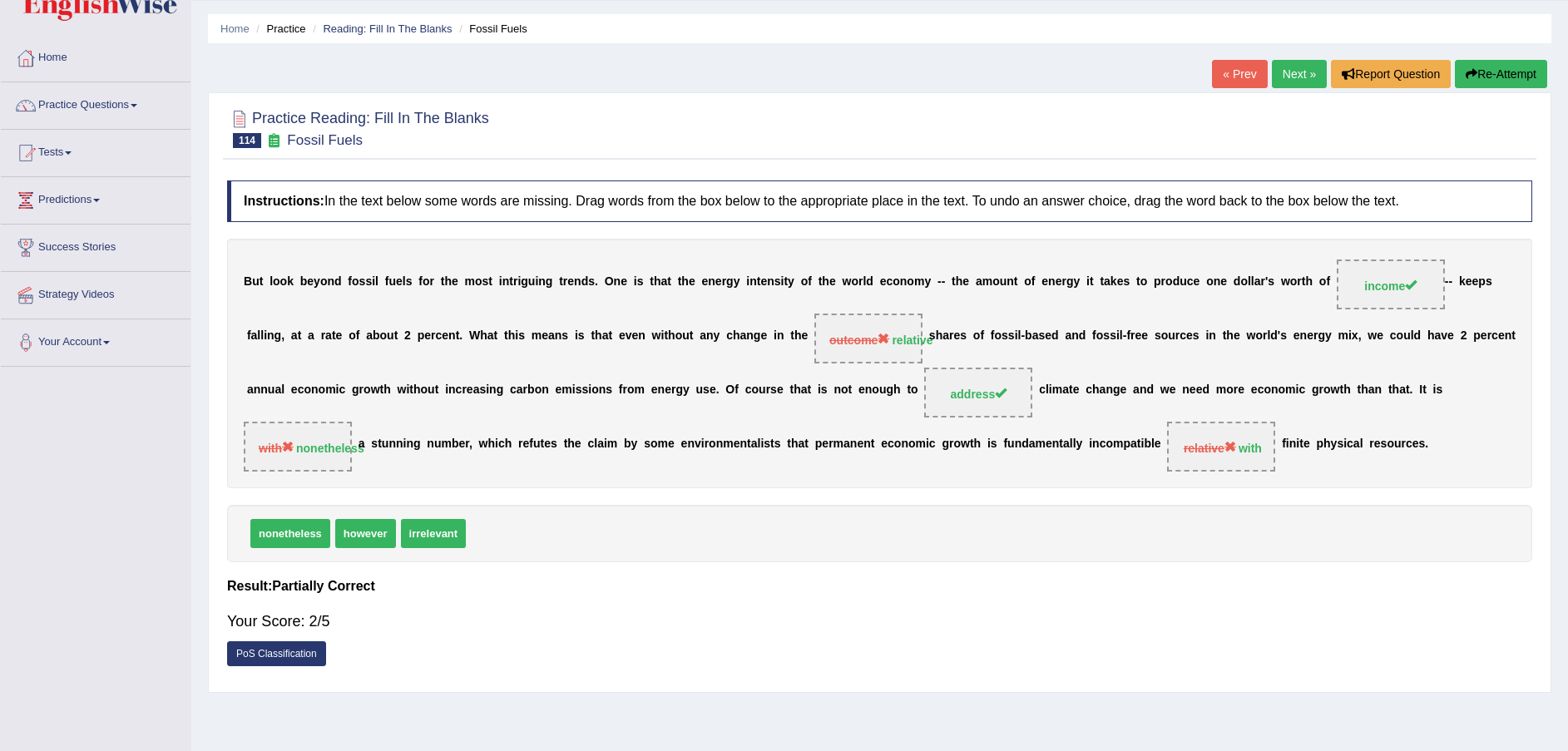
scroll to position [0, 0]
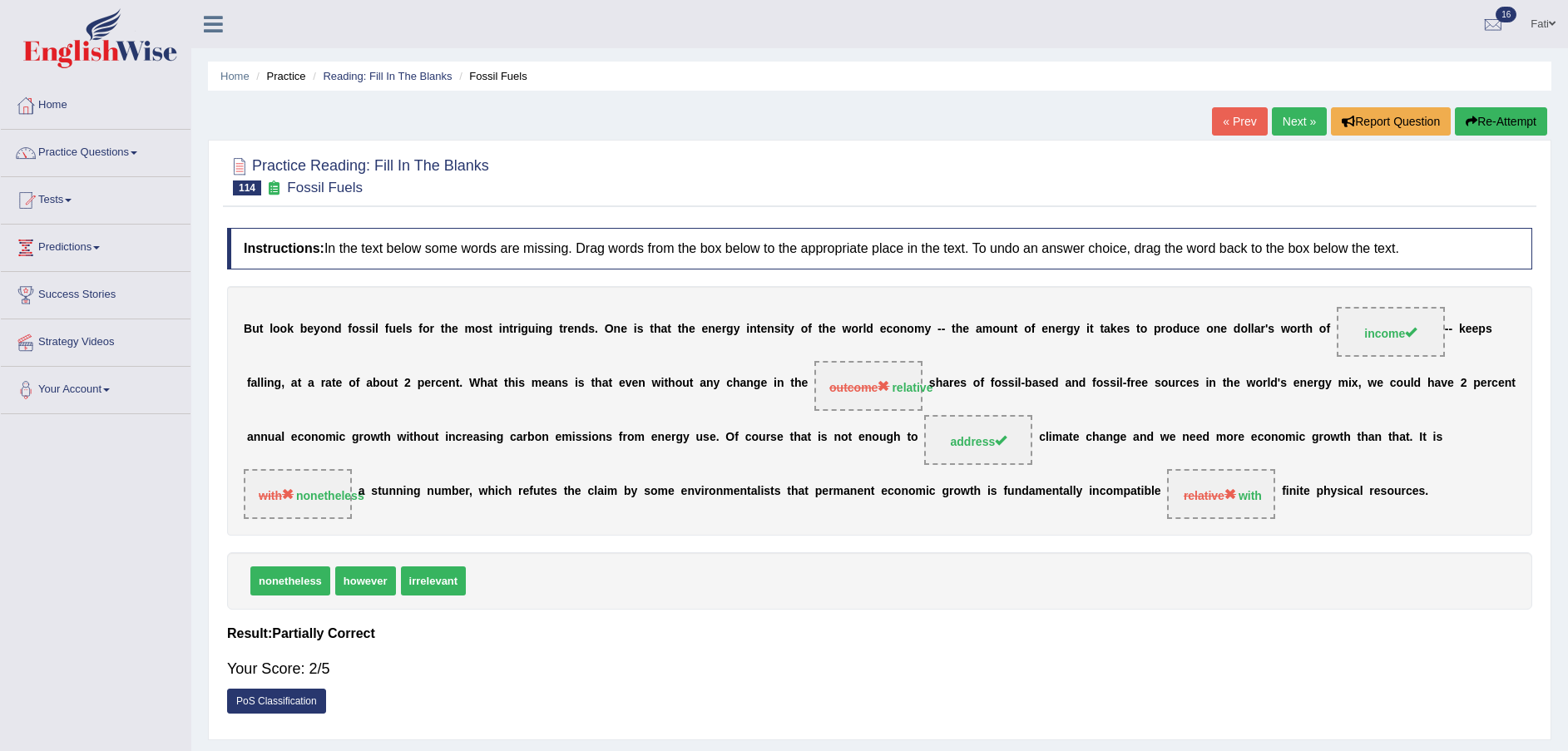
click at [1291, 122] on link "Next »" at bounding box center [1299, 121] width 55 height 28
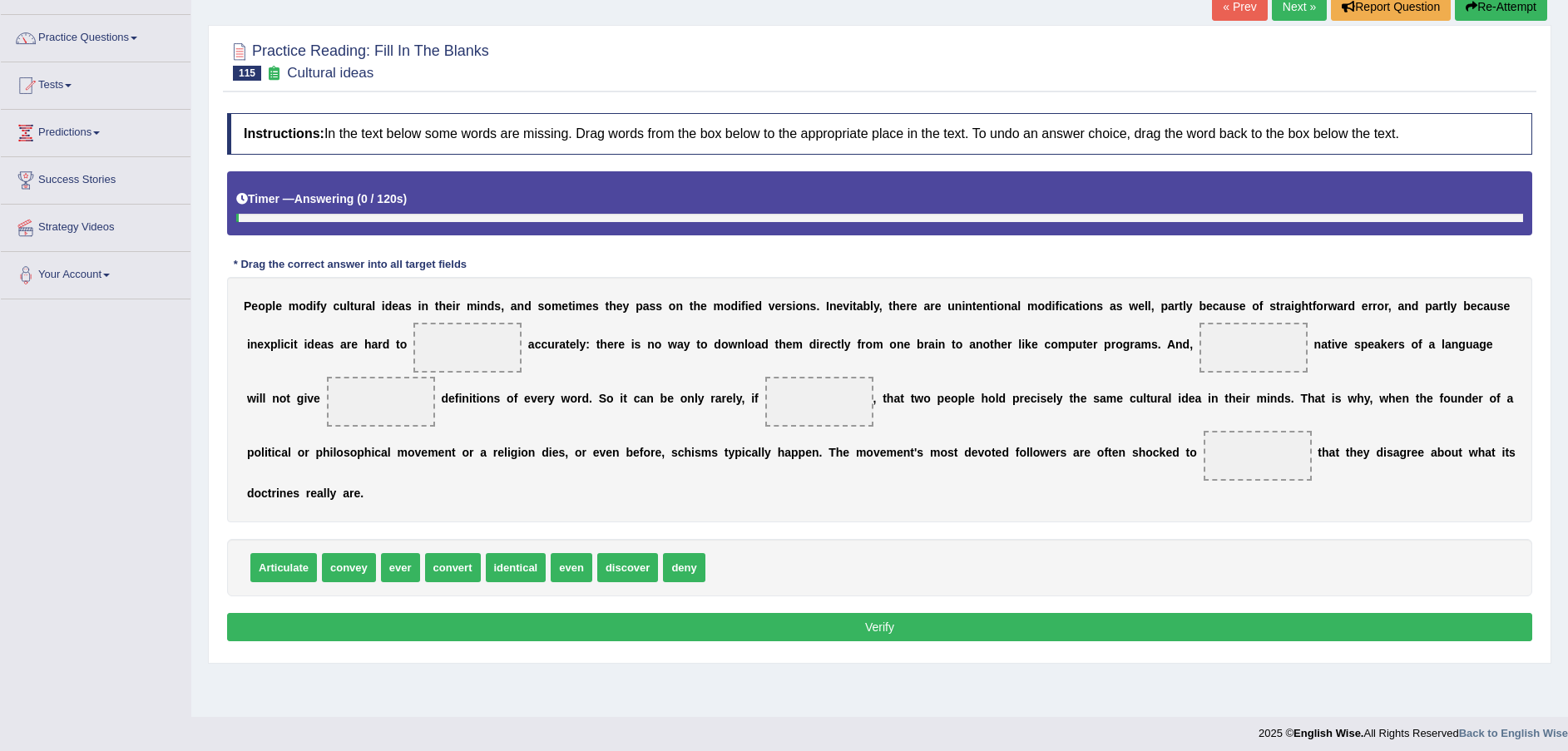
scroll to position [123, 0]
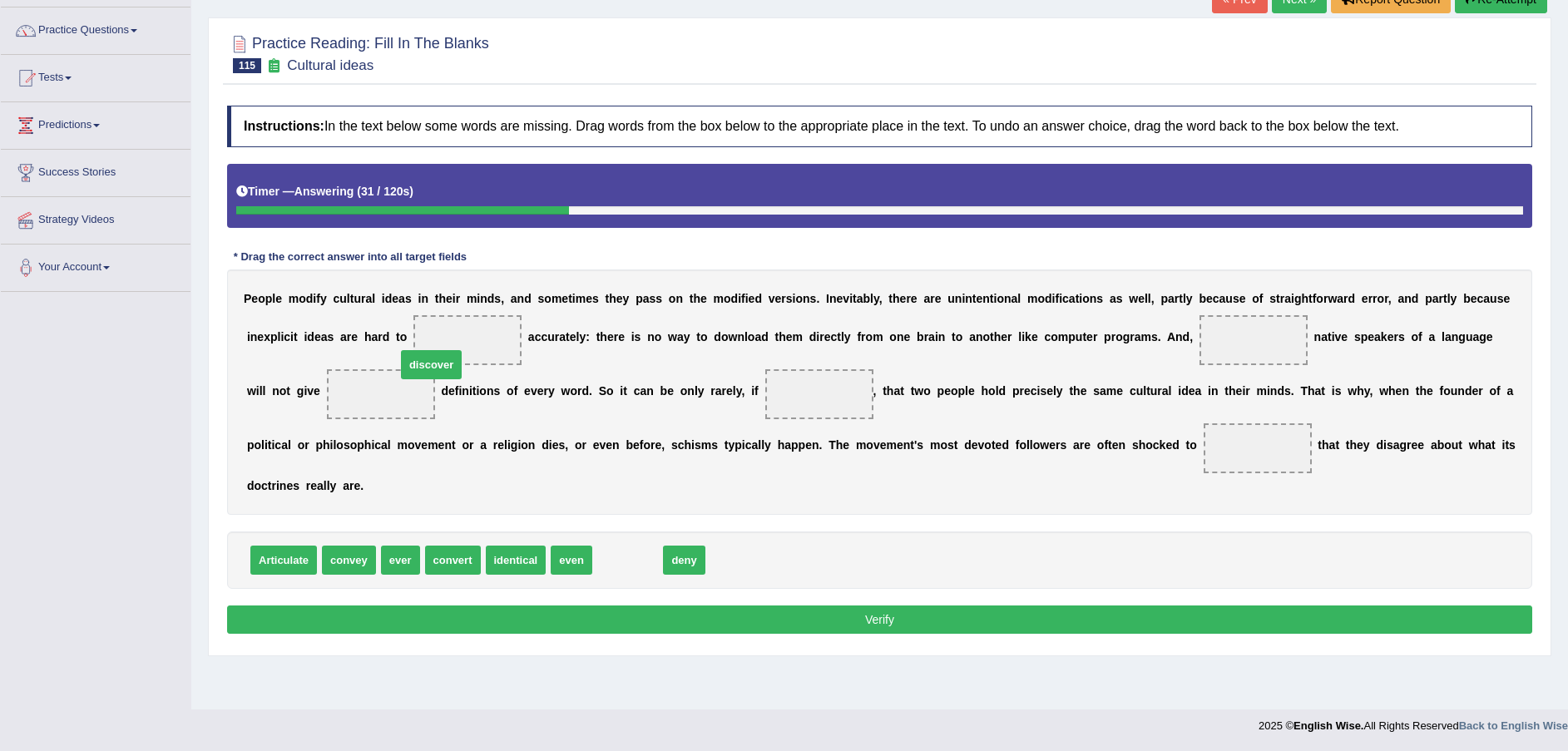
drag, startPoint x: 607, startPoint y: 541, endPoint x: 410, endPoint y: 346, distance: 277.2
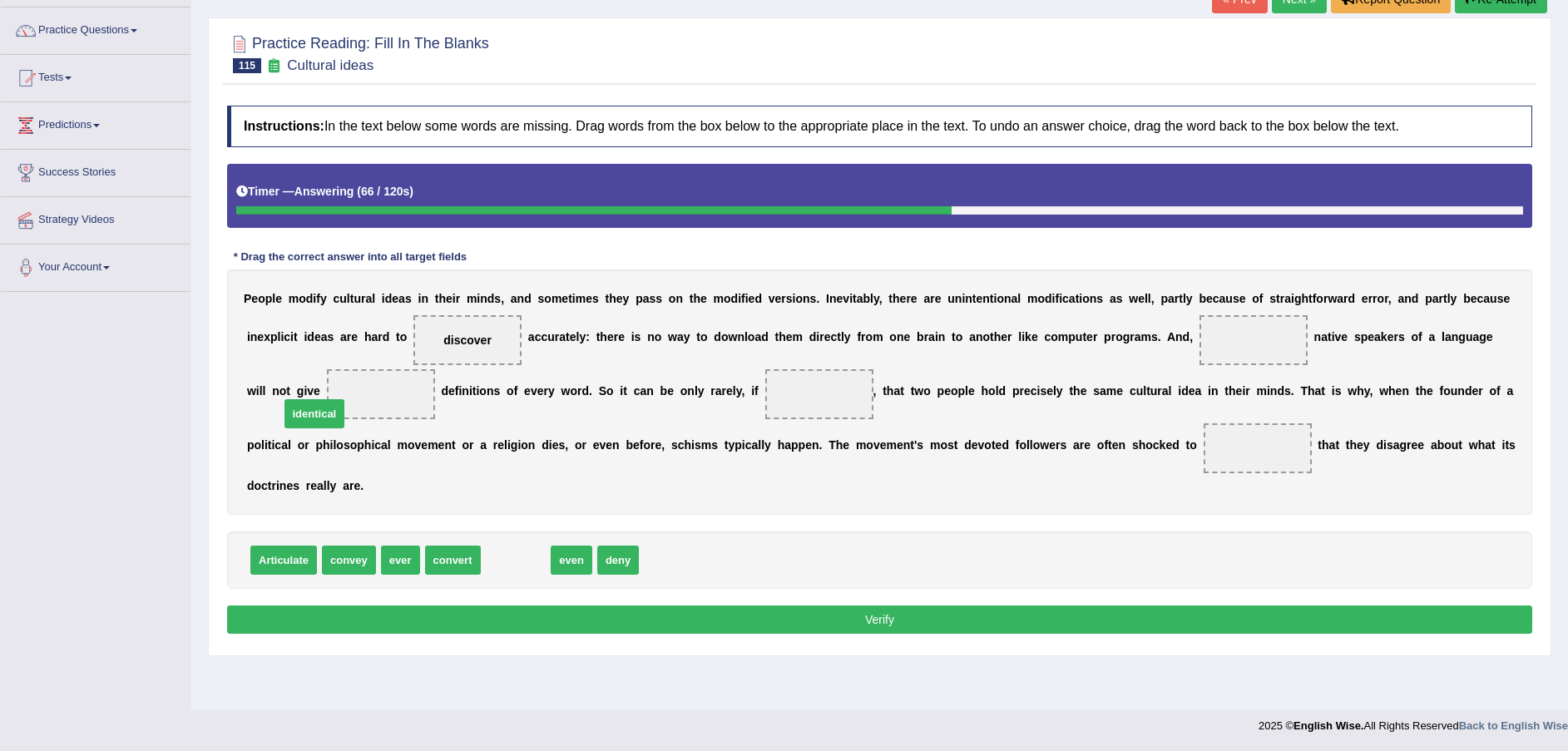
drag, startPoint x: 515, startPoint y: 539, endPoint x: 314, endPoint y: 393, distance: 248.4
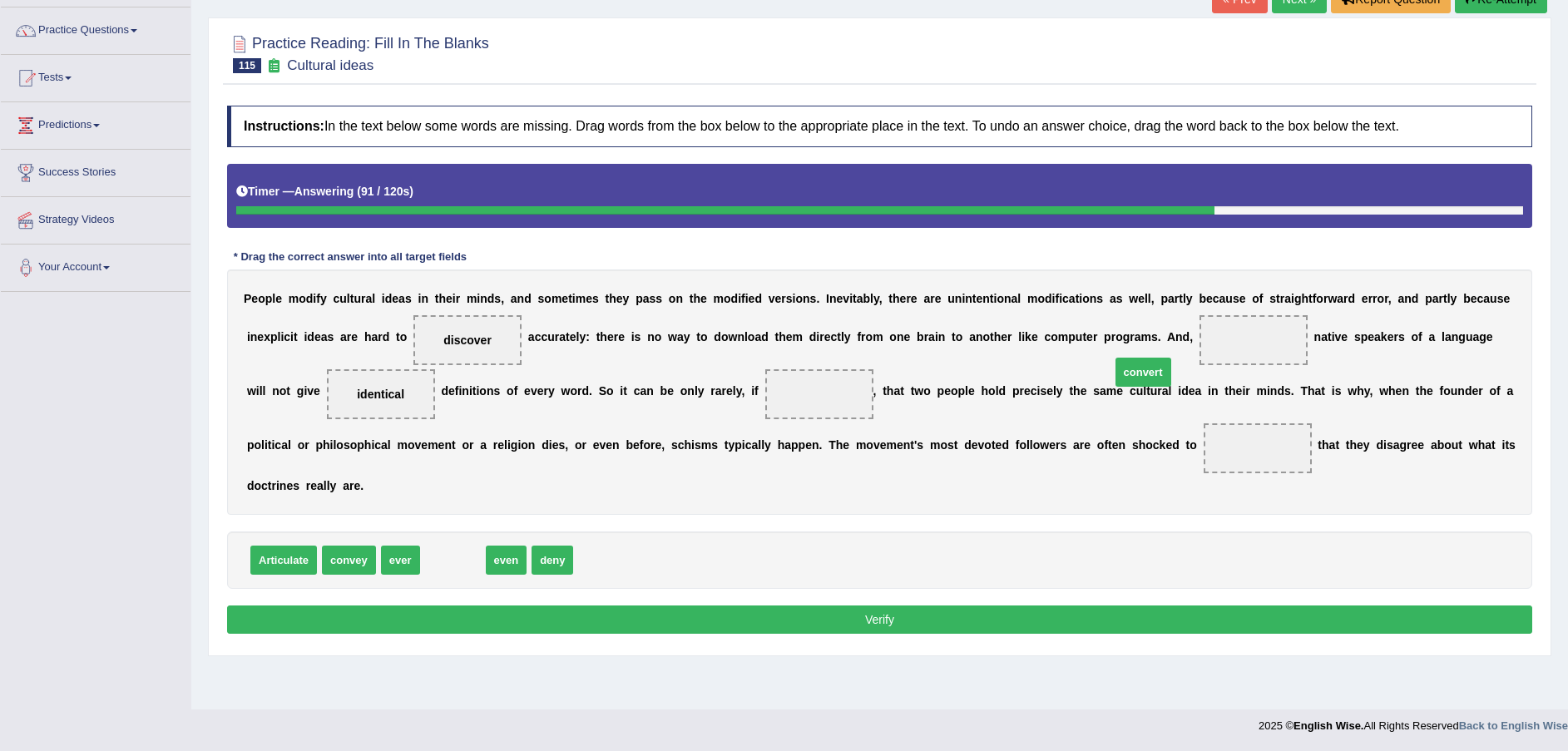
drag, startPoint x: 439, startPoint y: 538, endPoint x: 1130, endPoint y: 350, distance: 716.1
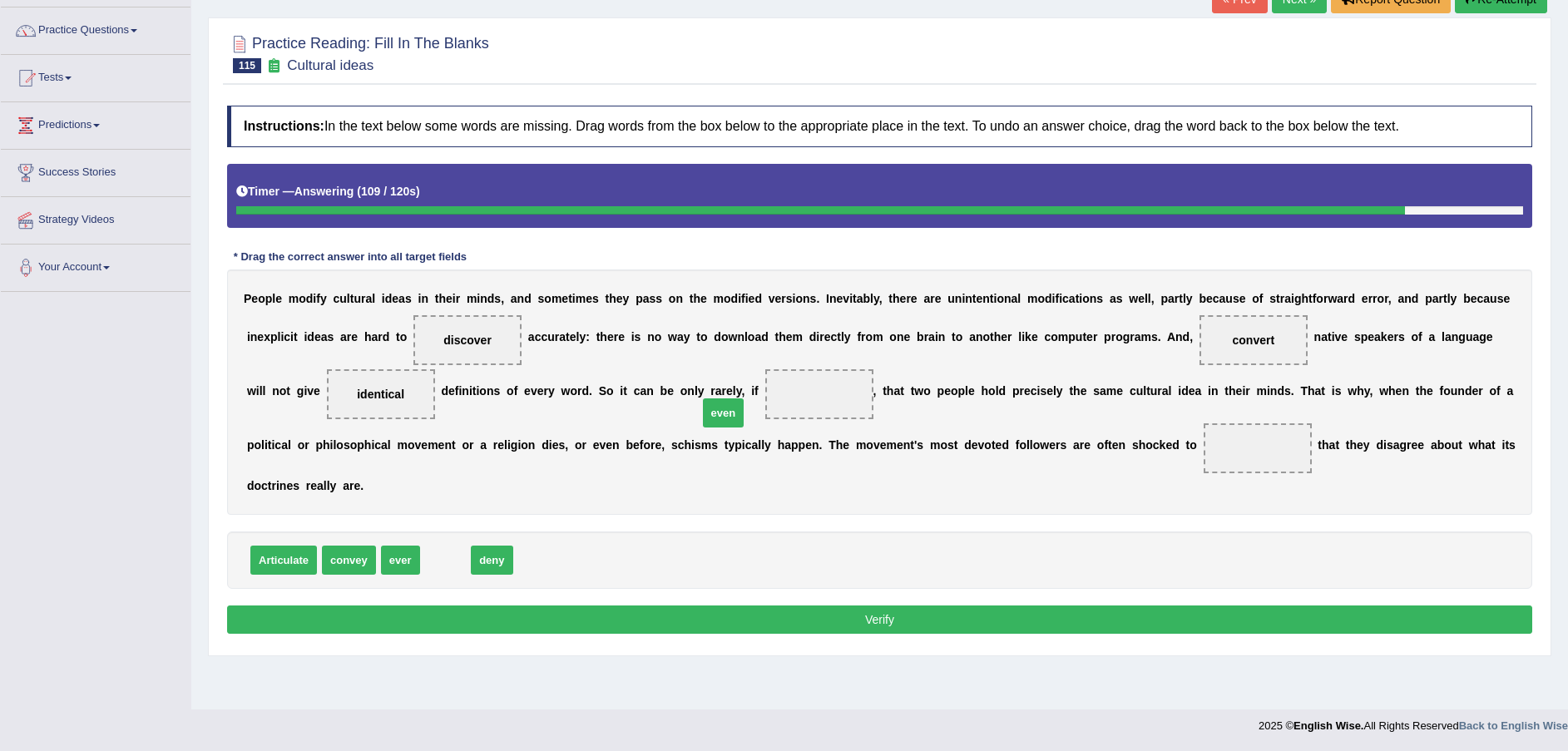
drag, startPoint x: 444, startPoint y: 541, endPoint x: 722, endPoint y: 393, distance: 314.9
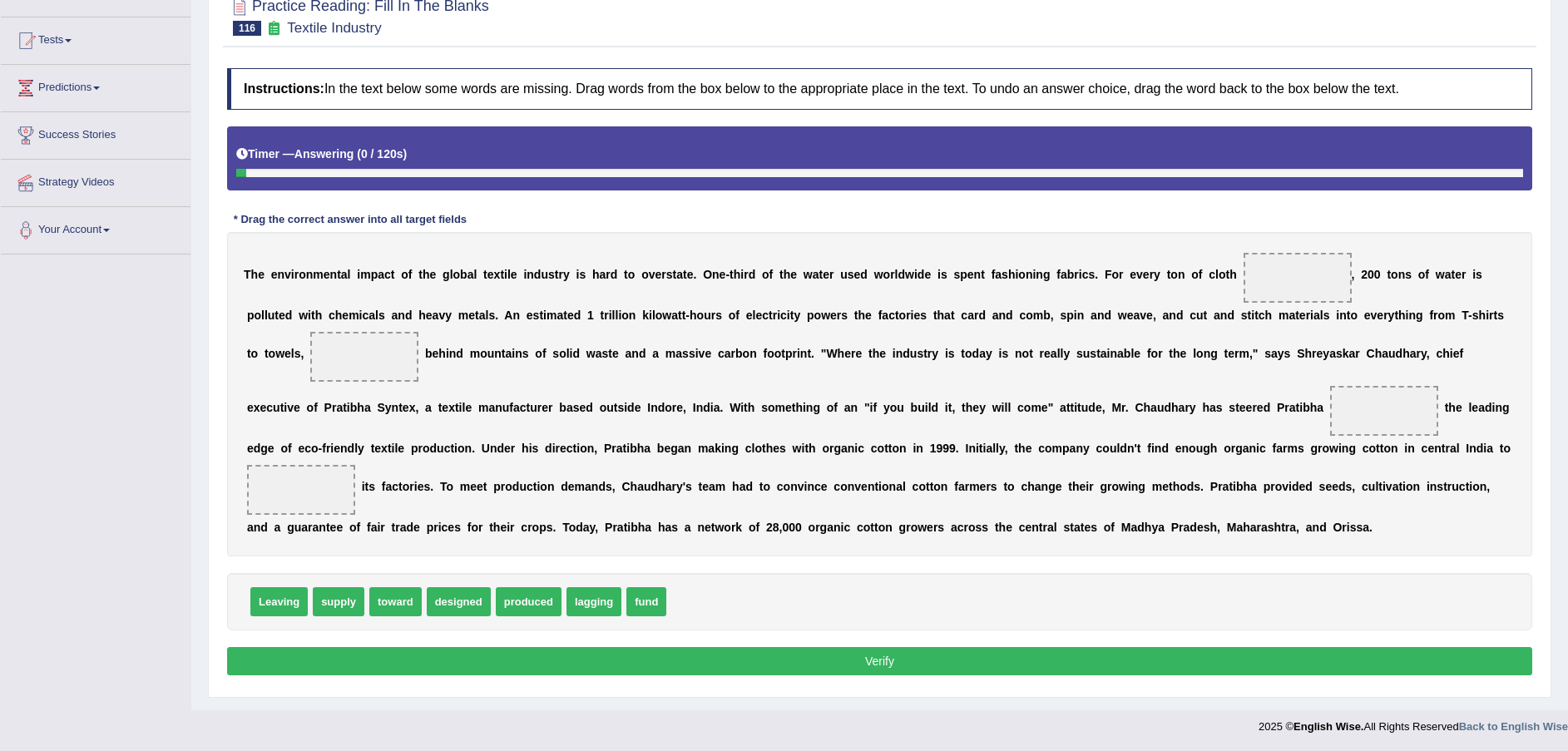
scroll to position [161, 0]
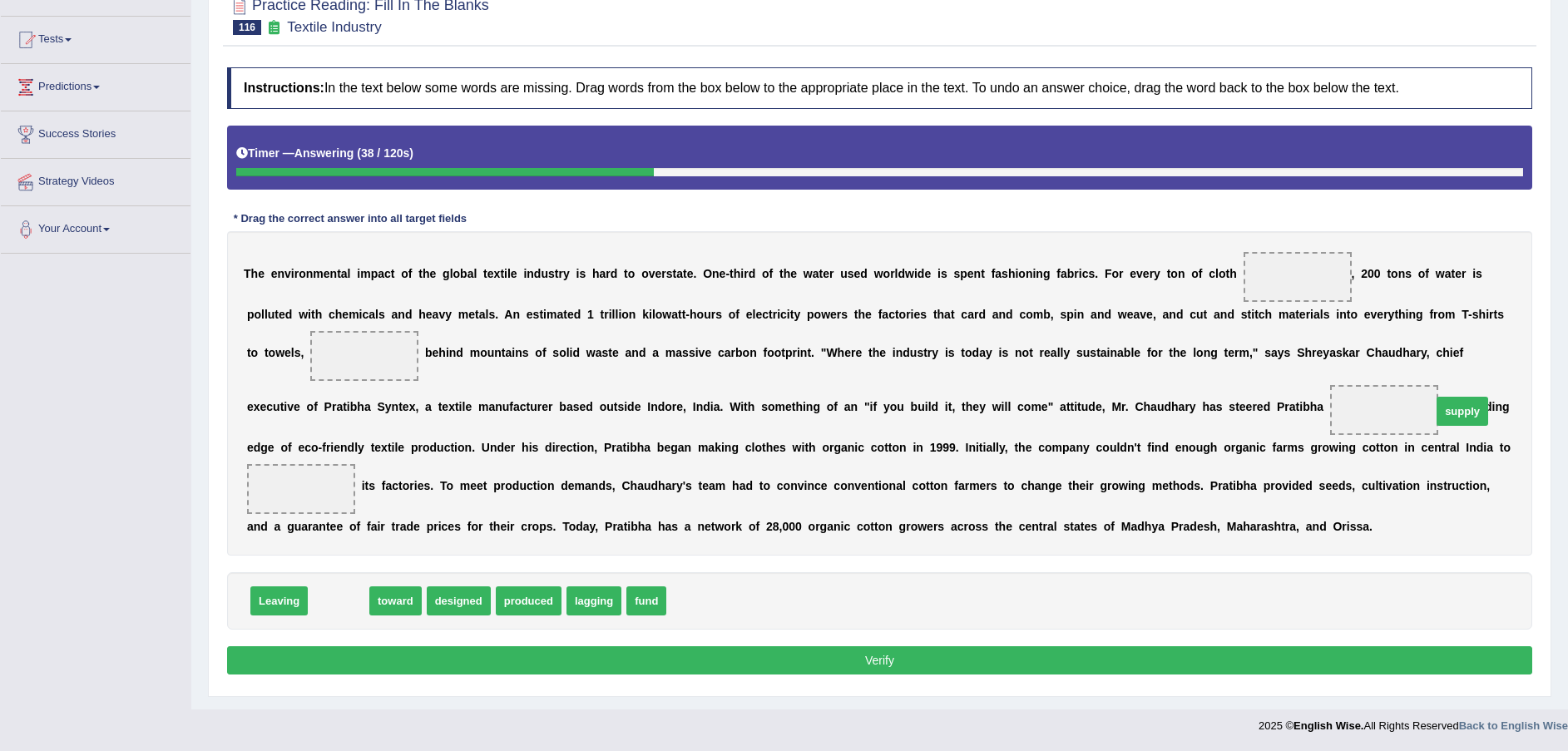
drag, startPoint x: 322, startPoint y: 606, endPoint x: 1279, endPoint y: 271, distance: 1013.9
click at [1436, 397] on span "supply" at bounding box center [1462, 411] width 52 height 29
drag, startPoint x: 333, startPoint y: 601, endPoint x: 1232, endPoint y: 282, distance: 953.9
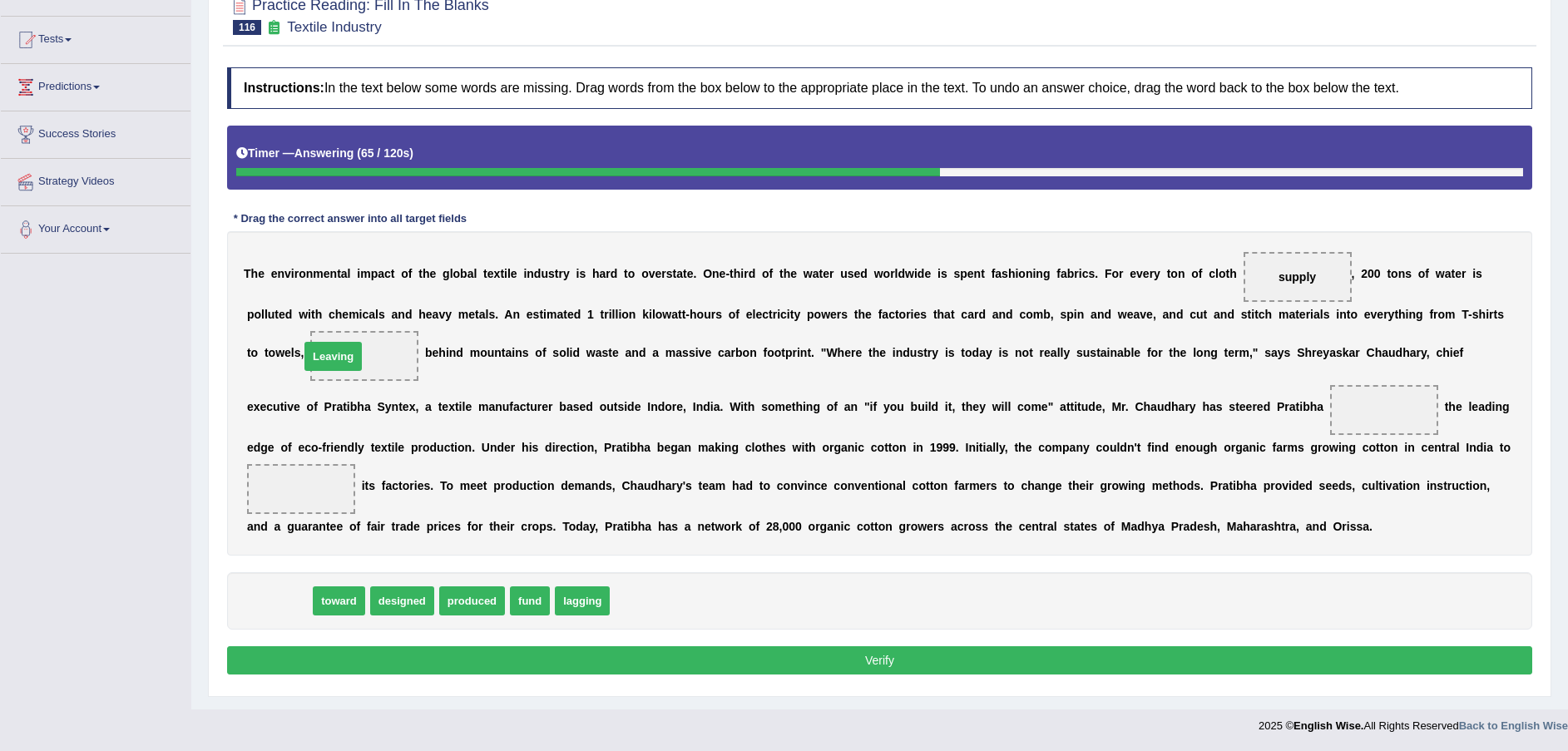
drag, startPoint x: 270, startPoint y: 601, endPoint x: 324, endPoint y: 357, distance: 249.9
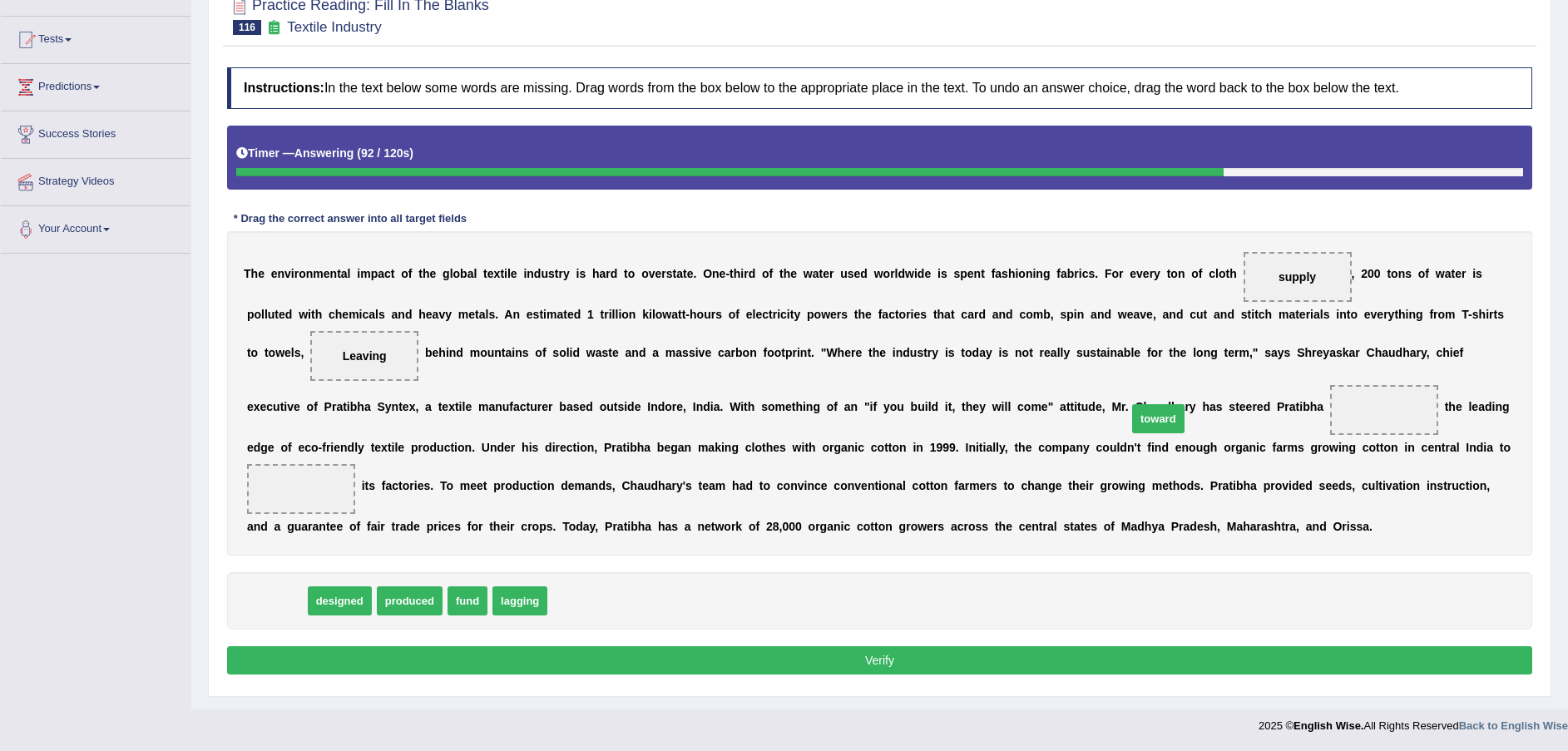
drag, startPoint x: 290, startPoint y: 599, endPoint x: 1171, endPoint y: 417, distance: 899.6
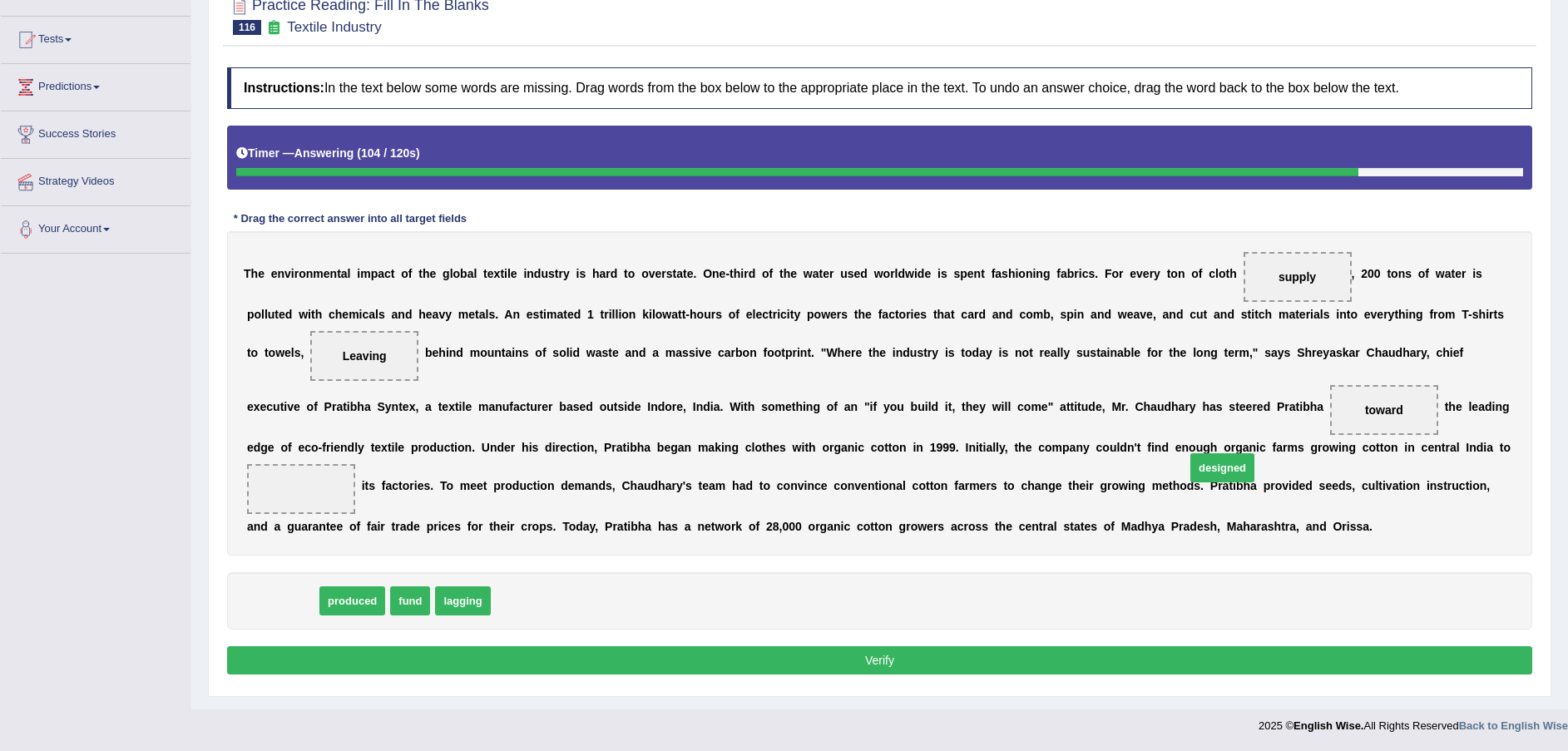
drag, startPoint x: 281, startPoint y: 610, endPoint x: 1221, endPoint y: 476, distance: 949.5
click at [1050, 658] on button "Verify" at bounding box center [879, 661] width 1305 height 28
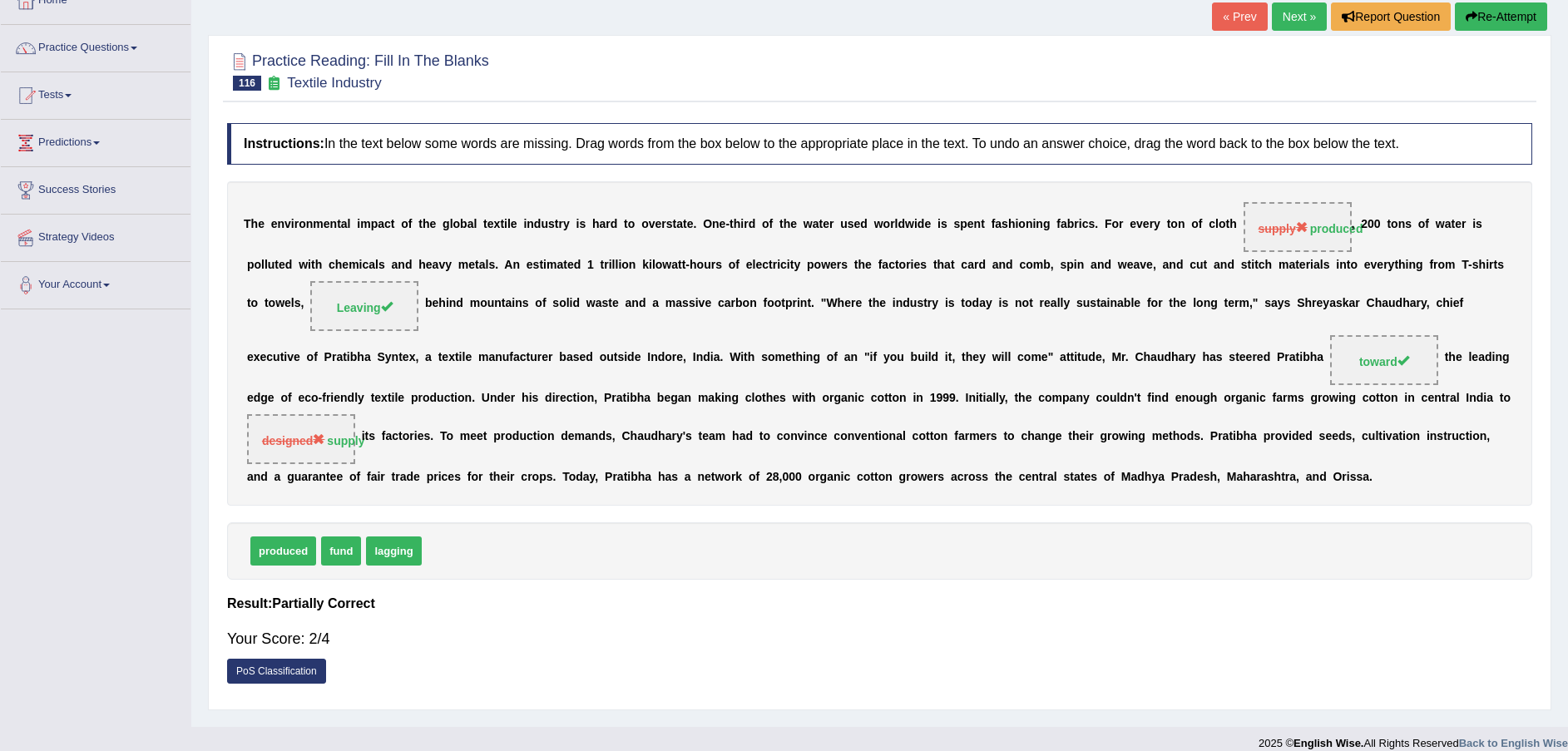
scroll to position [0, 0]
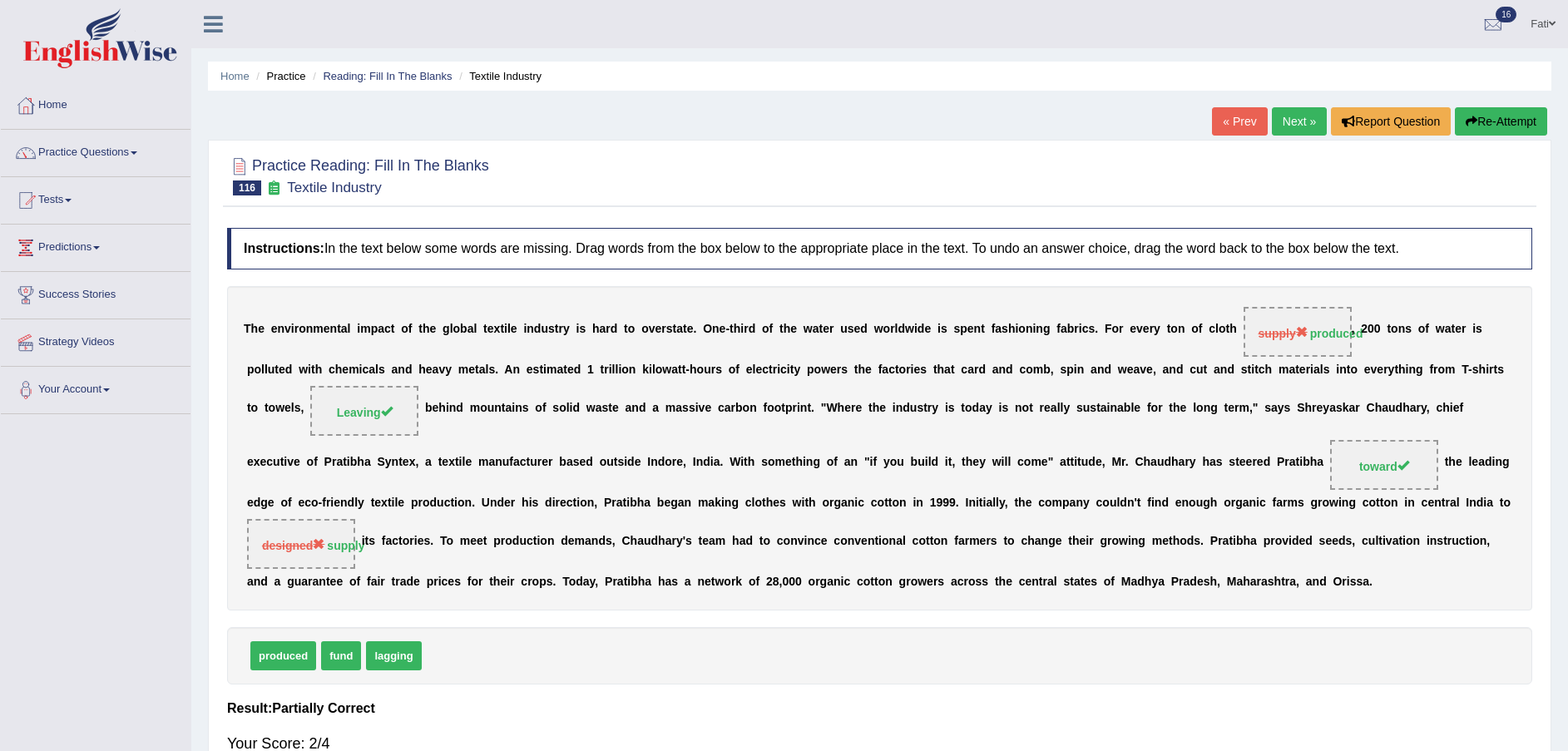
click at [1298, 119] on link "Next »" at bounding box center [1299, 121] width 55 height 28
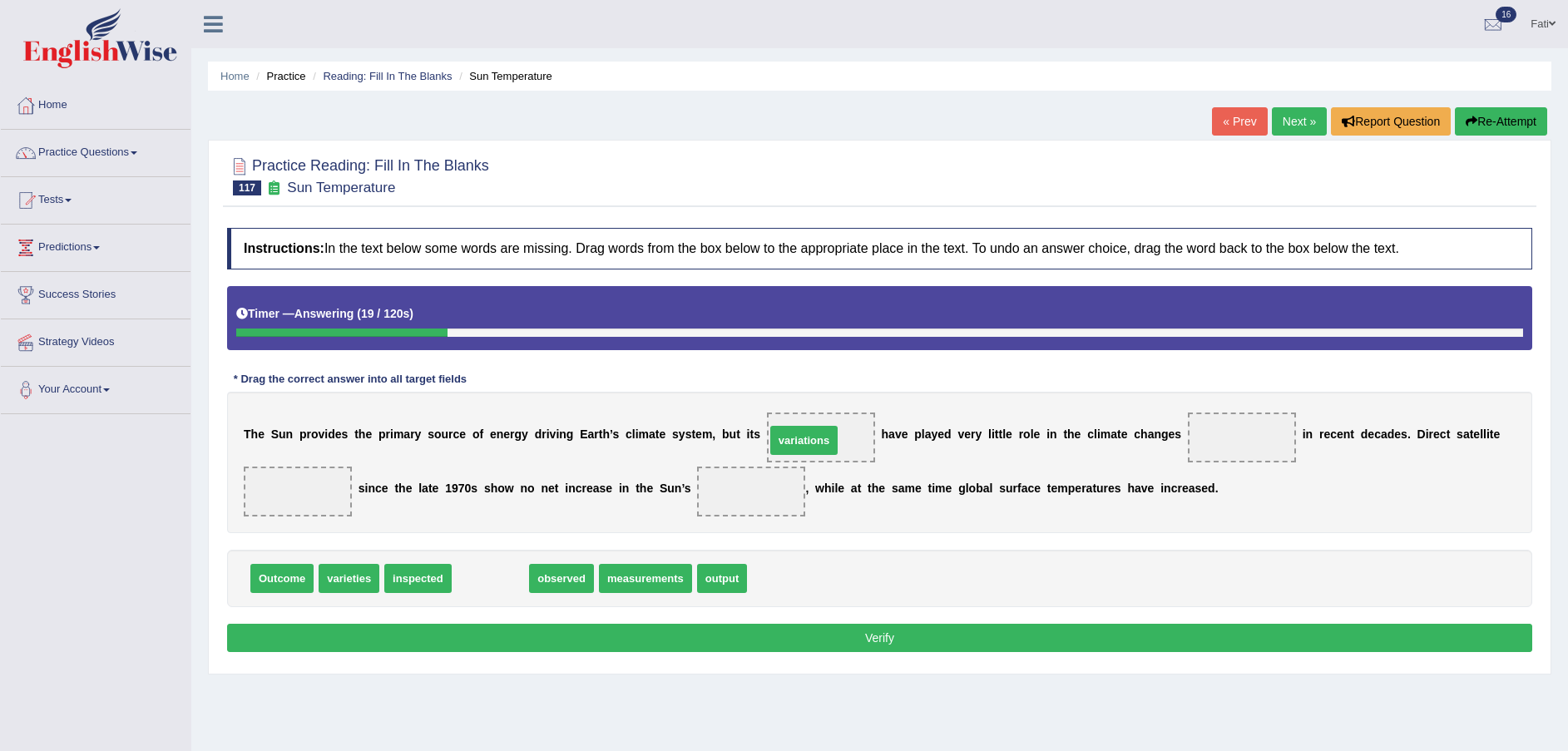
drag, startPoint x: 482, startPoint y: 586, endPoint x: 796, endPoint y: 448, distance: 343.0
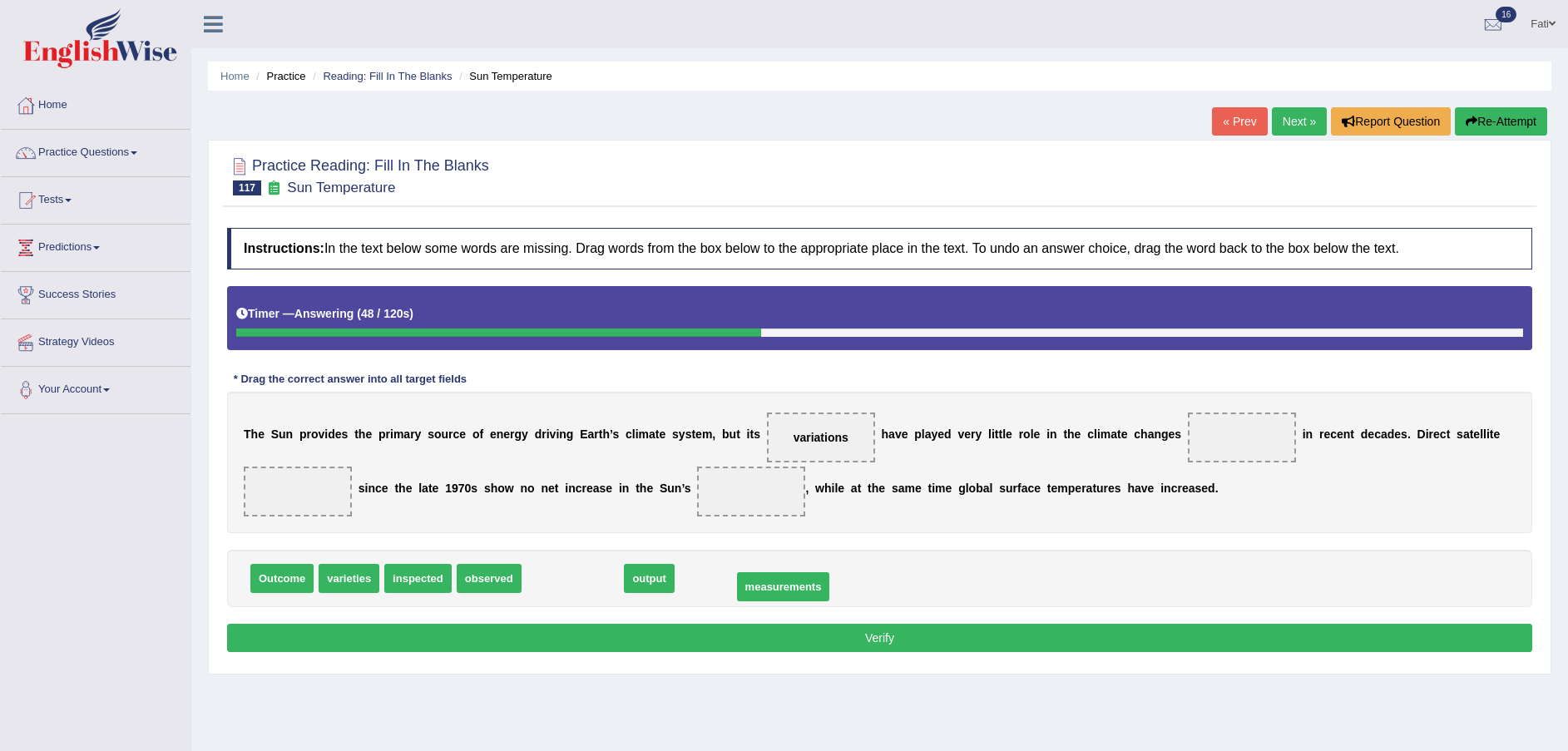
drag, startPoint x: 580, startPoint y: 581, endPoint x: 791, endPoint y: 589, distance: 211.2
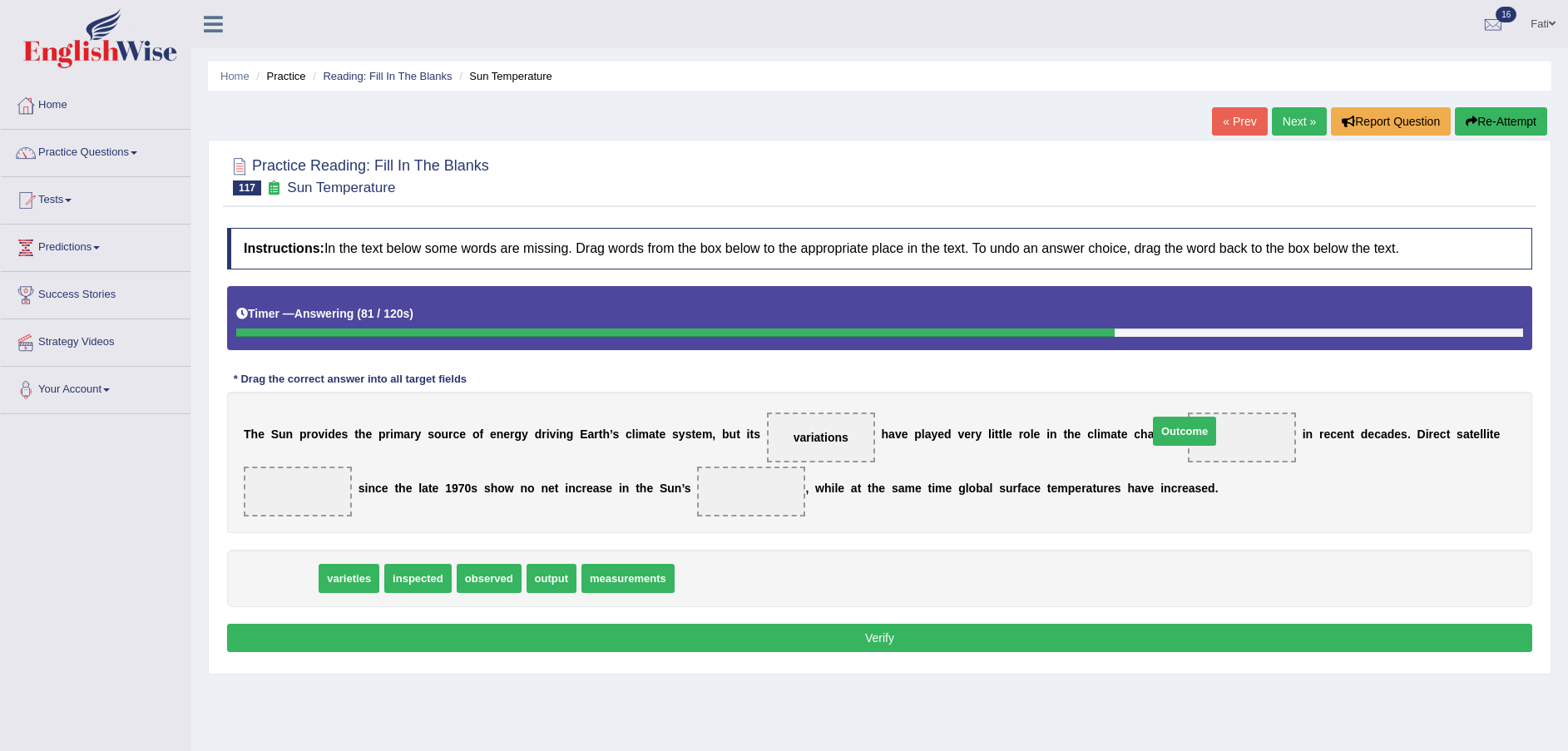
drag, startPoint x: 290, startPoint y: 581, endPoint x: 1191, endPoint y: 433, distance: 913.1
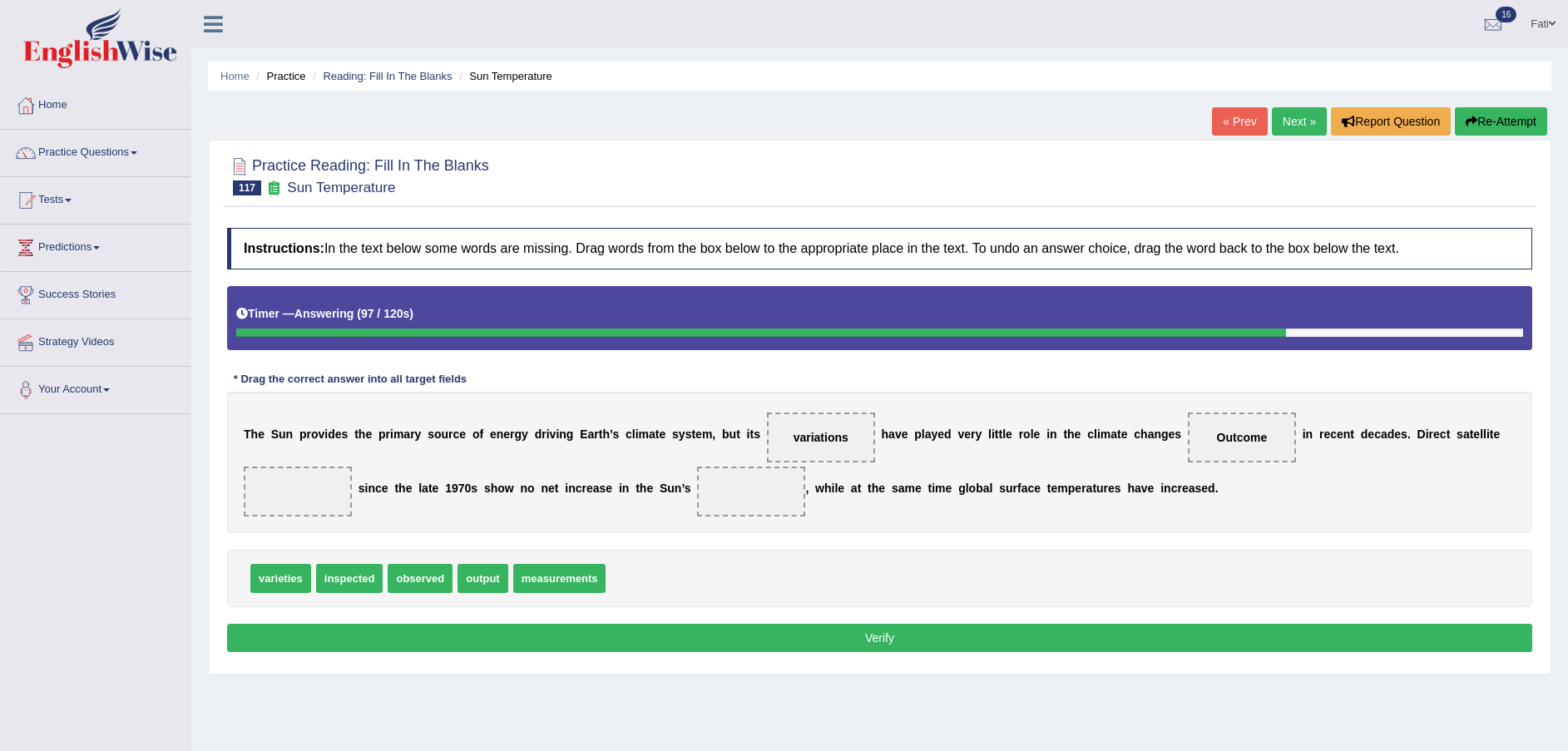
click at [409, 583] on span "observed" at bounding box center [420, 578] width 65 height 29
drag, startPoint x: 346, startPoint y: 583, endPoint x: 302, endPoint y: 502, distance: 92.2
click at [282, 586] on span "varieties" at bounding box center [280, 578] width 60 height 29
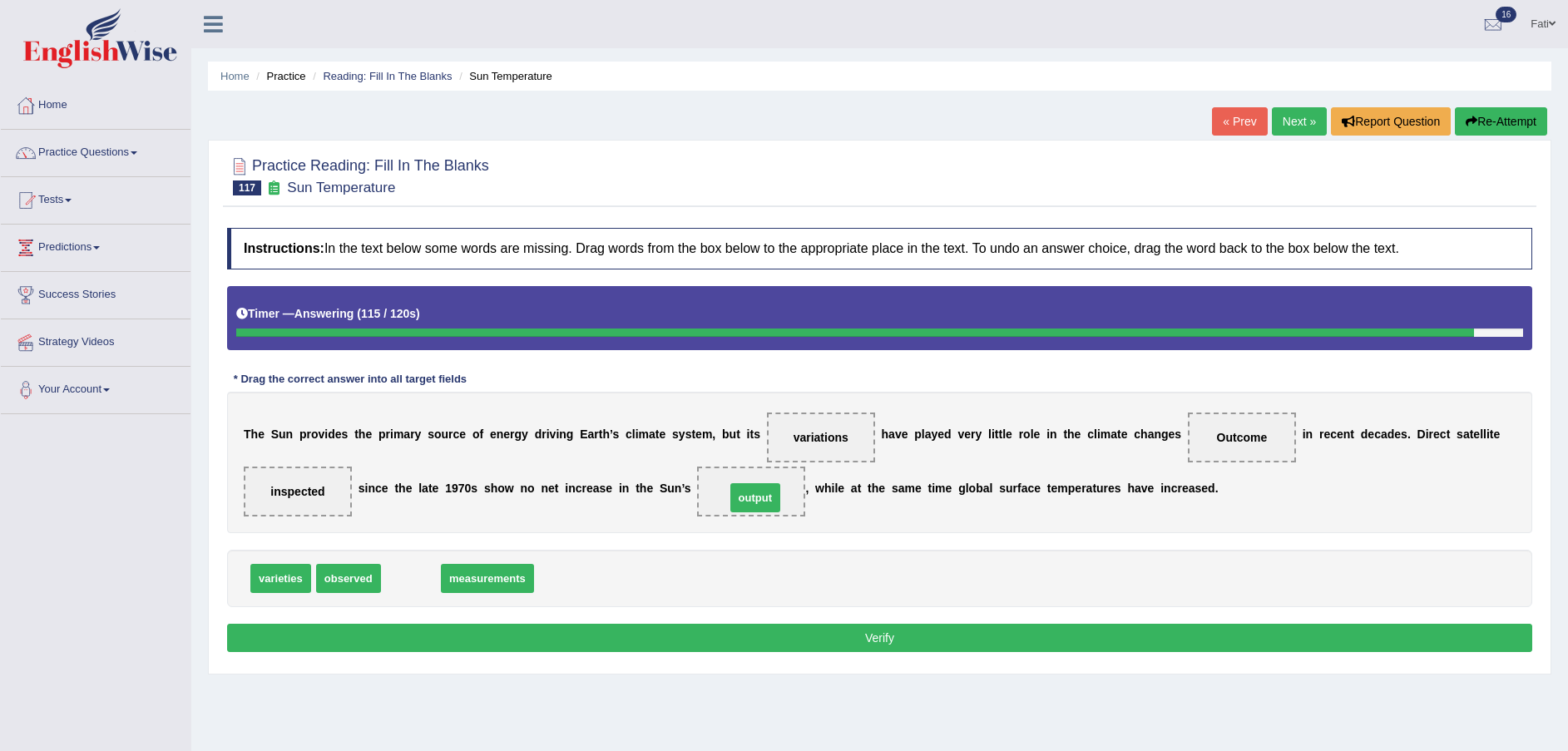
drag, startPoint x: 421, startPoint y: 583, endPoint x: 765, endPoint y: 502, distance: 353.4
click at [753, 639] on button "Verify" at bounding box center [879, 638] width 1305 height 28
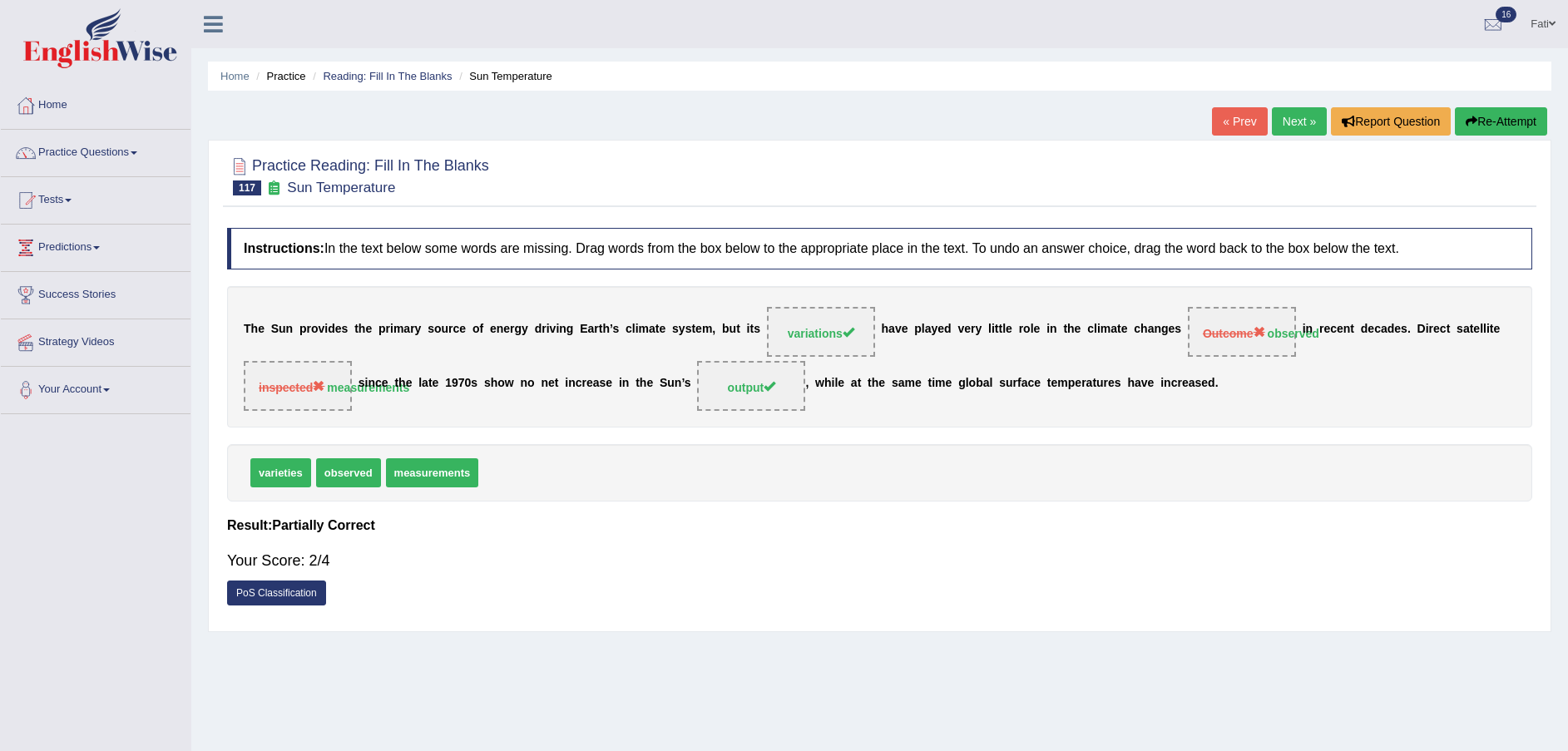
click at [1286, 125] on link "Next »" at bounding box center [1299, 121] width 55 height 28
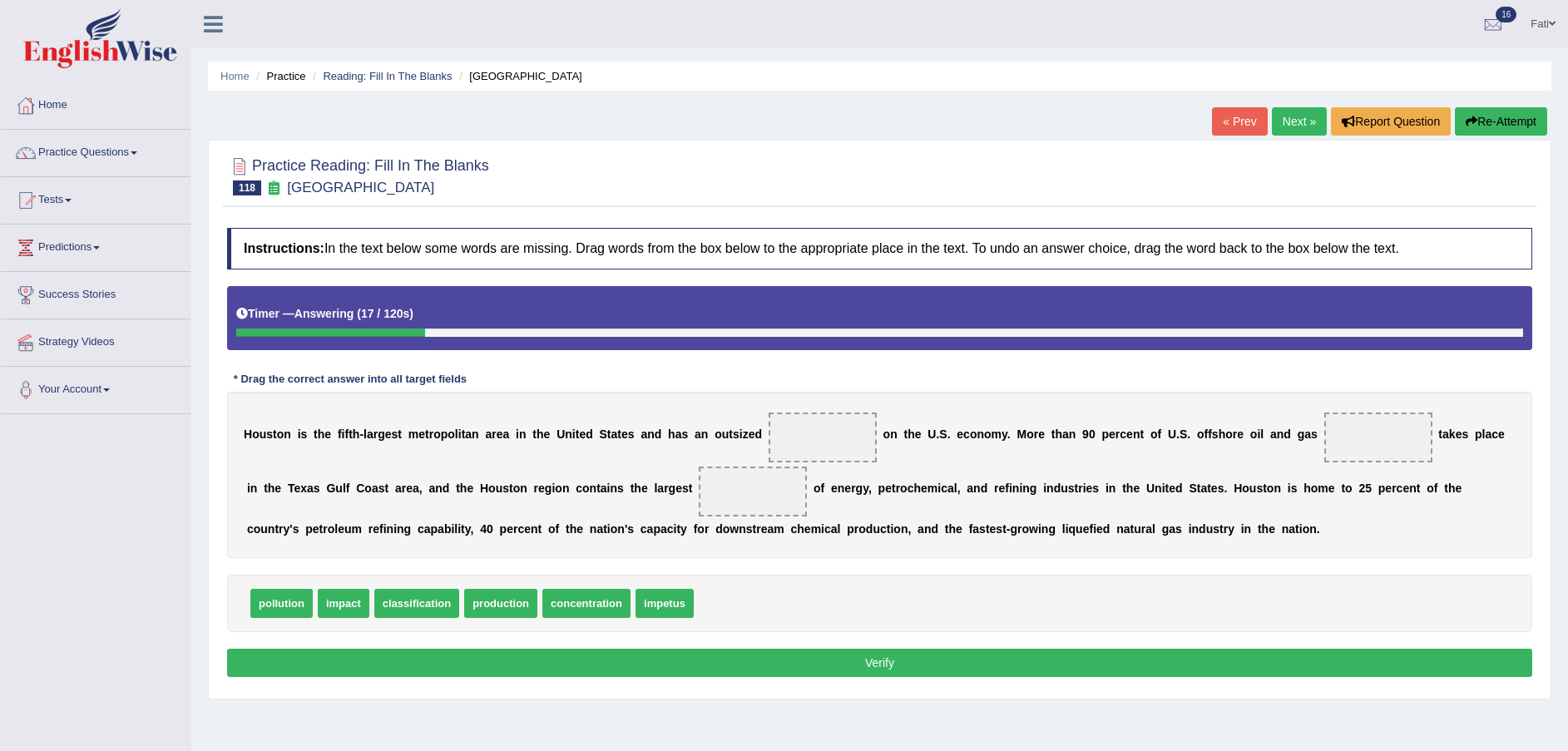
click at [294, 600] on span "pollution" at bounding box center [281, 603] width 62 height 29
drag, startPoint x: 507, startPoint y: 609, endPoint x: 804, endPoint y: 455, distance: 334.6
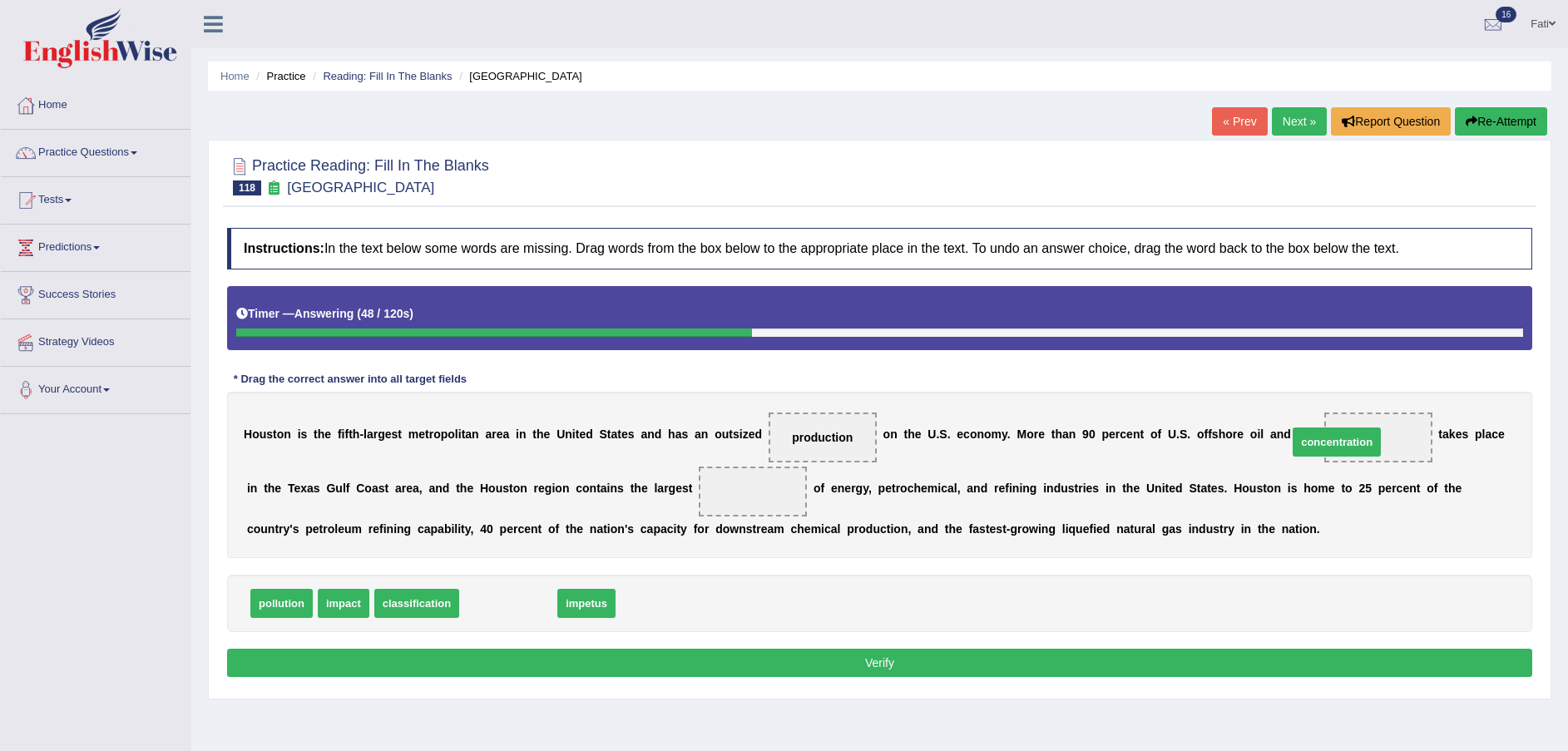
drag, startPoint x: 531, startPoint y: 607, endPoint x: 1338, endPoint y: 448, distance: 822.5
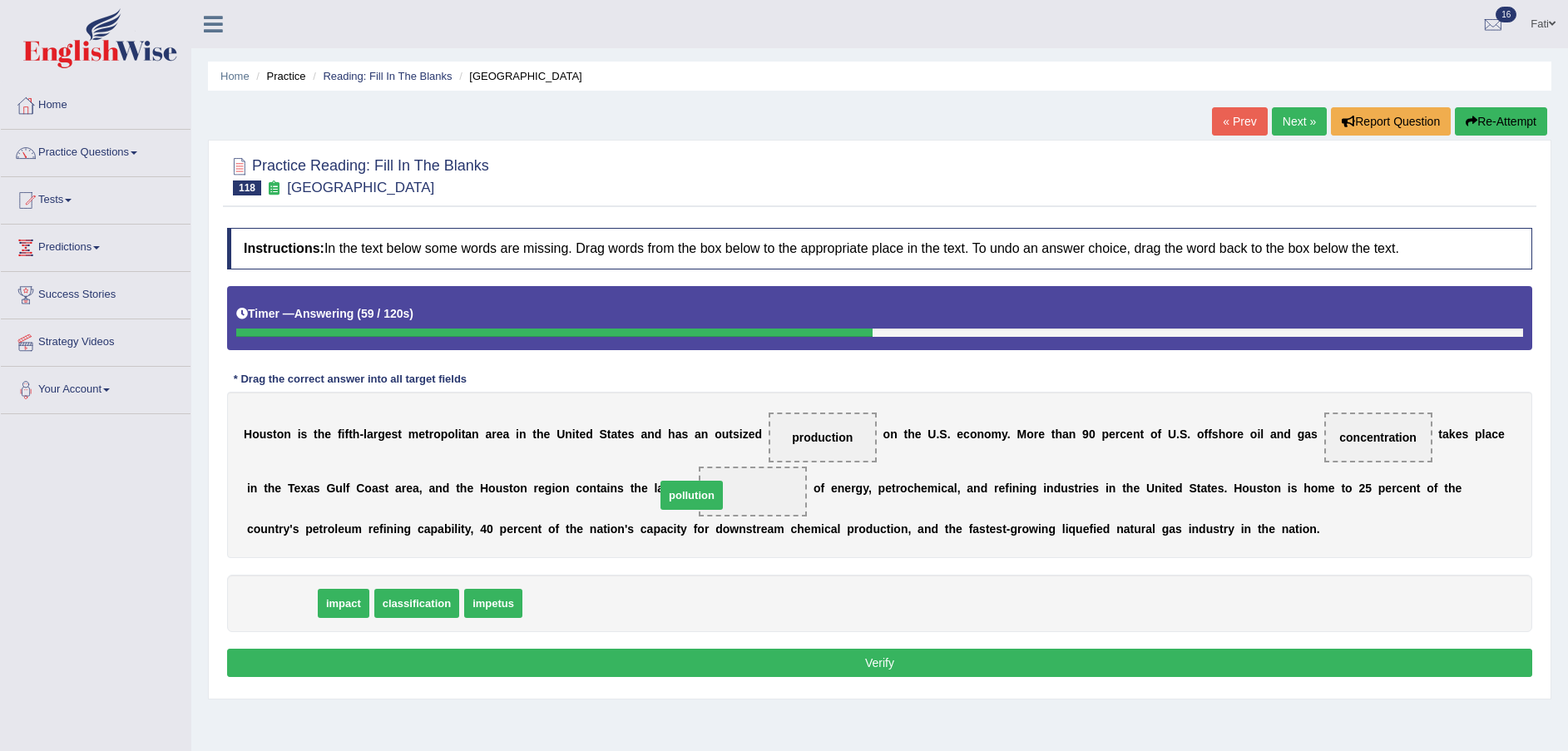
drag, startPoint x: 288, startPoint y: 604, endPoint x: 697, endPoint y: 496, distance: 423.0
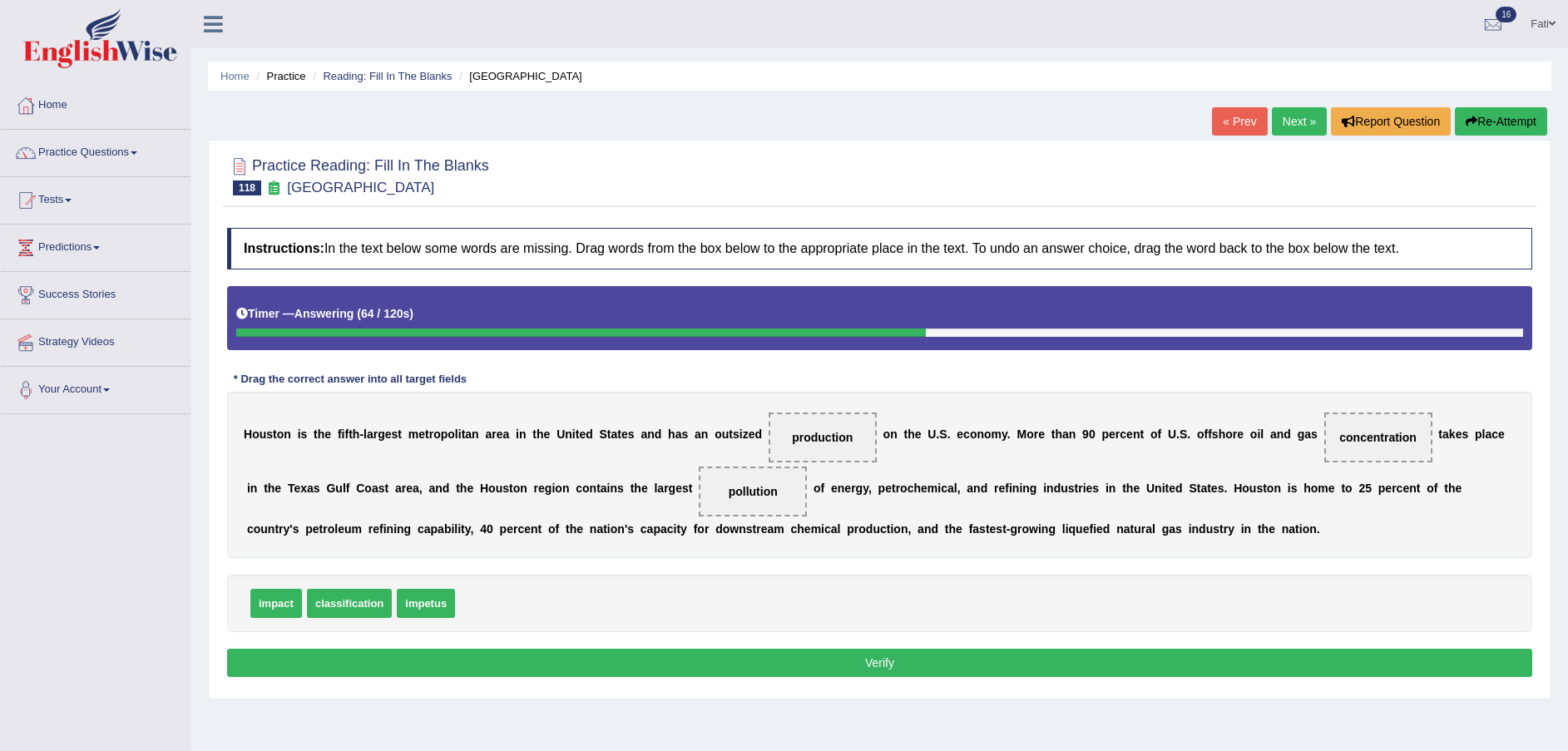
click at [917, 661] on button "Verify" at bounding box center [879, 663] width 1305 height 28
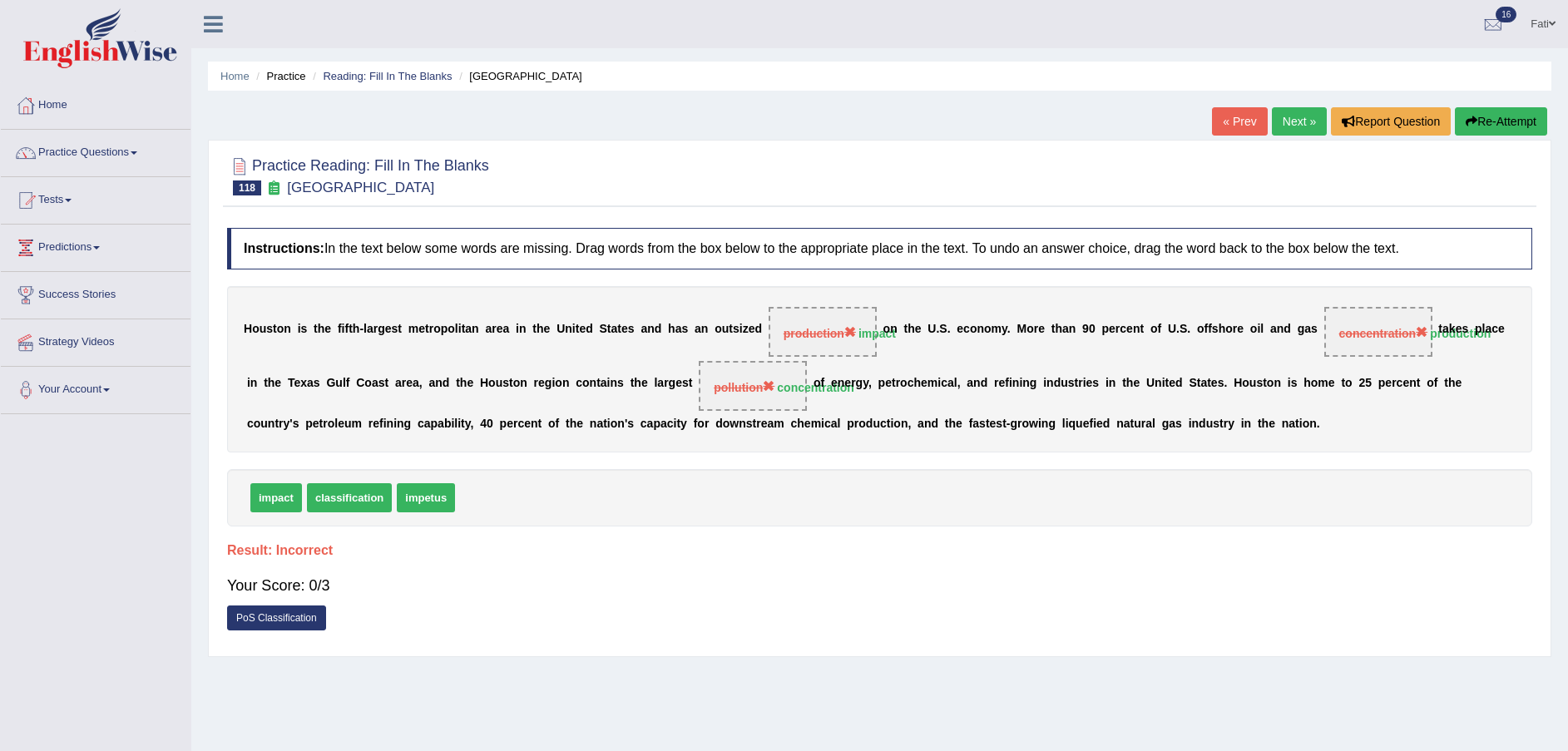
click at [1524, 116] on button "Re-Attempt" at bounding box center [1500, 121] width 92 height 28
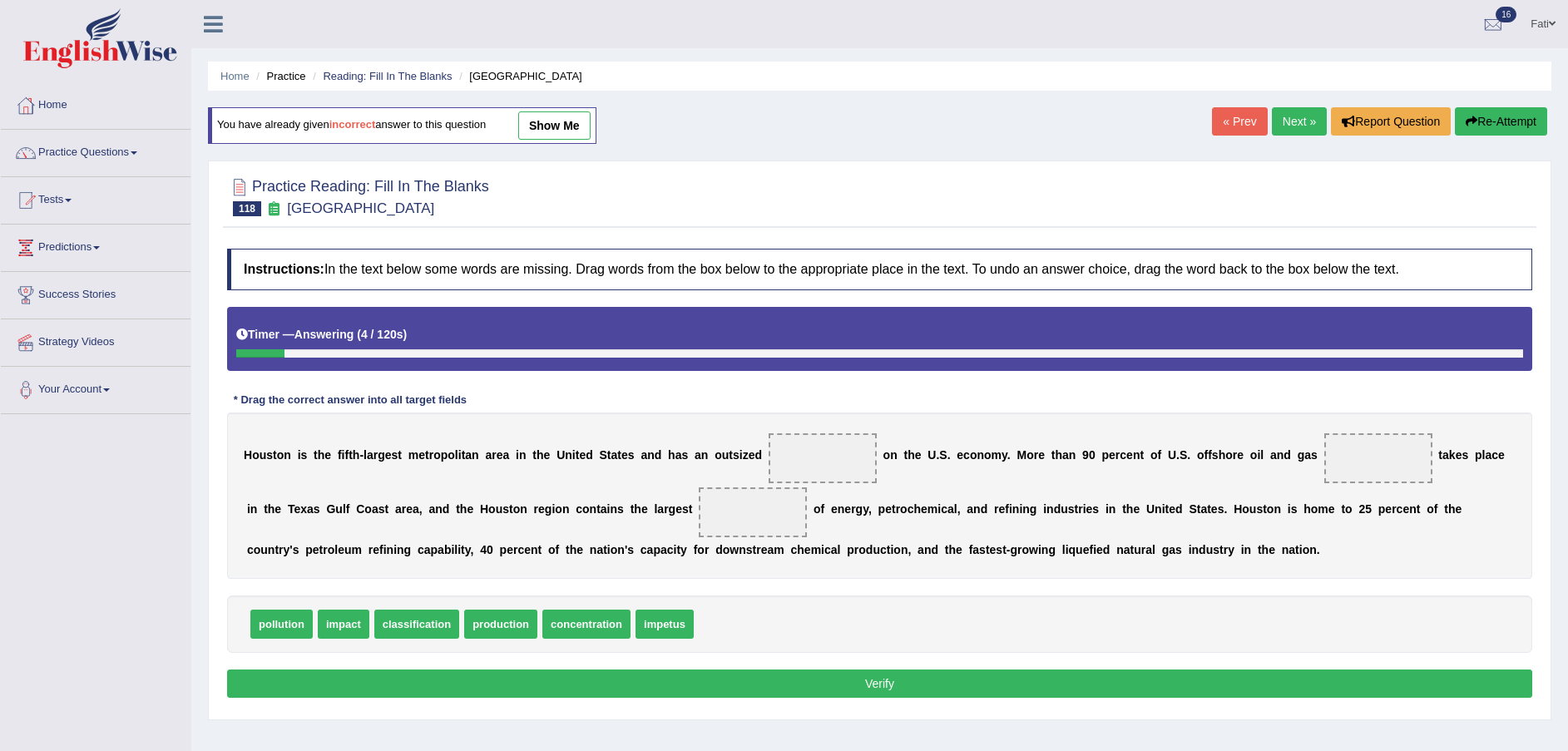
click at [1115, 225] on div "Practice Reading: Fill In The Blanks 118 Houston" at bounding box center [880, 199] width 1313 height 59
drag, startPoint x: 347, startPoint y: 632, endPoint x: 809, endPoint y: 467, distance: 490.6
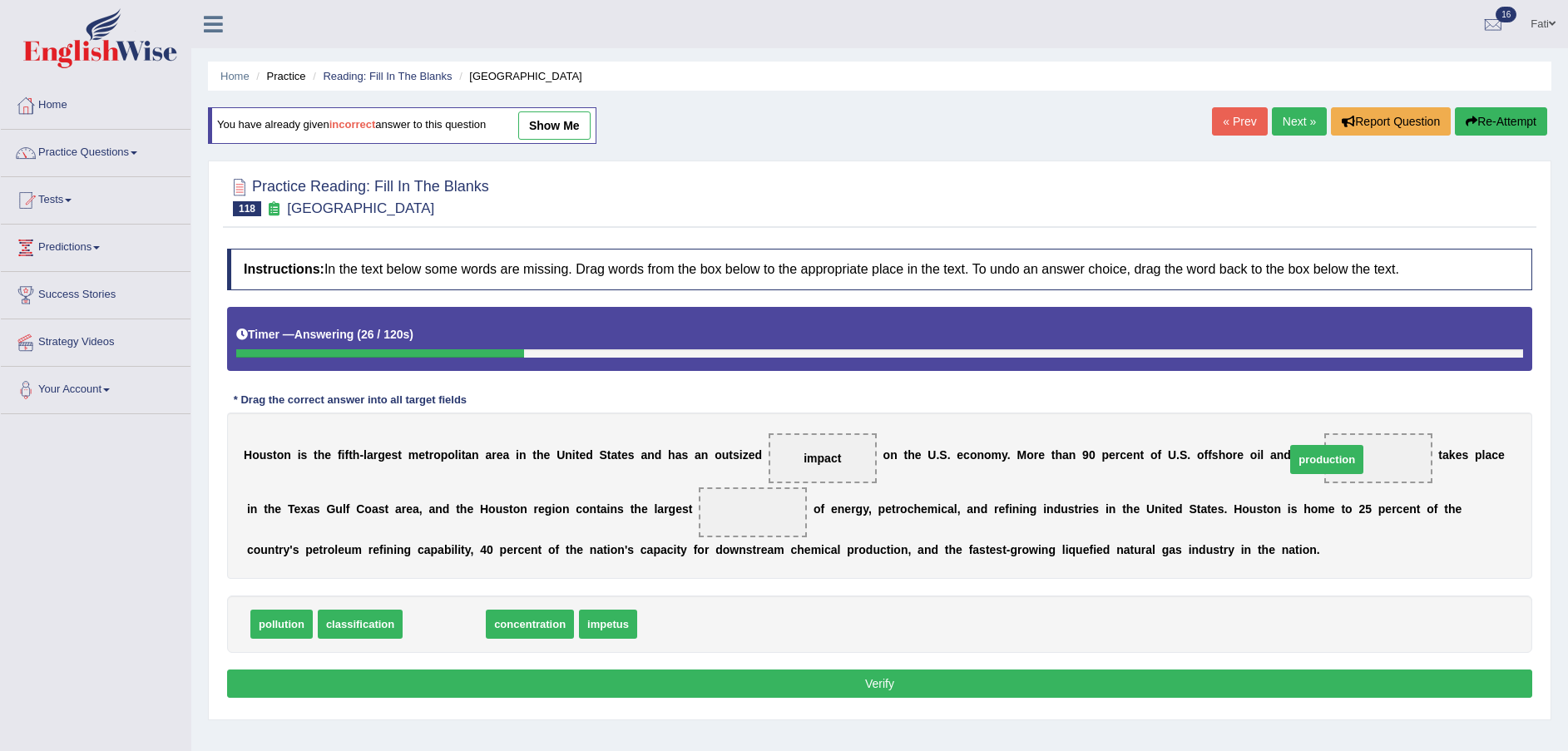
drag, startPoint x: 449, startPoint y: 628, endPoint x: 1332, endPoint y: 464, distance: 898.1
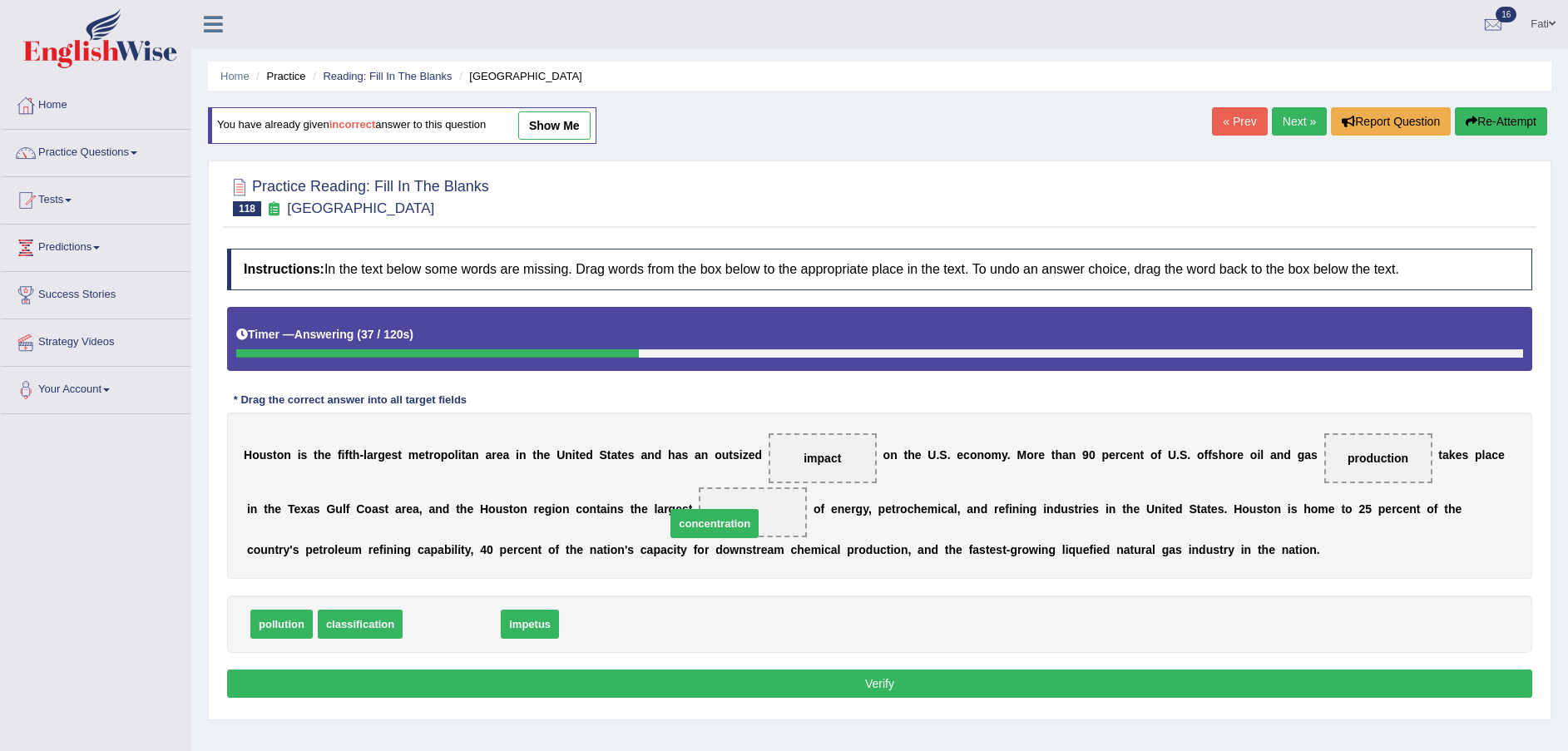
drag, startPoint x: 442, startPoint y: 620, endPoint x: 705, endPoint y: 520, distance: 281.4
click at [697, 691] on button "Verify" at bounding box center [879, 684] width 1305 height 28
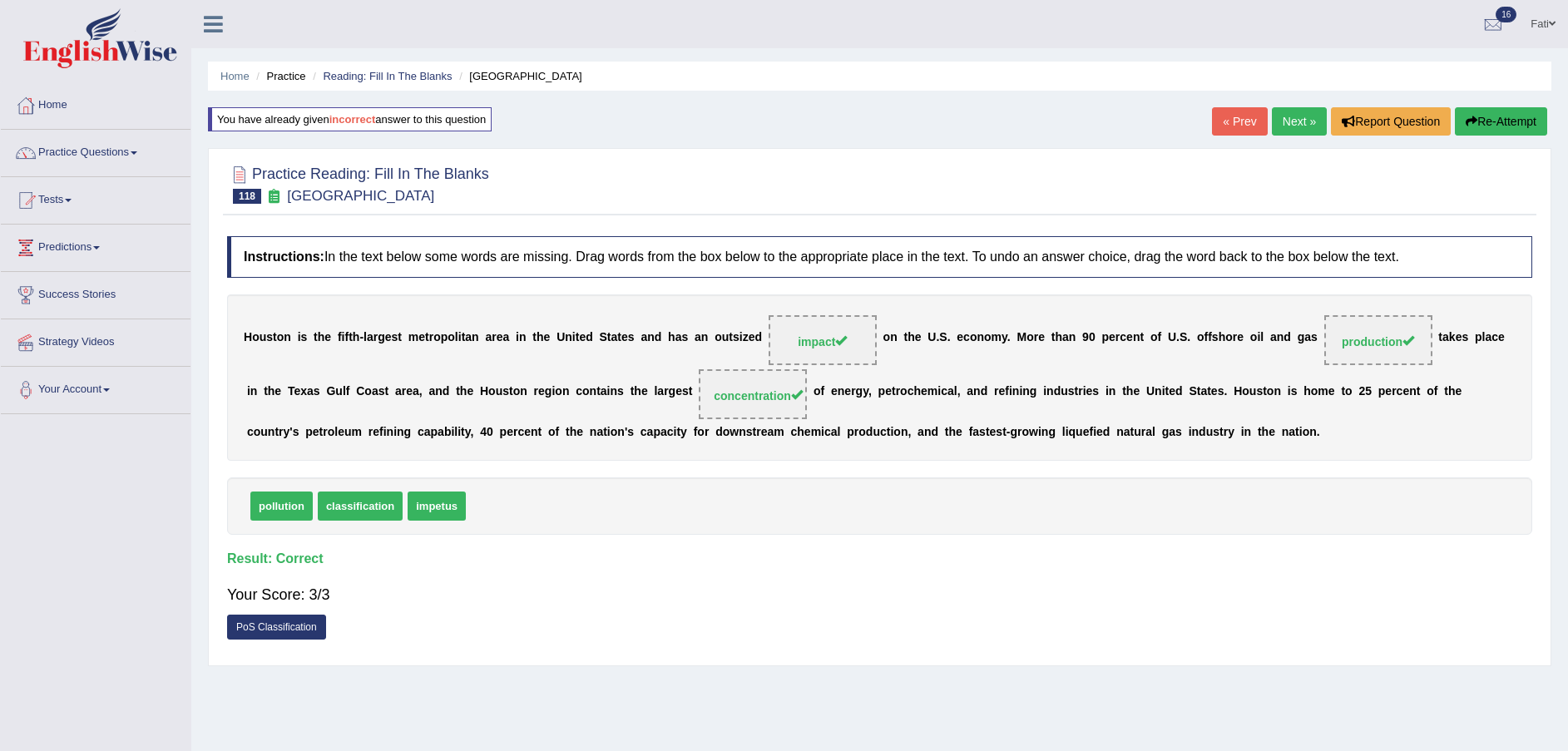
click at [389, 74] on link "Reading: Fill In The Blanks" at bounding box center [386, 75] width 129 height 12
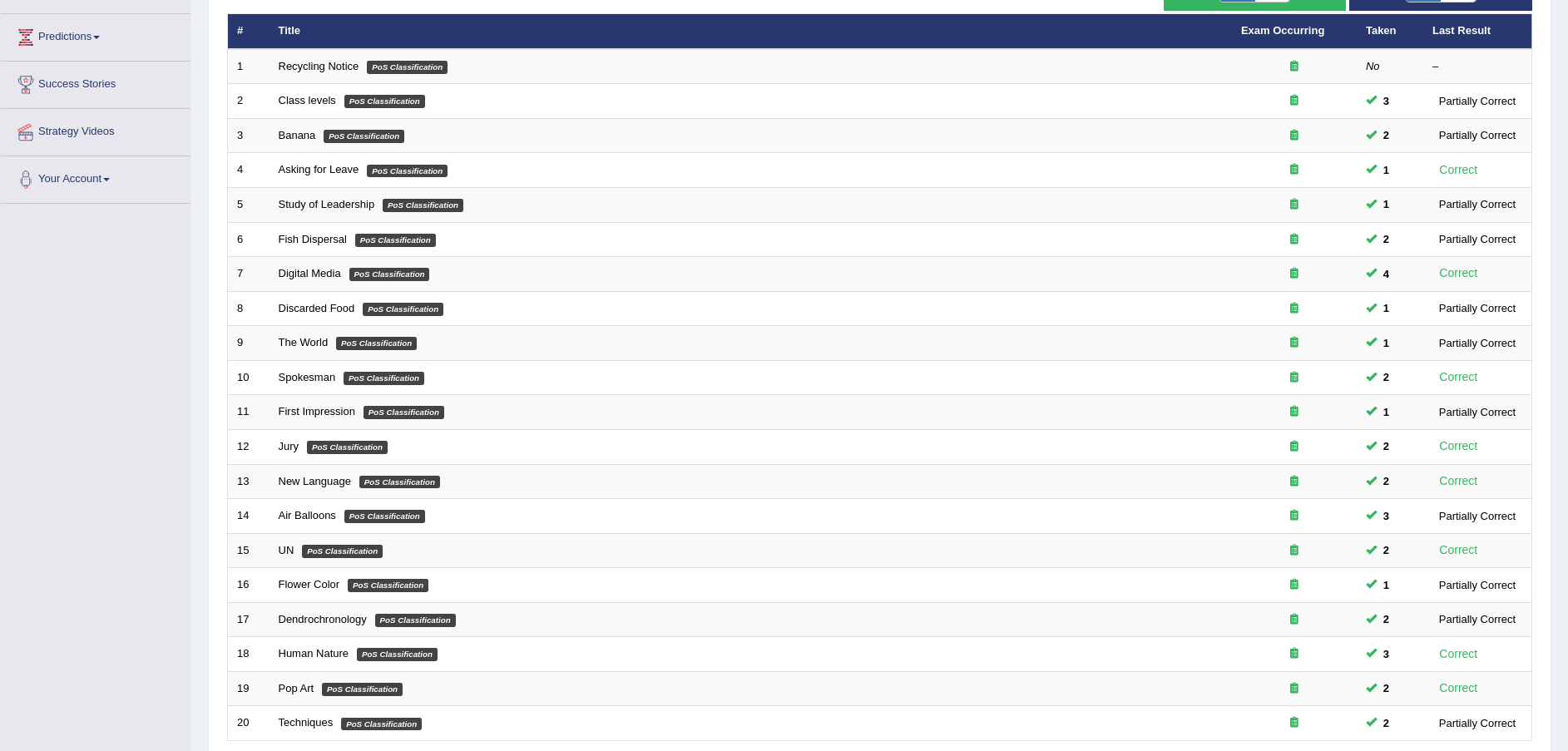
scroll to position [350, 0]
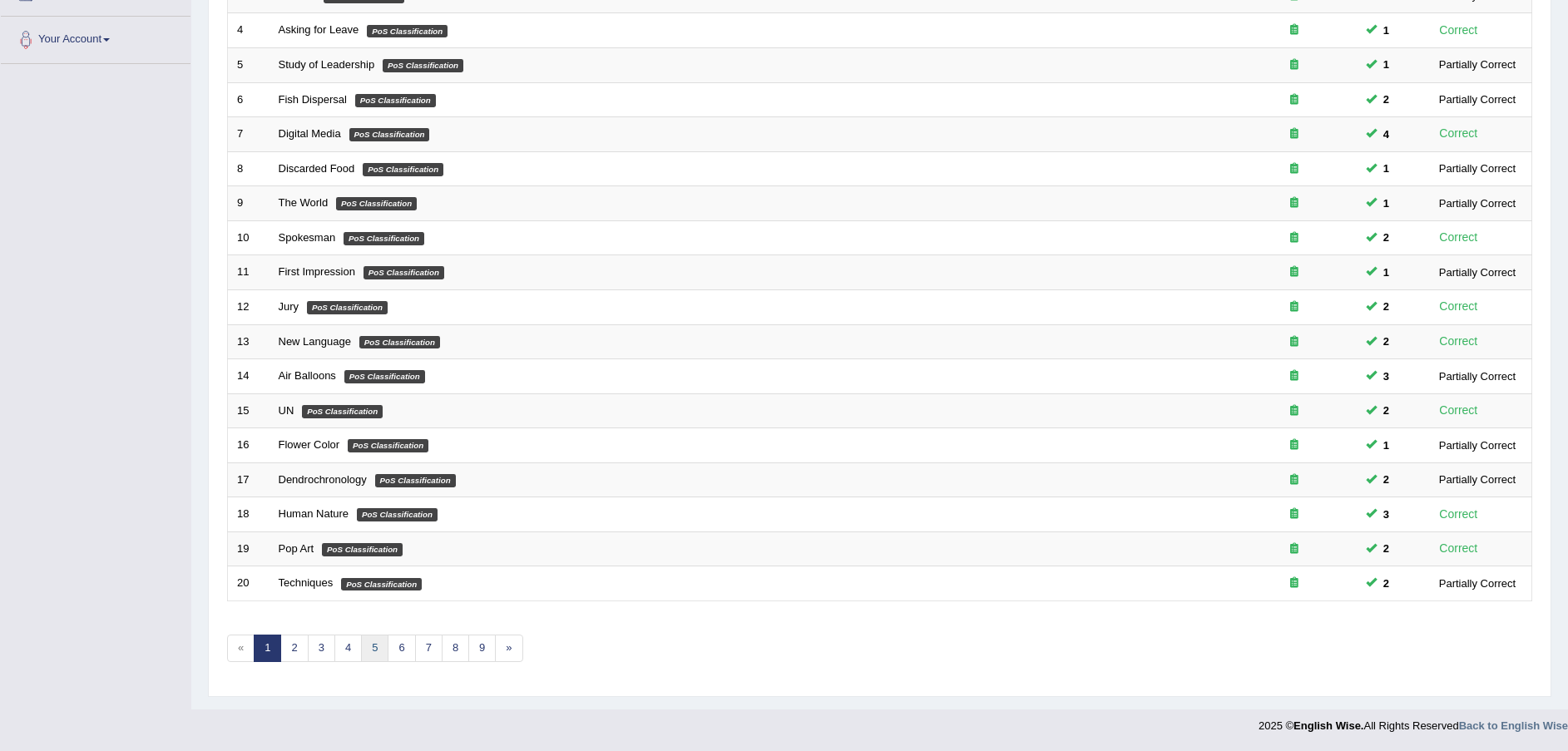
click at [379, 651] on link "5" at bounding box center [375, 649] width 28 height 28
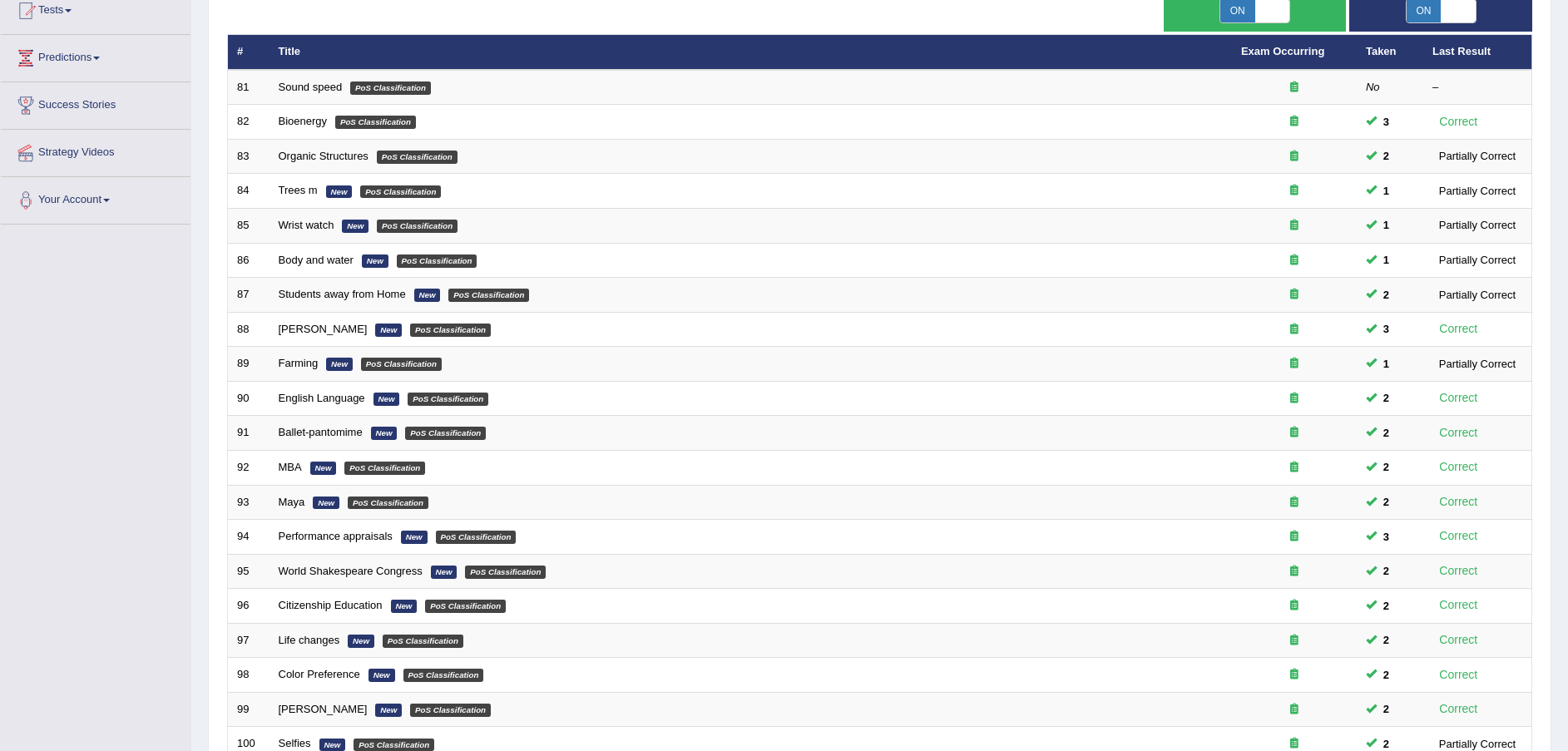
scroll to position [350, 0]
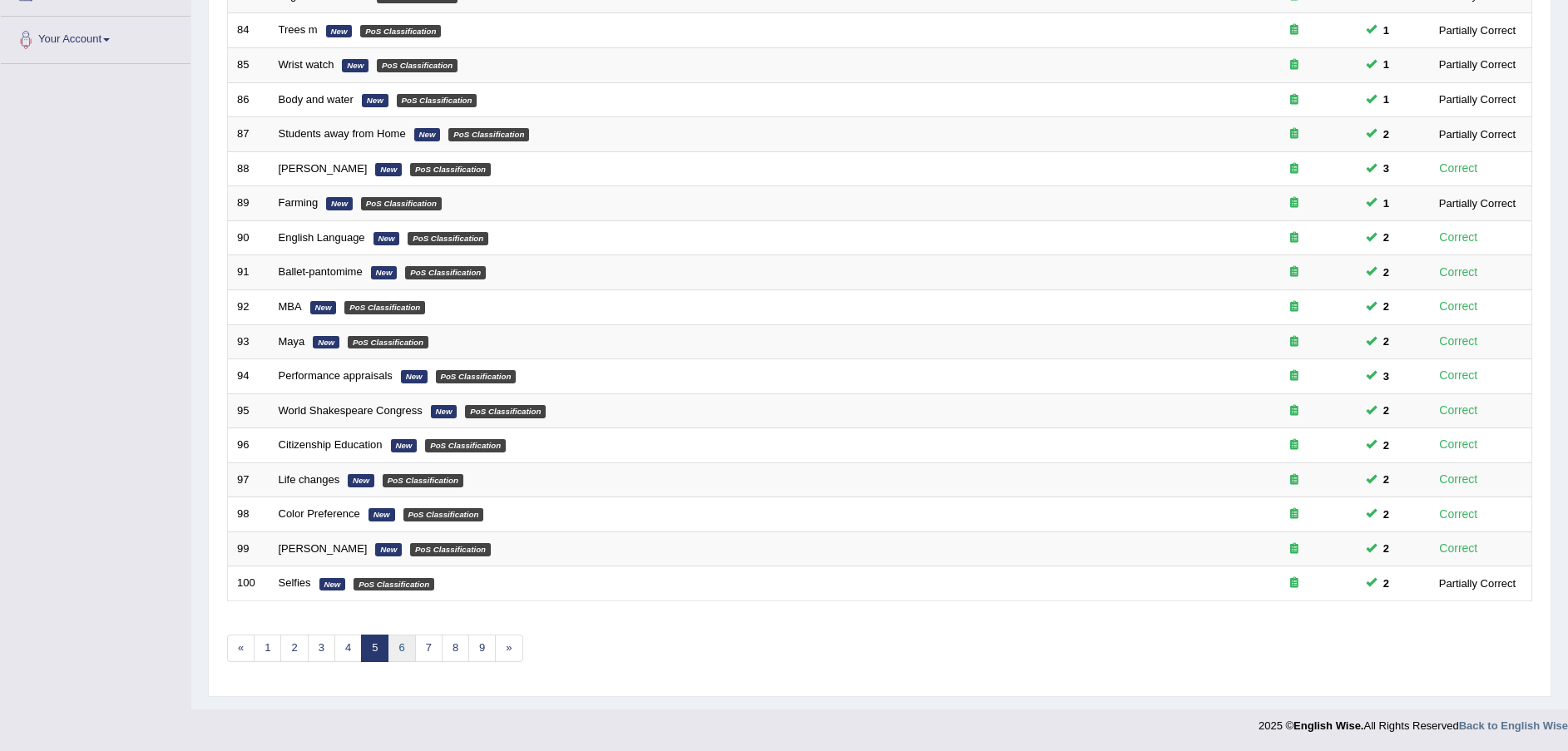
click at [397, 652] on link "6" at bounding box center [401, 649] width 28 height 28
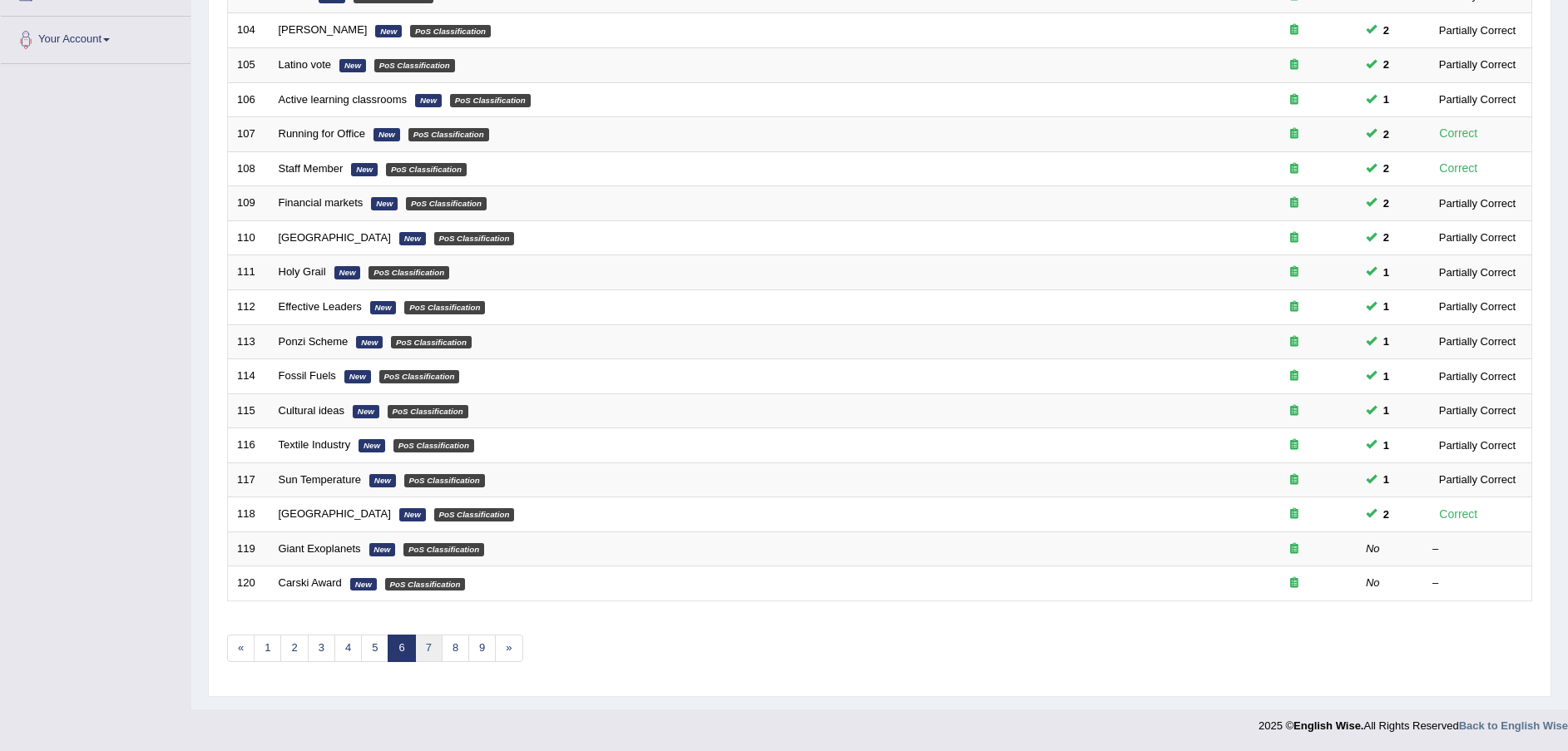
click at [425, 649] on link "7" at bounding box center [429, 649] width 28 height 28
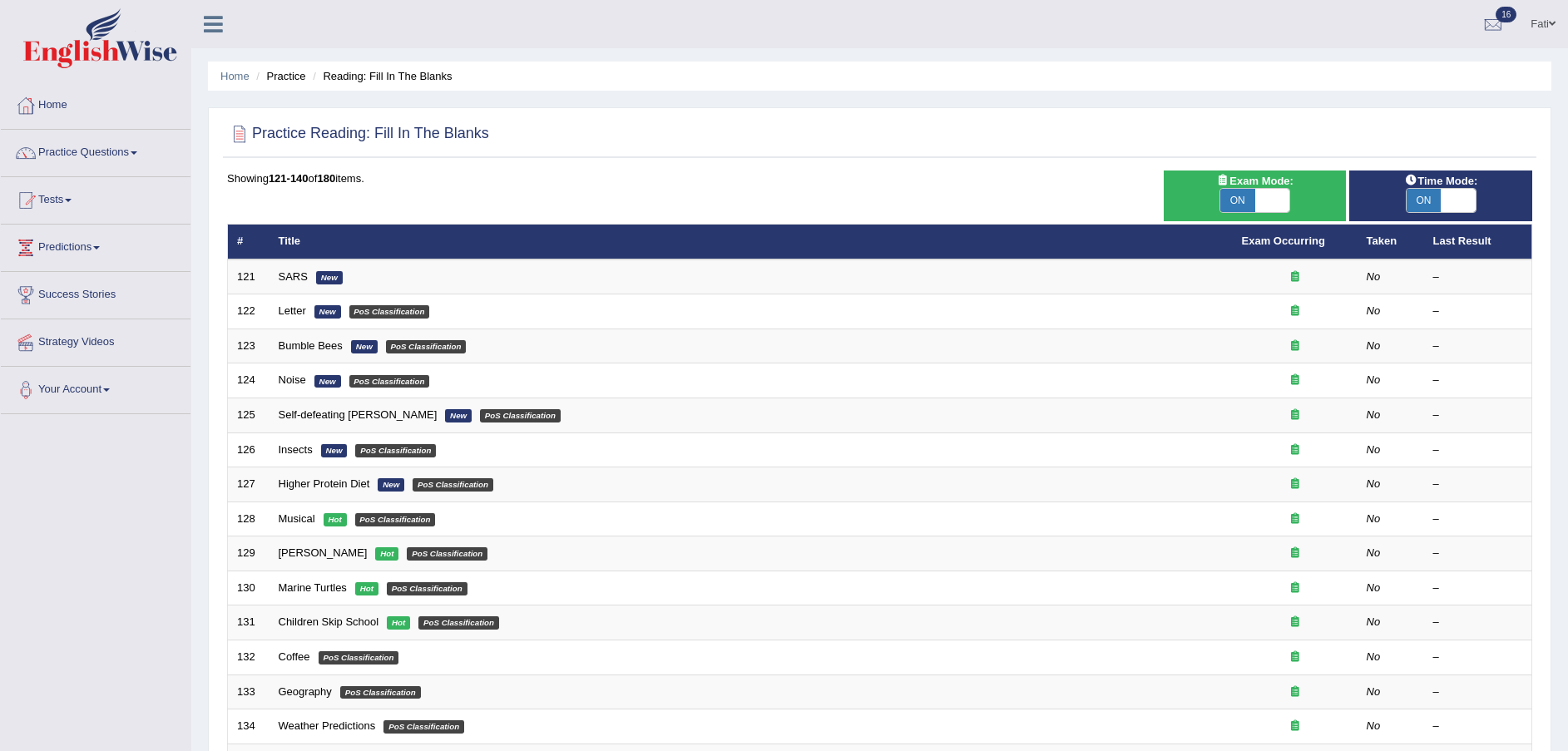
click at [321, 68] on ul "Home Practice Reading: Fill In The Blanks" at bounding box center [880, 75] width 1343 height 29
click at [340, 83] on li "Reading: Fill In The Blanks" at bounding box center [380, 75] width 143 height 16
click at [84, 150] on link "Practice Questions" at bounding box center [96, 151] width 189 height 42
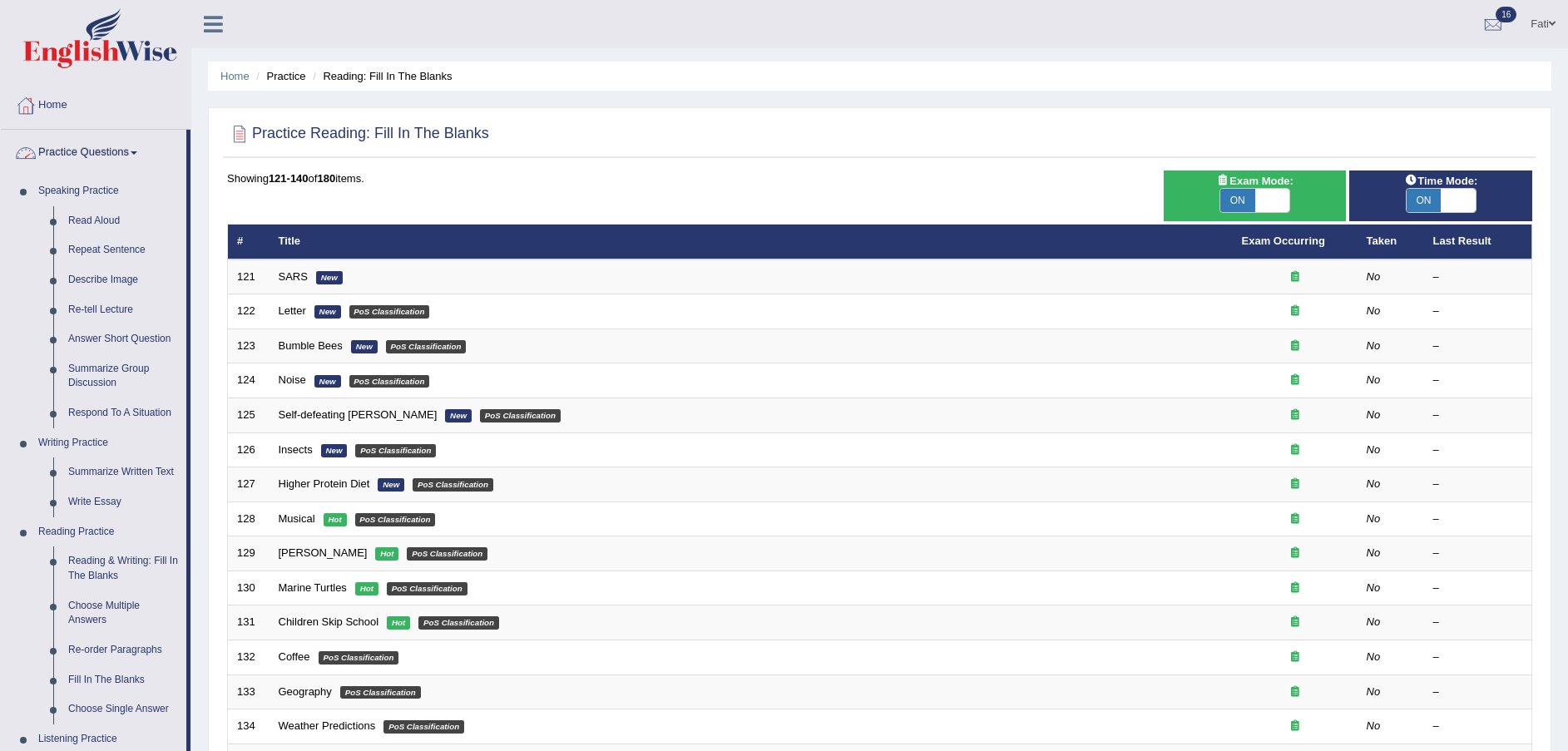
click at [99, 147] on link "Practice Questions" at bounding box center [94, 151] width 186 height 42
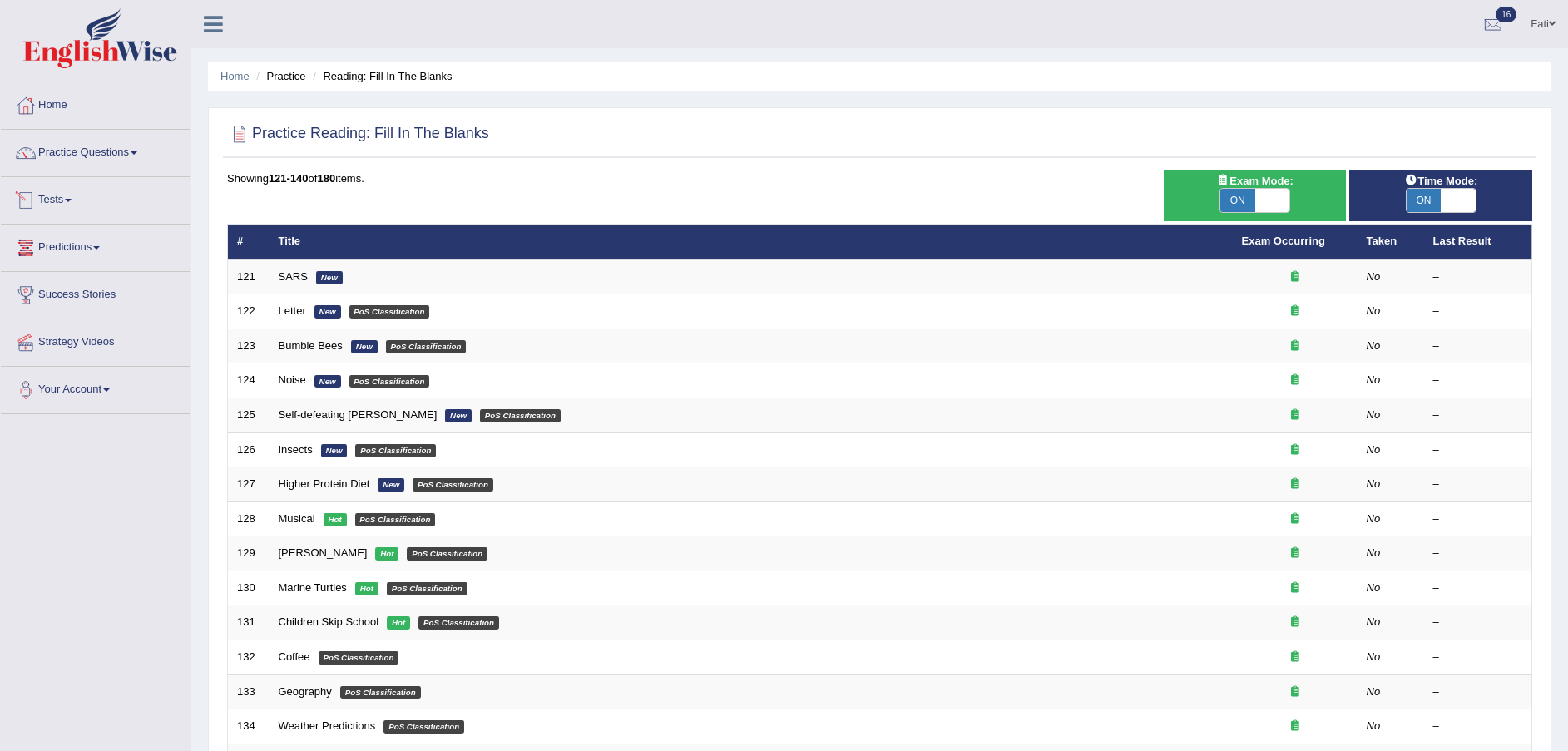
click at [84, 214] on link "Tests" at bounding box center [96, 198] width 189 height 42
click at [104, 240] on link "Take Practice Sectional Test" at bounding box center [108, 239] width 155 height 30
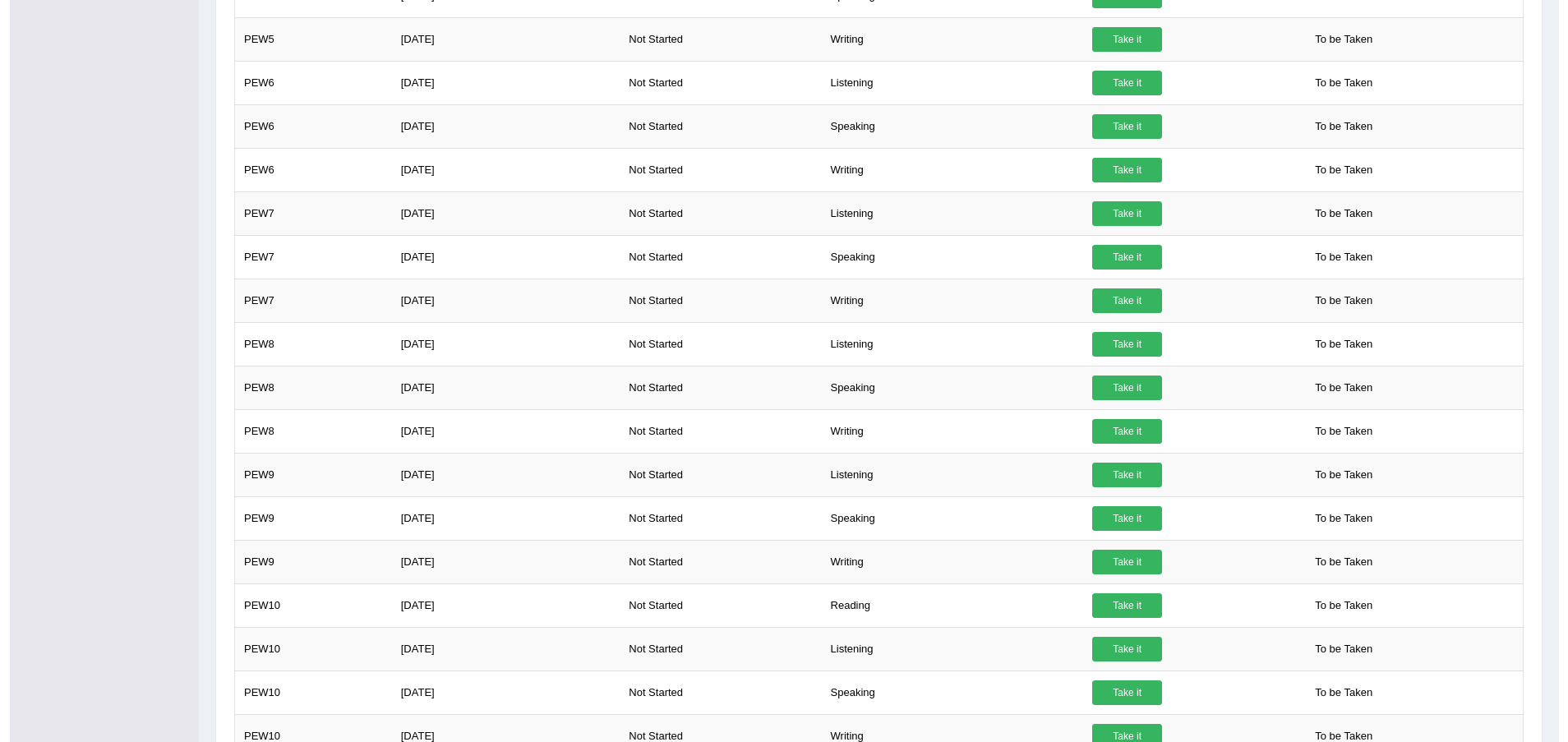
scroll to position [740, 0]
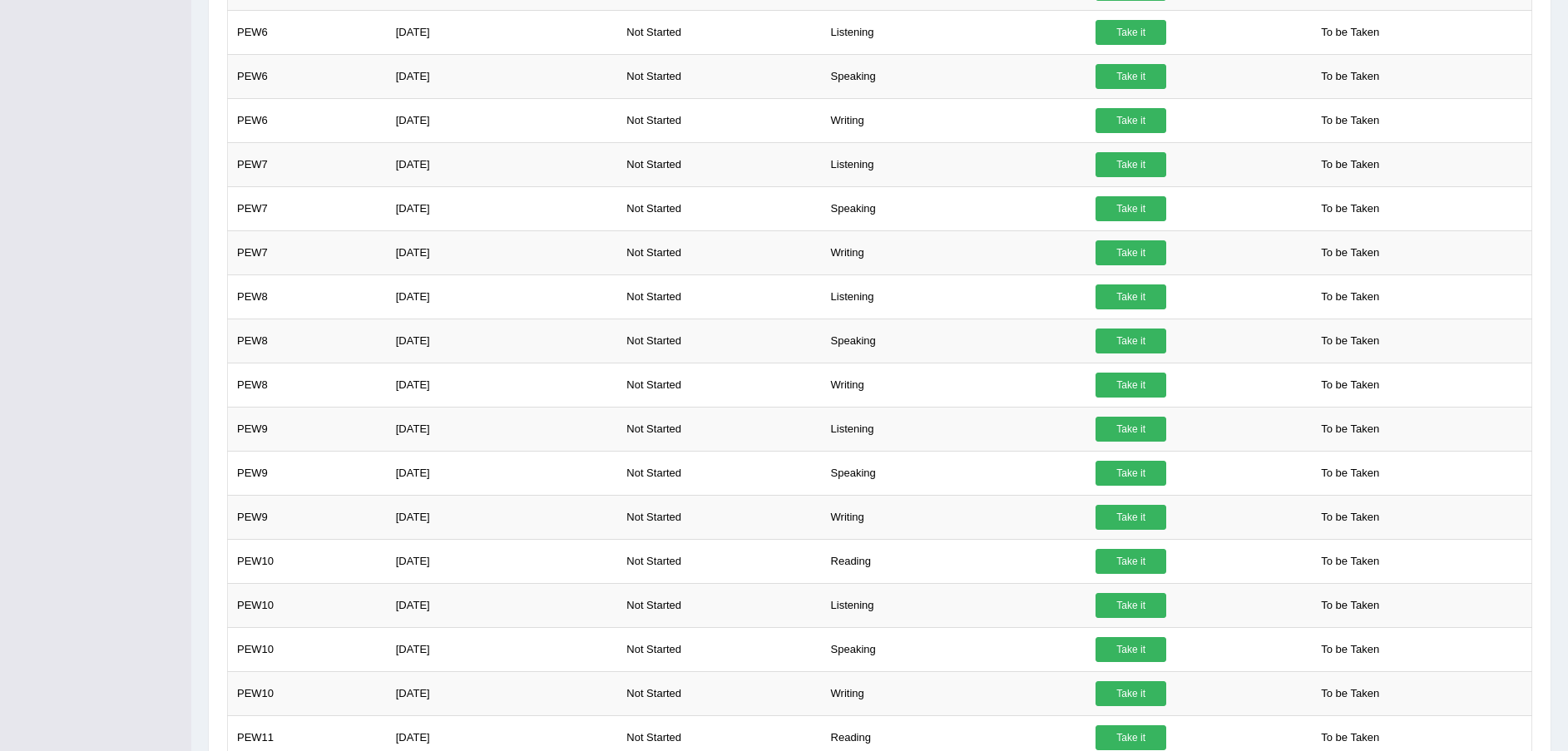
click at [1119, 555] on link "Take it" at bounding box center [1130, 561] width 71 height 25
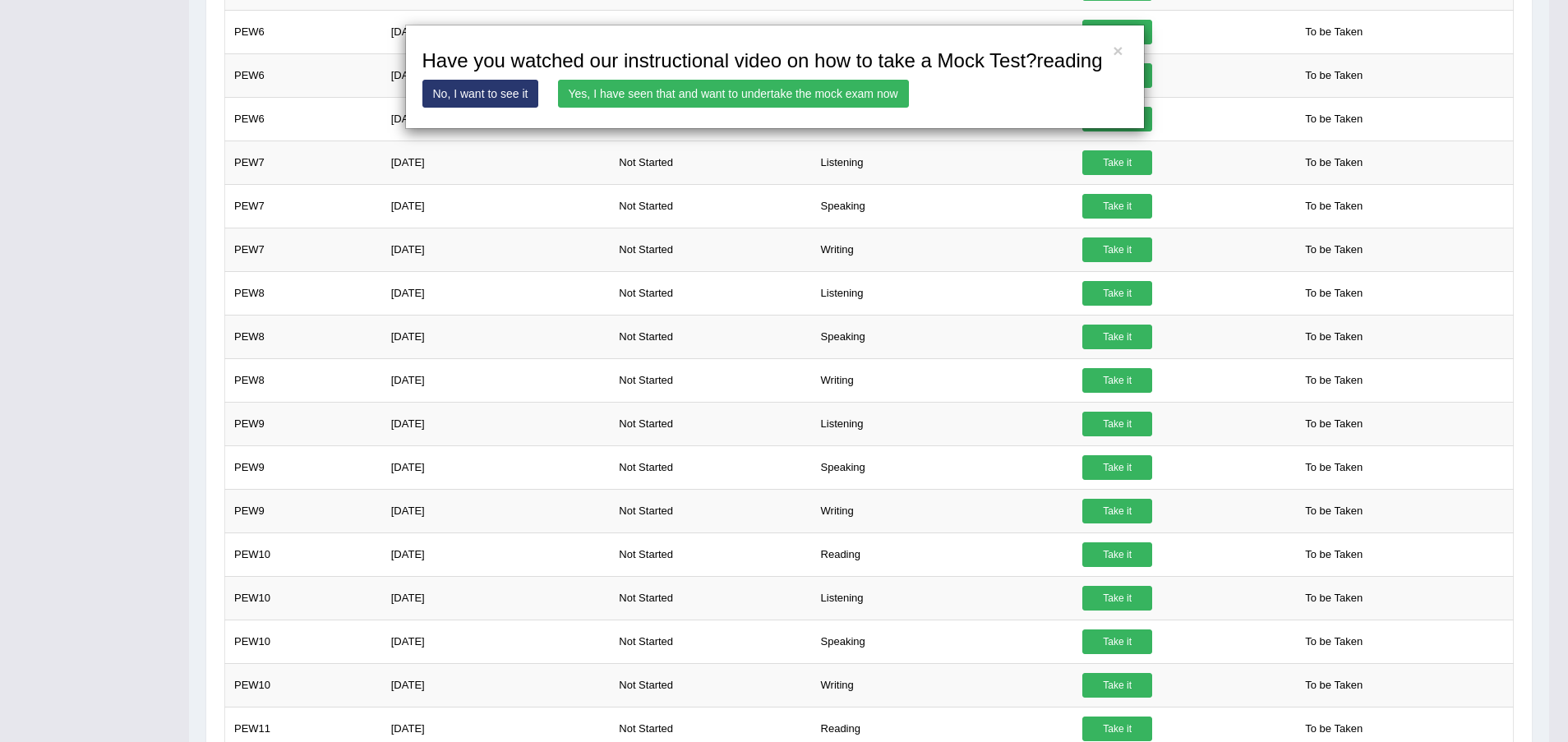
click at [803, 105] on link "Yes, I have seen that and want to undertake the mock exam now" at bounding box center [734, 94] width 351 height 28
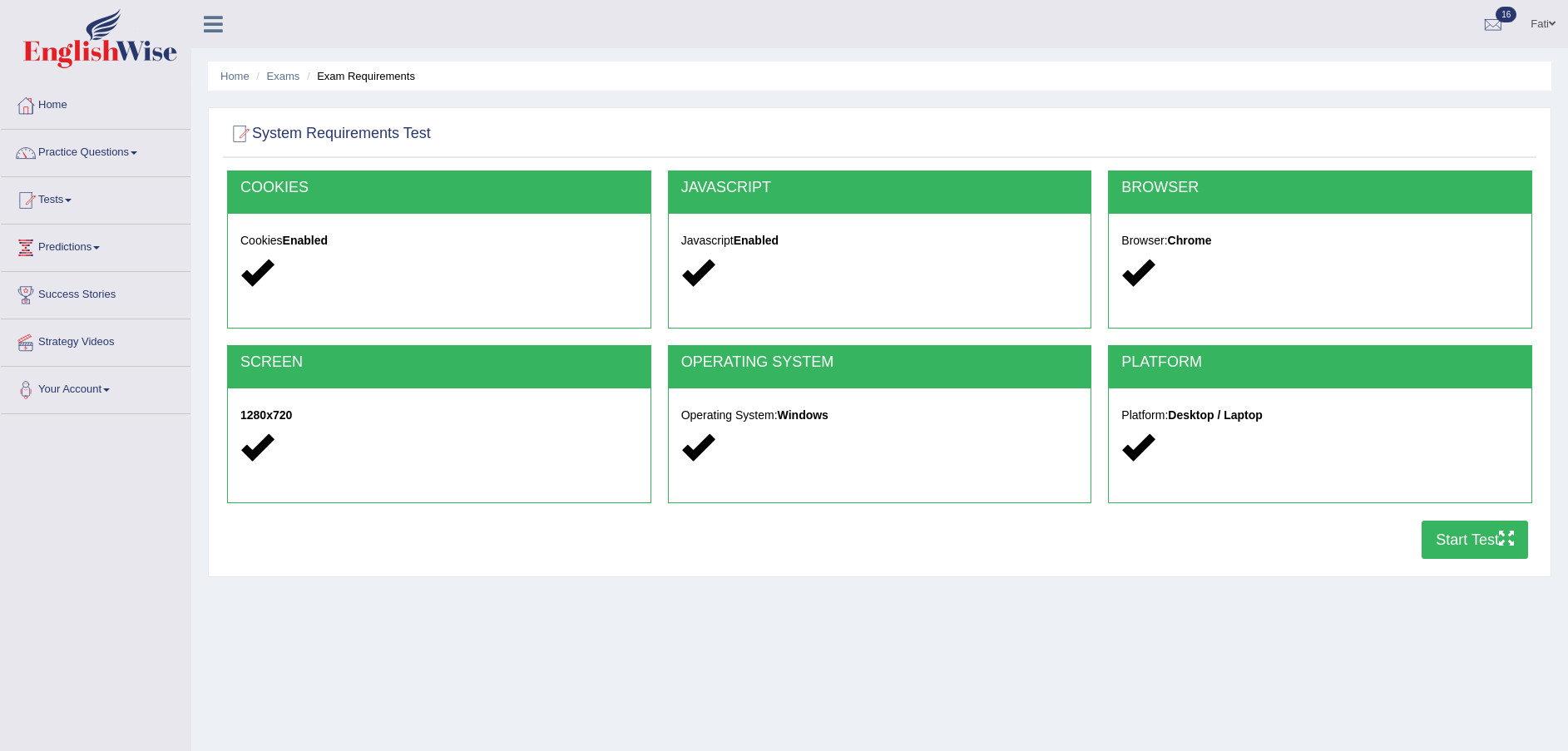
click at [1444, 540] on button "Start Test" at bounding box center [1474, 539] width 107 height 38
